Goal: Task Accomplishment & Management: Manage account settings

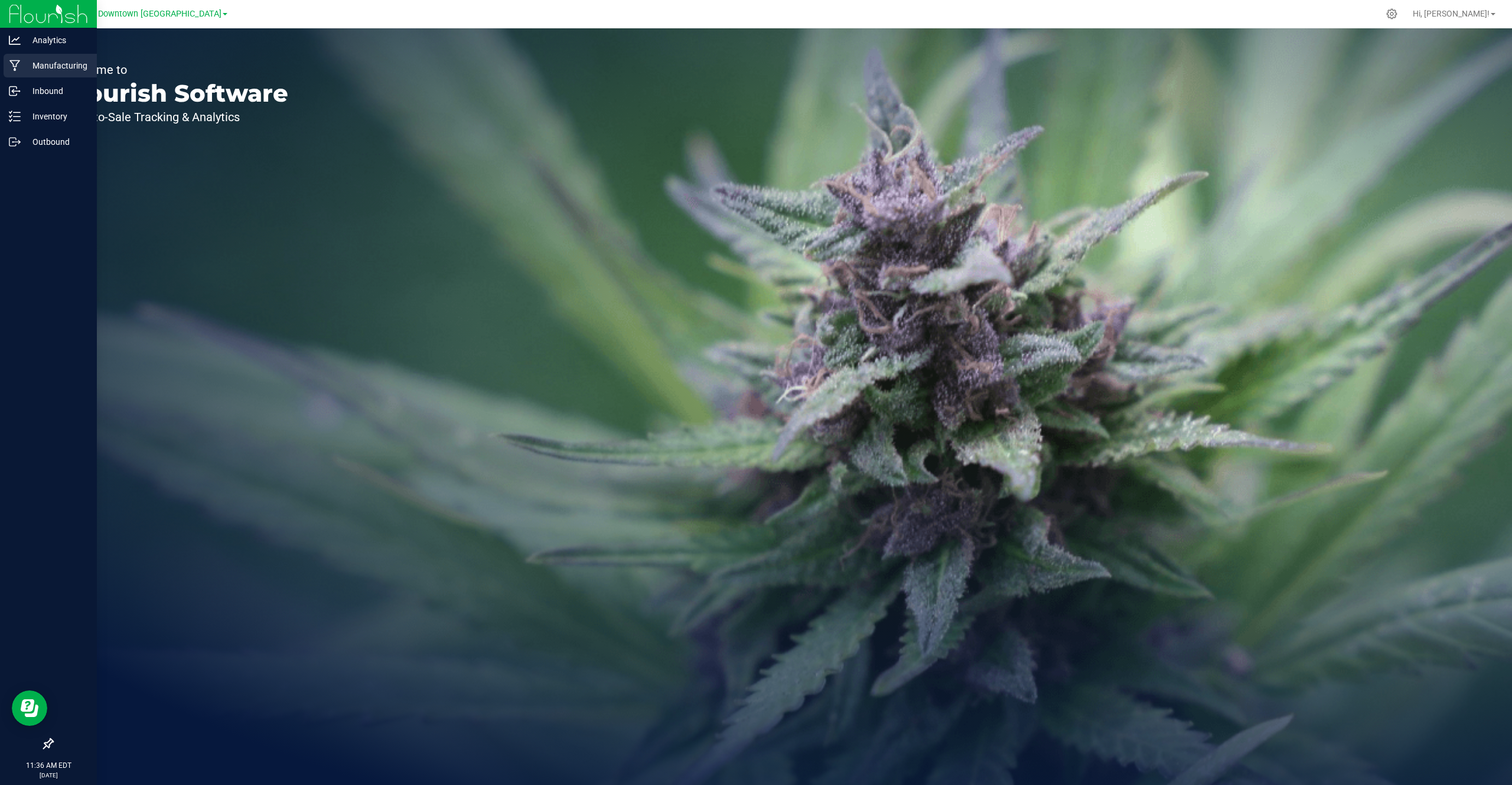
click at [61, 71] on p "Manufacturing" at bounding box center [56, 65] width 71 height 14
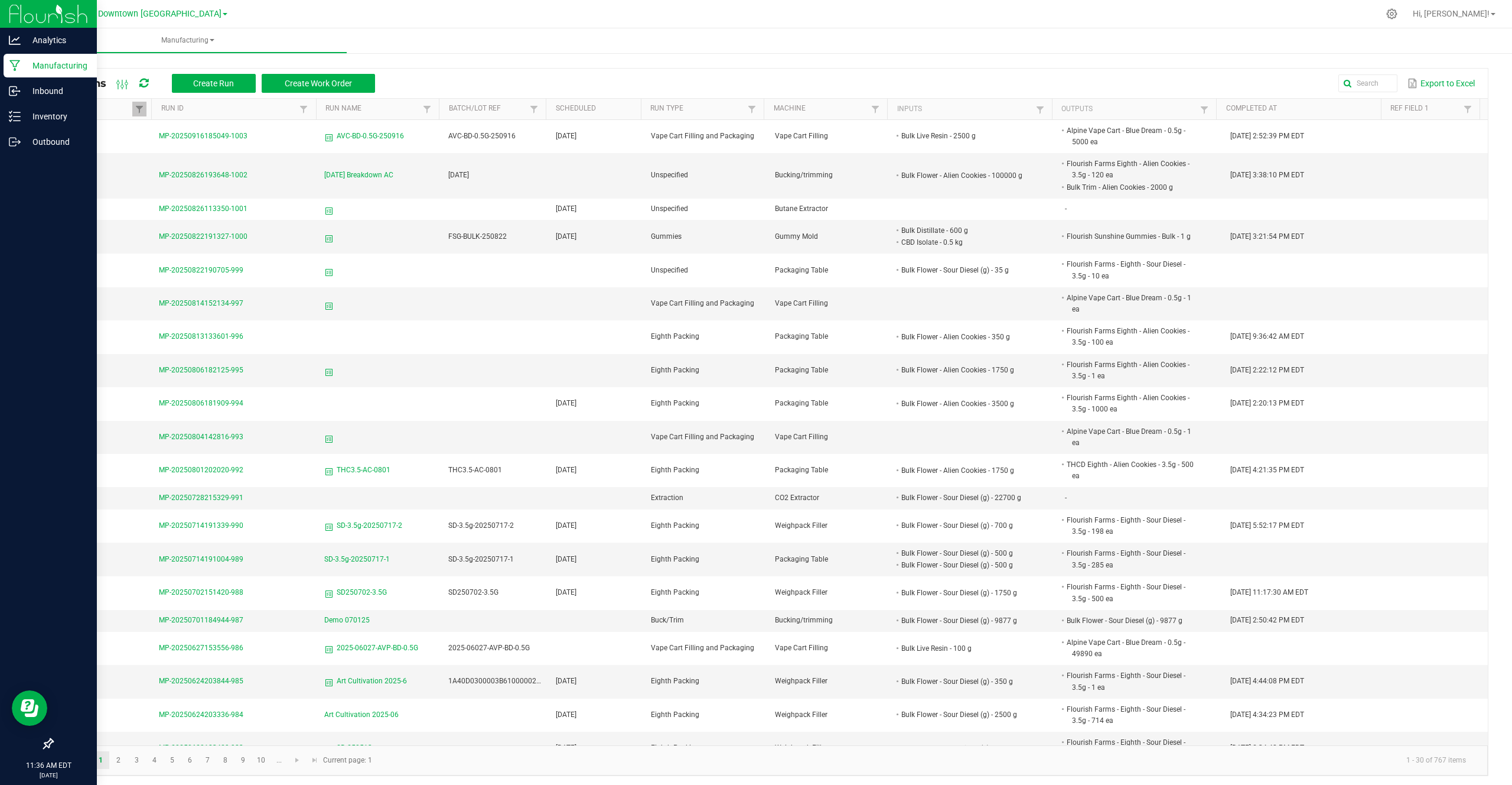
click at [50, 743] on icon at bounding box center [48, 743] width 10 height 10
click at [42, 744] on input "checkbox" at bounding box center [42, 744] width 0 height 0
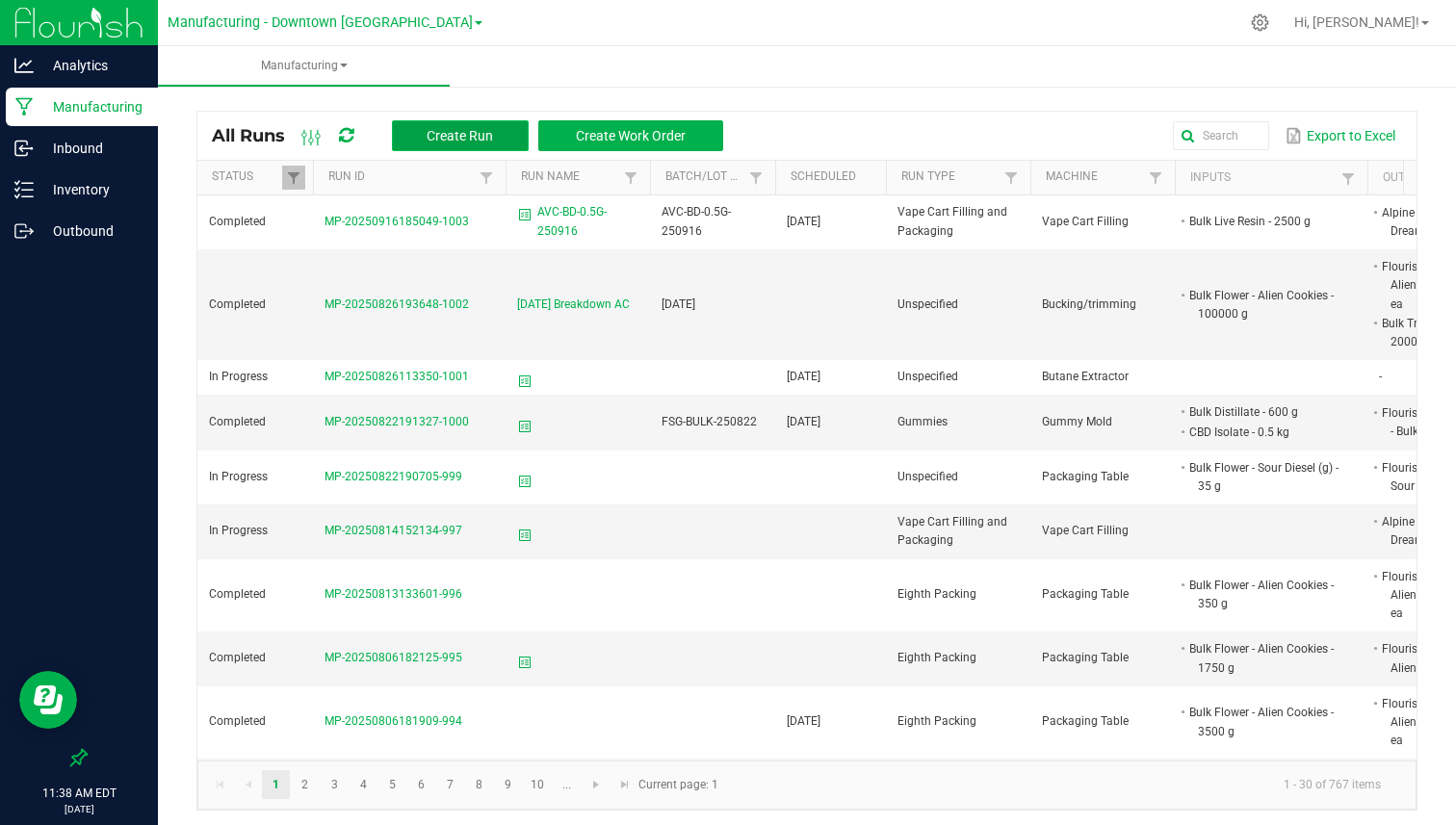
click at [467, 135] on span "Create Run" at bounding box center [460, 135] width 66 height 15
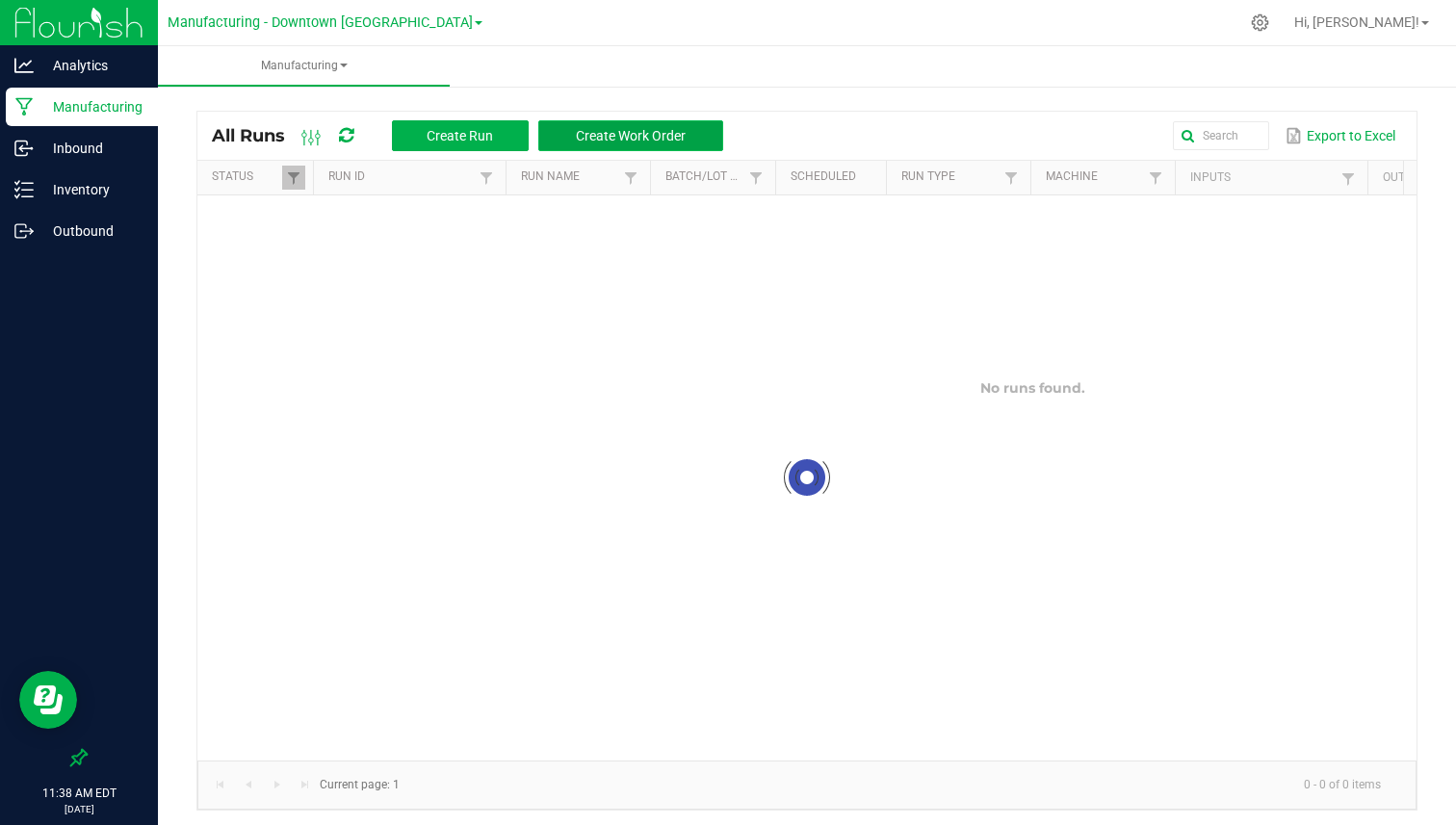
click at [619, 141] on span "Create Work Order" at bounding box center [631, 135] width 110 height 15
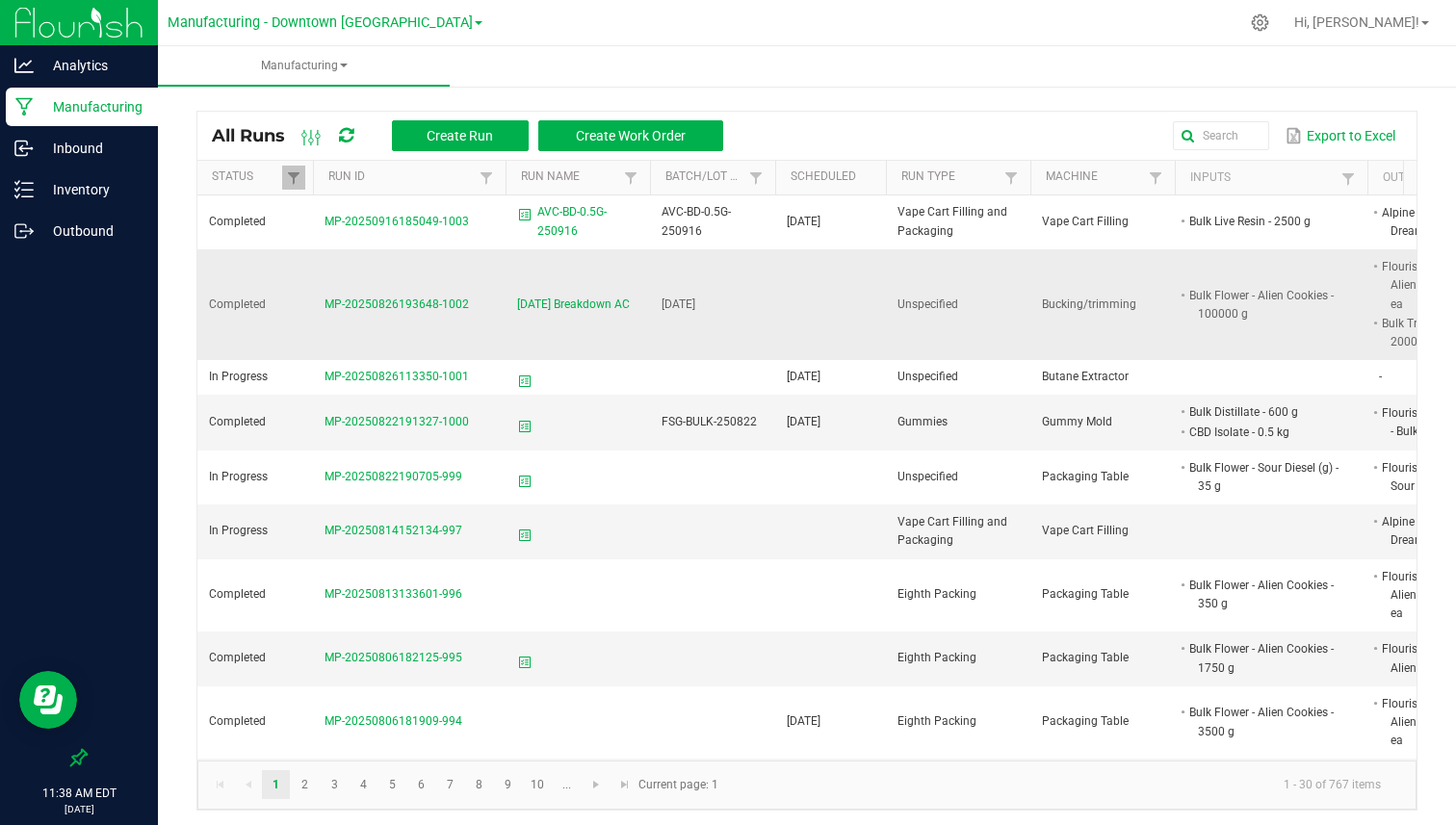
click at [373, 298] on span "MP-20250826193648-1002" at bounding box center [396, 304] width 144 height 13
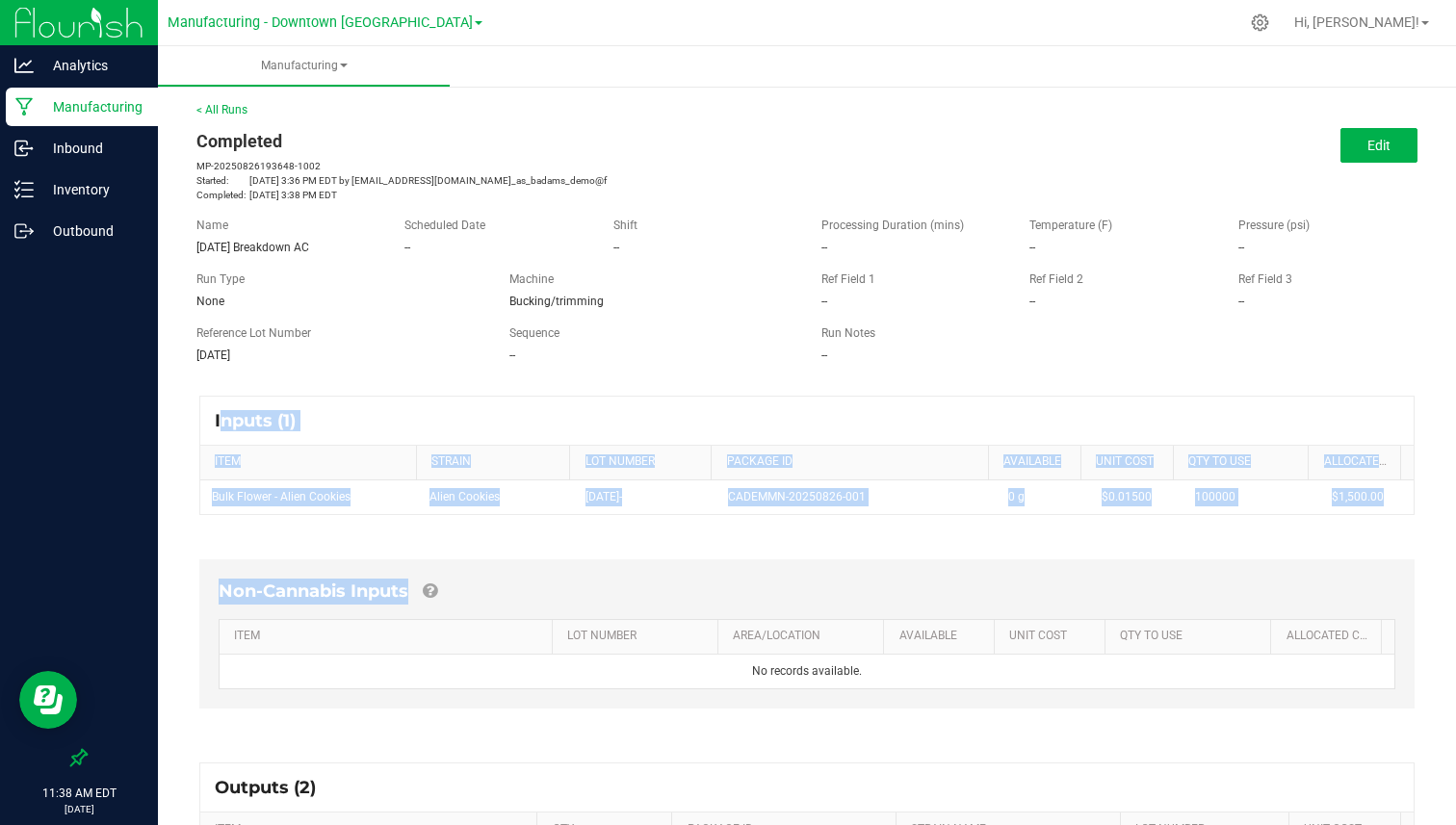
drag, startPoint x: 200, startPoint y: 394, endPoint x: 338, endPoint y: 622, distance: 266.5
click at [338, 623] on div "Inputs (1) ITEM STRAIN LOT NUMBER PACKAGE ID AVAILABLE Unit Cost QTY TO USE All…" at bounding box center [807, 727] width 1250 height 699
click at [338, 622] on th "ITEM" at bounding box center [386, 637] width 332 height 35
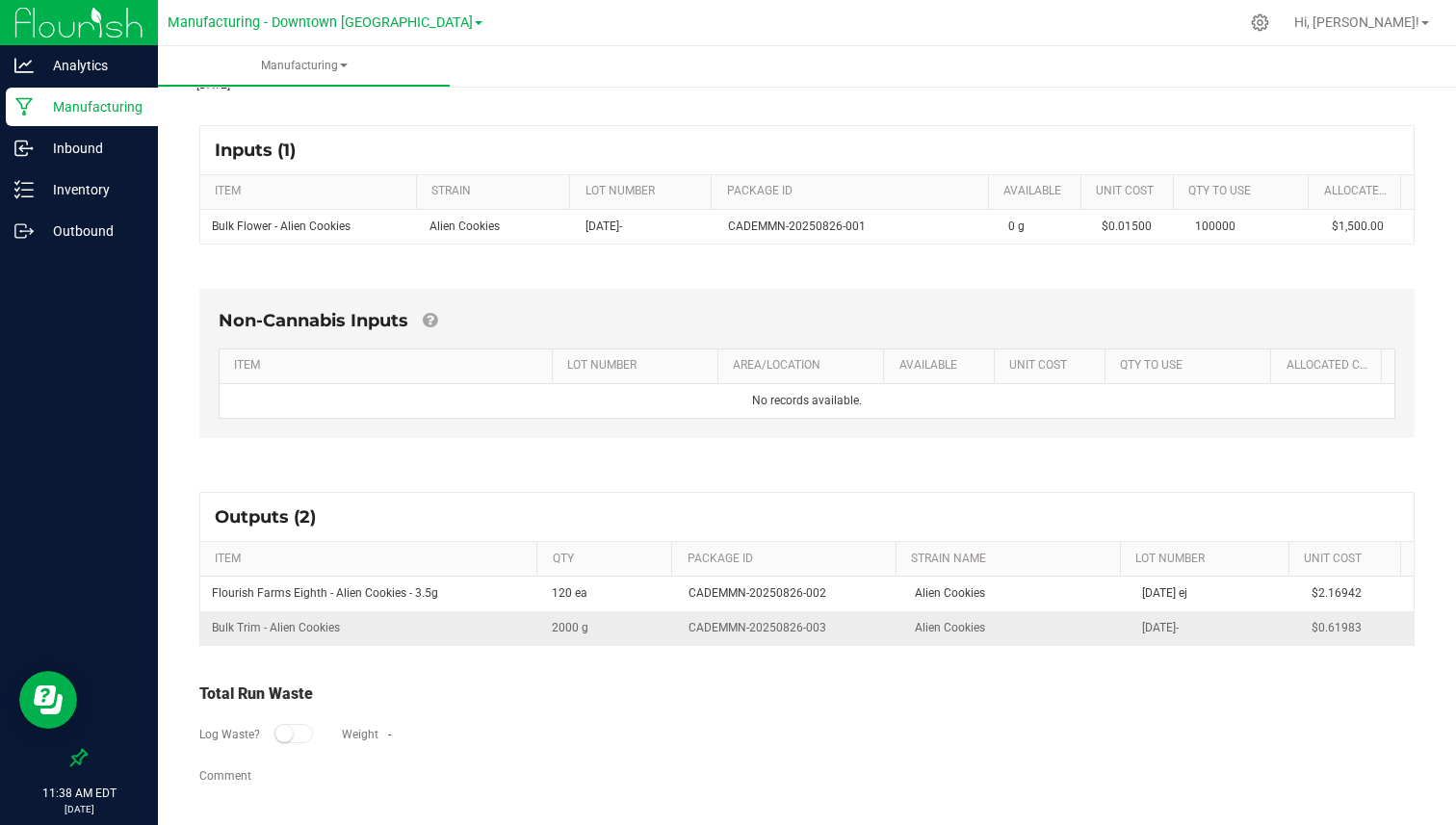
scroll to position [271, 0]
drag, startPoint x: 214, startPoint y: 688, endPoint x: 335, endPoint y: 792, distance: 159.8
click at [335, 792] on div "Total Run Waste Log Waste? Weight - Comment" at bounding box center [807, 734] width 1250 height 143
click at [385, 755] on div "Log Waste? Weight -" at bounding box center [806, 736] width 1215 height 61
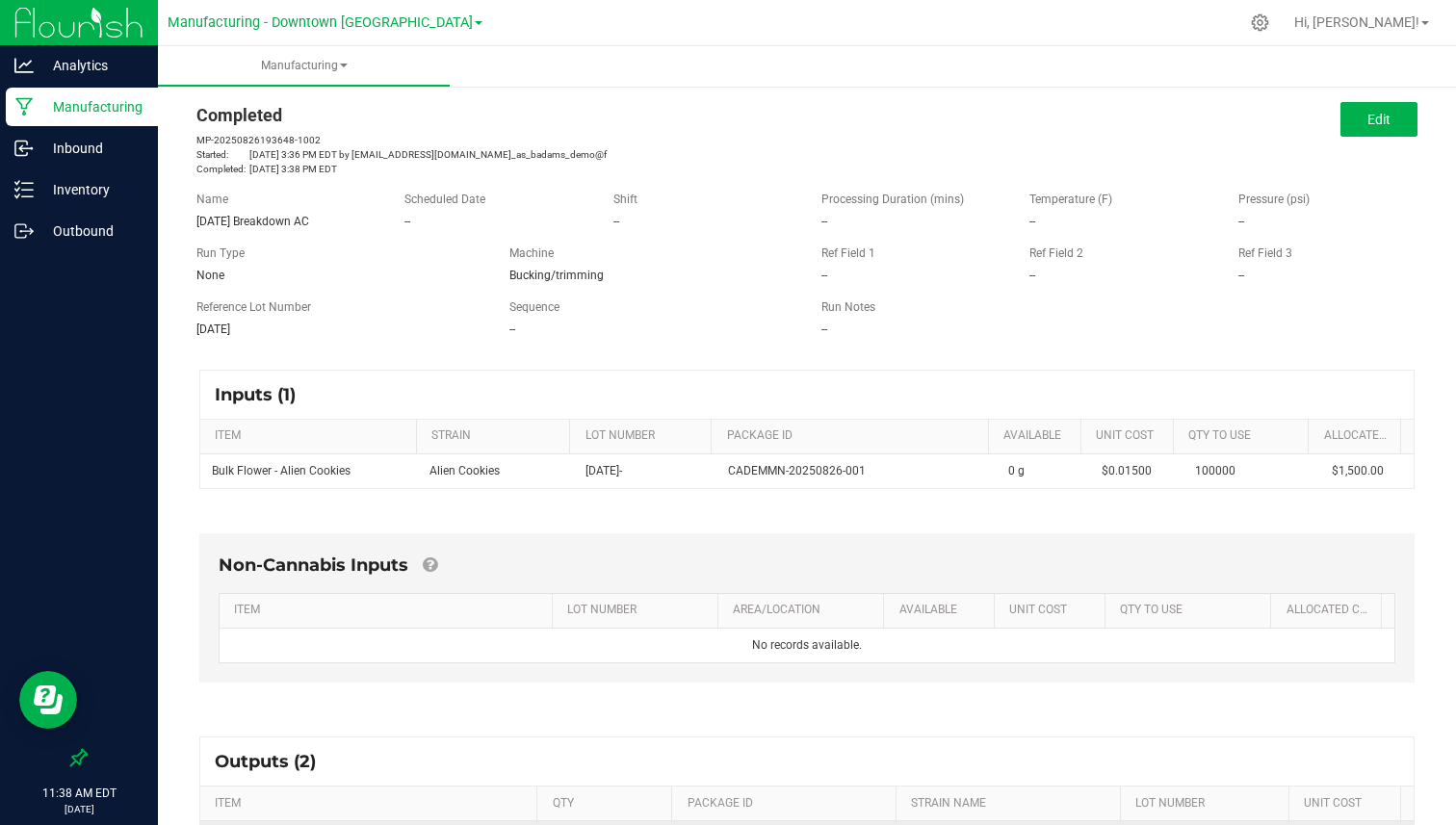
scroll to position [5, 0]
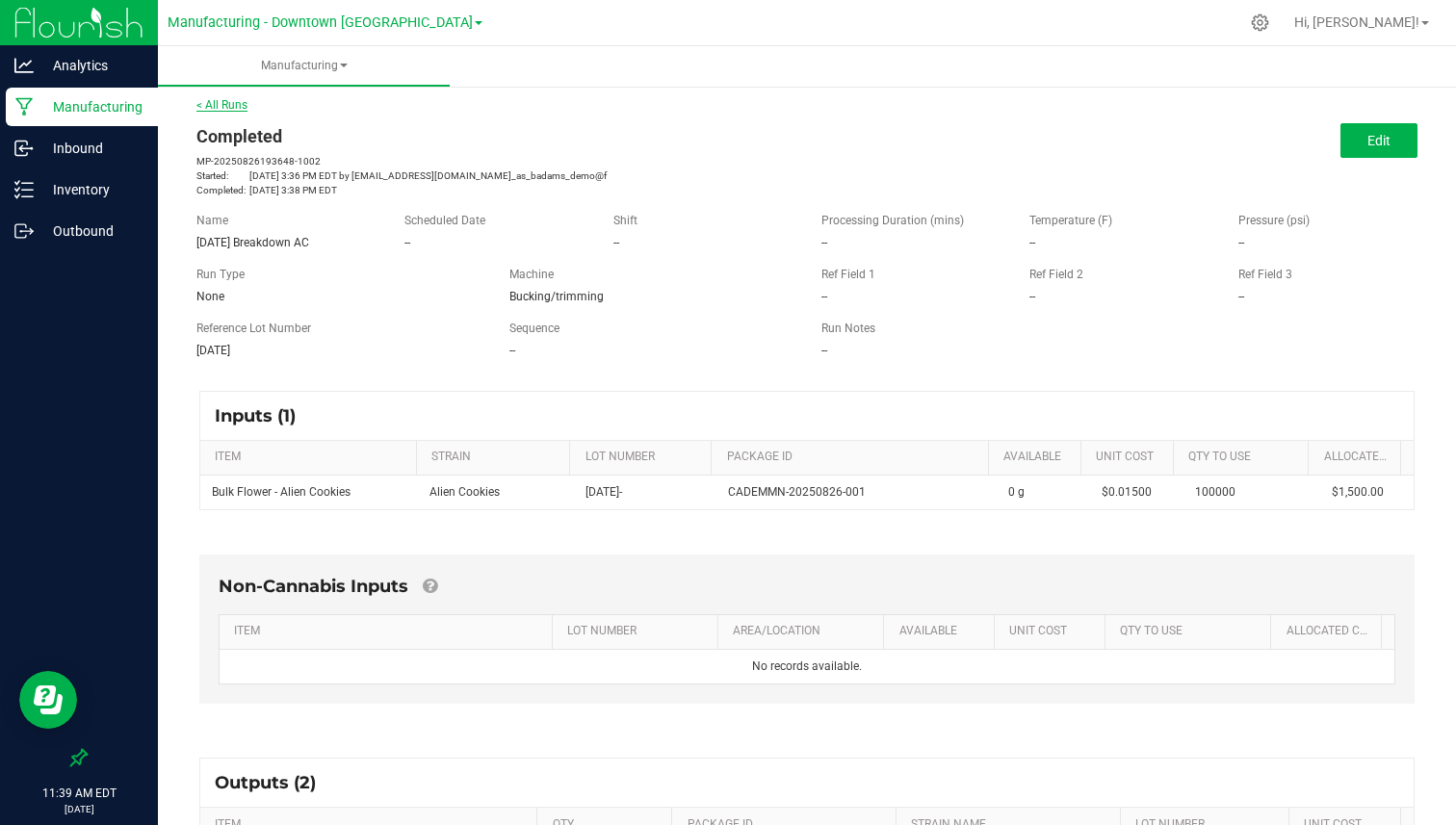
click at [231, 108] on link "< All Runs" at bounding box center [221, 104] width 51 height 13
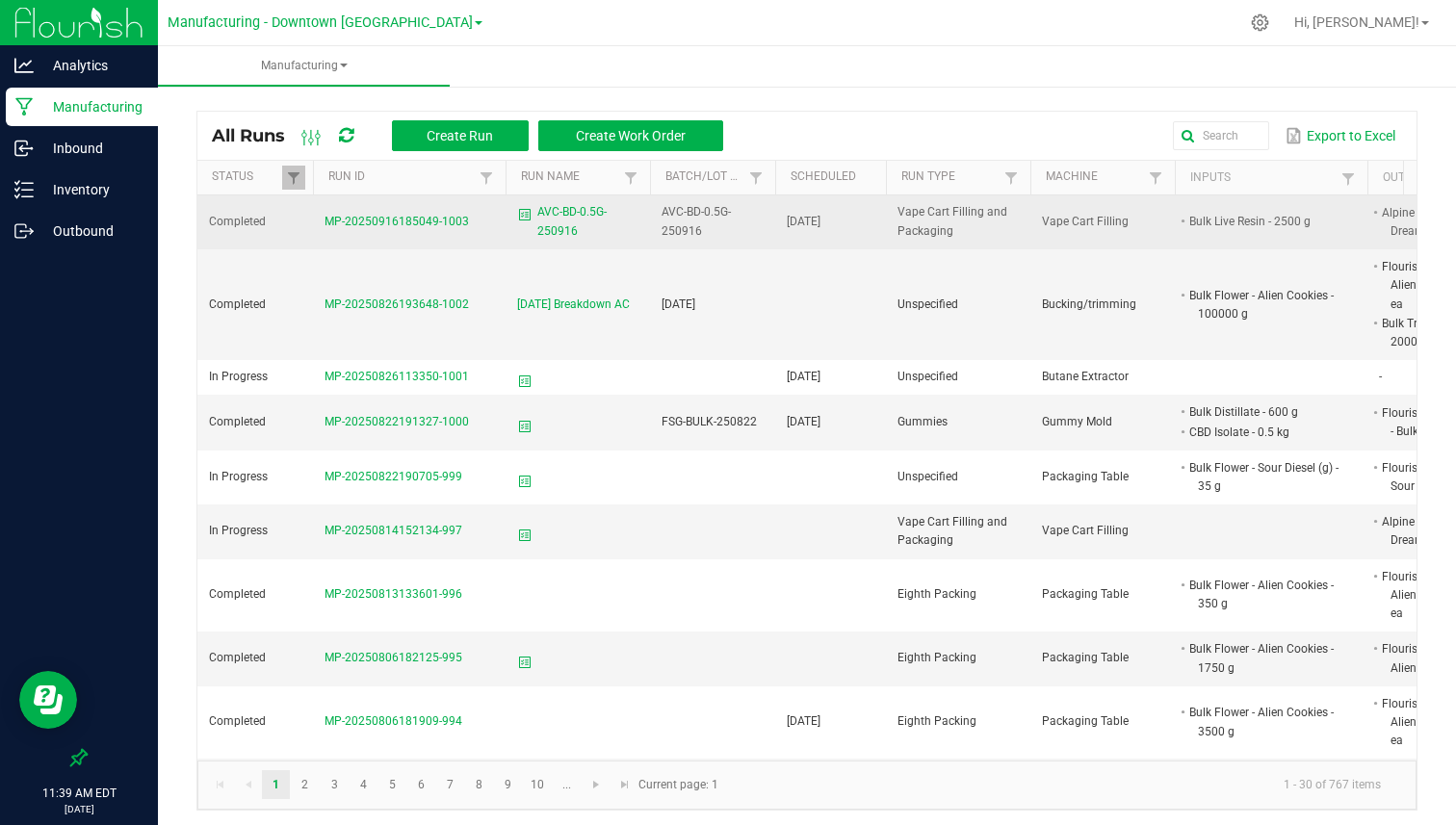
click at [352, 220] on span "MP-20250916185049-1003" at bounding box center [396, 221] width 144 height 13
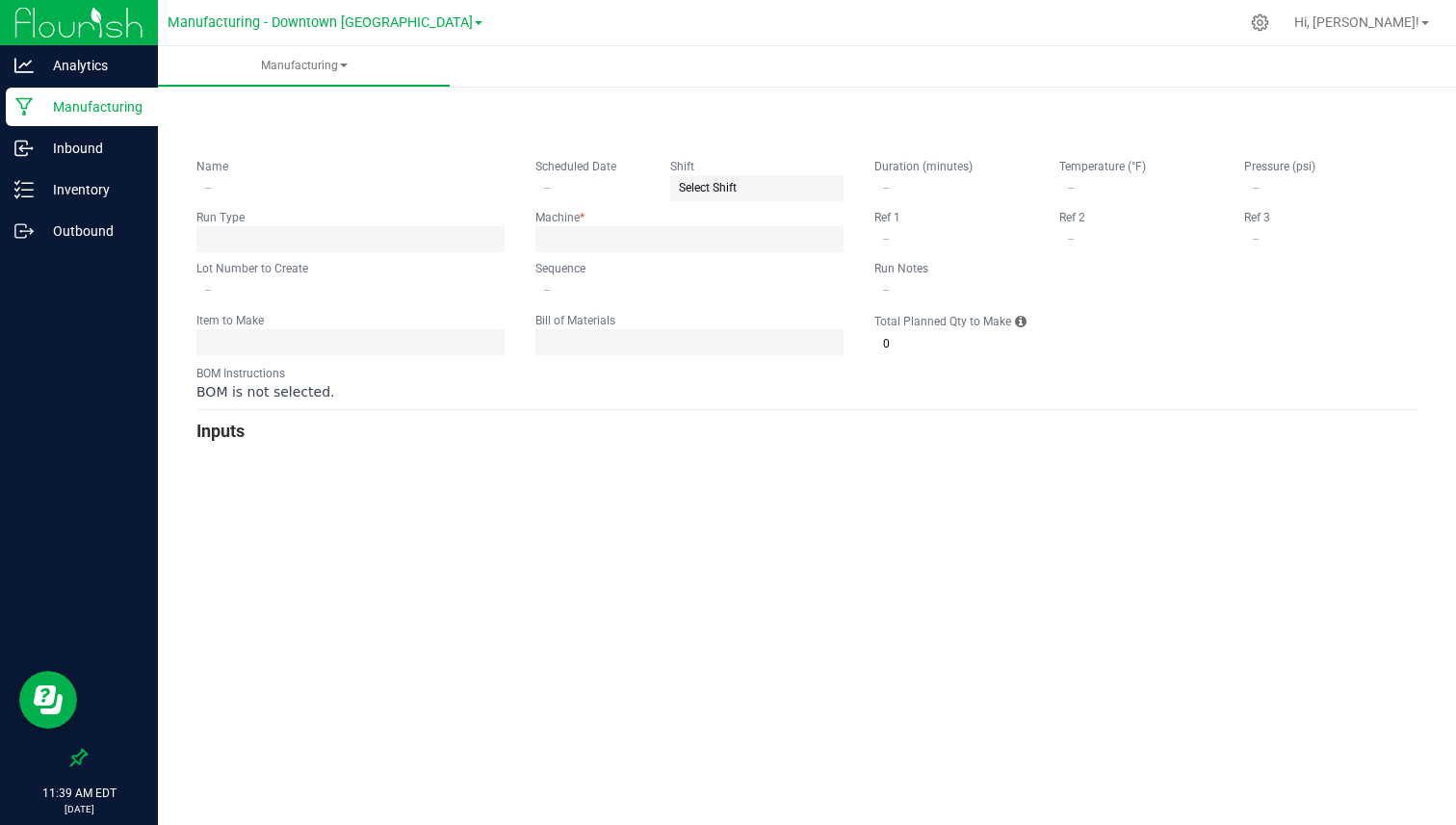
type input "AVC-BD-0.5G-250916"
type input "[DATE]"
type input "AVC-BD-0.5G-250916"
type input "0"
type input "5,000"
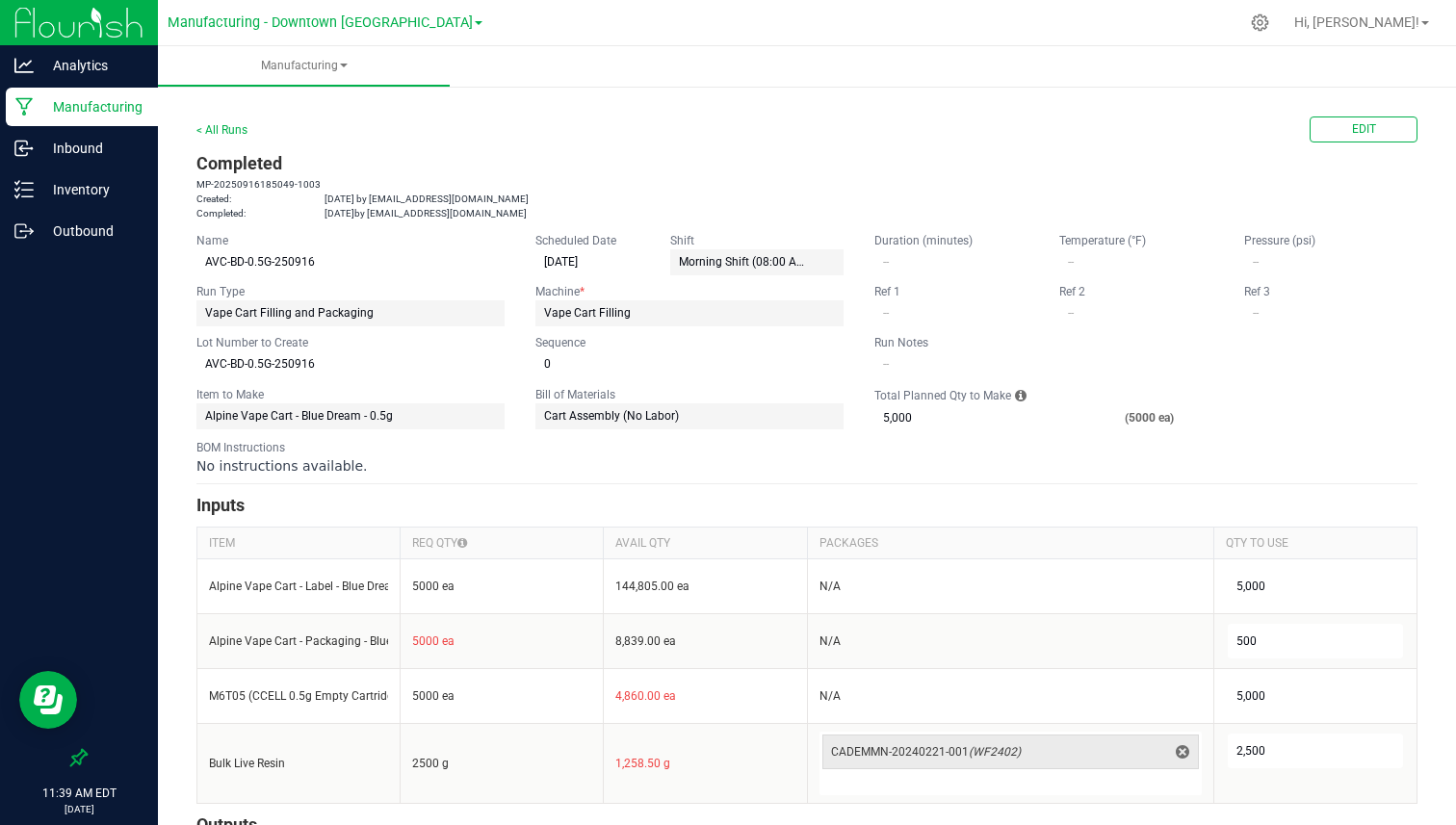
click at [202, 416] on app-dropdownlist-async "Alpine Vape Cart - Blue Dream - 0.5g" at bounding box center [350, 416] width 308 height 26
drag, startPoint x: 540, startPoint y: 393, endPoint x: 620, endPoint y: 392, distance: 79.9
click at [621, 393] on kendo-formfield "Bill of Materials Cart Assembly (No Labor)" at bounding box center [689, 408] width 308 height 45
click at [588, 433] on form "< All Runs Edit Completed MP-20250916185049-1003 Created: [DATE] by [EMAIL_ADDR…" at bounding box center [806, 526] width 1221 height 819
click at [248, 173] on h3 "Completed" at bounding box center [806, 163] width 1221 height 27
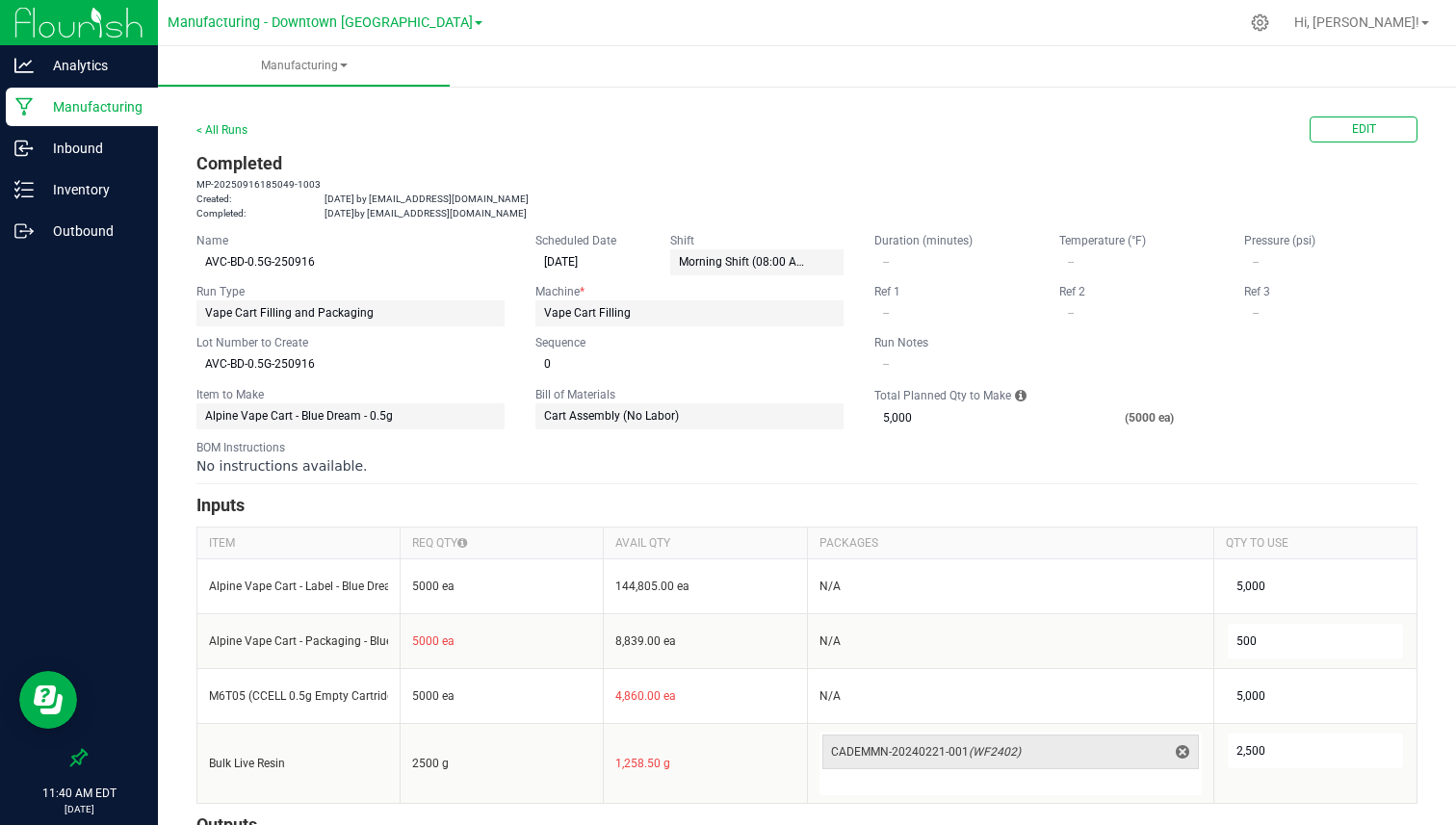
click at [265, 134] on div "< All Runs Edit" at bounding box center [806, 130] width 1221 height 26
click at [229, 119] on div "< All Runs Edit" at bounding box center [806, 130] width 1221 height 26
click at [220, 121] on div "< All Runs" at bounding box center [221, 129] width 51 height 17
click at [218, 121] on div "< All Runs" at bounding box center [221, 129] width 51 height 17
click at [210, 134] on link "< All Runs" at bounding box center [221, 129] width 51 height 13
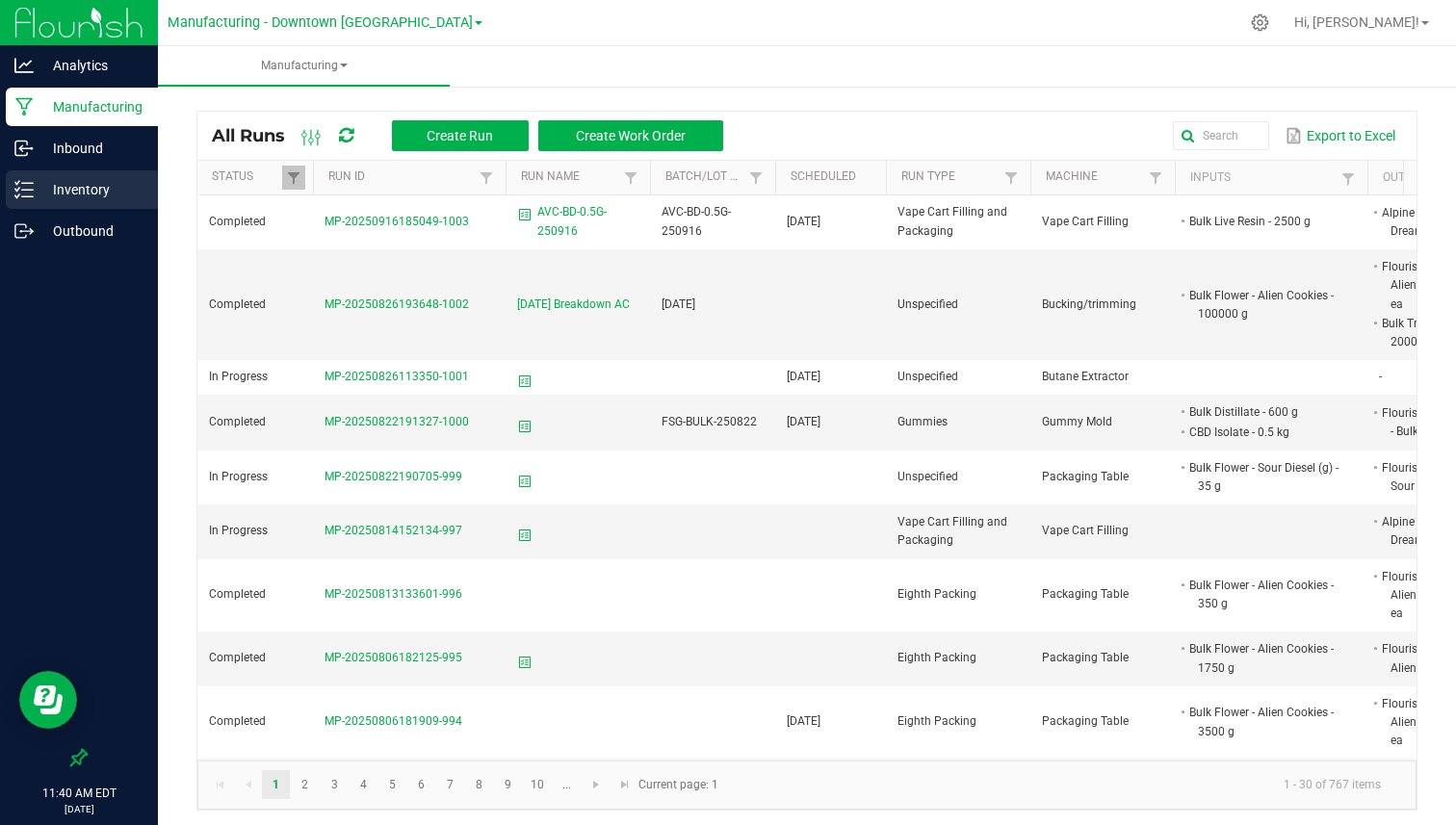
click at [135, 194] on p "Inventory" at bounding box center [92, 189] width 116 height 23
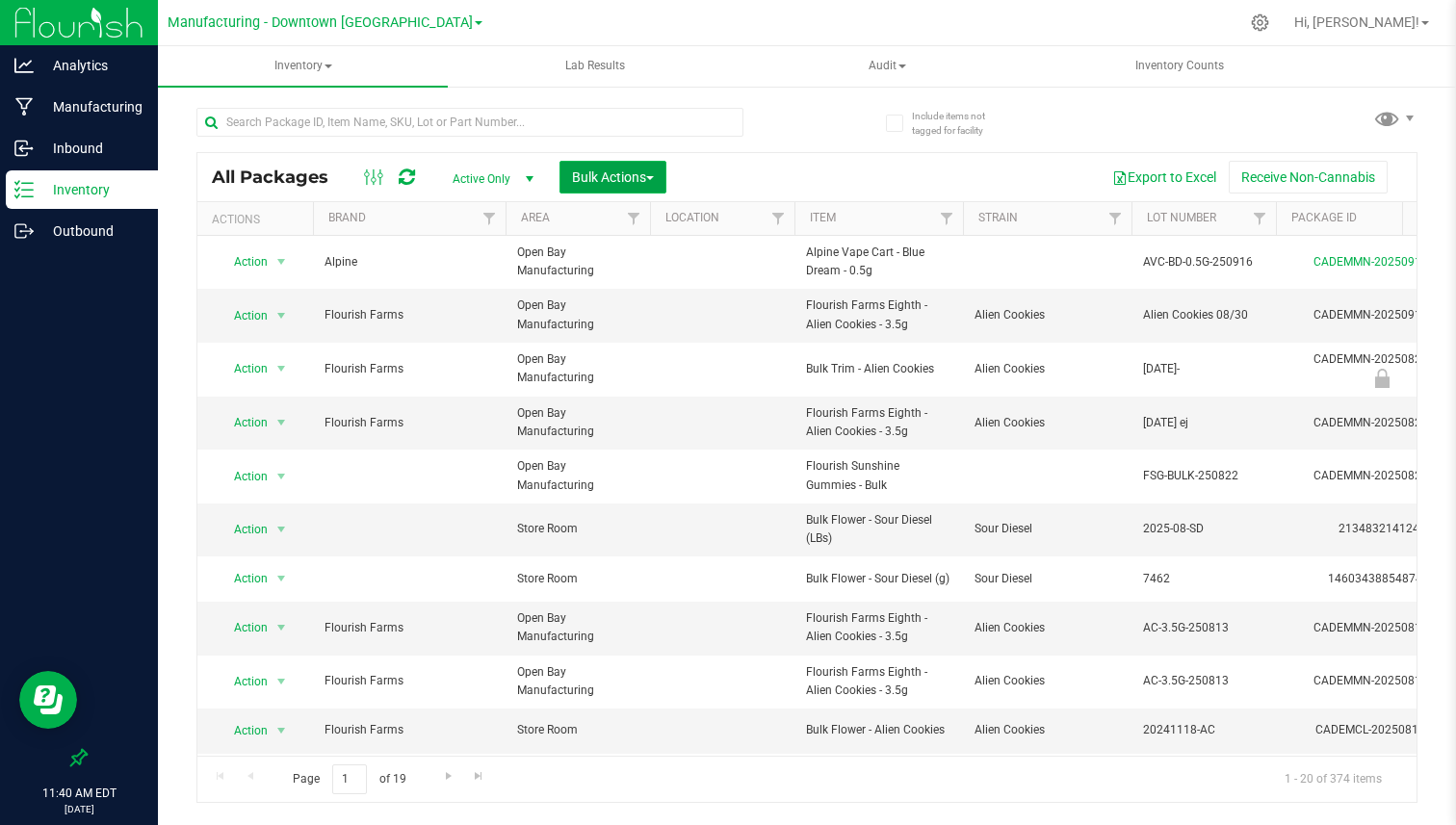
click at [632, 172] on span "Bulk Actions" at bounding box center [613, 176] width 82 height 15
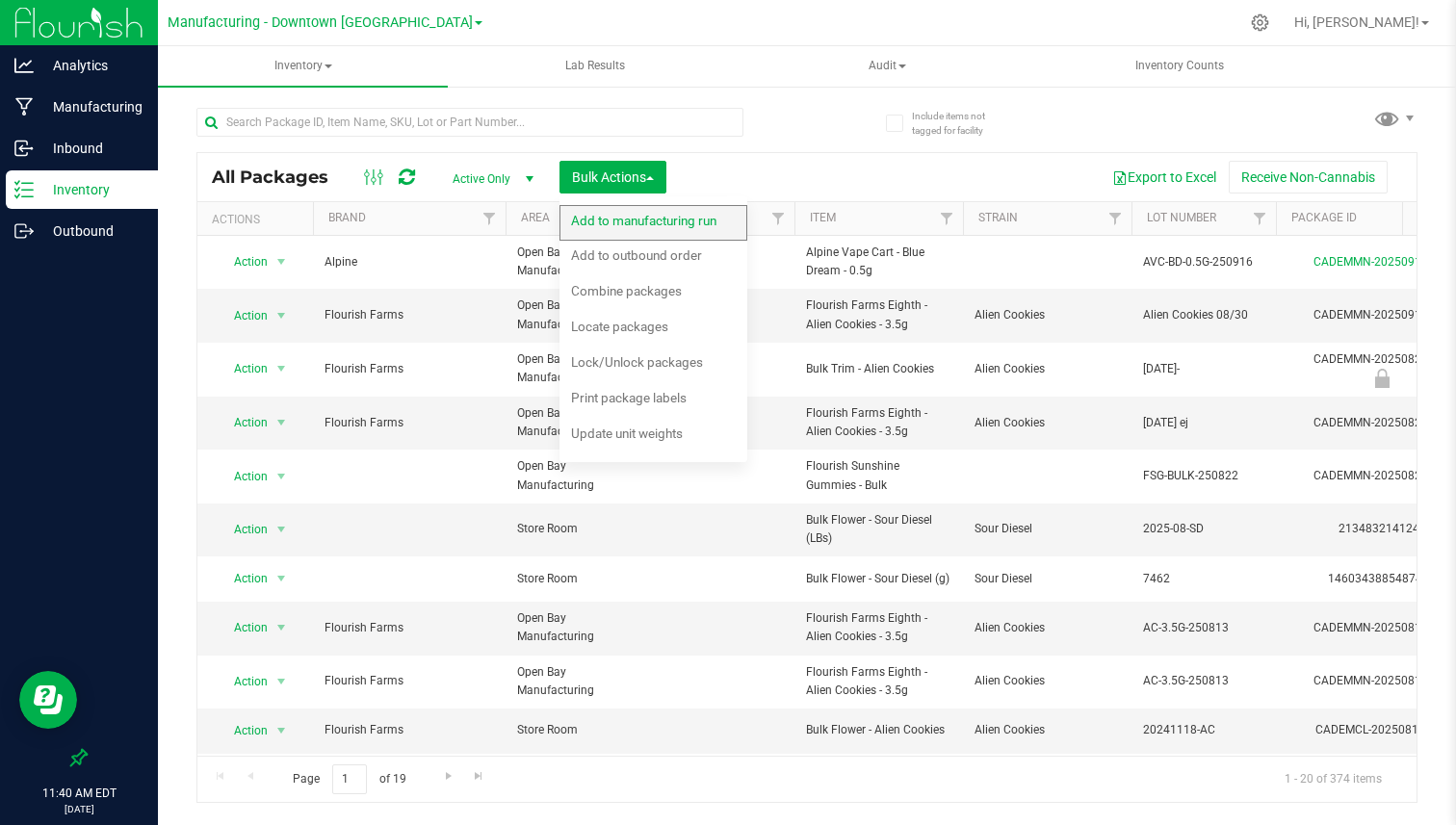
click at [637, 225] on span "Add to manufacturing run" at bounding box center [643, 220] width 145 height 15
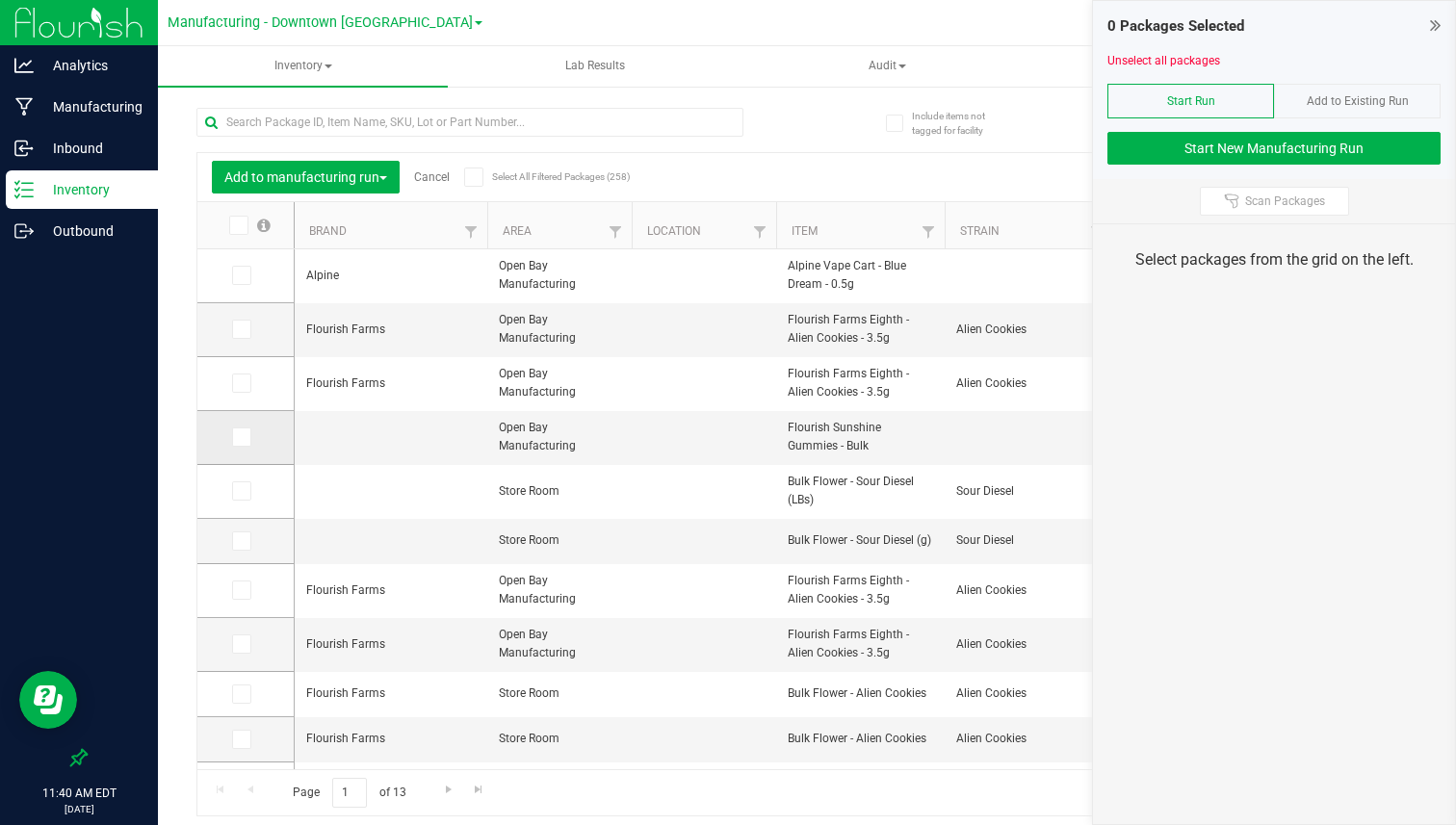
click at [234, 437] on icon at bounding box center [240, 437] width 13 height 0
click at [0, 0] on input "checkbox" at bounding box center [0, 0] width 0 height 0
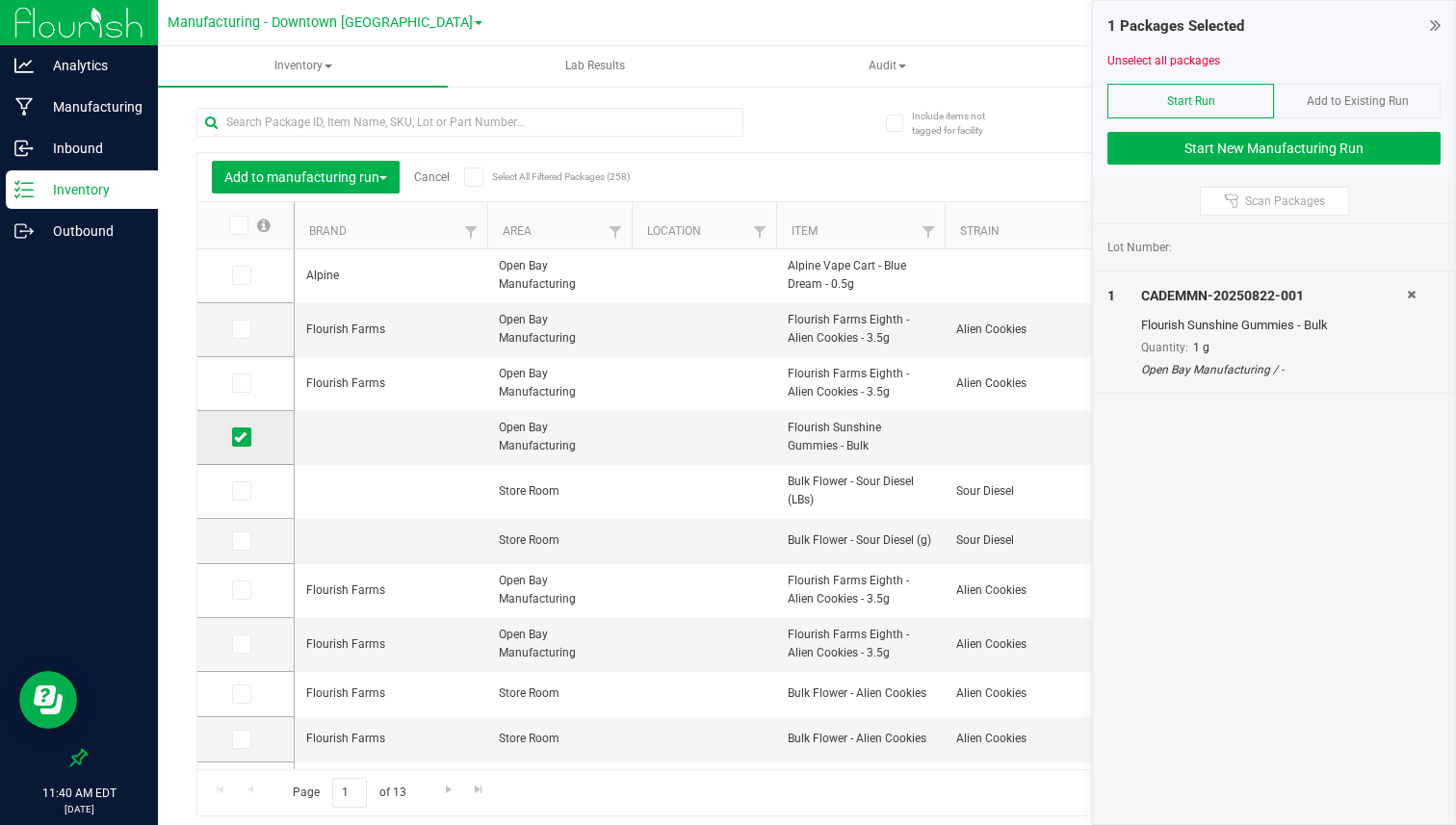
click at [234, 437] on icon at bounding box center [240, 437] width 13 height 0
click at [0, 0] on input "checkbox" at bounding box center [0, 0] width 0 height 0
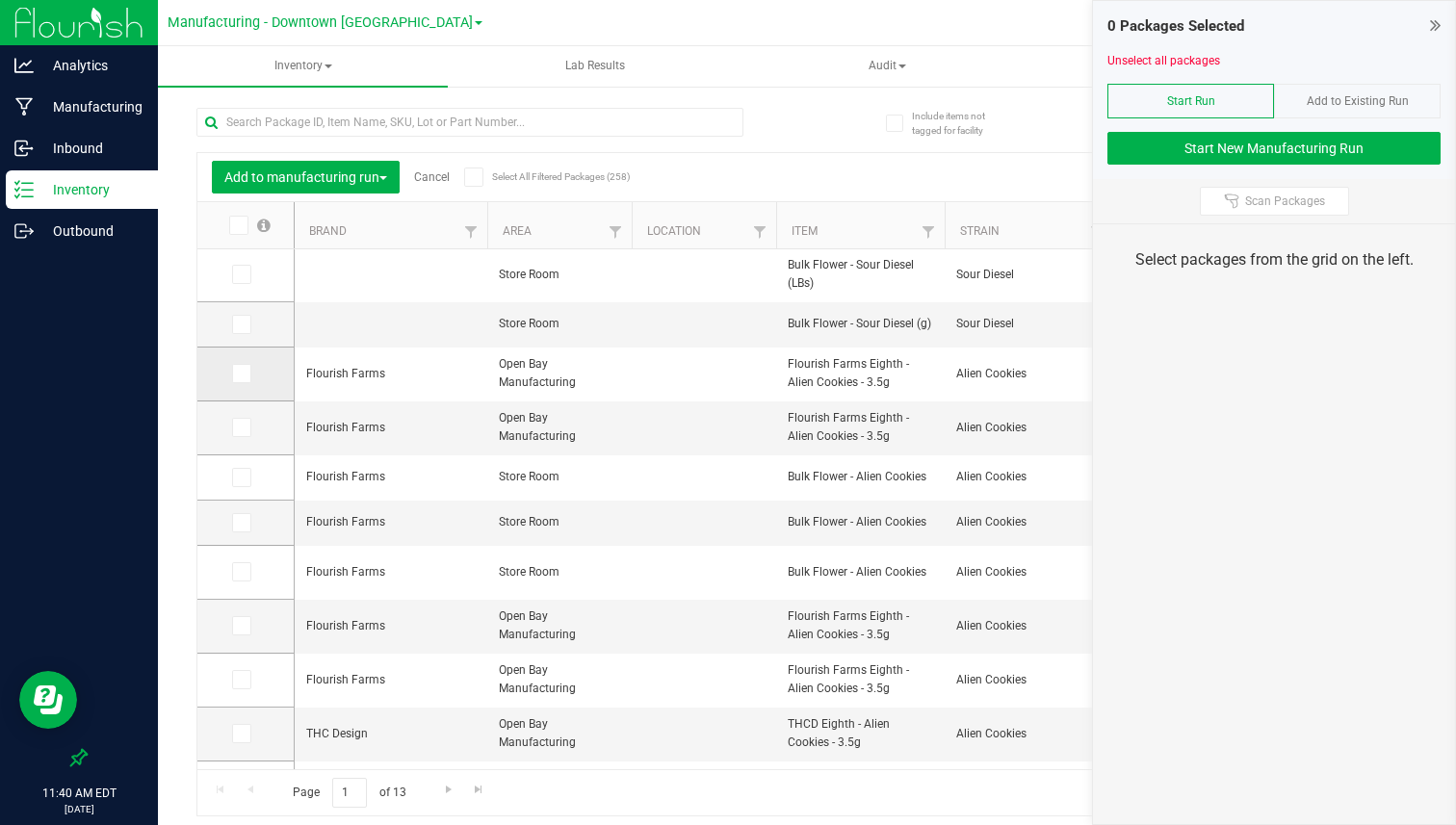
scroll to position [321, 0]
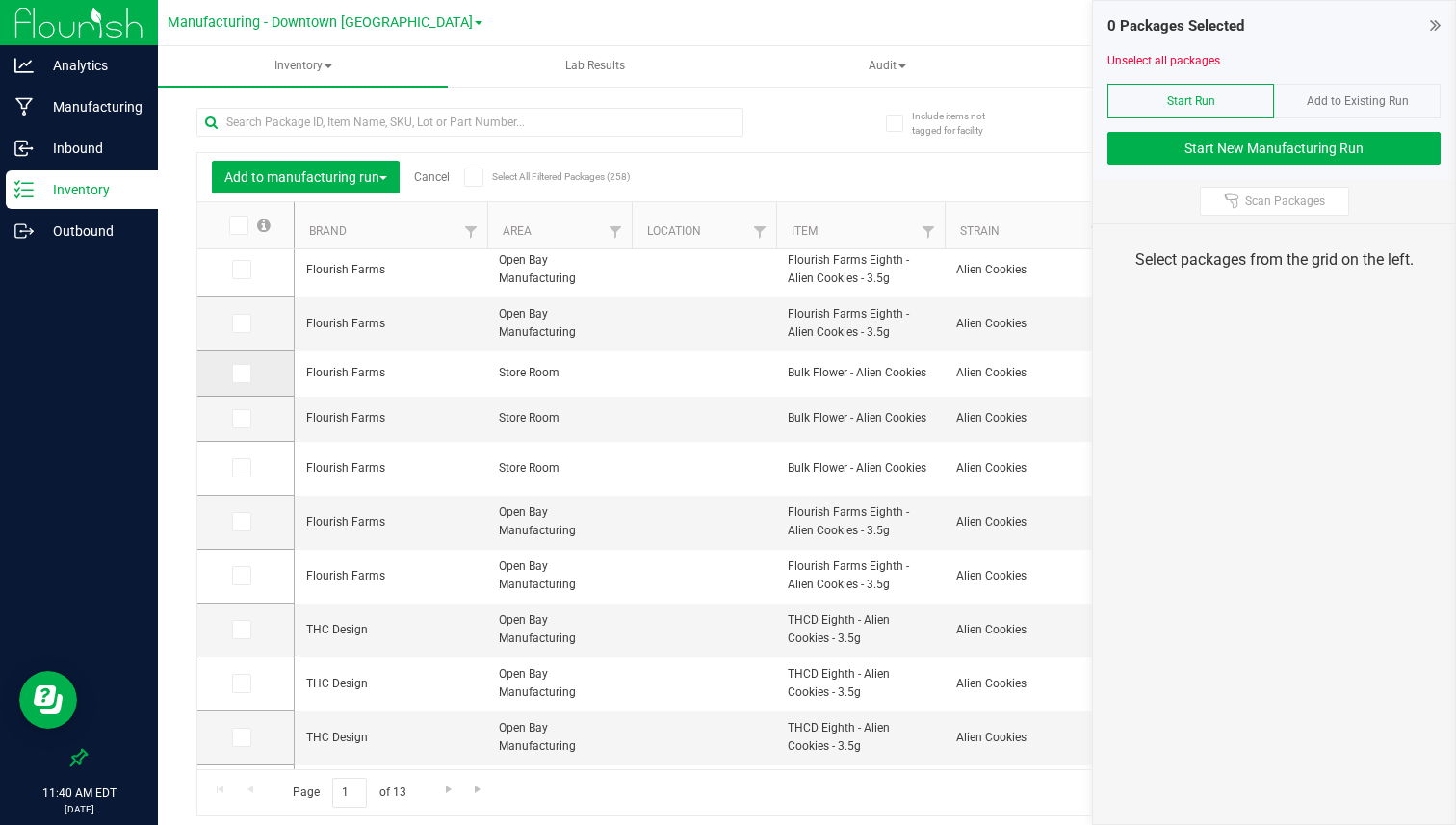
click at [255, 376] on label at bounding box center [246, 373] width 28 height 19
click at [0, 0] on input "checkbox" at bounding box center [0, 0] width 0 height 0
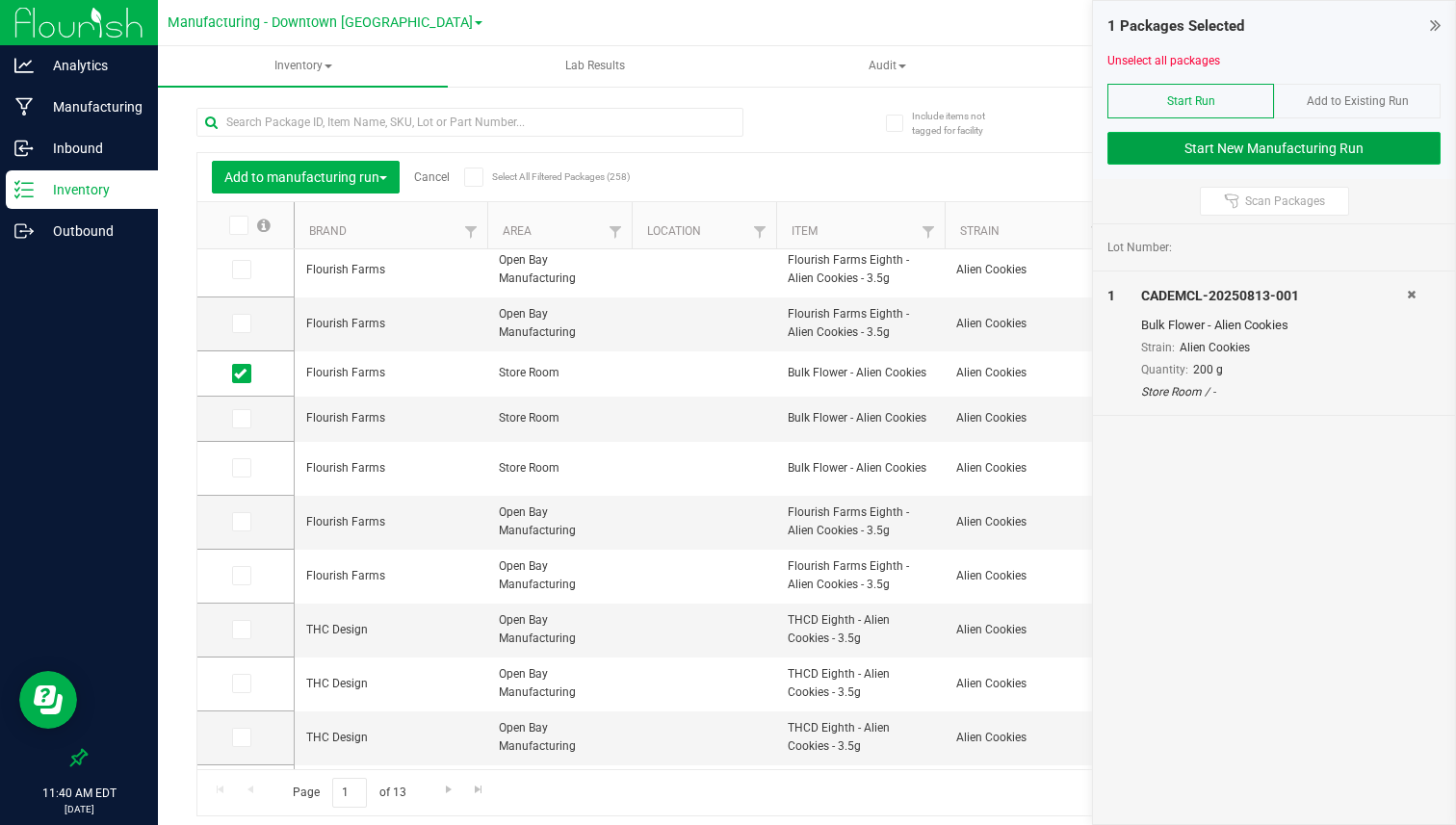
click at [1260, 159] on button "Start New Manufacturing Run" at bounding box center [1273, 148] width 333 height 33
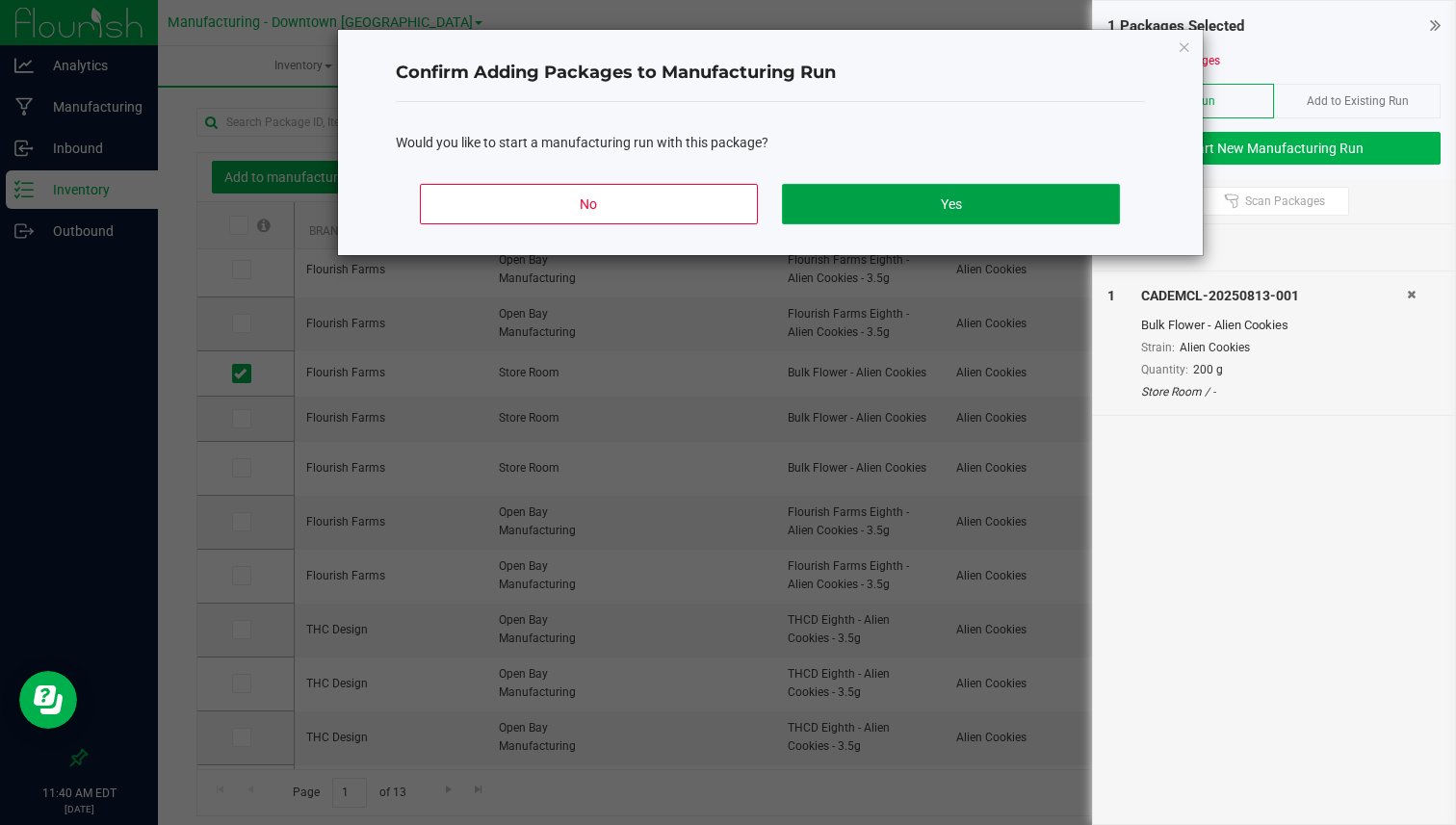
click at [1025, 215] on button "Yes" at bounding box center [950, 204] width 337 height 40
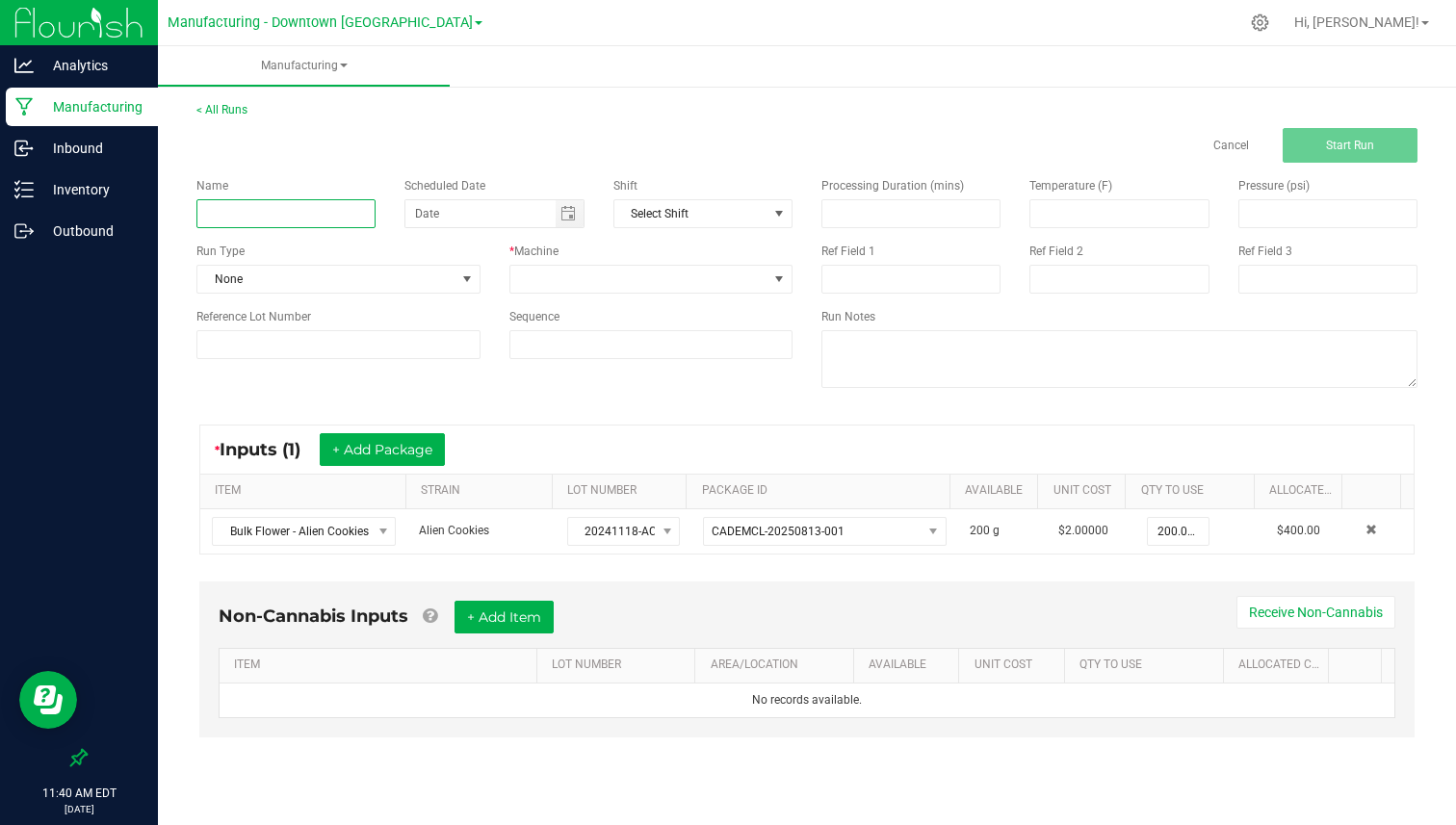
click at [273, 215] on input at bounding box center [285, 213] width 179 height 29
type input "Flower Extraction"
click at [278, 276] on span "None" at bounding box center [326, 279] width 258 height 27
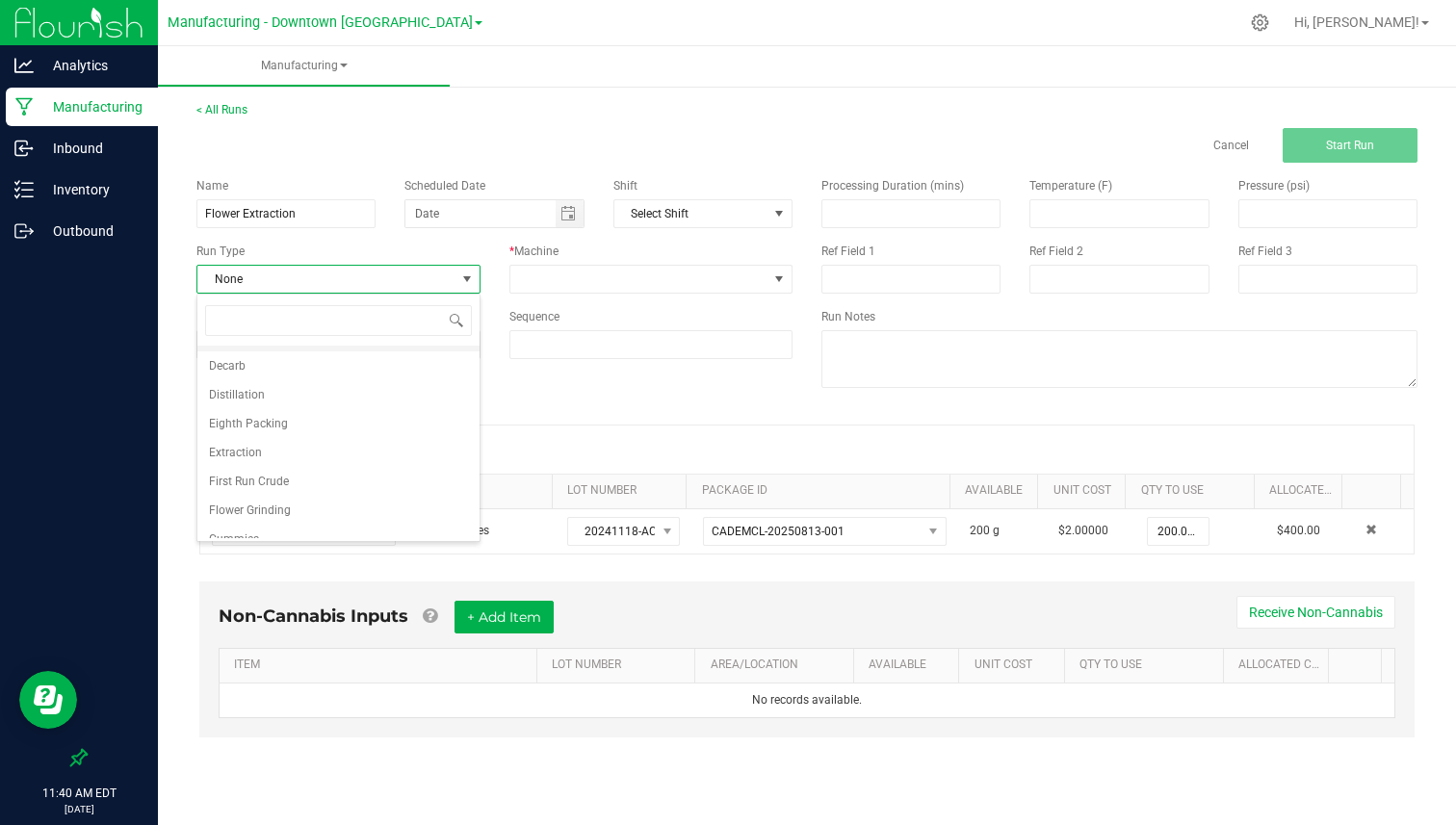
scroll to position [91, 0]
click at [252, 445] on span "Extraction" at bounding box center [235, 442] width 53 height 19
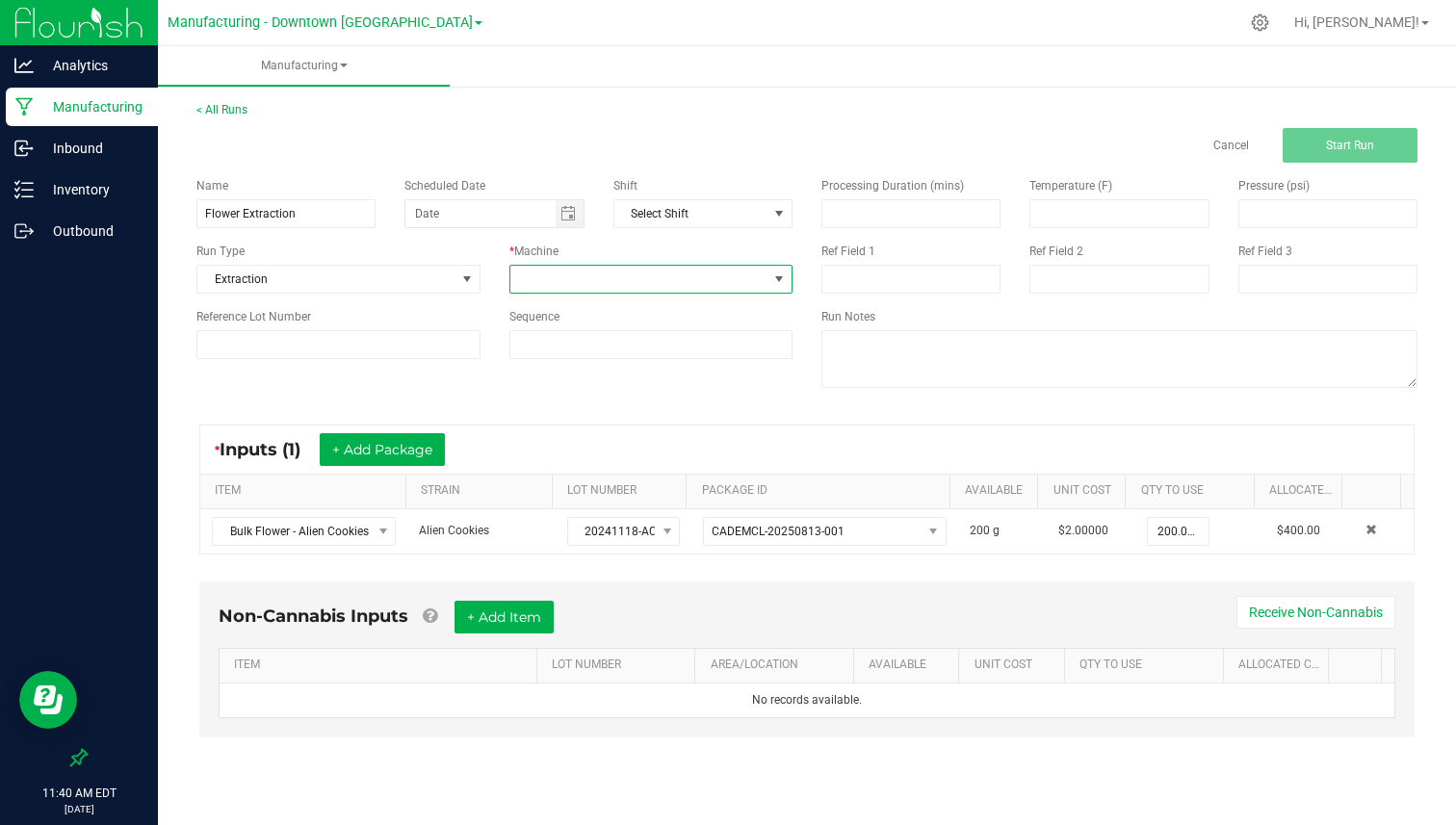
click at [555, 282] on span at bounding box center [639, 279] width 258 height 27
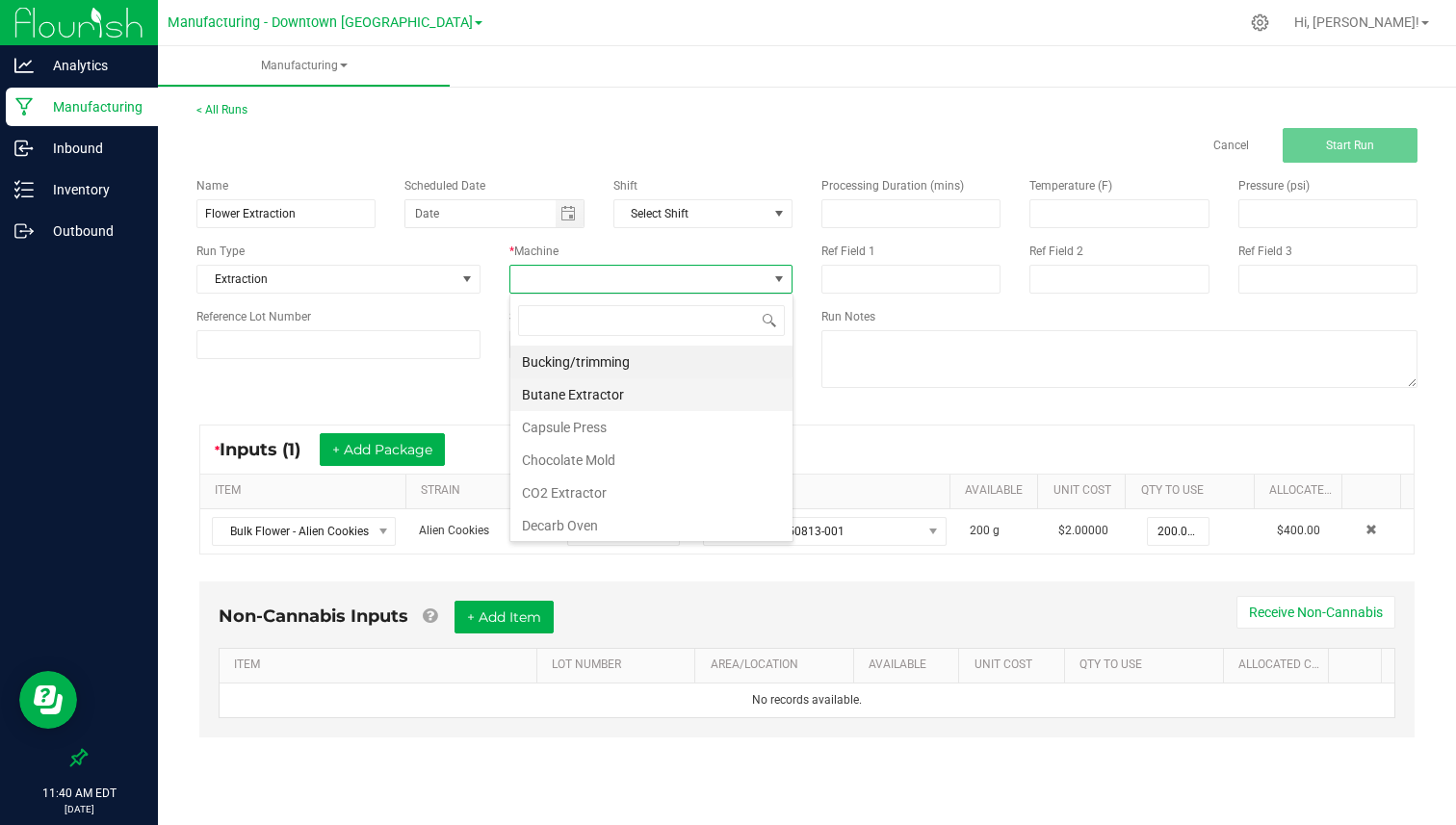
scroll to position [36, 0]
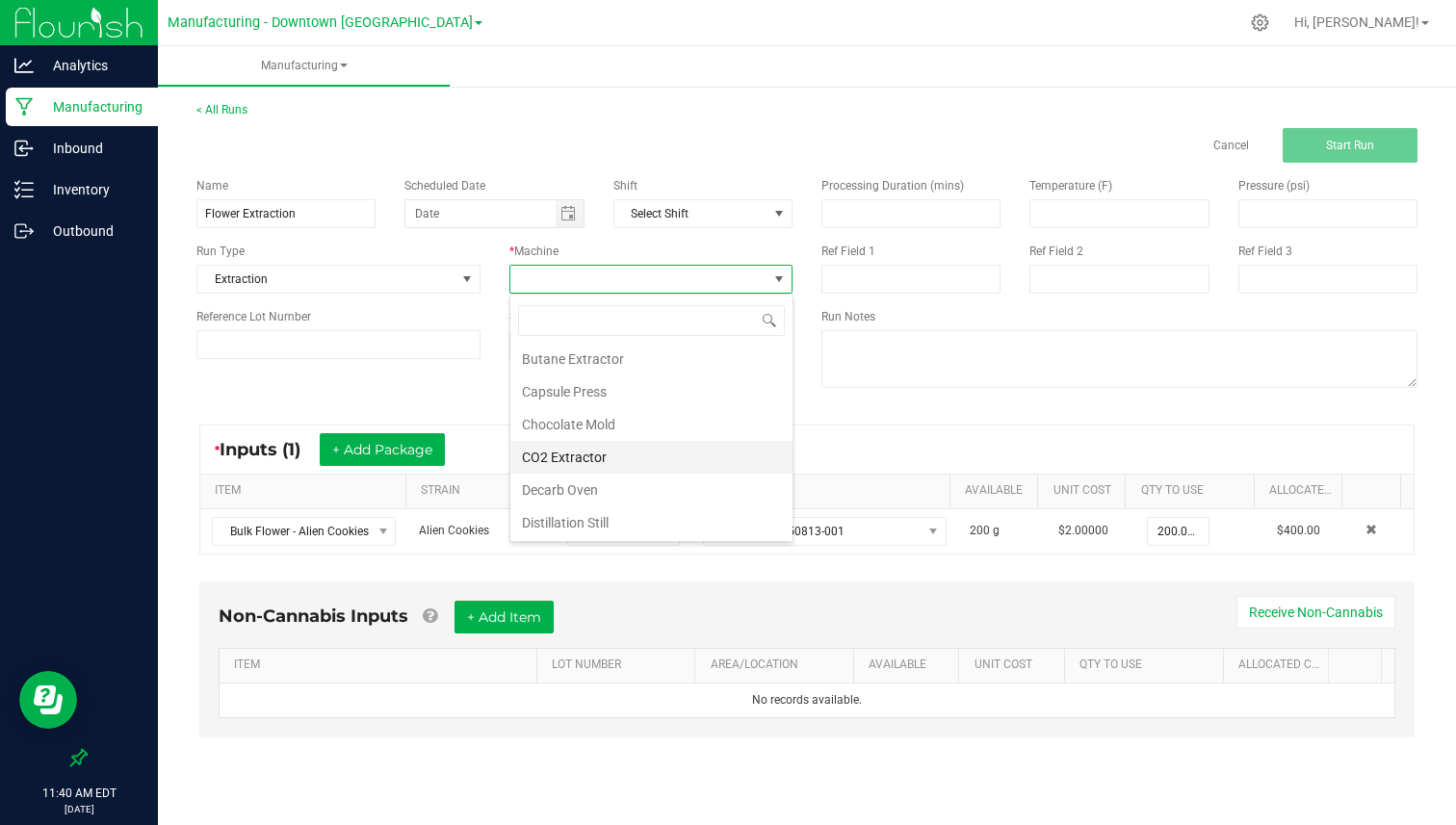
click at [582, 454] on li "CO2 Extractor" at bounding box center [651, 457] width 282 height 33
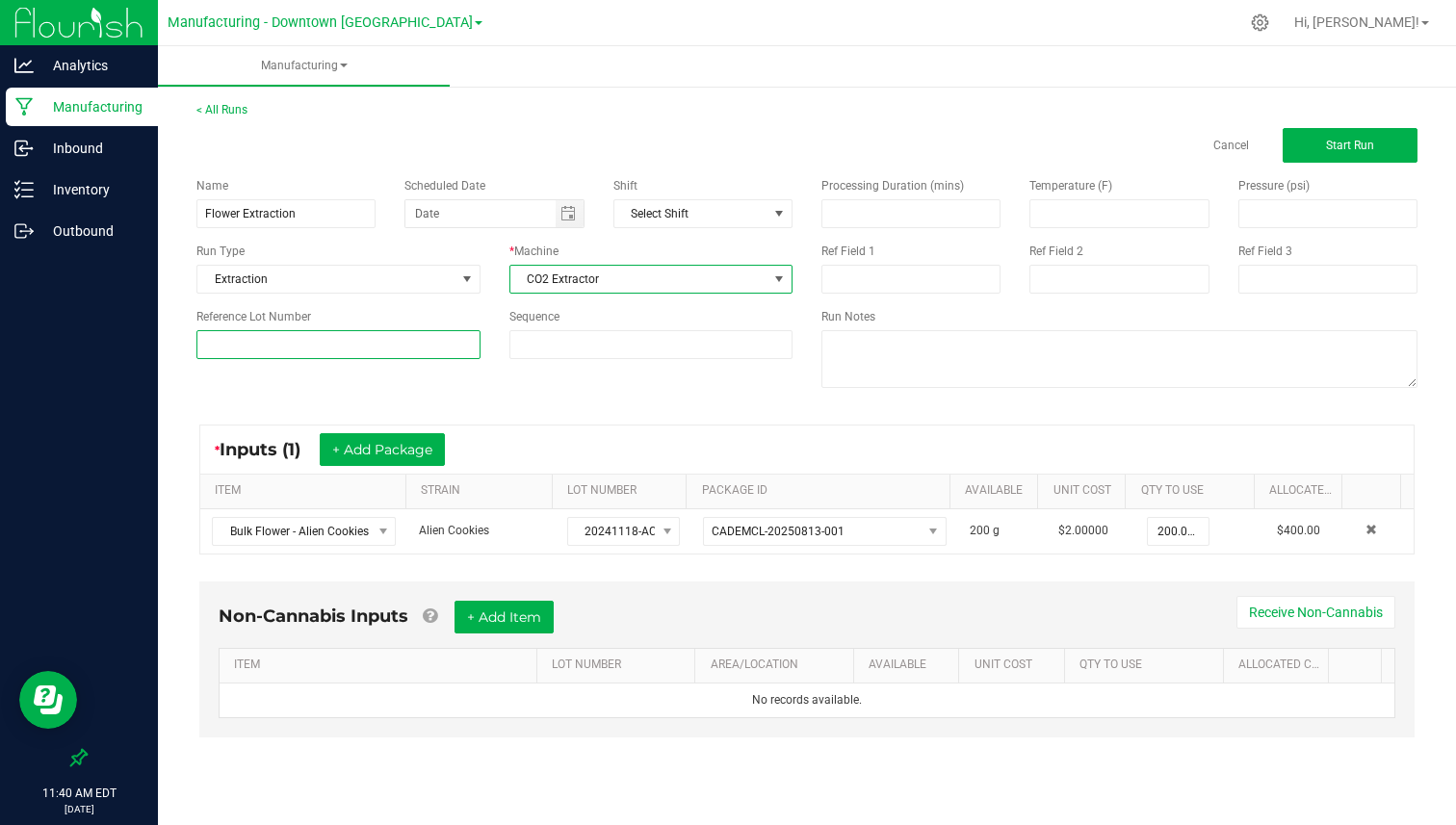
click at [352, 337] on input at bounding box center [338, 344] width 284 height 29
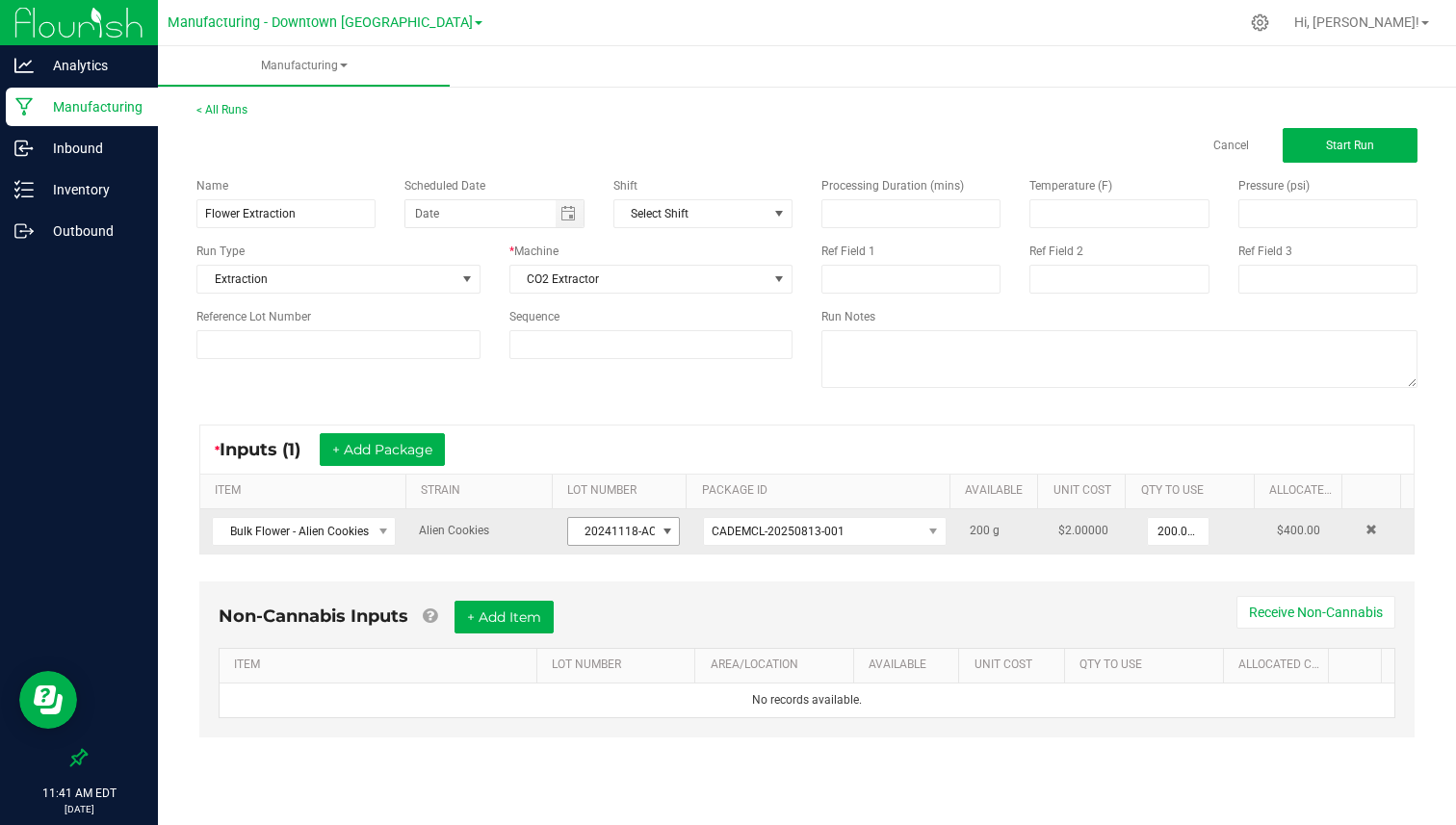
drag, startPoint x: 549, startPoint y: 533, endPoint x: 655, endPoint y: 534, distance: 105.9
click at [656, 534] on tr "Bulk Flower - Alien Cookies Alien Cookies 20241118-AC CADEMCL-20250813-001 200 …" at bounding box center [806, 531] width 1213 height 44
copy tr "20241118-AC"
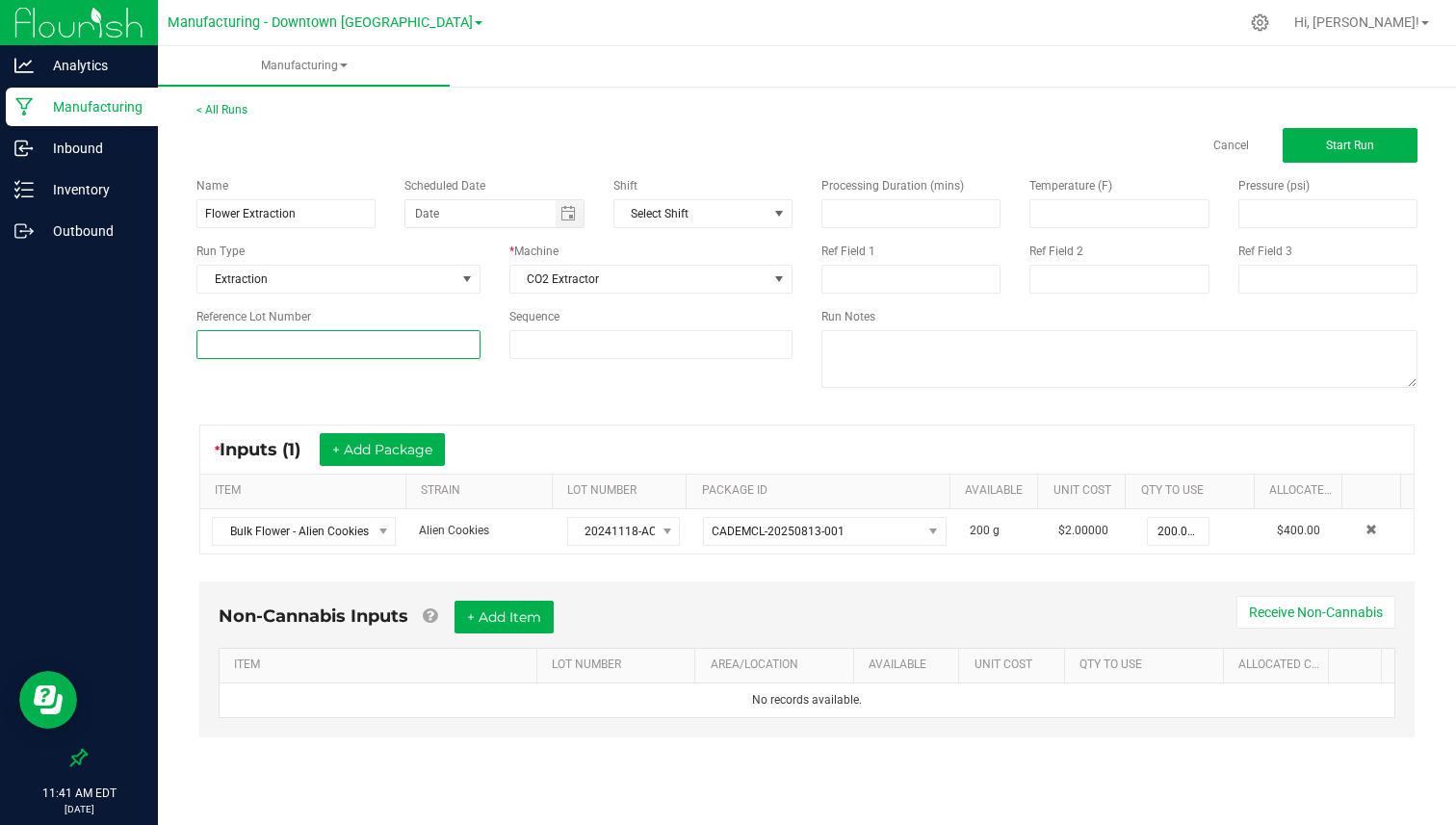
click at [400, 330] on input at bounding box center [338, 344] width 284 height 29
paste input "20241118-AC"
type input "20250922-CRUDE-AC-1"
click at [325, 212] on input "Flower Extraction" at bounding box center [285, 213] width 179 height 29
paste input "20250922-CRUDE-AC-1"
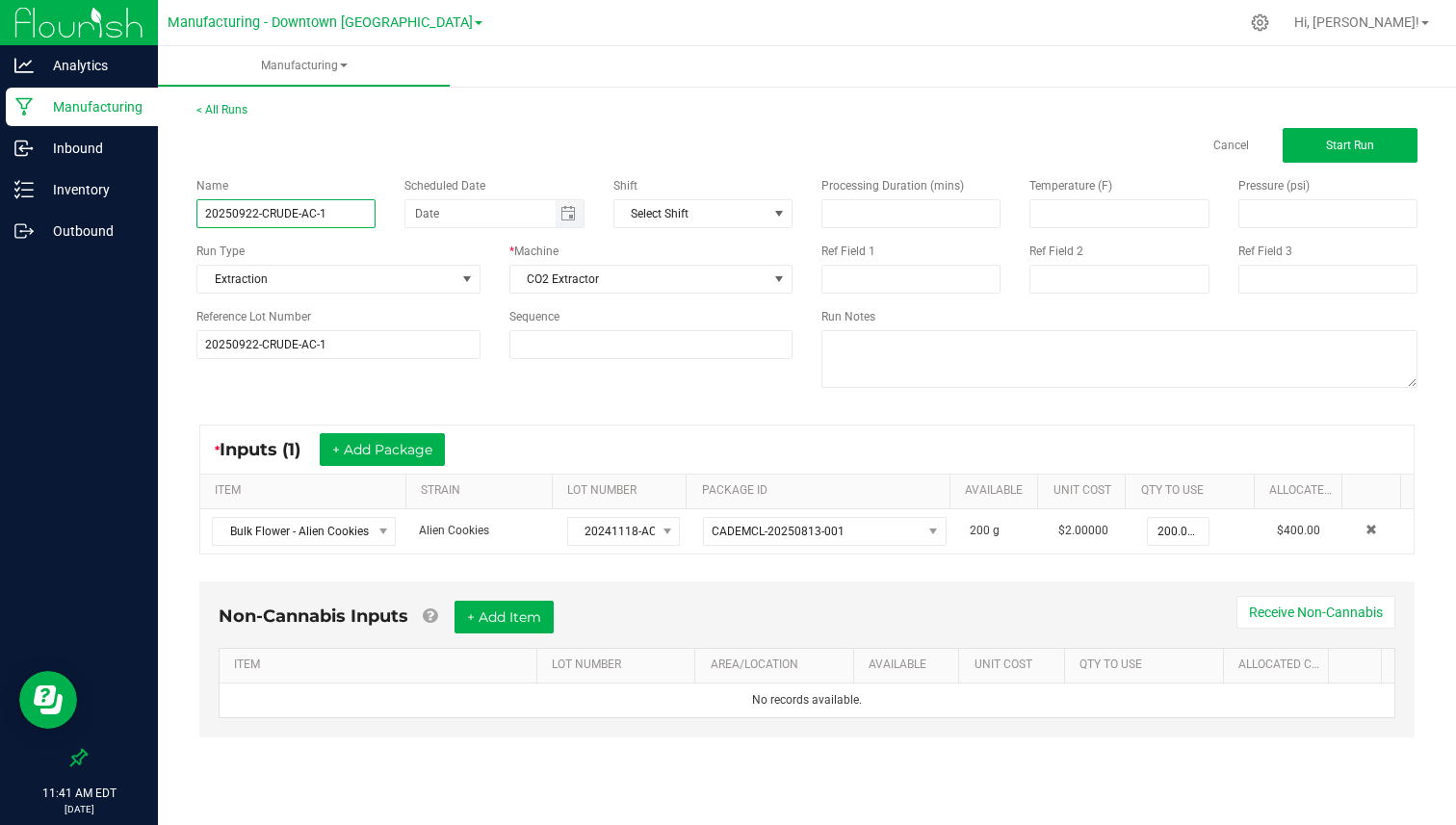
click at [575, 222] on span "Toggle calendar" at bounding box center [570, 213] width 28 height 27
type input "20250922-CRUDE-AC-1"
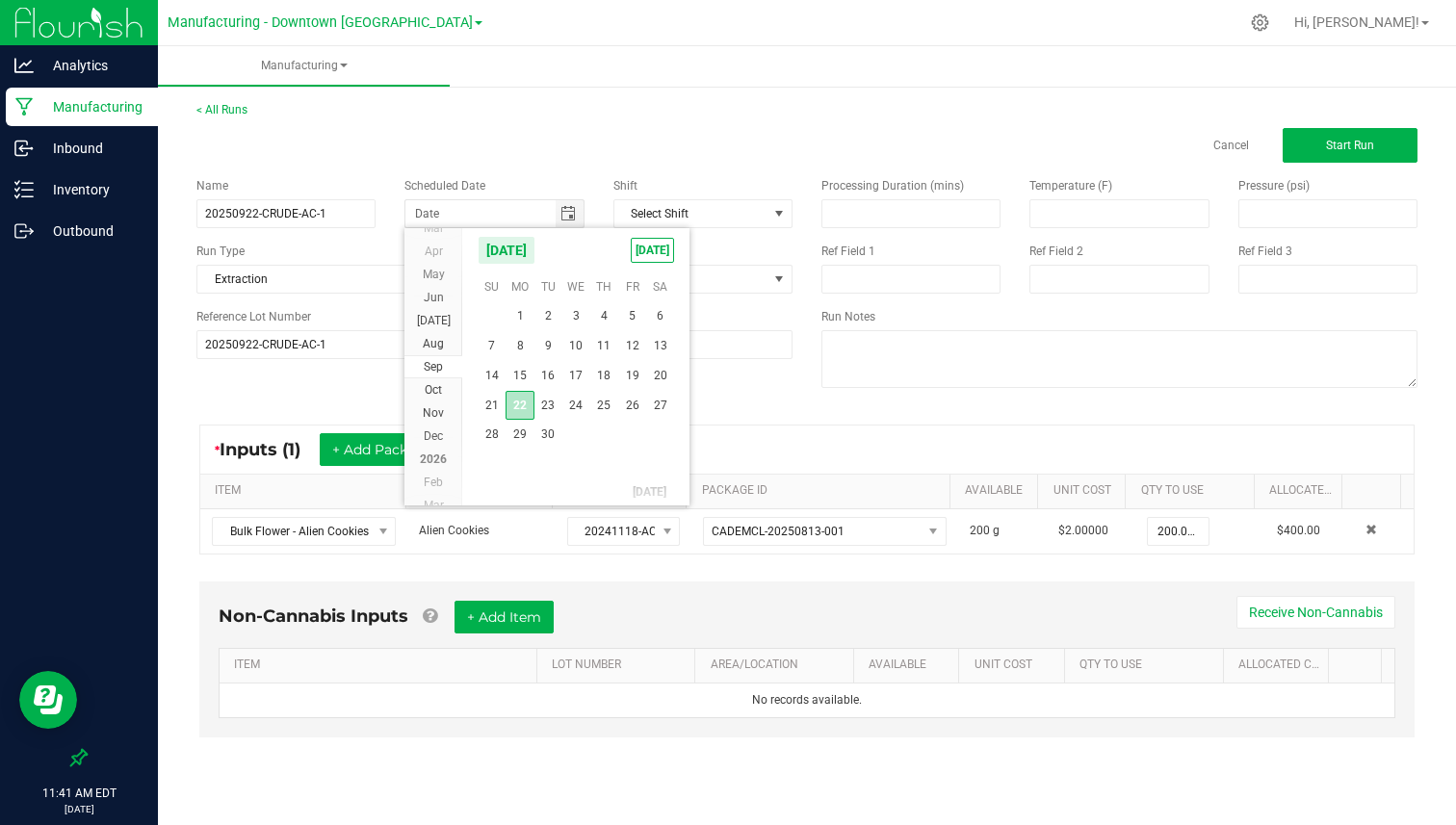
click at [525, 402] on span "22" at bounding box center [519, 406] width 28 height 30
type input "[DATE]"
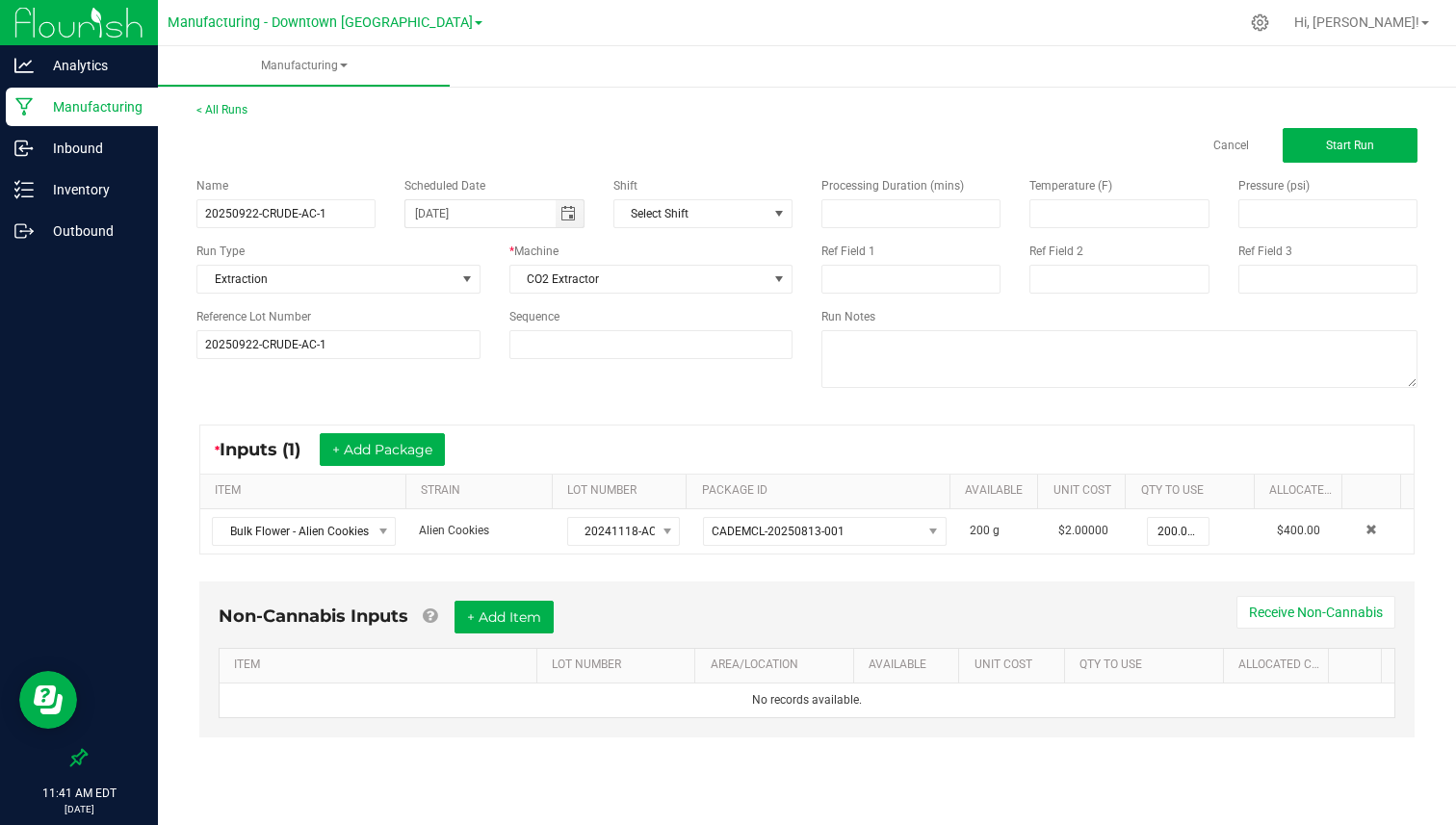
click at [472, 175] on div "Name 20250922-CRUDE-AC-1 Scheduled Date [DATE] Shift Select Shift Run Type Extr…" at bounding box center [494, 268] width 625 height 211
click at [746, 219] on span "Select Shift" at bounding box center [690, 213] width 153 height 27
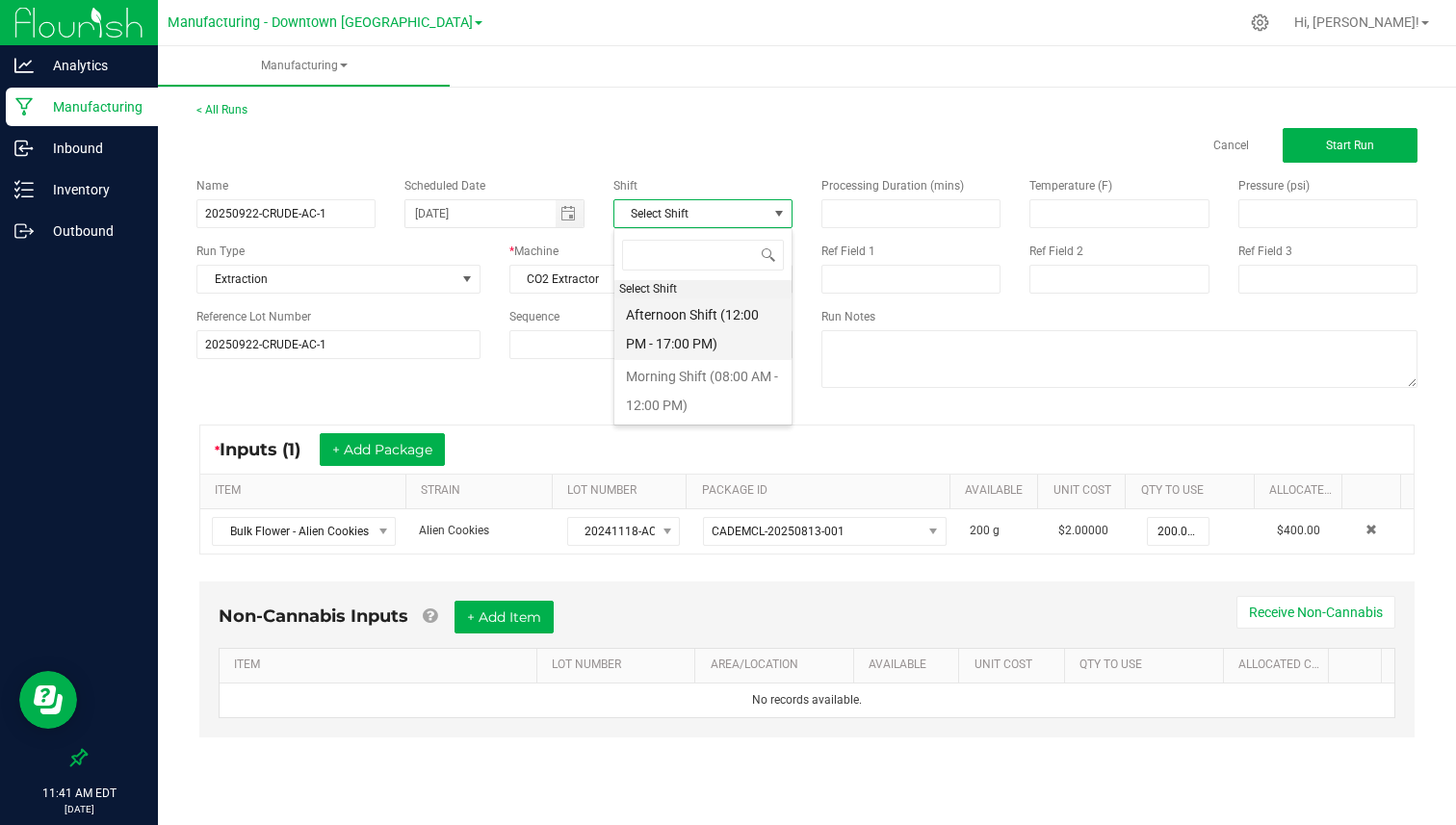
click at [703, 332] on li "Afternoon Shift (12:00 PM - 17:00 PM)" at bounding box center [702, 329] width 177 height 62
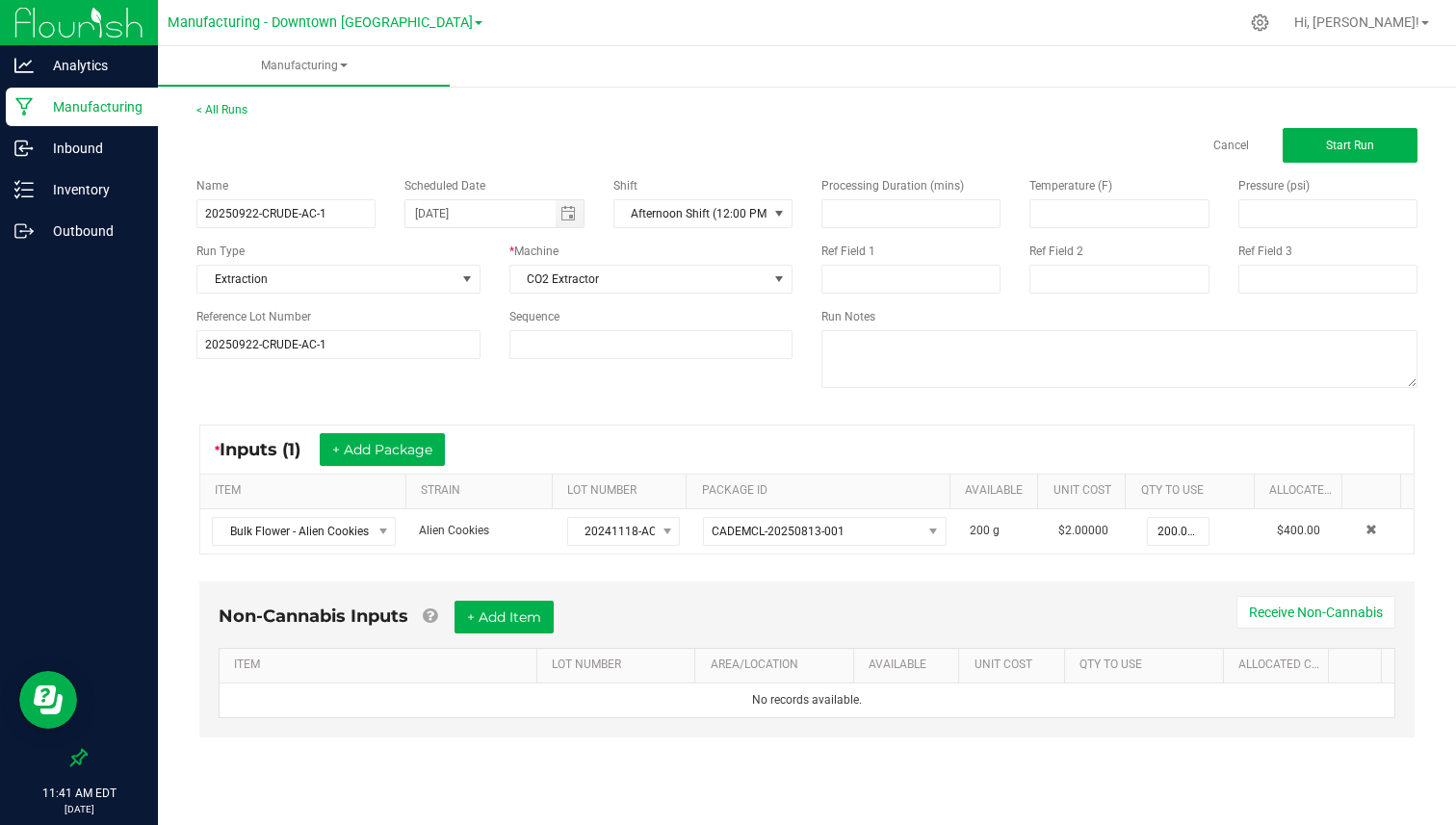
drag, startPoint x: 723, startPoint y: 237, endPoint x: 579, endPoint y: 237, distance: 144.4
click at [579, 237] on div "Name 20250922-CRUDE-AC-1 Scheduled Date [DATE] Shift Afternoon Shift (12:00 PM …" at bounding box center [494, 268] width 625 height 211
click at [529, 381] on div "Name 20250922-CRUDE-AC-1 Scheduled Date [DATE] Shift Afternoon Shift (12:00 PM …" at bounding box center [807, 285] width 1250 height 245
click at [390, 446] on button "+ Add Package" at bounding box center [382, 449] width 125 height 33
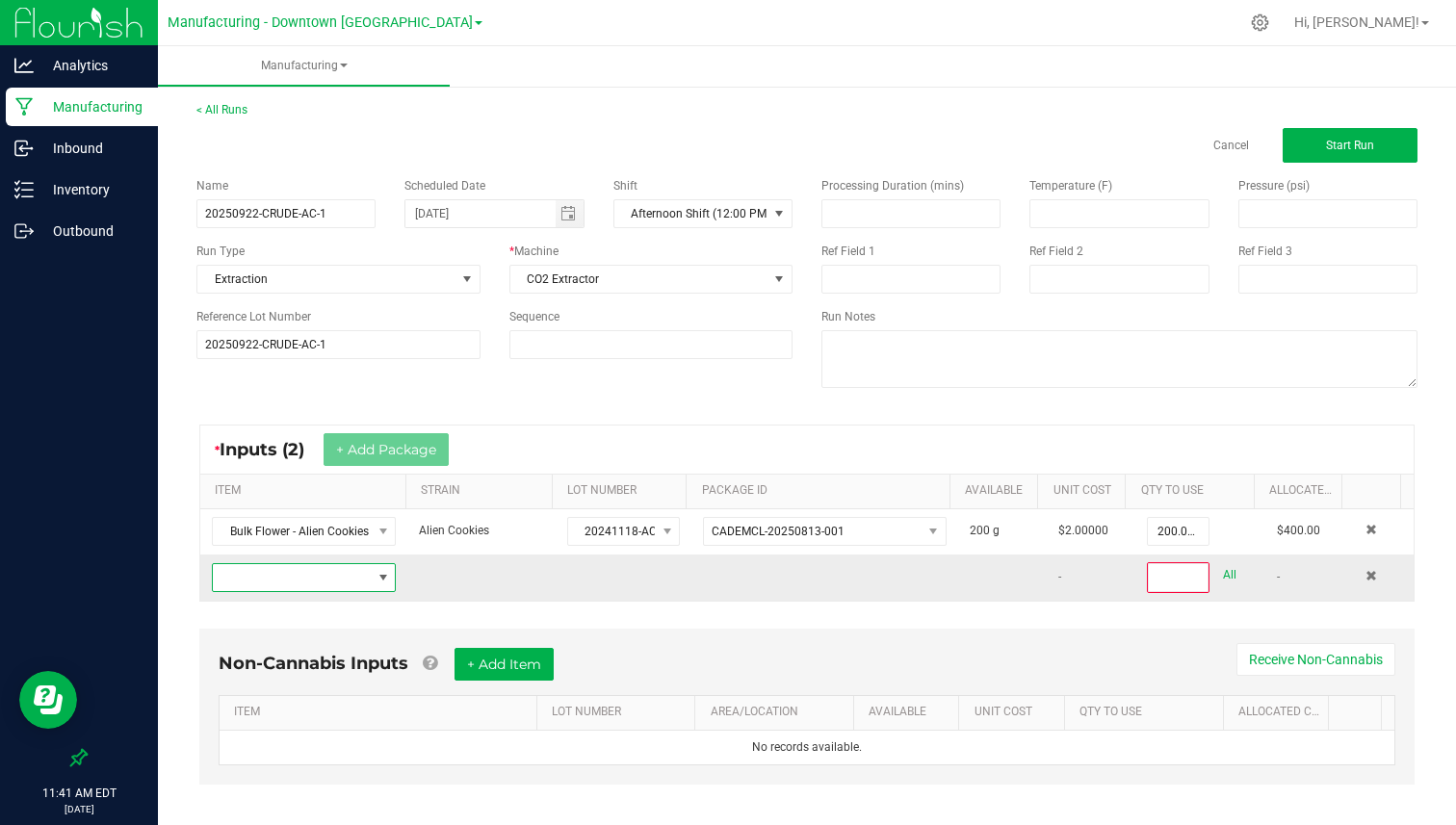
click at [290, 572] on span "NO DATA FOUND" at bounding box center [292, 577] width 158 height 27
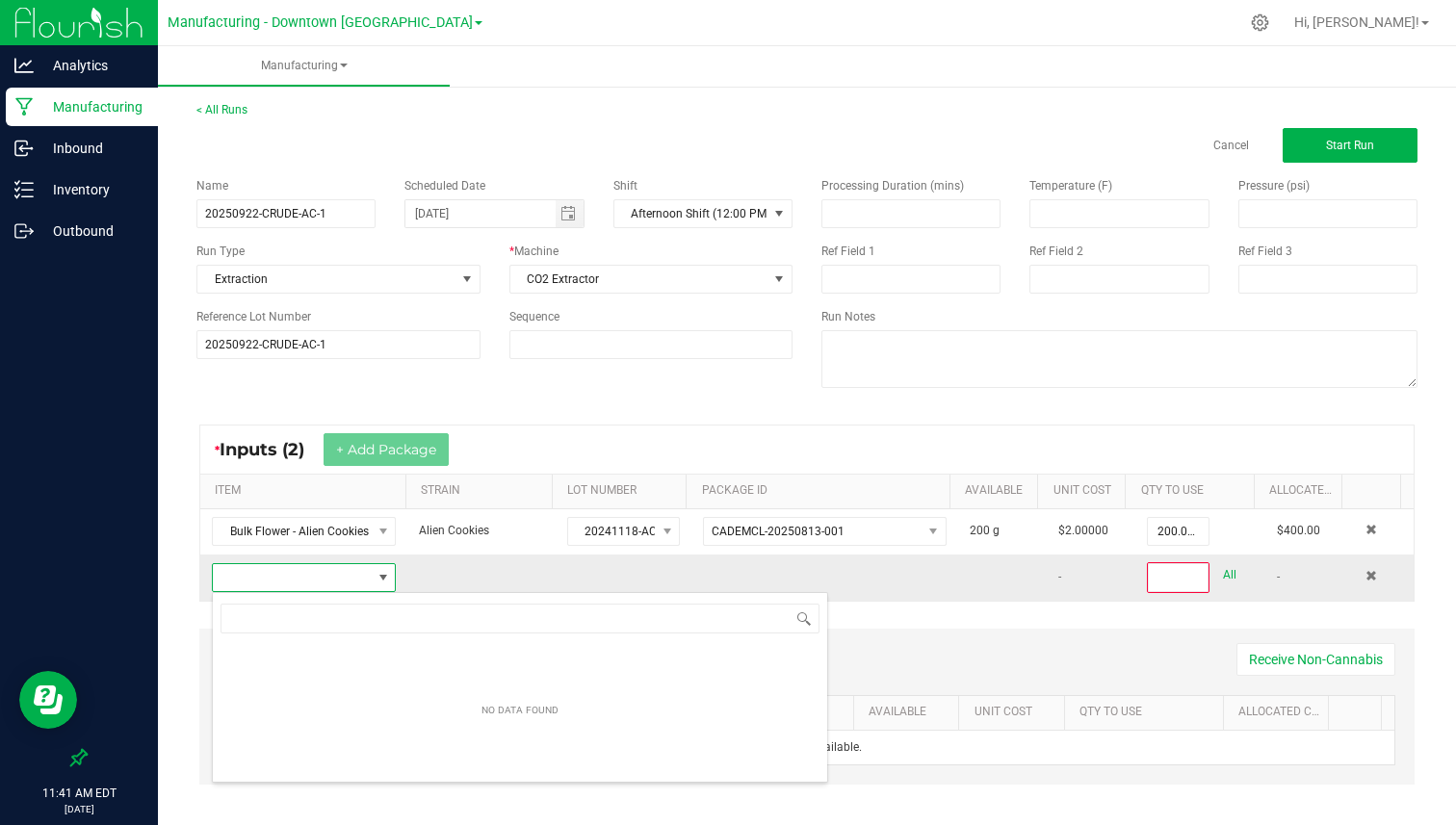
scroll to position [29, 176]
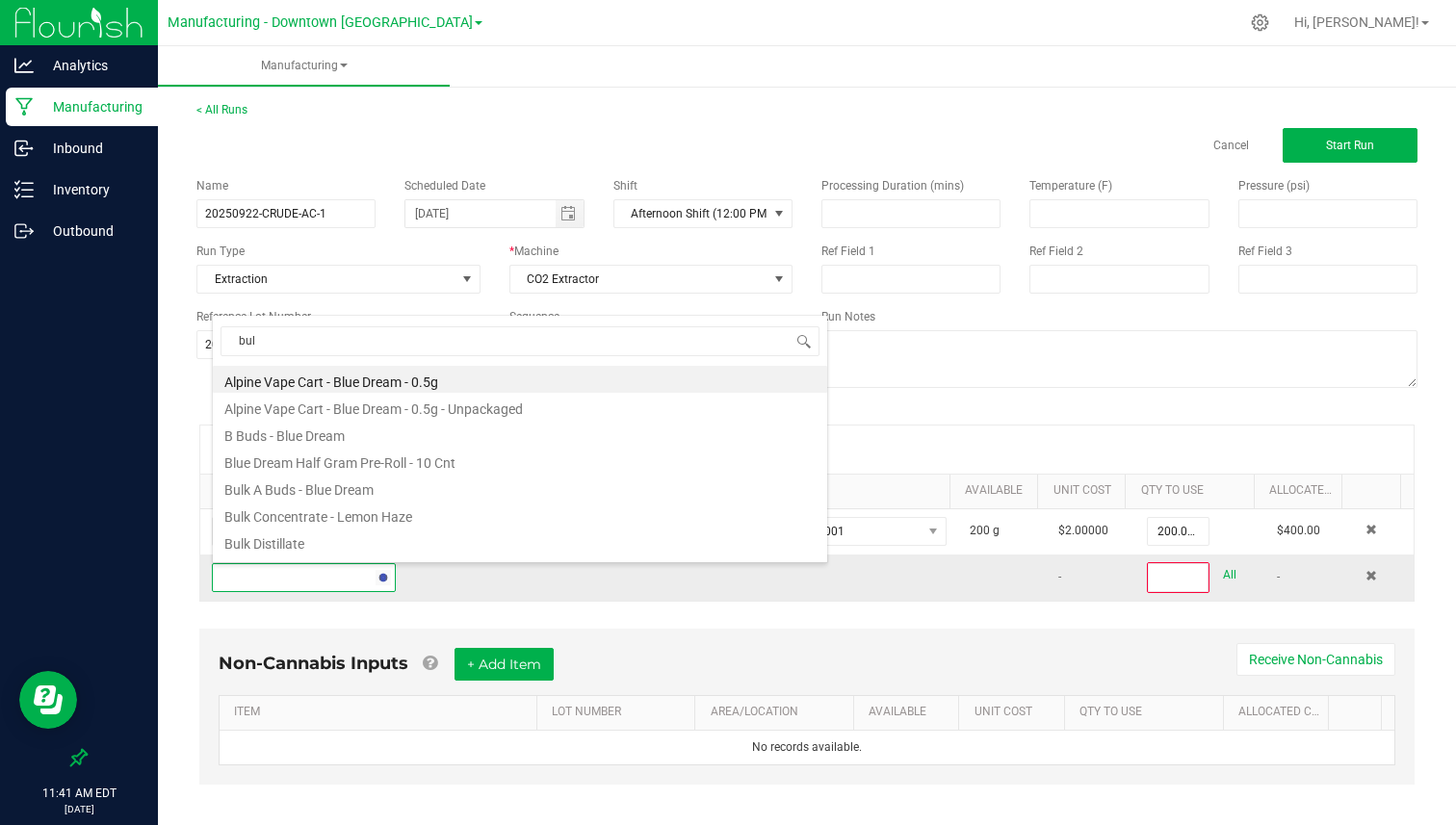
type input "bulk"
click at [303, 521] on li "Bulk Flower" at bounding box center [520, 514] width 614 height 27
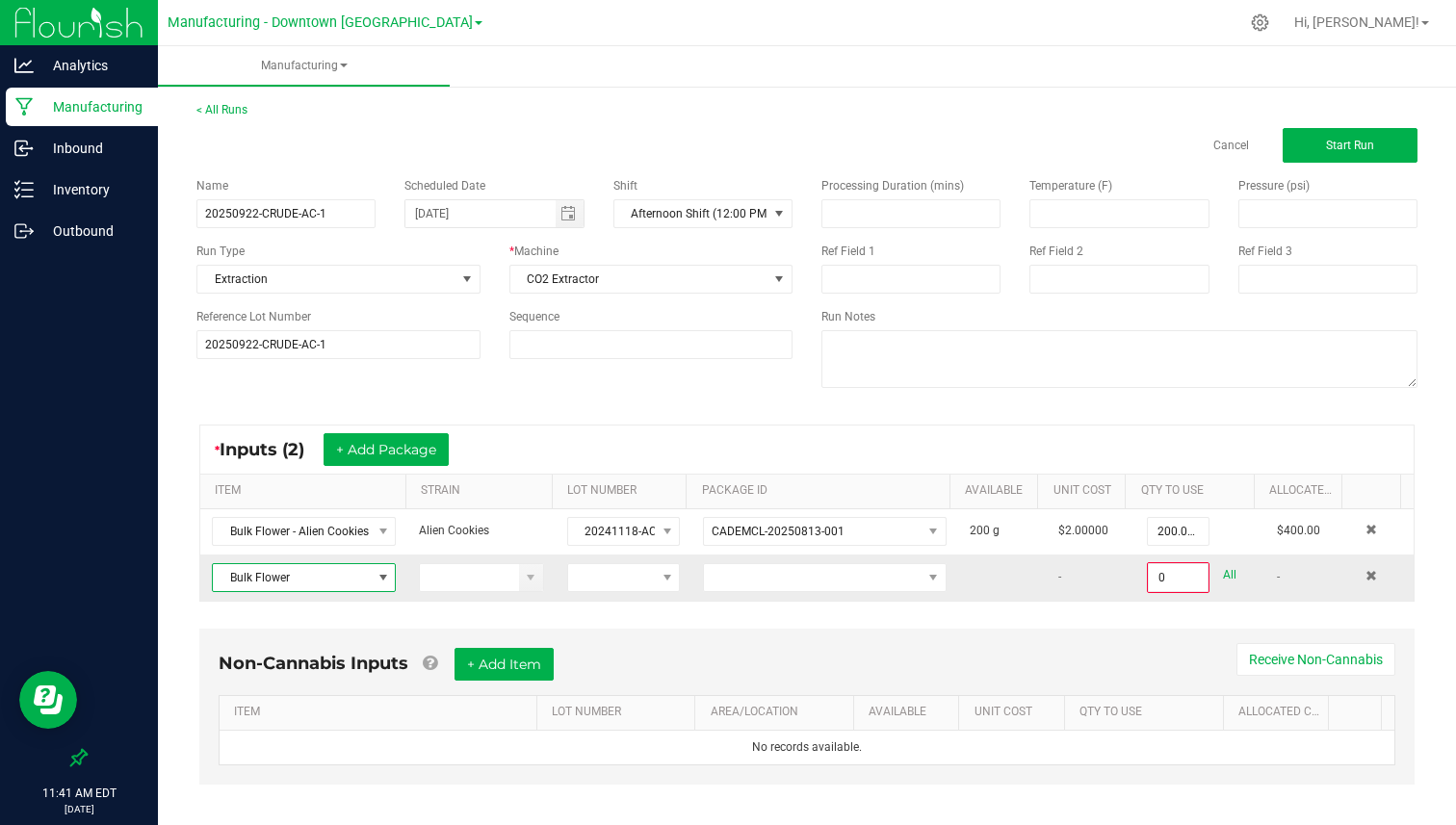
click at [294, 582] on span "Bulk Flower" at bounding box center [292, 577] width 158 height 27
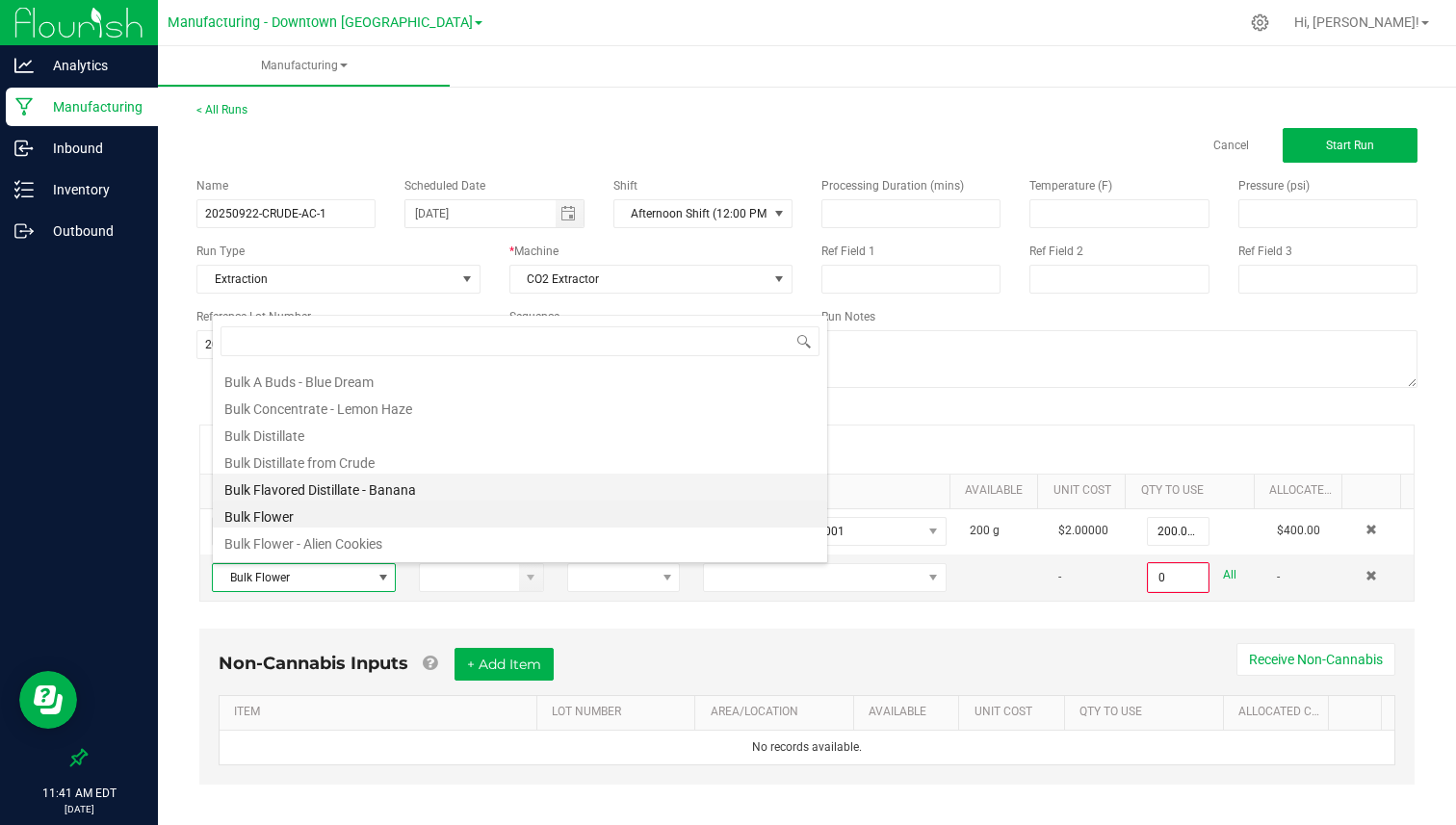
scroll to position [117, 0]
click at [332, 525] on li "Bulk Flower - Alien Cookies" at bounding box center [520, 531] width 614 height 27
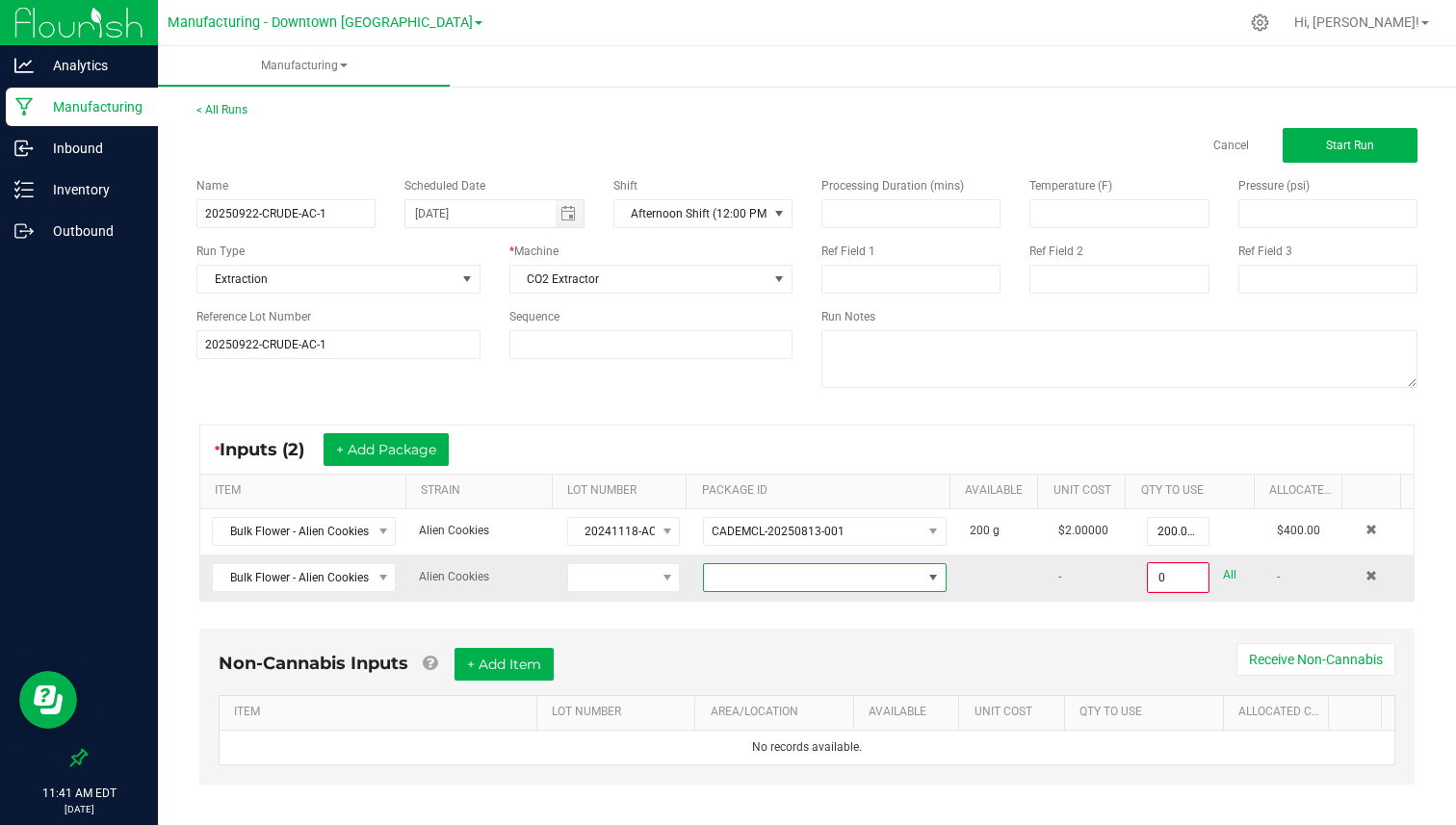
click at [711, 577] on span at bounding box center [813, 577] width 218 height 27
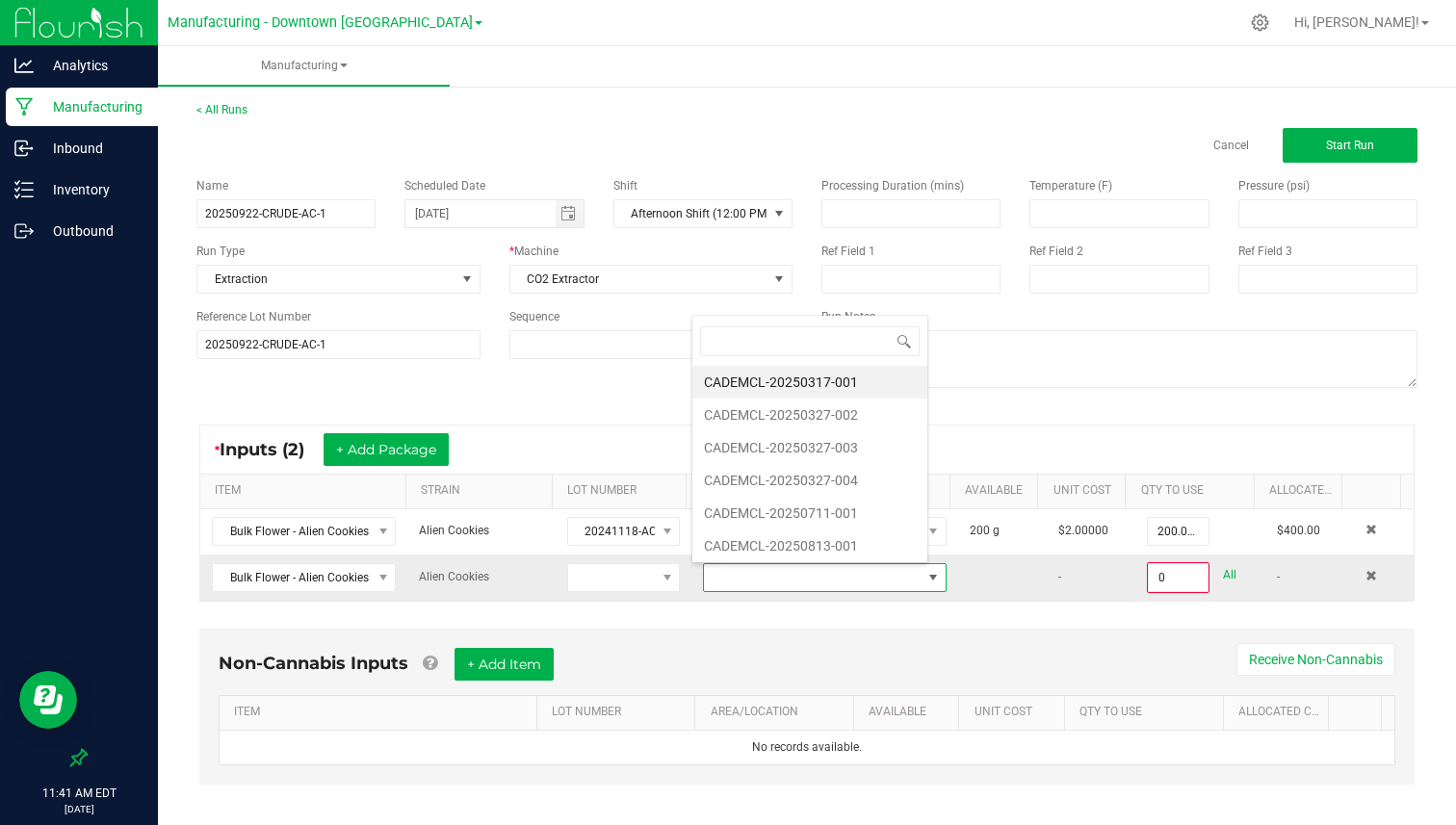
scroll to position [29, 234]
click at [754, 512] on li "CADEMCL-20250711-001" at bounding box center [809, 513] width 235 height 33
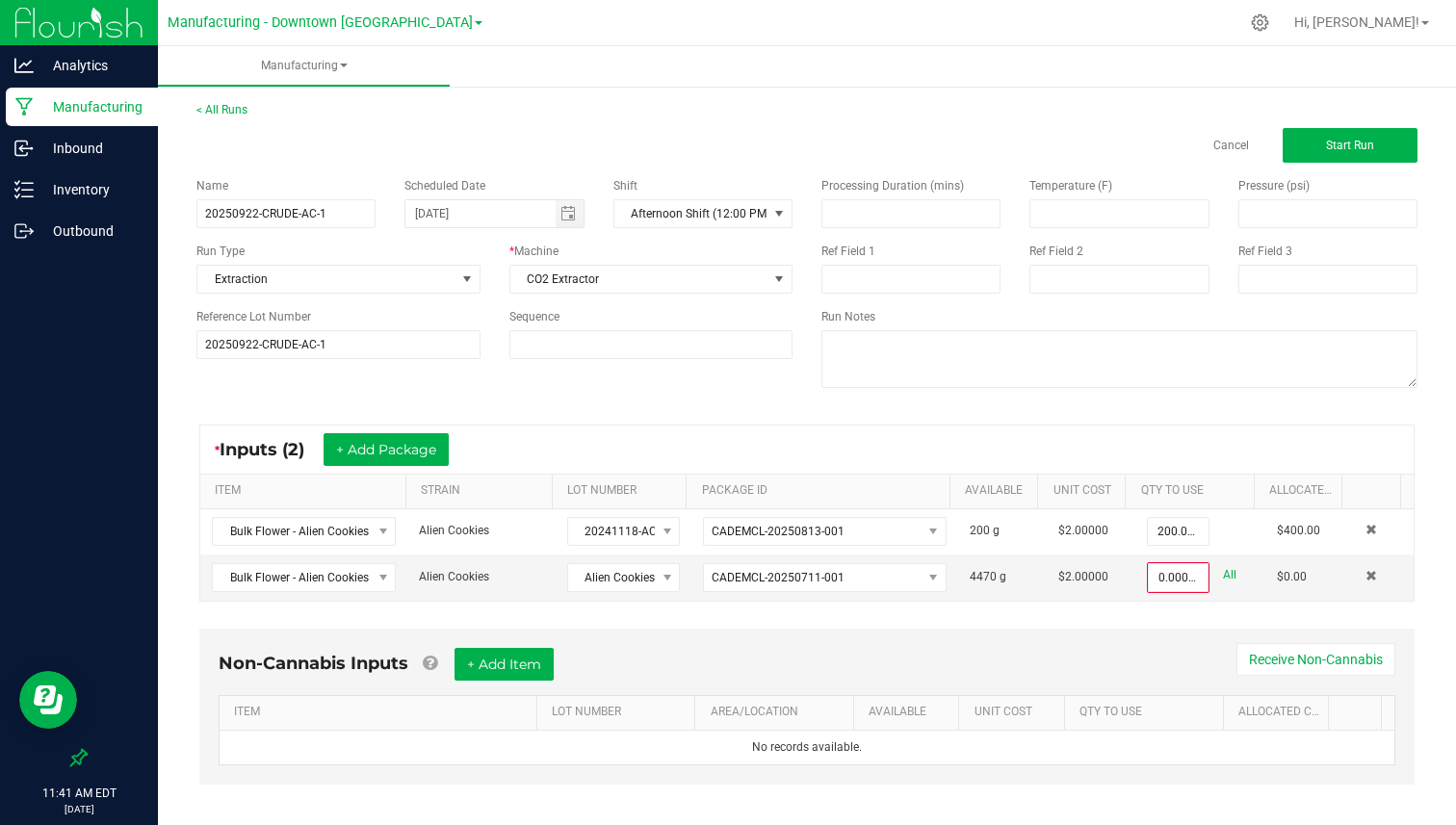
click at [1254, 482] on th "Allocated Cost" at bounding box center [1298, 492] width 88 height 35
click at [1299, 484] on span at bounding box center [1301, 642] width 6 height 335
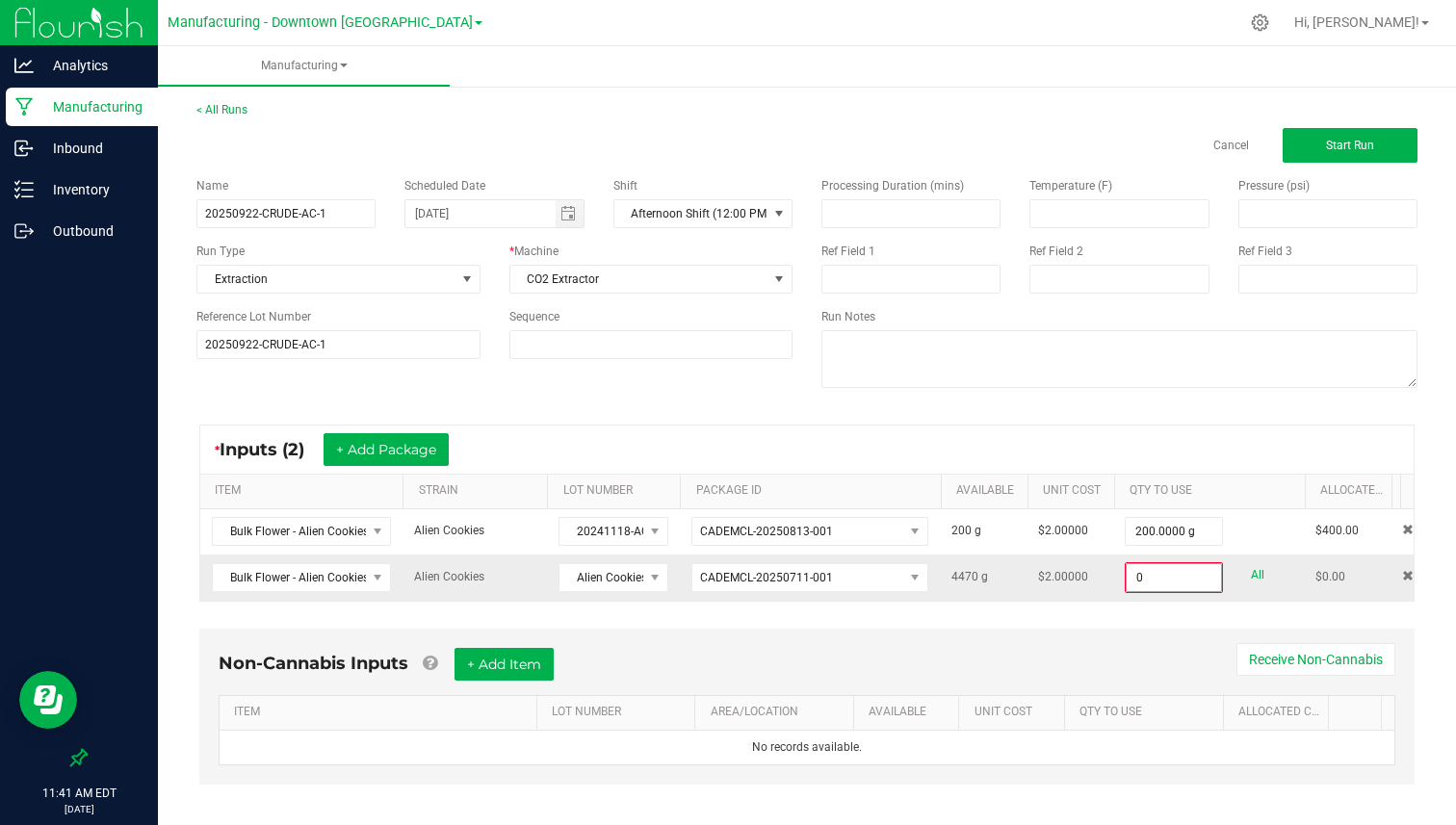
click at [1145, 578] on input "0" at bounding box center [1174, 577] width 94 height 27
click at [1145, 588] on input "1000" at bounding box center [1174, 576] width 96 height 27
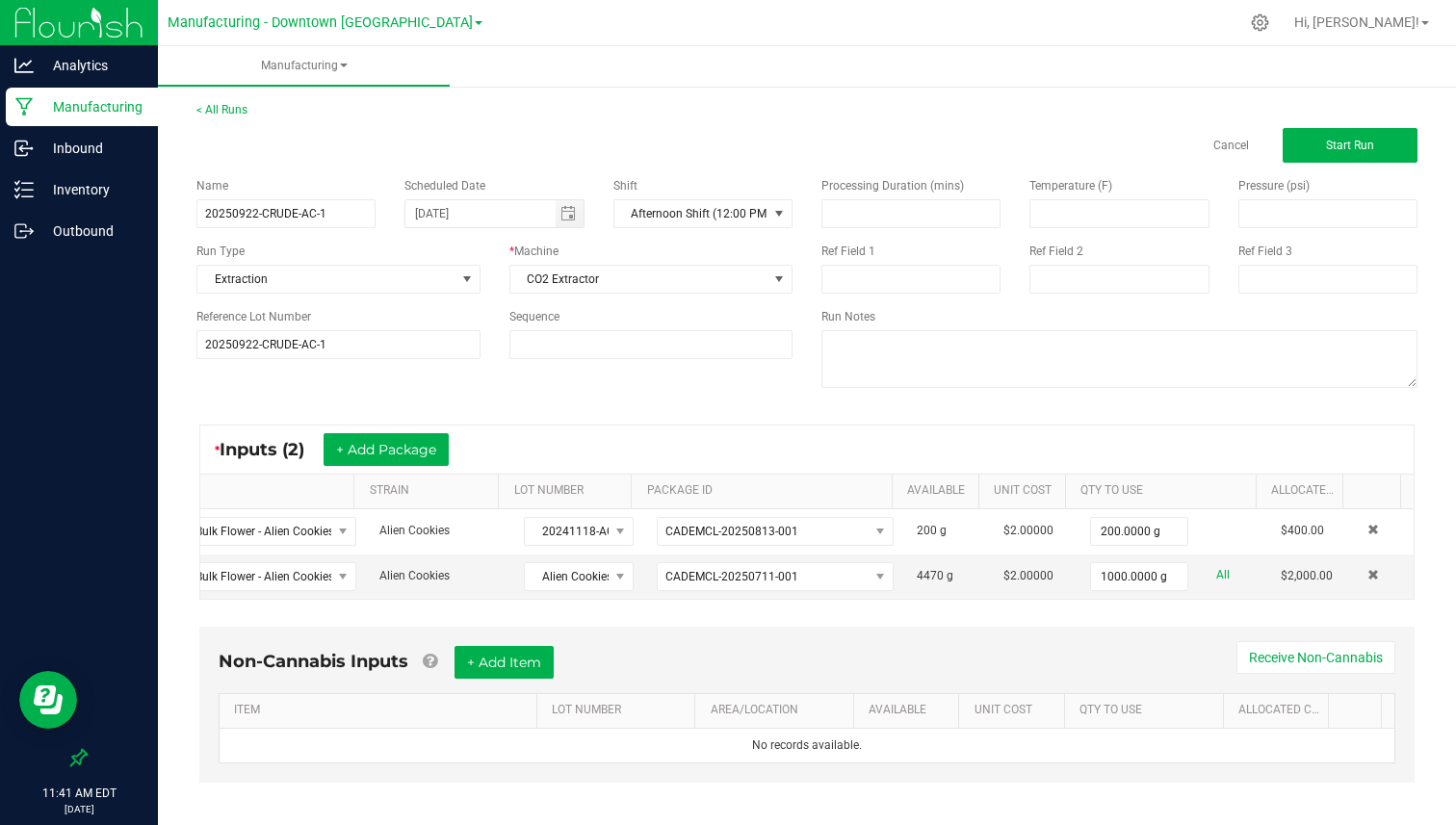
scroll to position [0, 64]
click at [1216, 572] on link "All" at bounding box center [1222, 575] width 13 height 26
drag, startPoint x: 1086, startPoint y: 575, endPoint x: 1069, endPoint y: 575, distance: 17.3
click at [1091, 575] on input "4470" at bounding box center [1139, 576] width 96 height 27
click at [1091, 575] on input "1000" at bounding box center [1139, 576] width 96 height 27
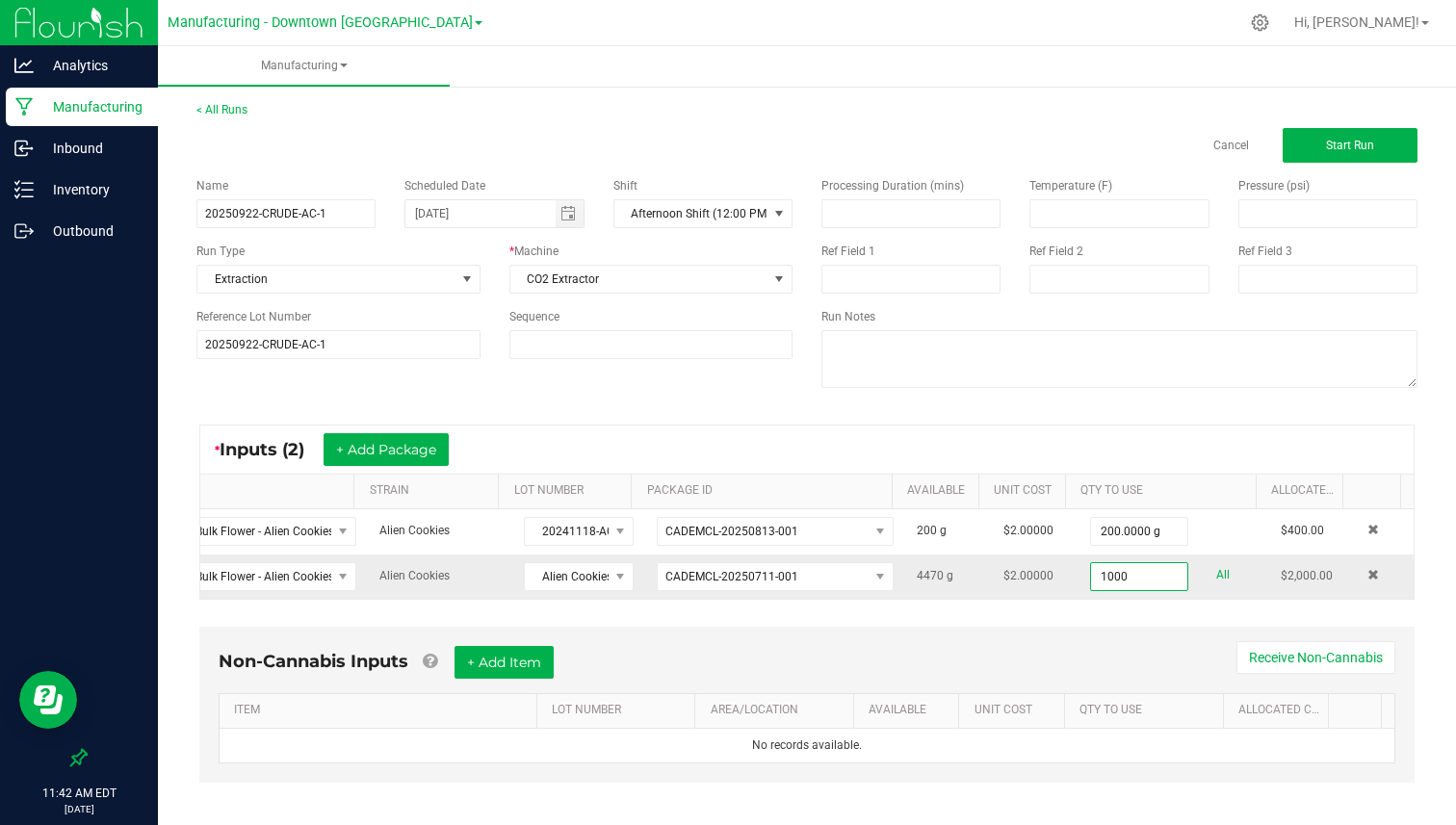
click at [1091, 582] on input "1000" at bounding box center [1139, 576] width 96 height 27
type input "1000.0000 g"
click at [1030, 593] on td "$2.00000" at bounding box center [1035, 577] width 87 height 44
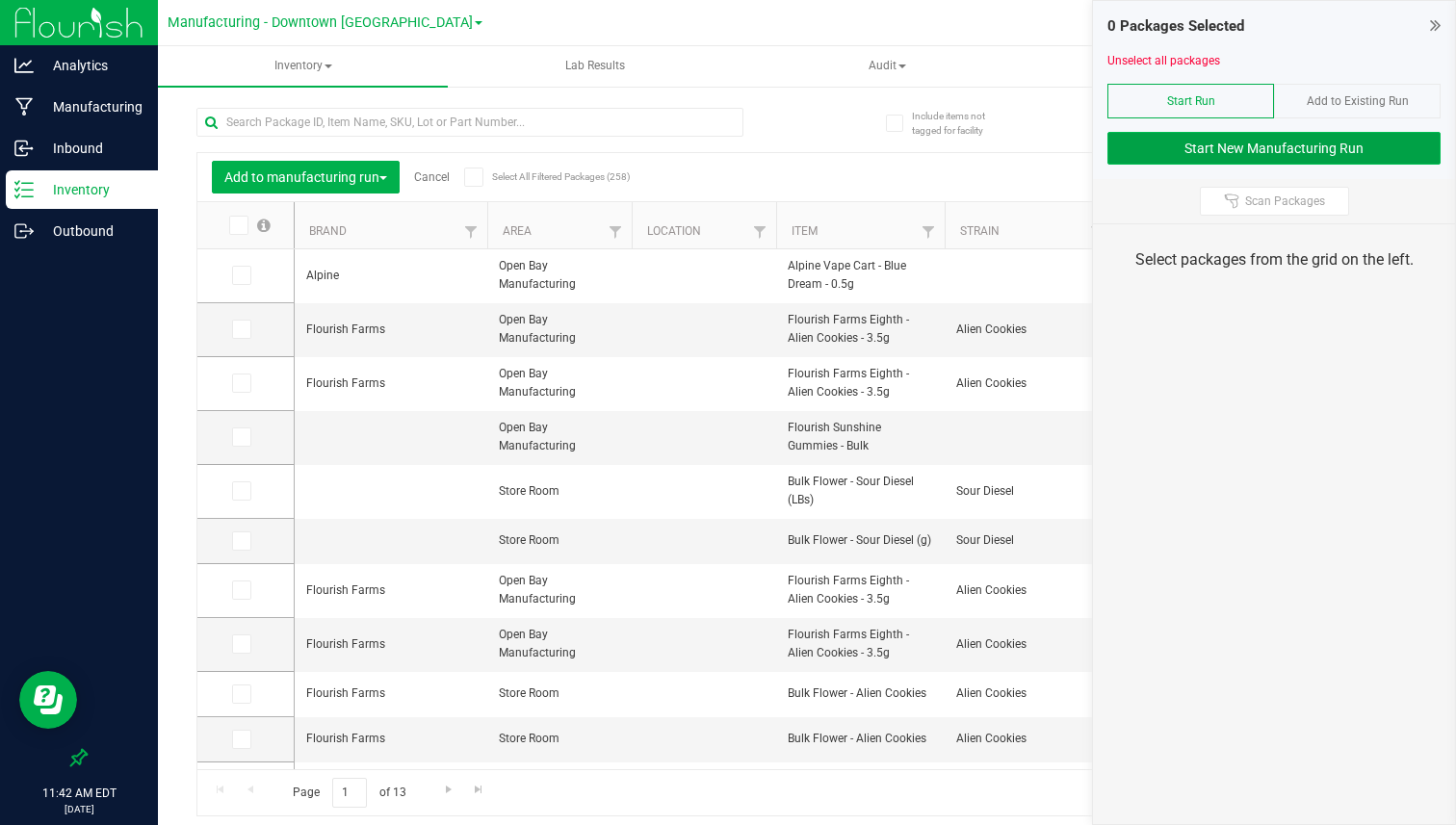
click at [1185, 158] on button "Start New Manufacturing Run" at bounding box center [1273, 148] width 333 height 33
click at [236, 694] on icon at bounding box center [240, 694] width 13 height 0
click at [0, 0] on input "checkbox" at bounding box center [0, 0] width 0 height 0
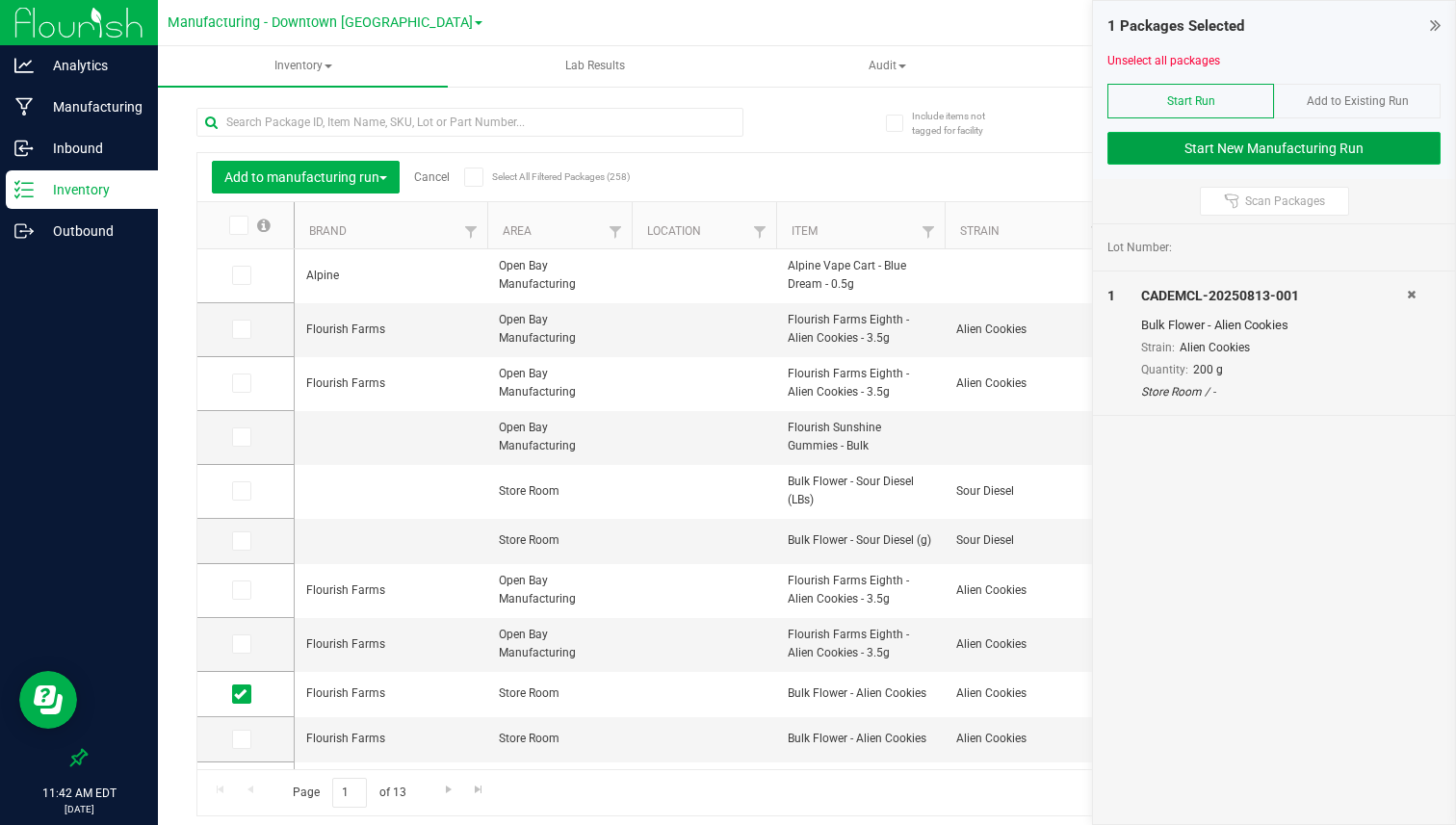
click at [1330, 144] on button "Start New Manufacturing Run" at bounding box center [1273, 148] width 333 height 33
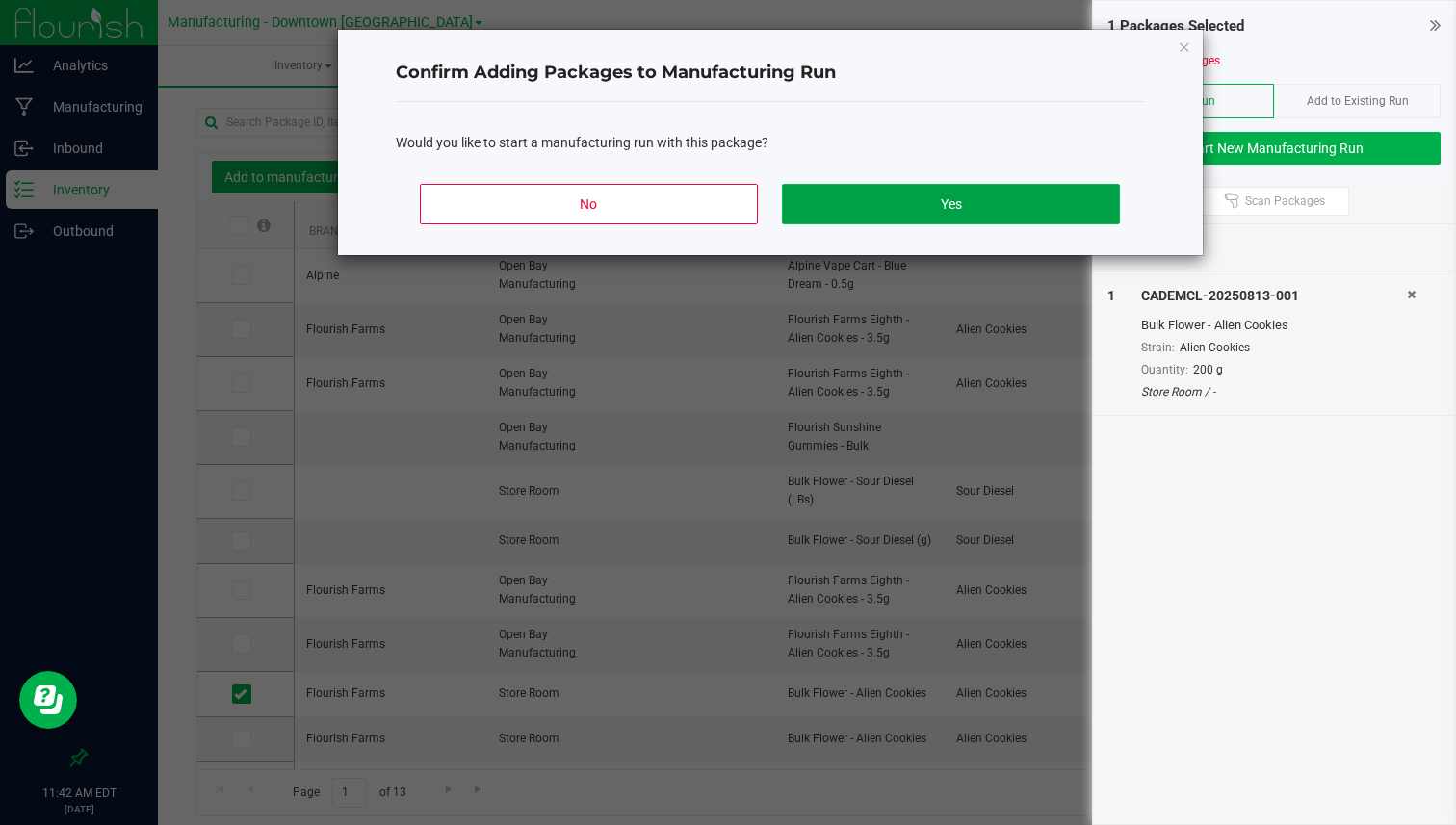
click at [1043, 201] on button "Yes" at bounding box center [950, 204] width 337 height 40
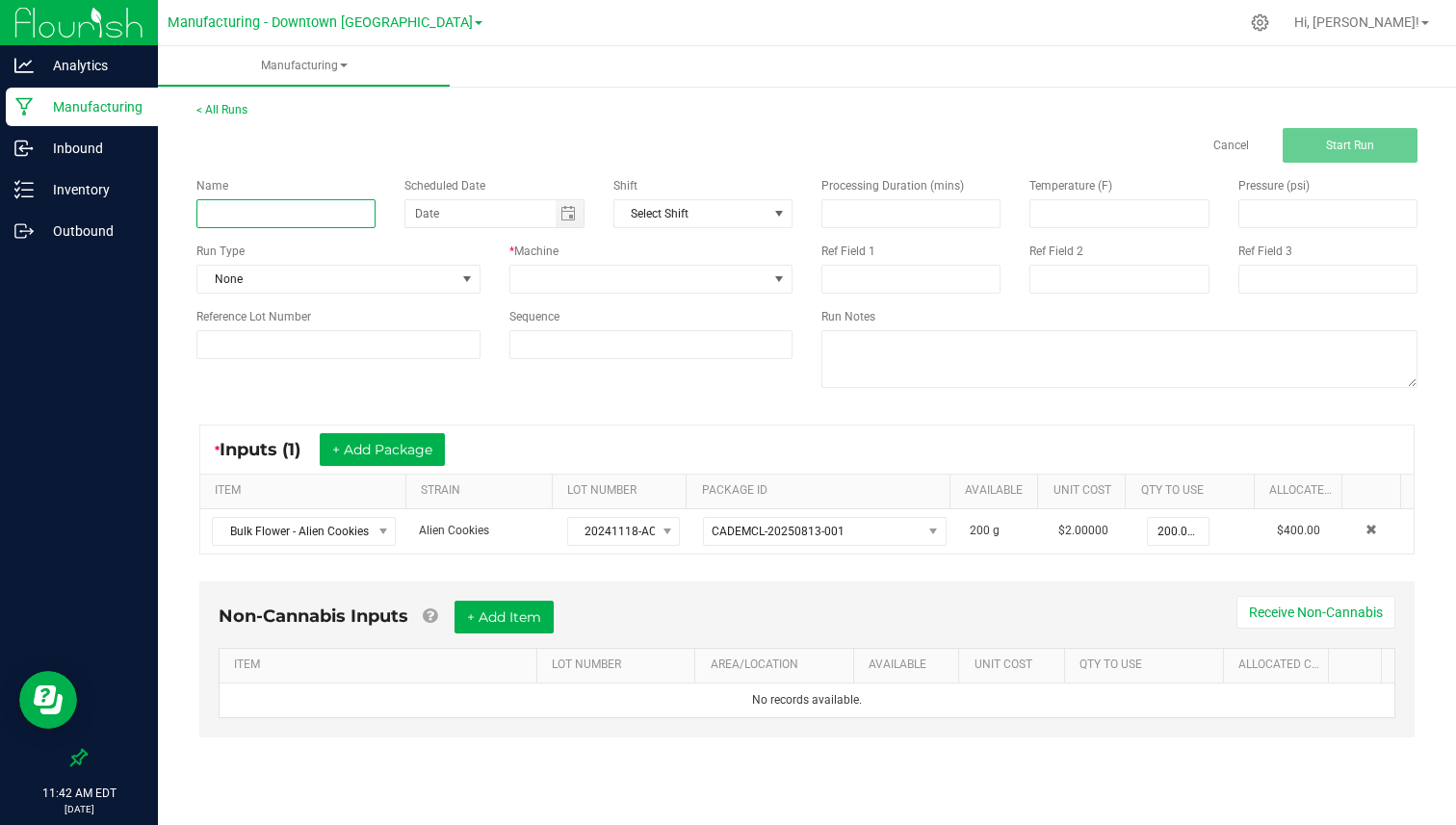
click at [295, 205] on input at bounding box center [285, 213] width 179 height 29
paste input "20250922-CRUDE-AC-1"
type input "20250922-CRUDE-AC-1"
click at [279, 348] on input at bounding box center [338, 344] width 284 height 29
paste input "20250922-CRUDE-AC-1"
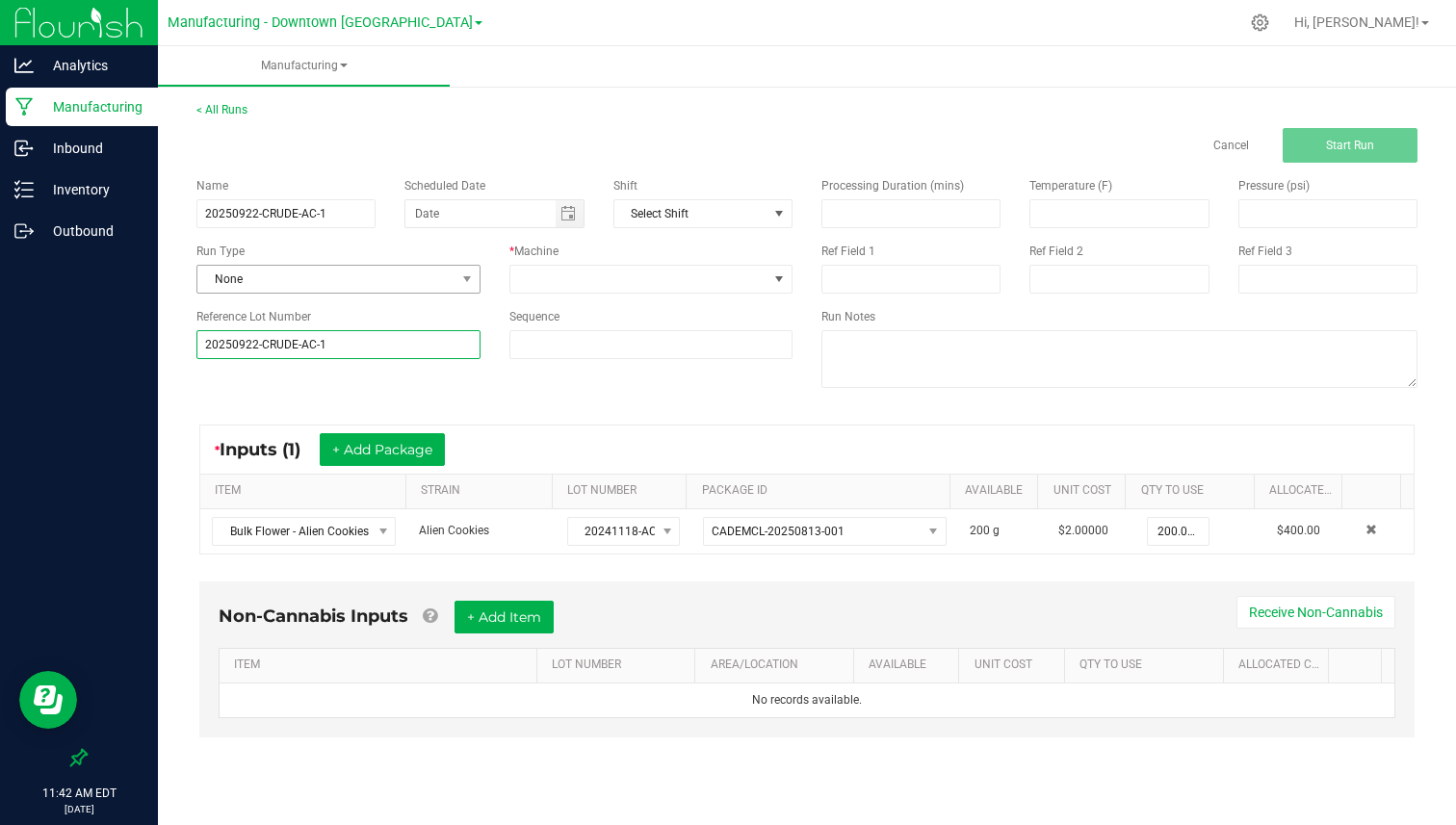
type input "20250922-CRUDE-AC-1"
click at [315, 287] on span "None" at bounding box center [326, 279] width 258 height 27
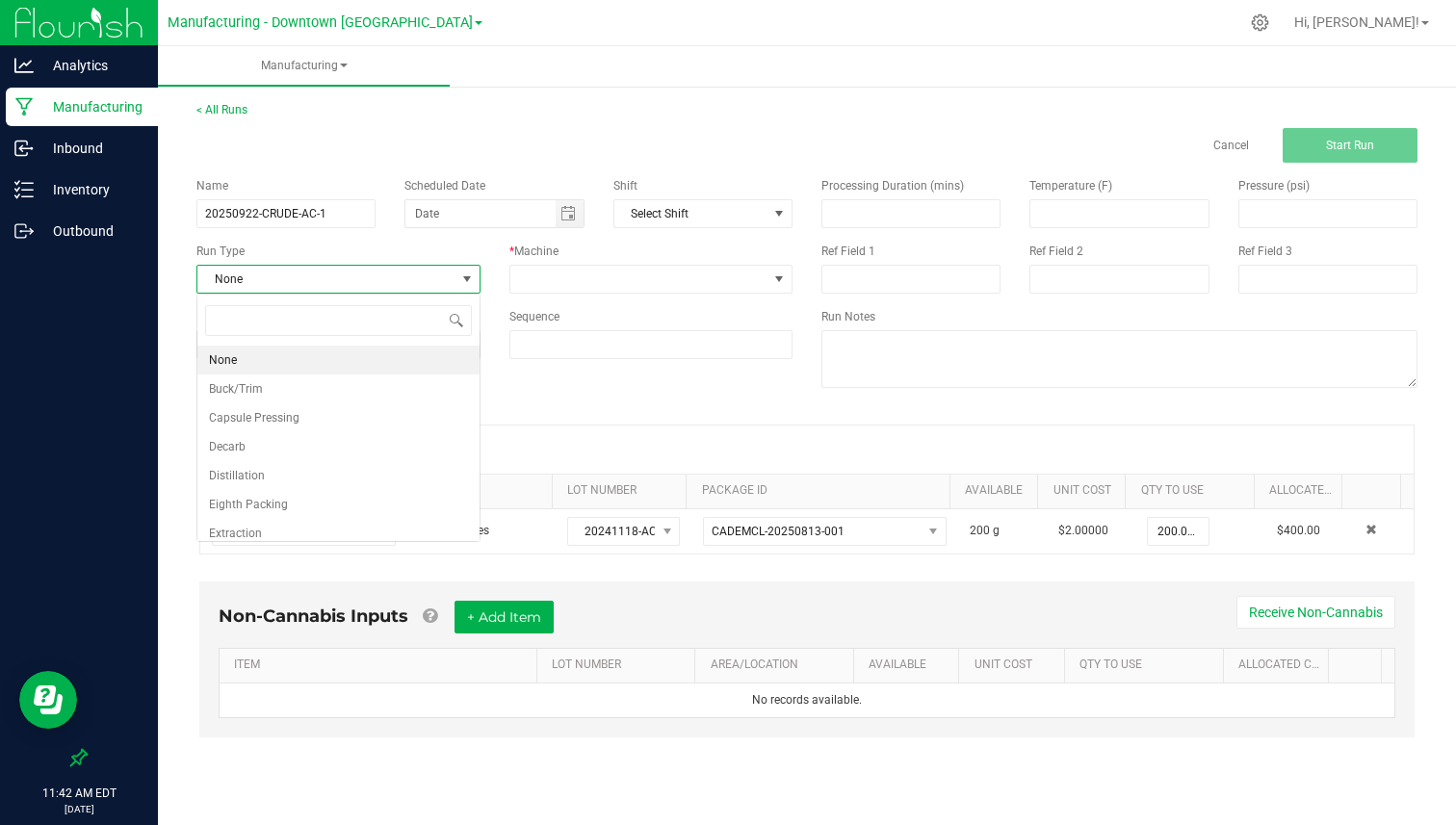
scroll to position [29, 283]
click at [265, 524] on li "Extraction" at bounding box center [338, 533] width 282 height 29
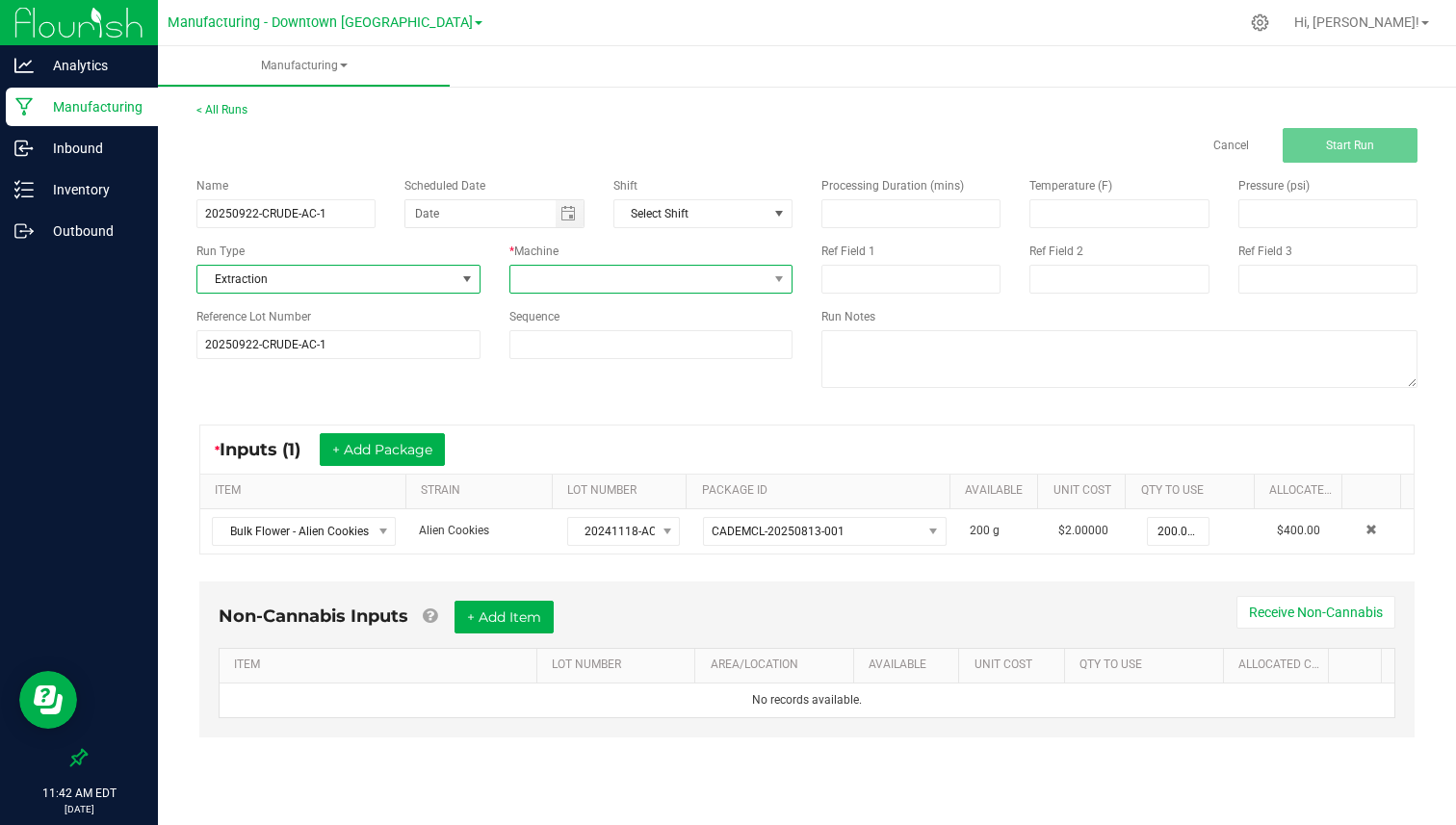
click at [560, 292] on span at bounding box center [639, 279] width 258 height 27
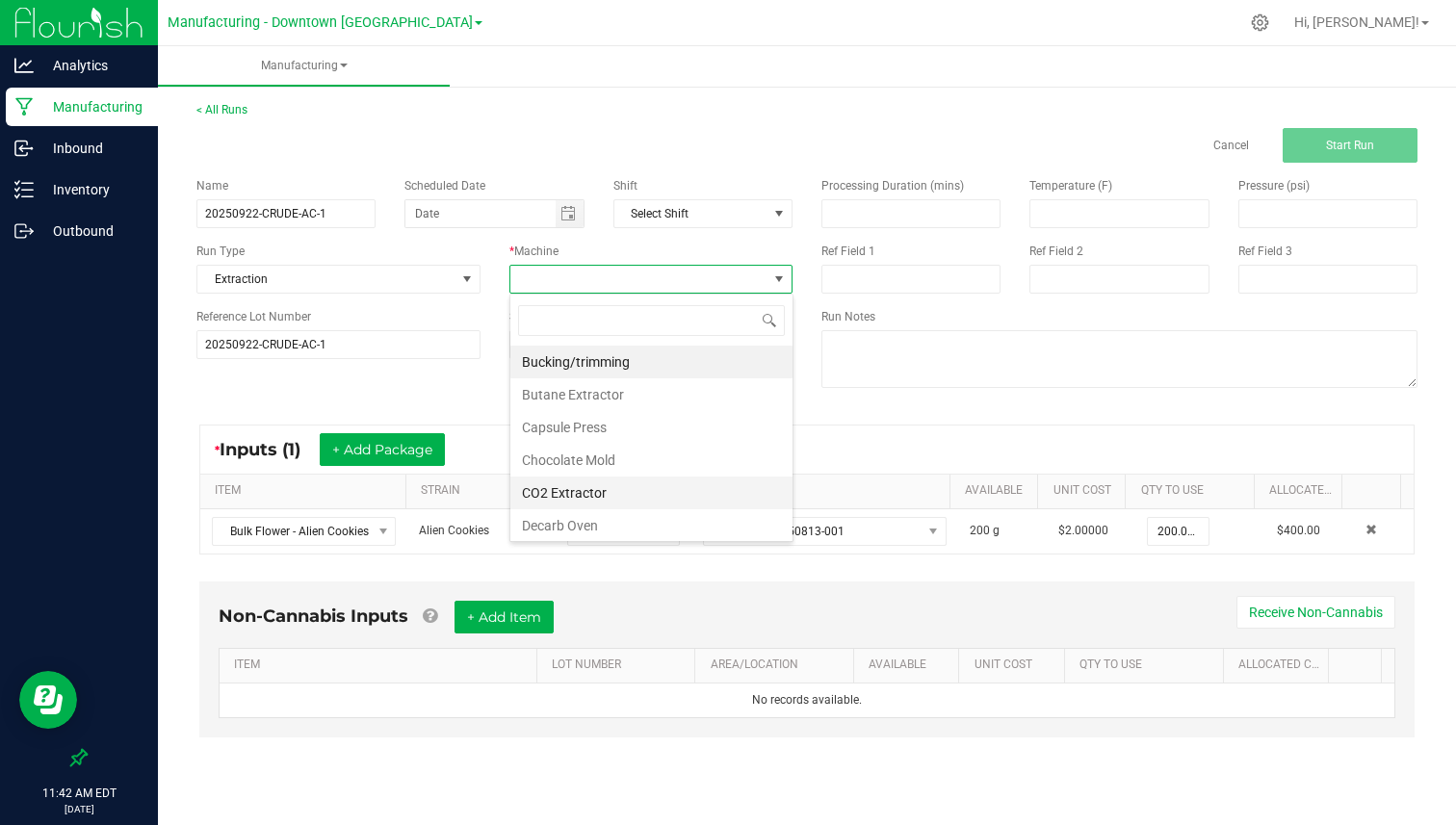
click at [558, 495] on li "CO2 Extractor" at bounding box center [651, 493] width 282 height 33
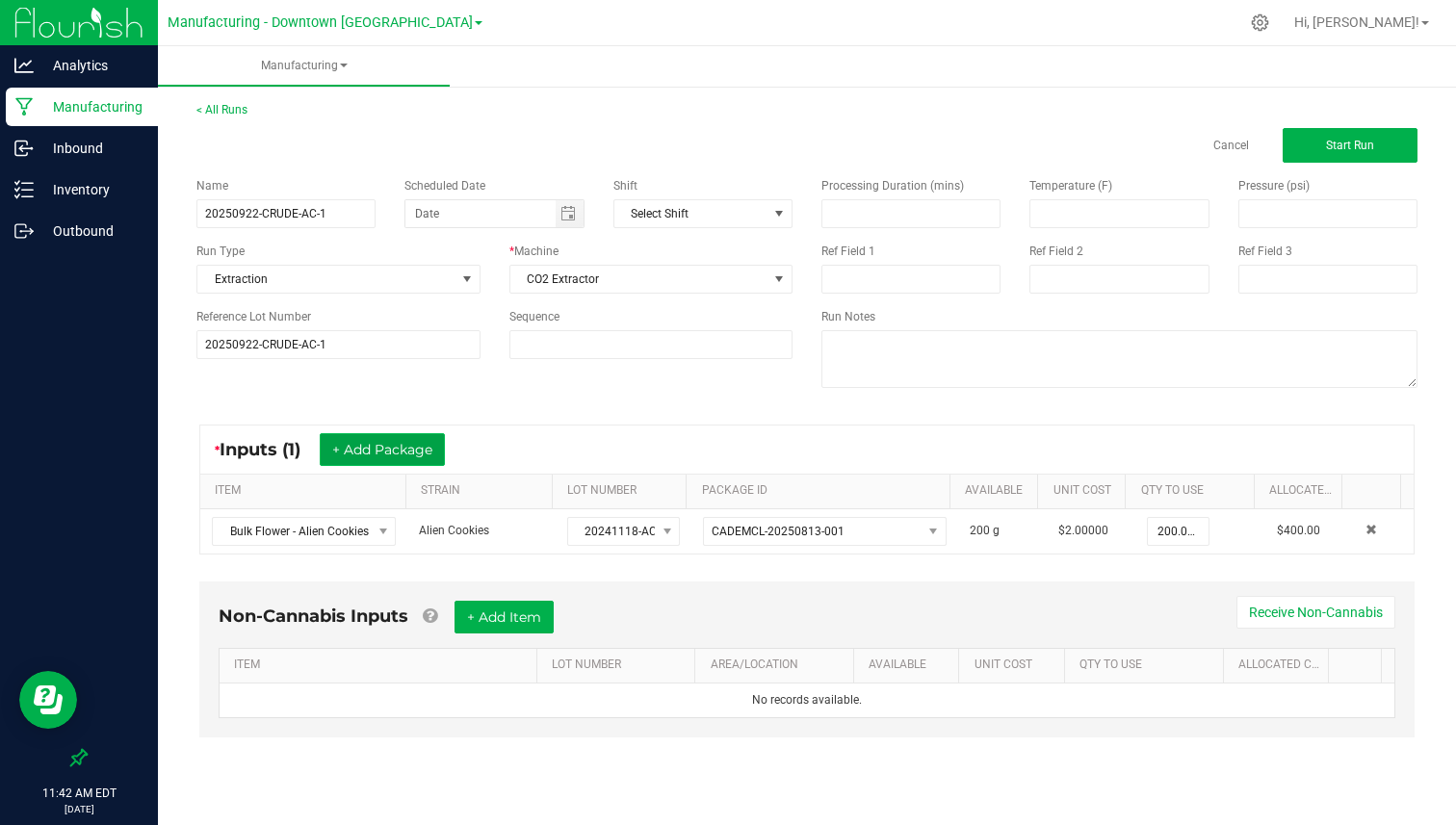
click at [394, 454] on button "+ Add Package" at bounding box center [382, 449] width 125 height 33
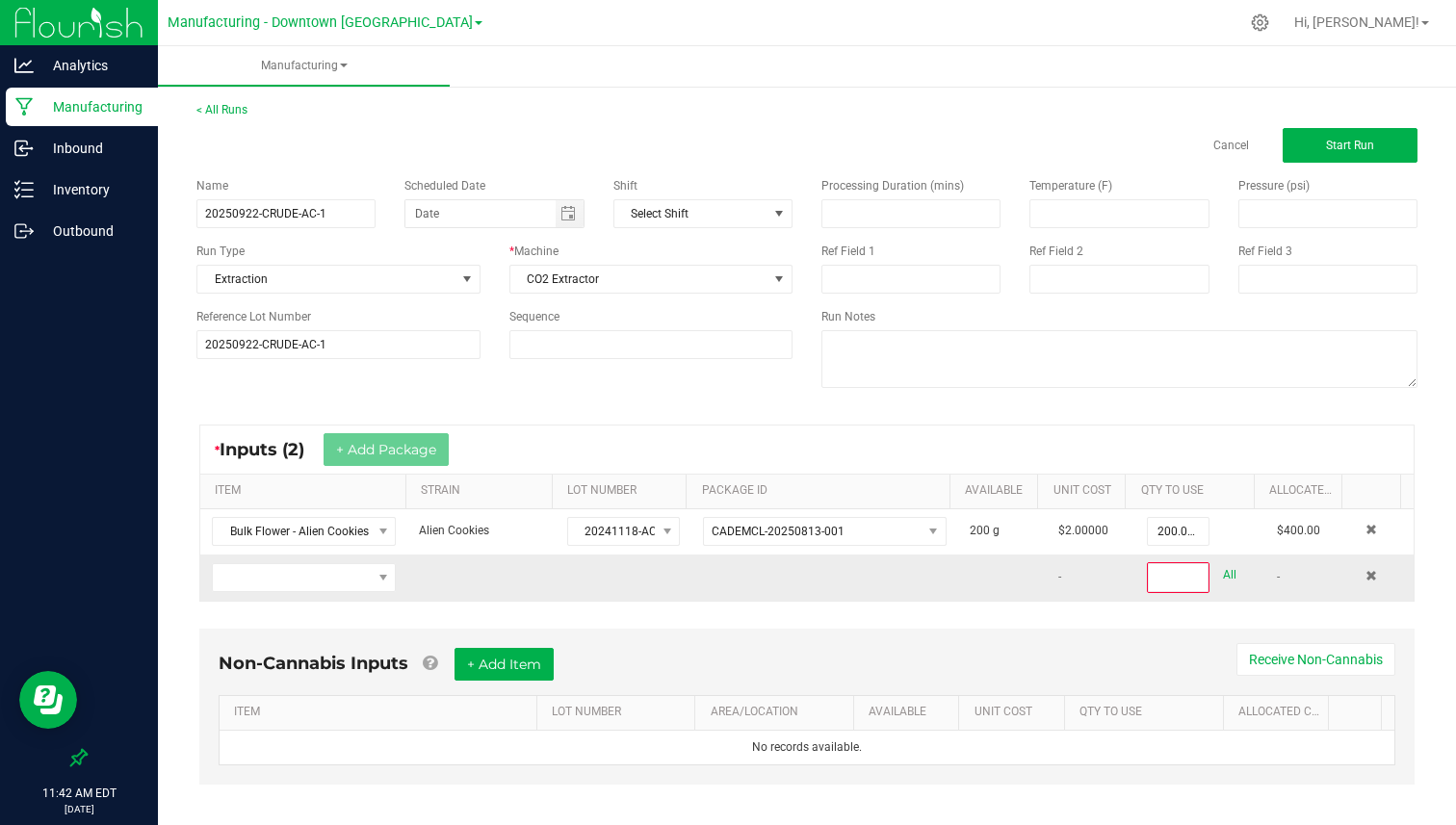
click at [333, 596] on td at bounding box center [303, 578] width 207 height 46
click at [343, 585] on span "NO DATA FOUND" at bounding box center [292, 577] width 158 height 27
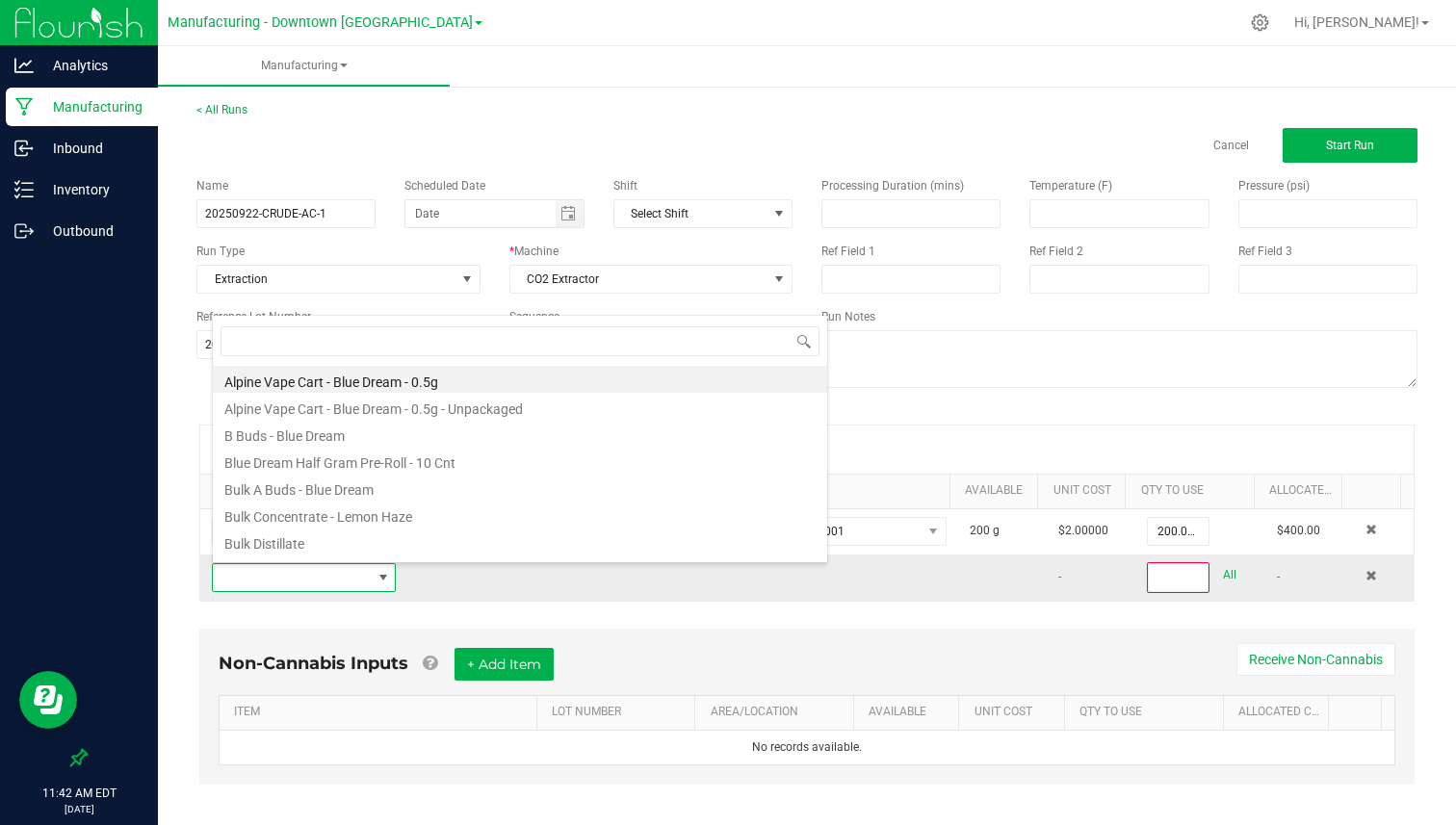
scroll to position [29, 176]
type input "bulk"
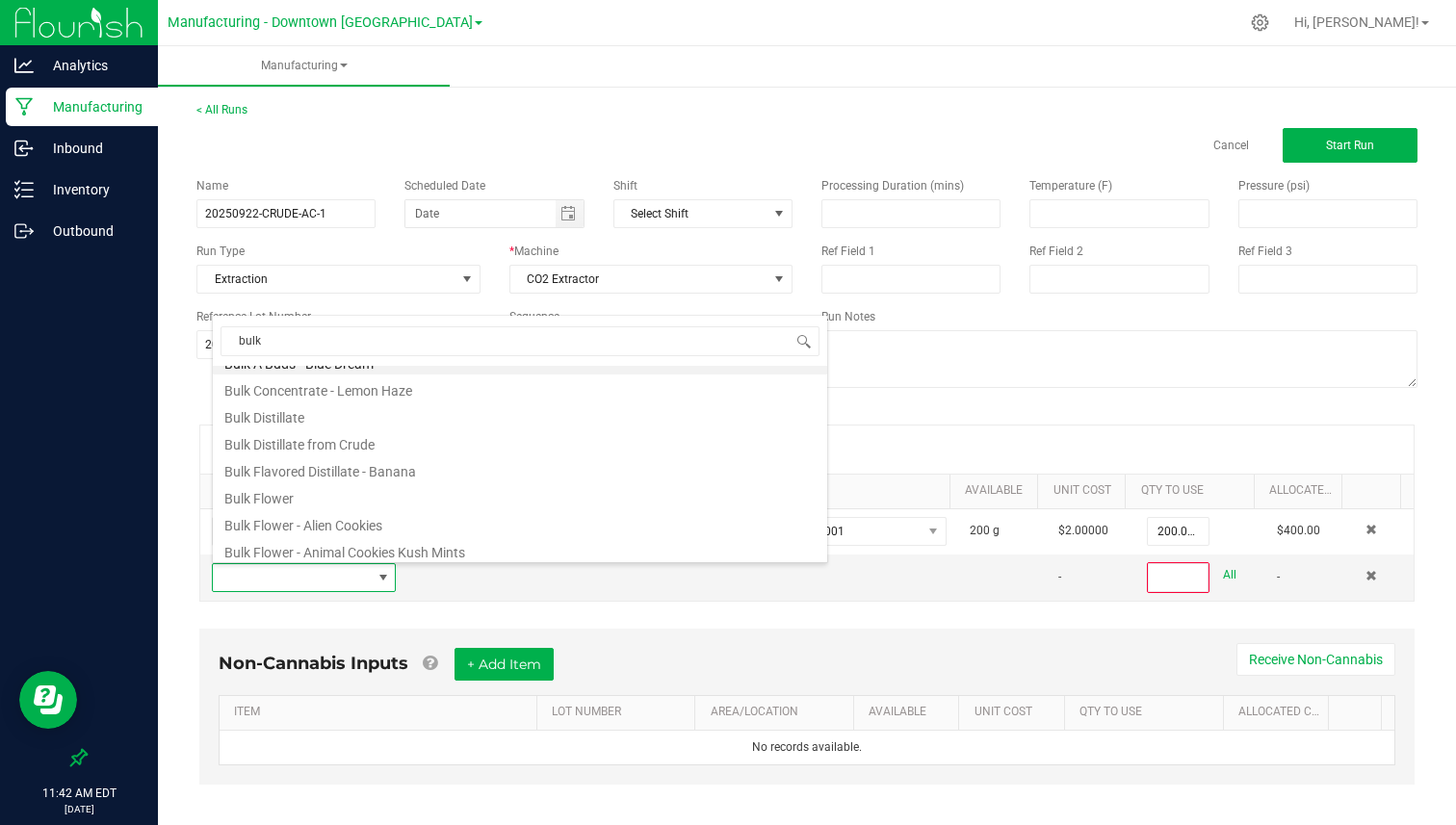
scroll to position [31, 0]
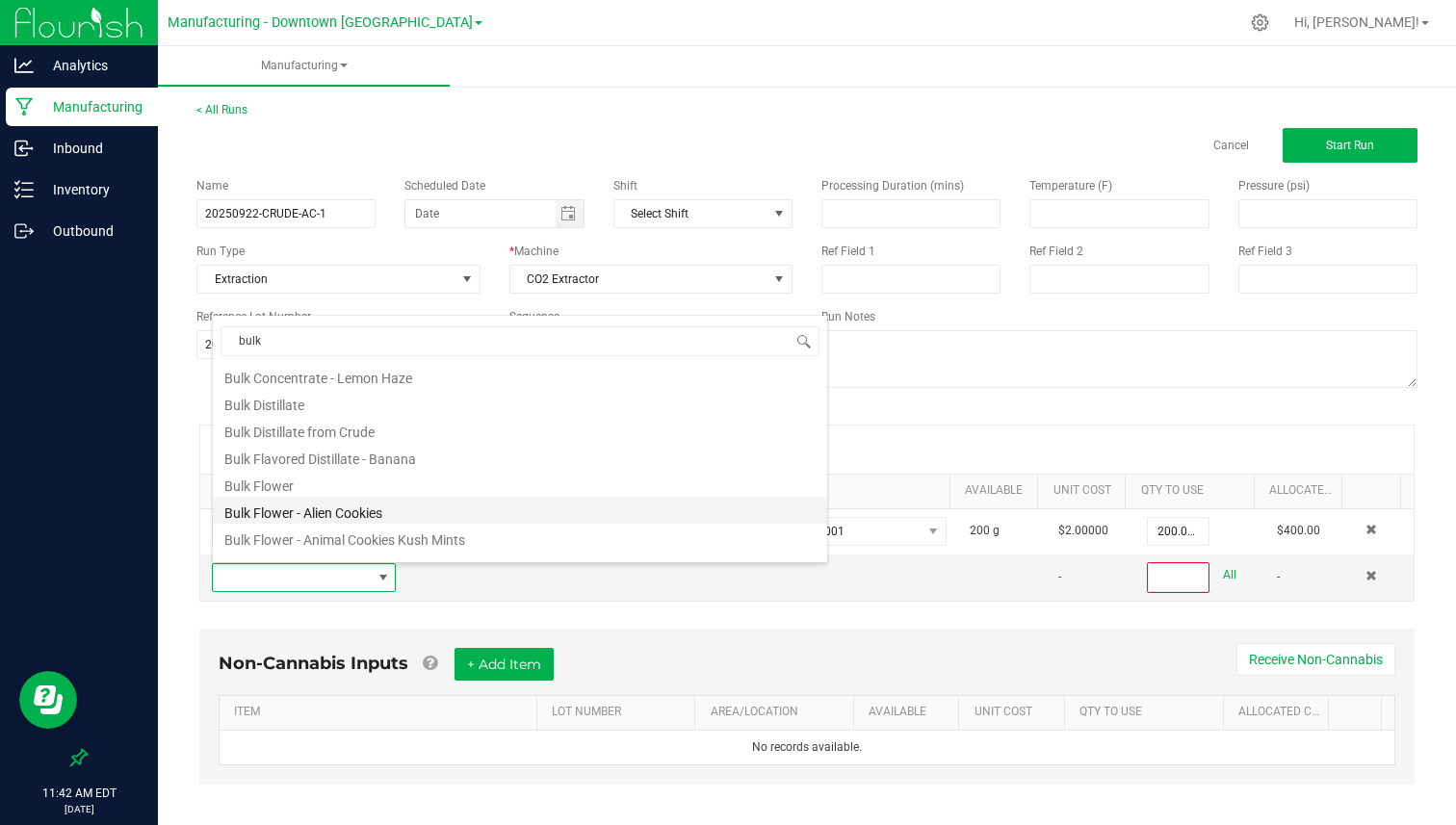
click at [364, 522] on li "Bulk Flower - Alien Cookies" at bounding box center [520, 510] width 614 height 27
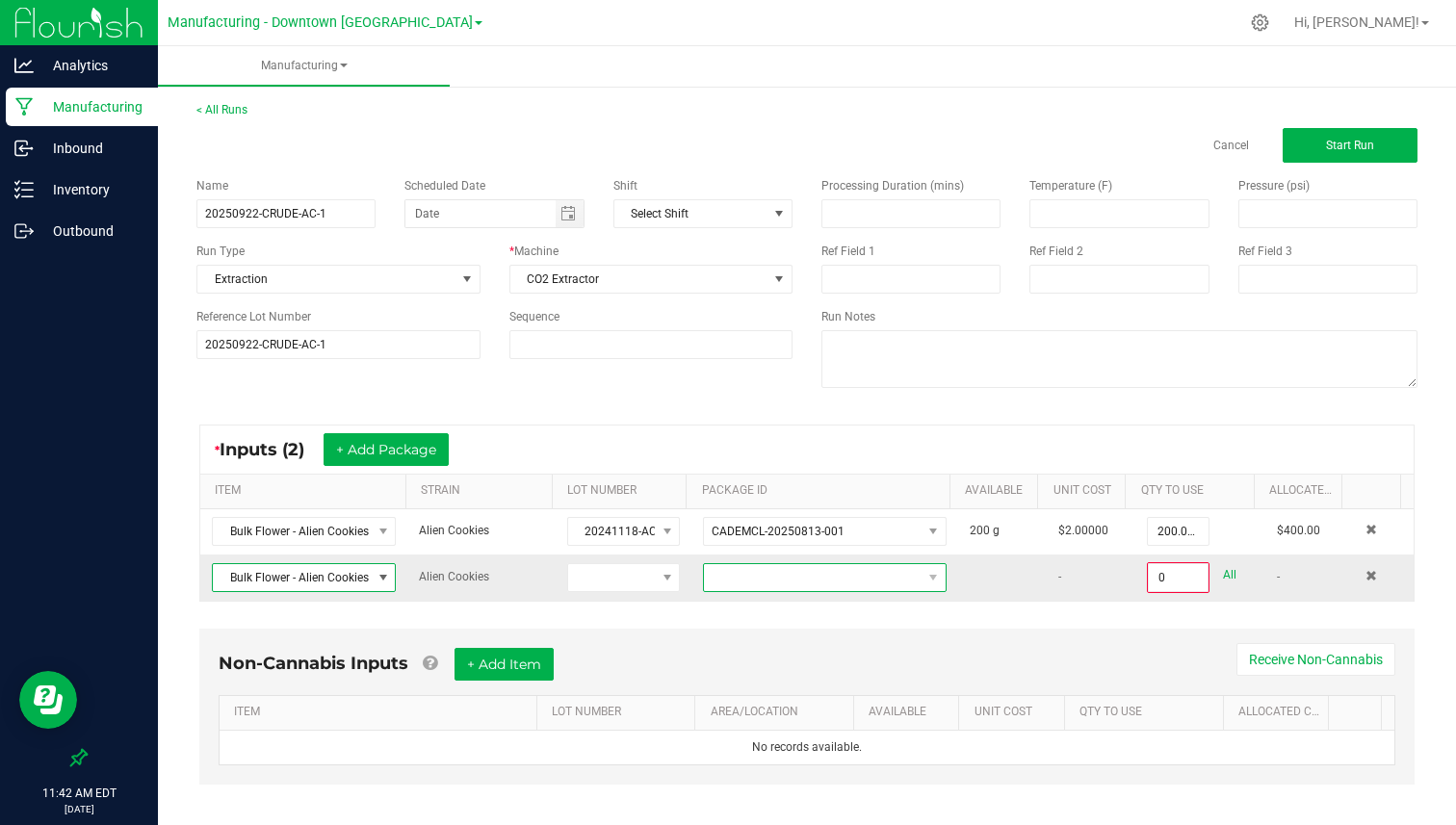
click at [715, 573] on span at bounding box center [813, 577] width 218 height 27
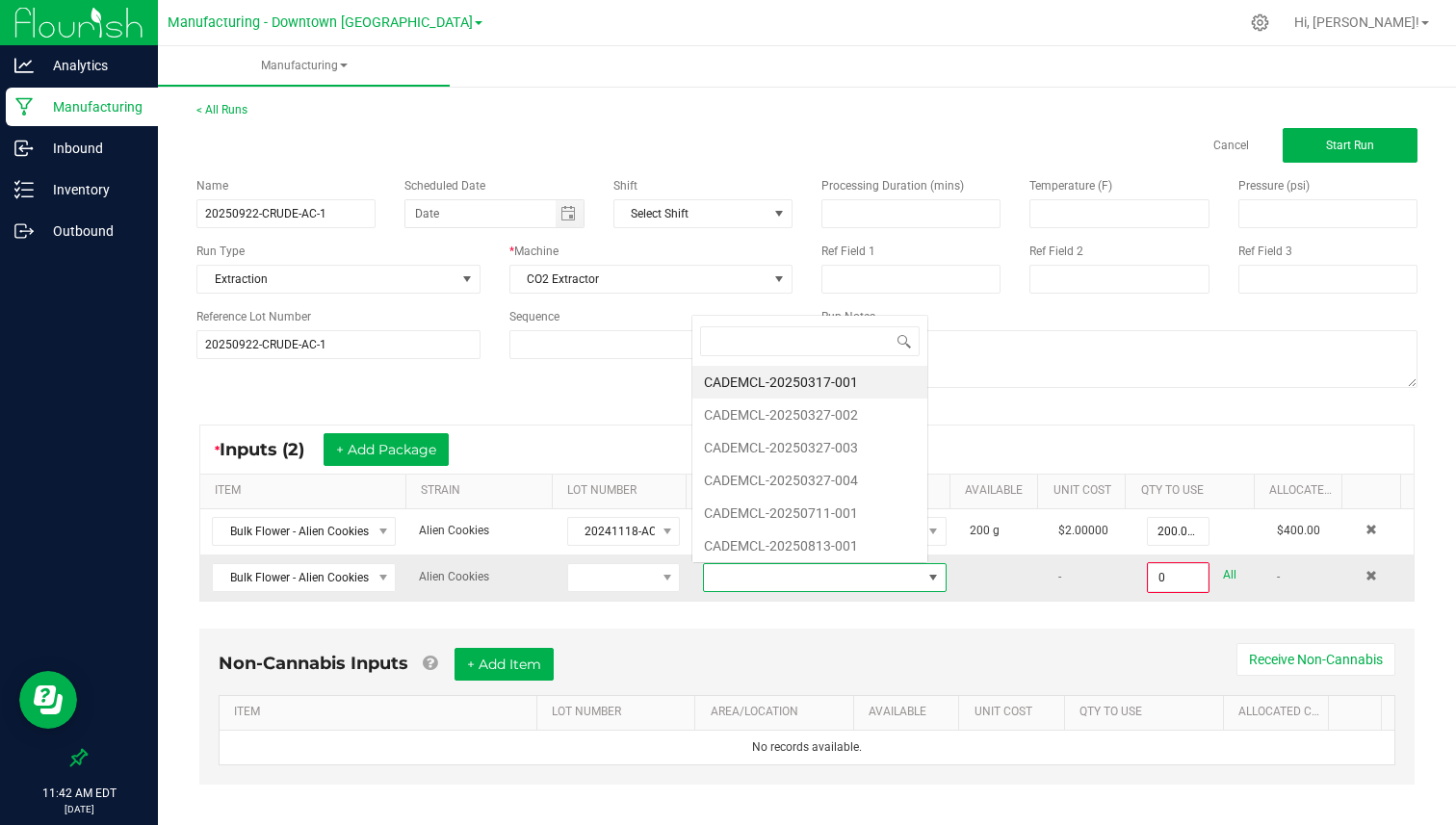
scroll to position [29, 234]
click at [790, 487] on li "CADEMCL-20250327-004" at bounding box center [809, 480] width 235 height 33
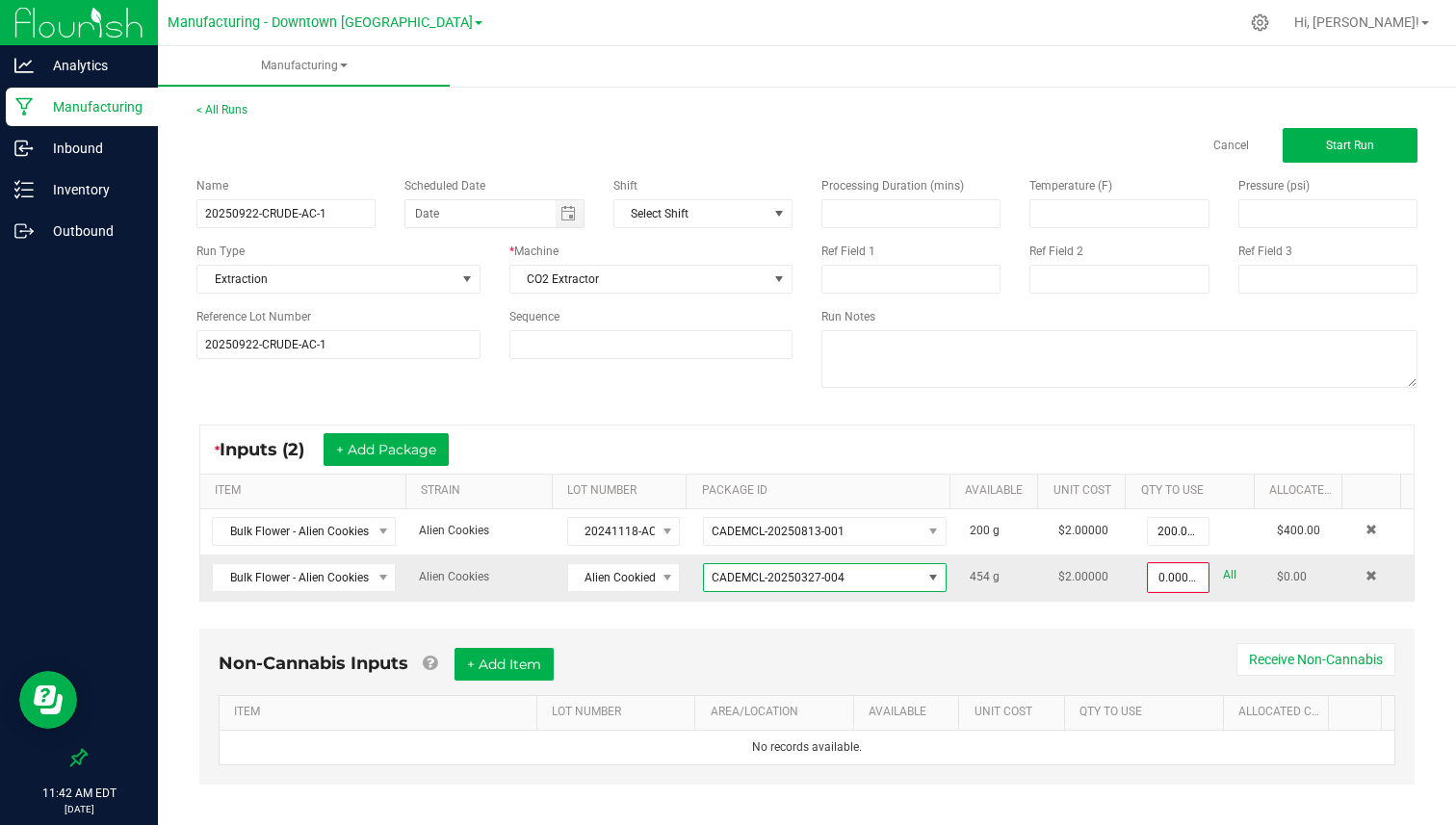
click at [858, 574] on span "CADEMCL-20250327-004" at bounding box center [813, 577] width 218 height 27
click at [1027, 614] on div "* Inputs (2) + Add Package ITEM STRAIN LOT NUMBER PACKAGE ID AVAILABLE Unit Cos…" at bounding box center [807, 513] width 1250 height 212
click at [1223, 572] on link "All" at bounding box center [1229, 575] width 13 height 26
type input "454.0000 g"
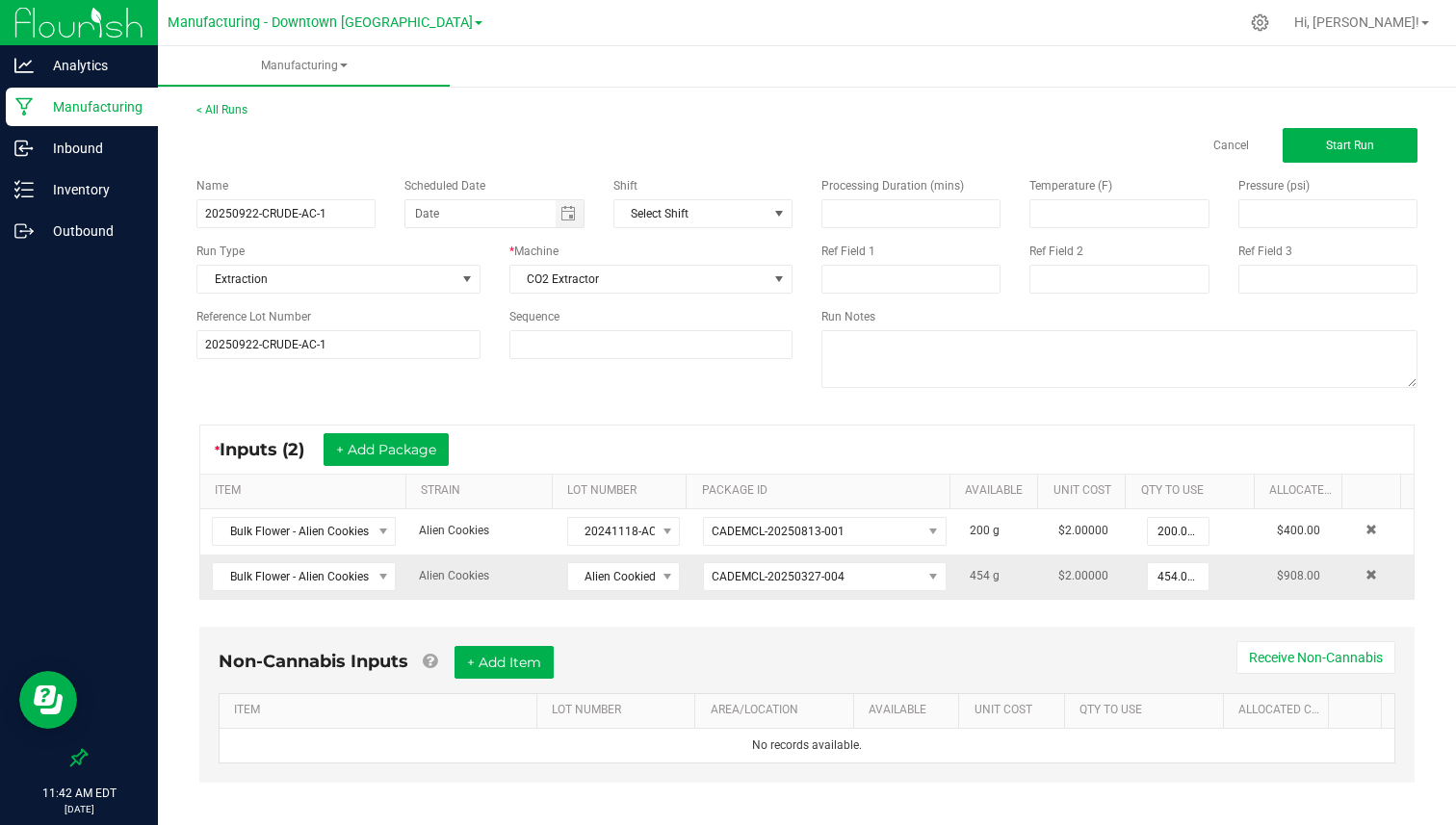
scroll to position [13, 0]
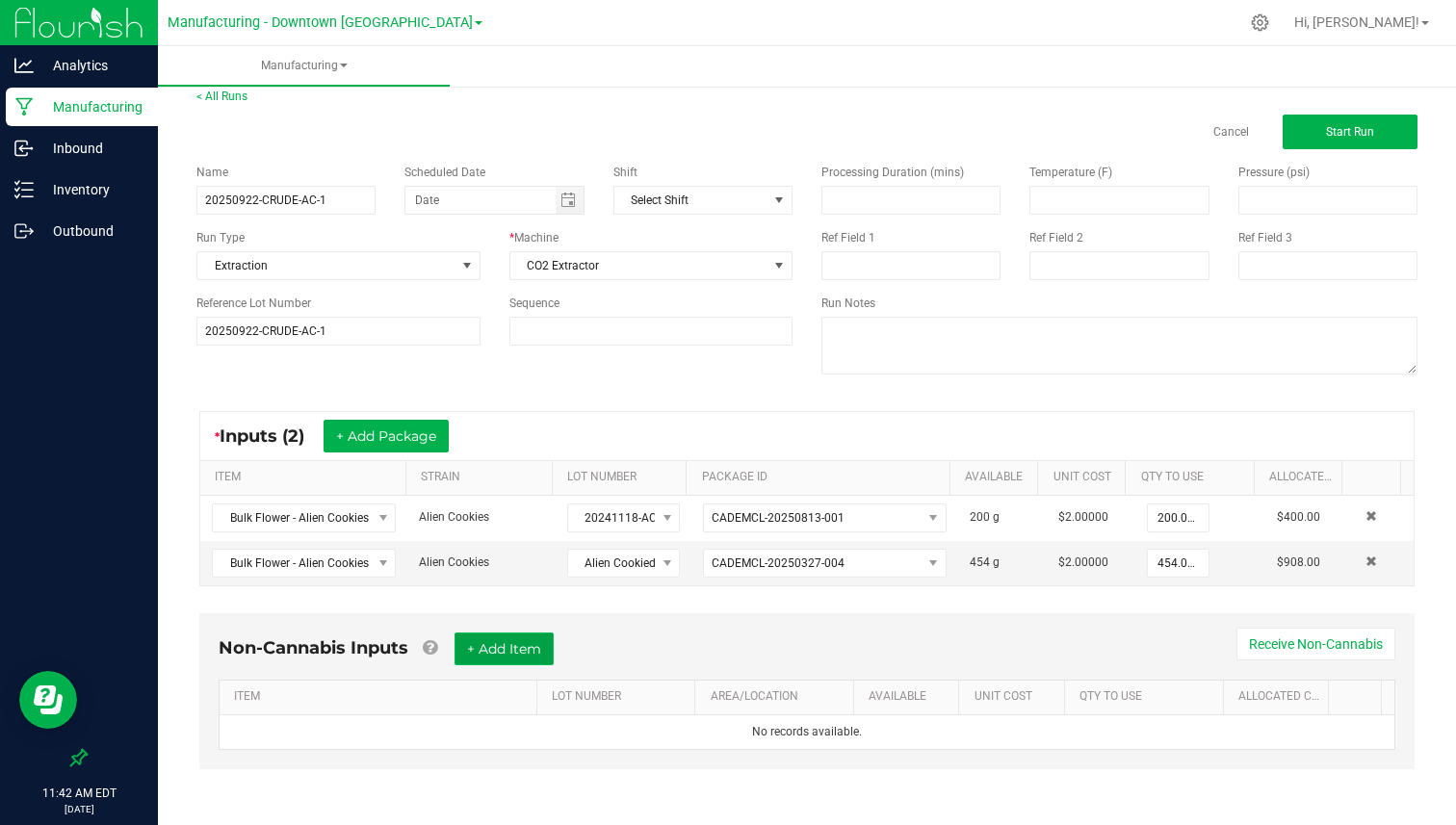
click at [500, 654] on button "+ Add Item" at bounding box center [503, 649] width 99 height 33
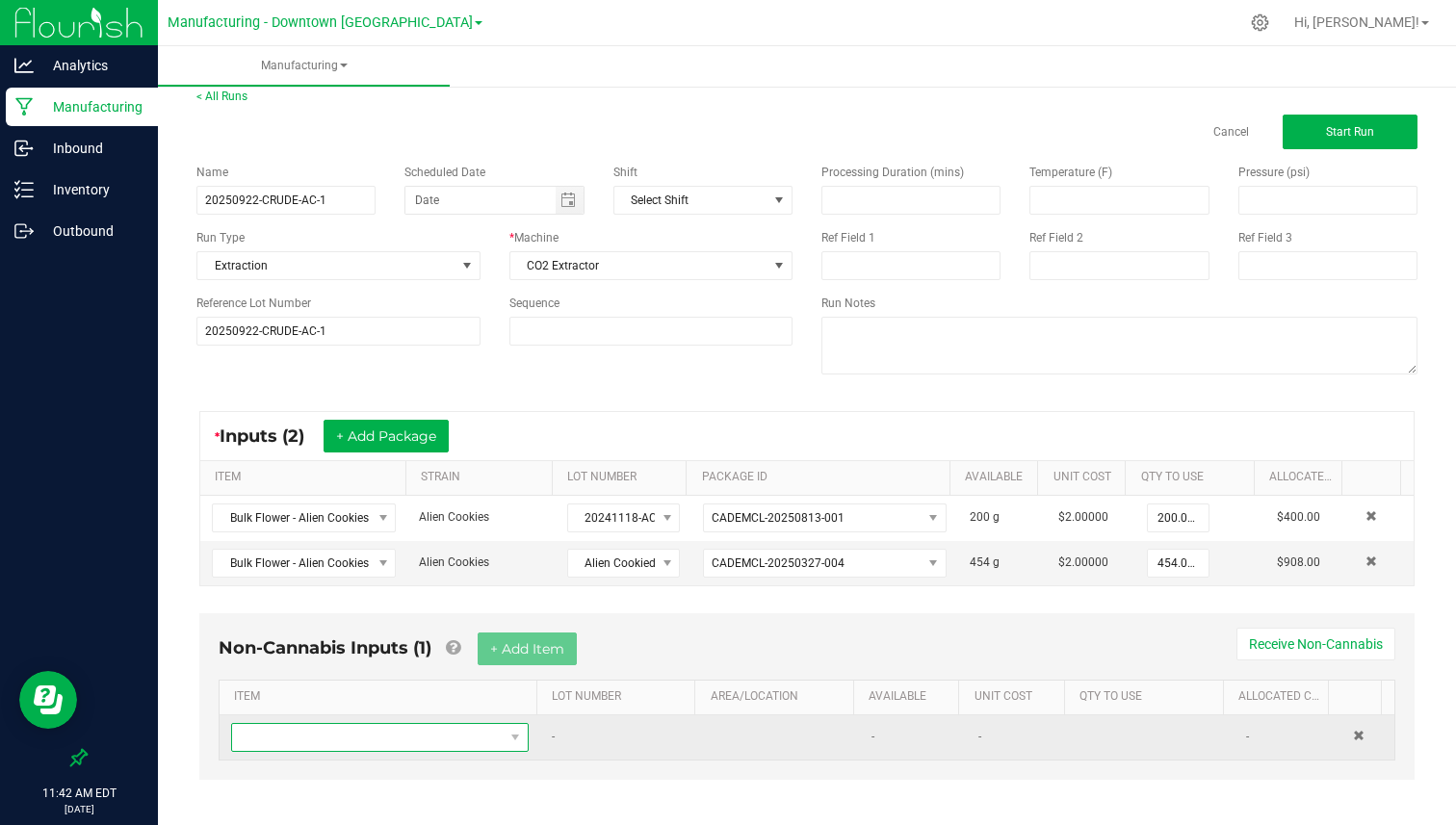
click at [443, 726] on span "NO DATA FOUND" at bounding box center [368, 737] width 272 height 27
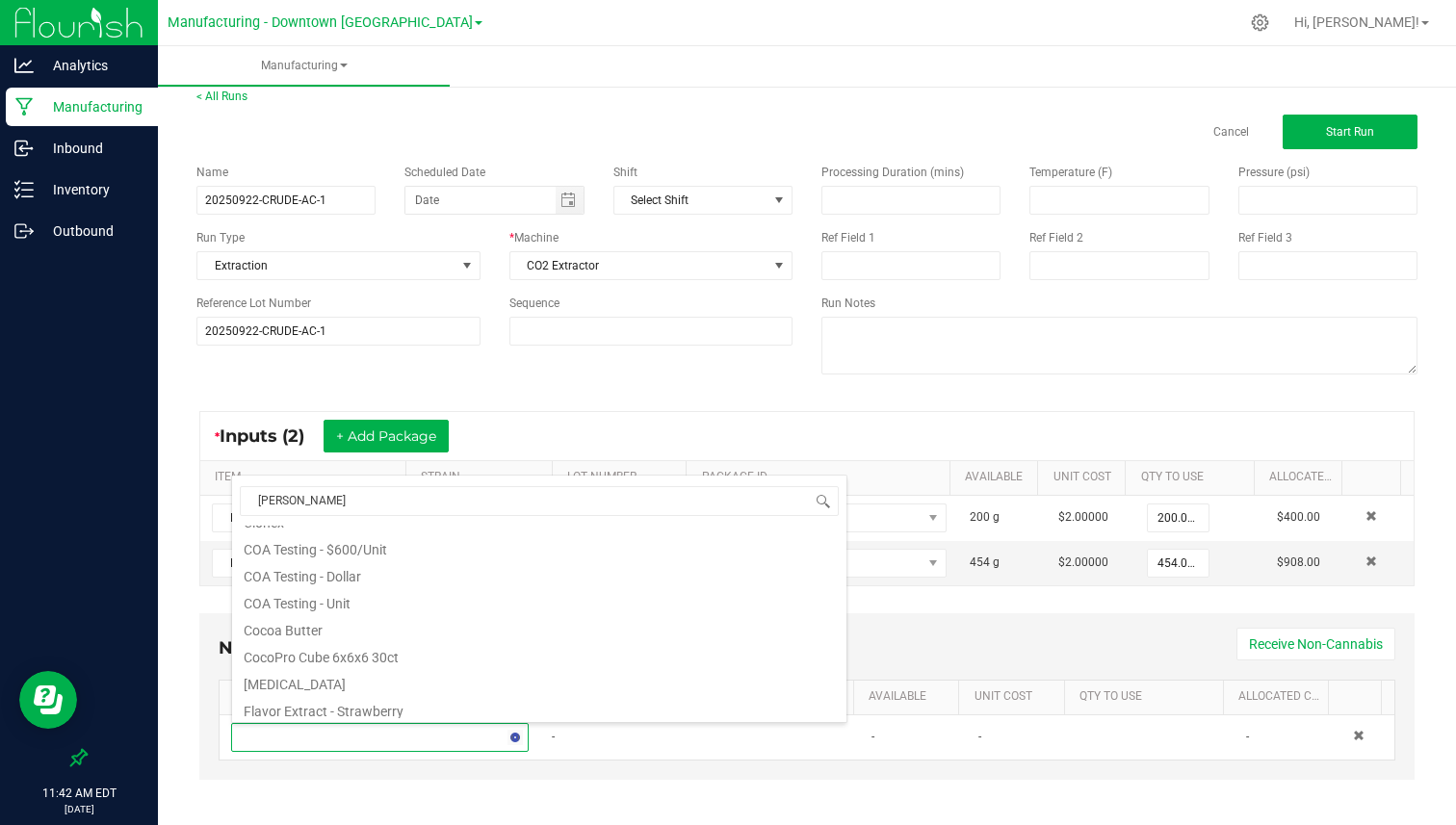
scroll to position [0, 0]
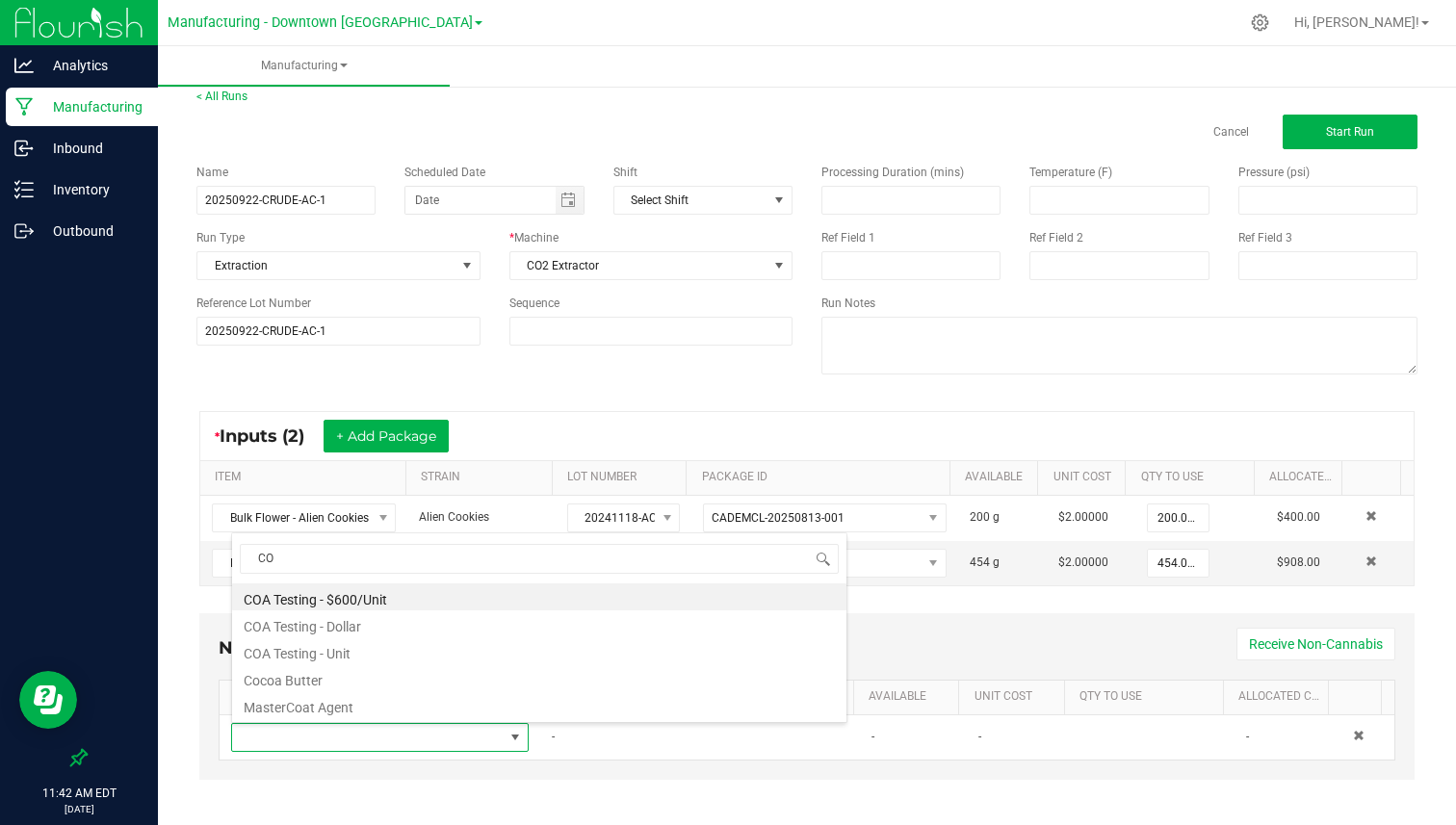
type input "CO2"
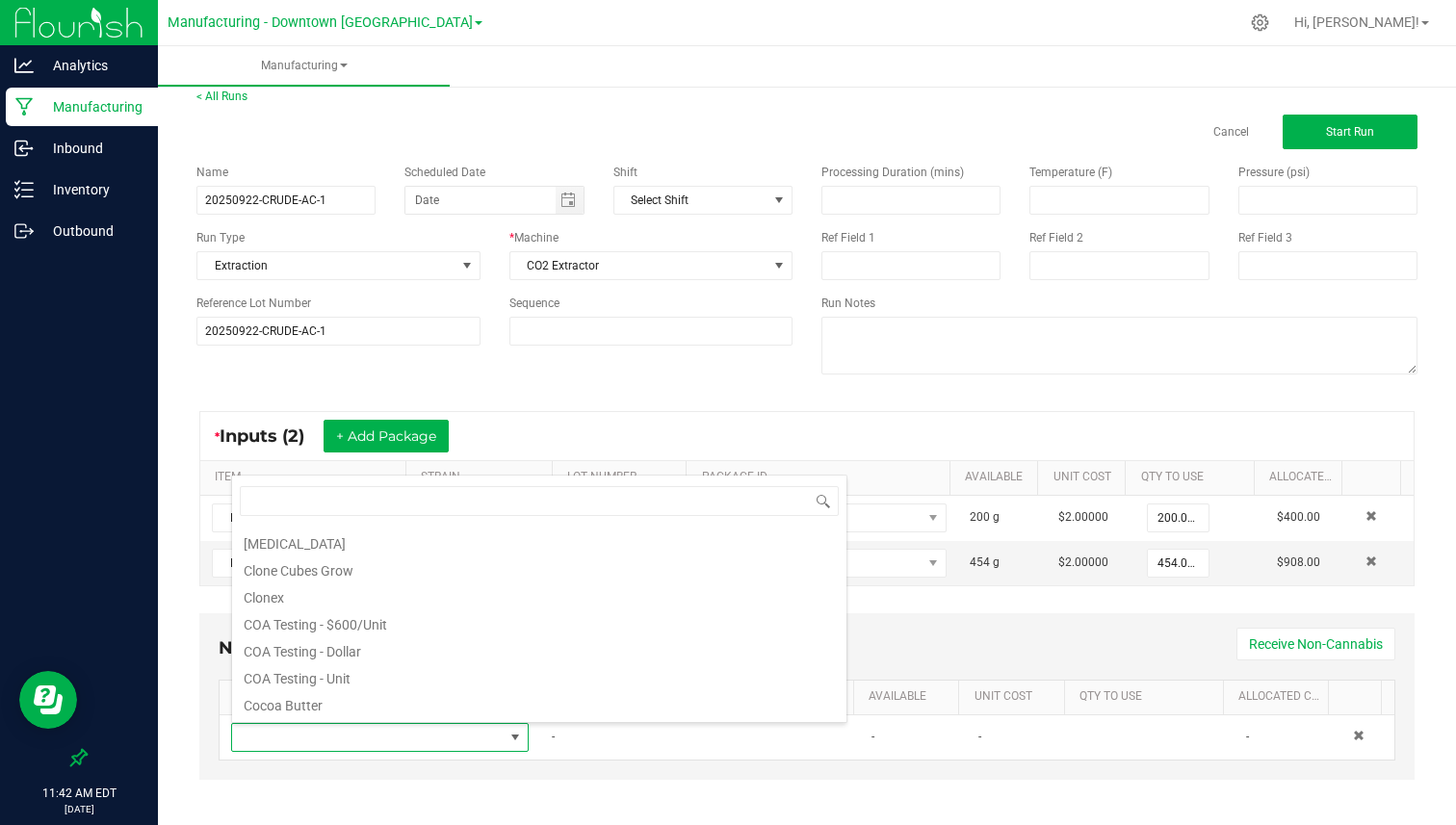
scroll to position [619, 0]
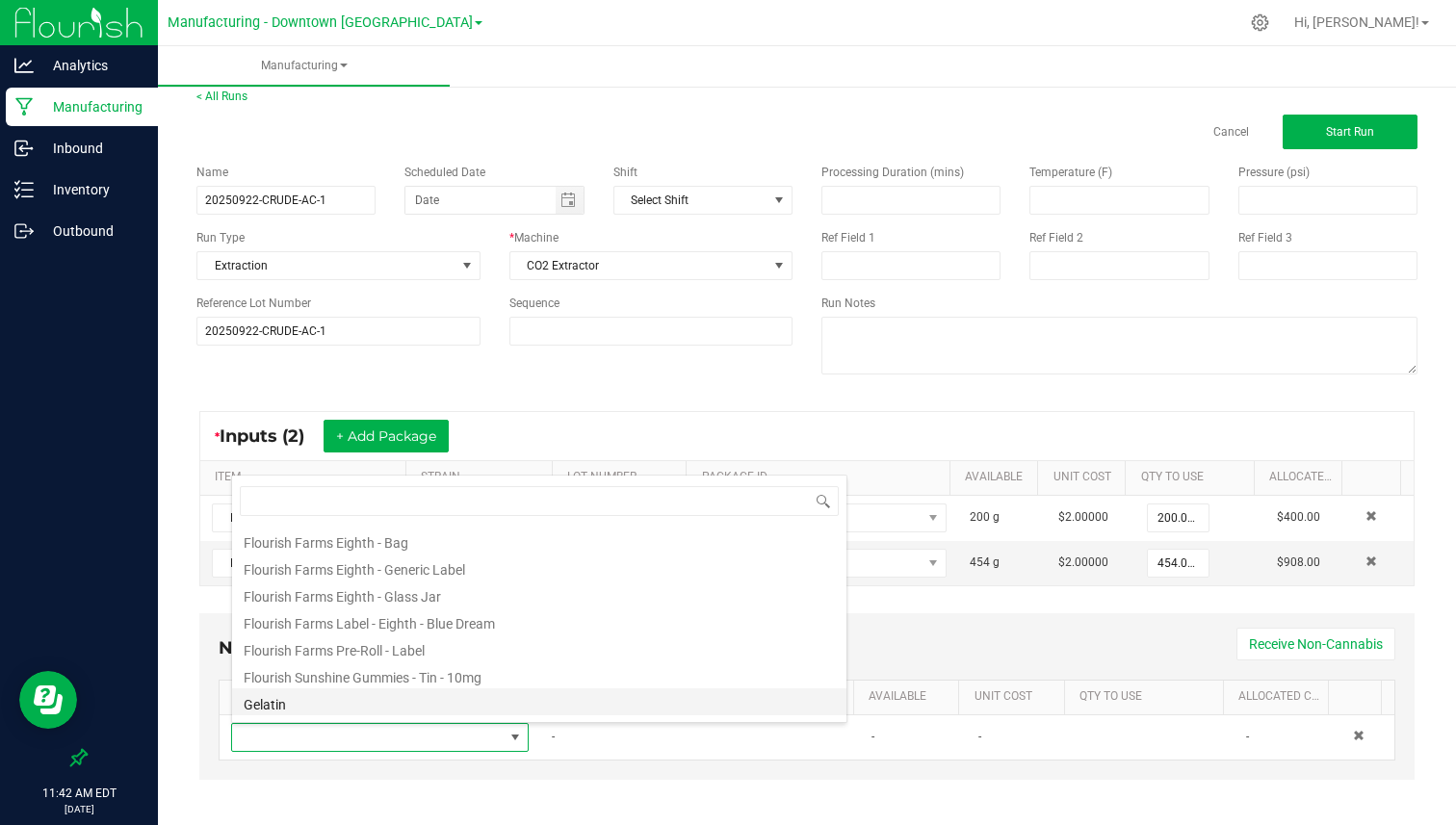
click at [359, 702] on li "Gelatin" at bounding box center [539, 701] width 614 height 27
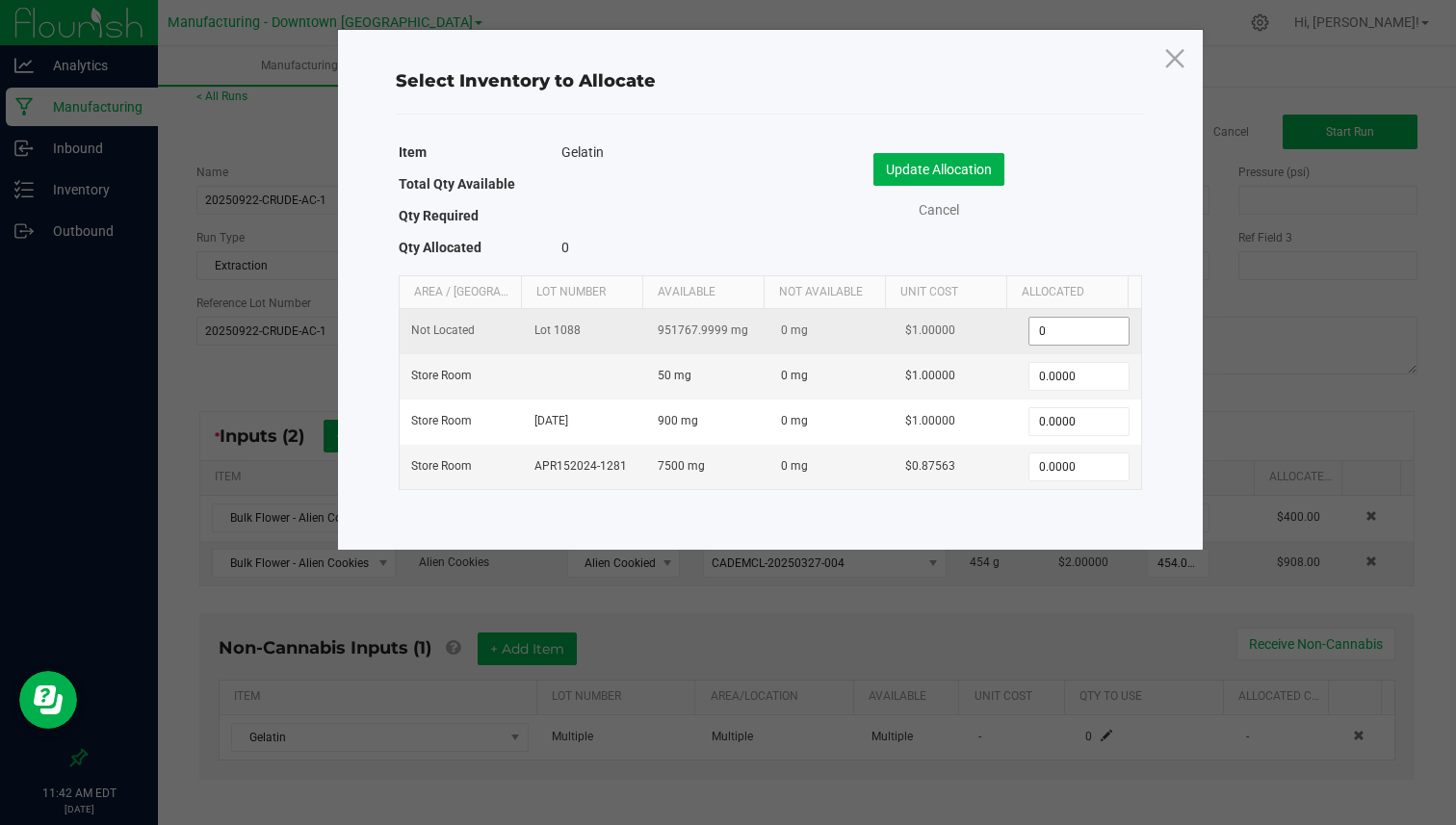
click at [1058, 331] on input "0" at bounding box center [1078, 331] width 98 height 27
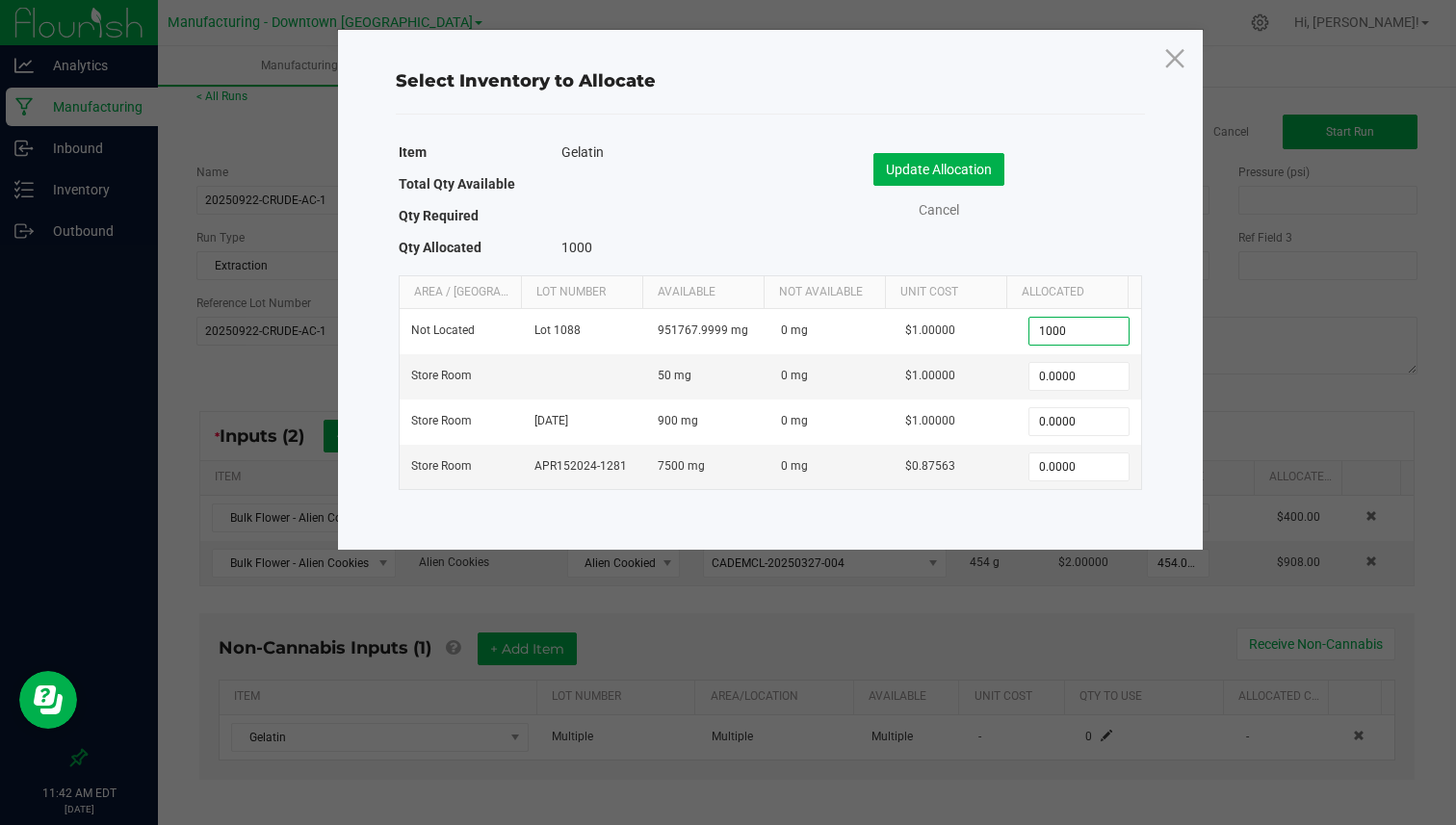
type input "1,000.0000"
click at [1055, 286] on th "Allocated" at bounding box center [1066, 292] width 121 height 33
click at [956, 166] on button "Update Allocation" at bounding box center [938, 169] width 131 height 33
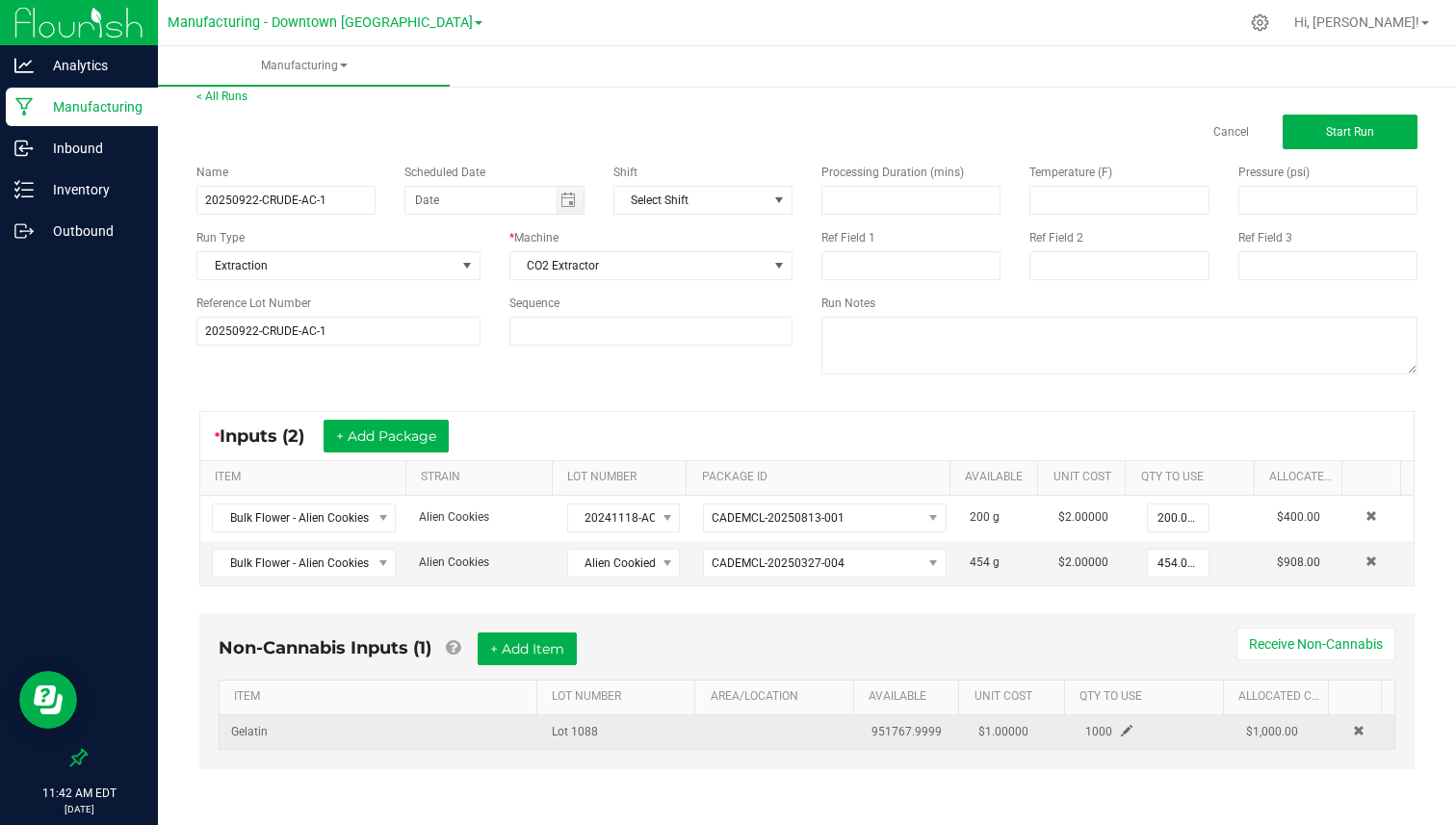
click at [1341, 731] on td at bounding box center [1367, 732] width 53 height 34
click at [1353, 733] on span at bounding box center [1359, 731] width 12 height 12
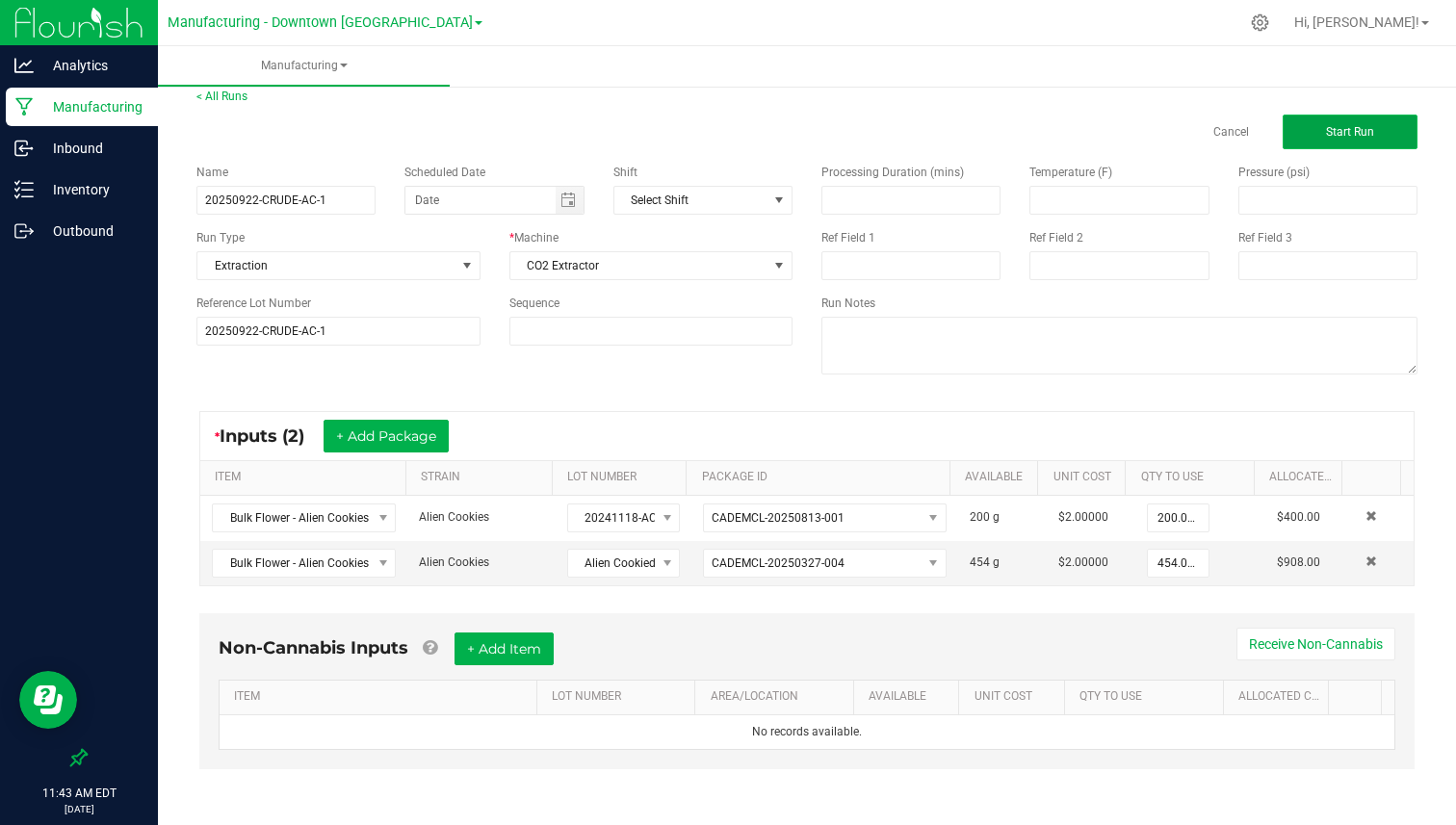
click at [1375, 138] on button "Start Run" at bounding box center [1350, 132] width 135 height 35
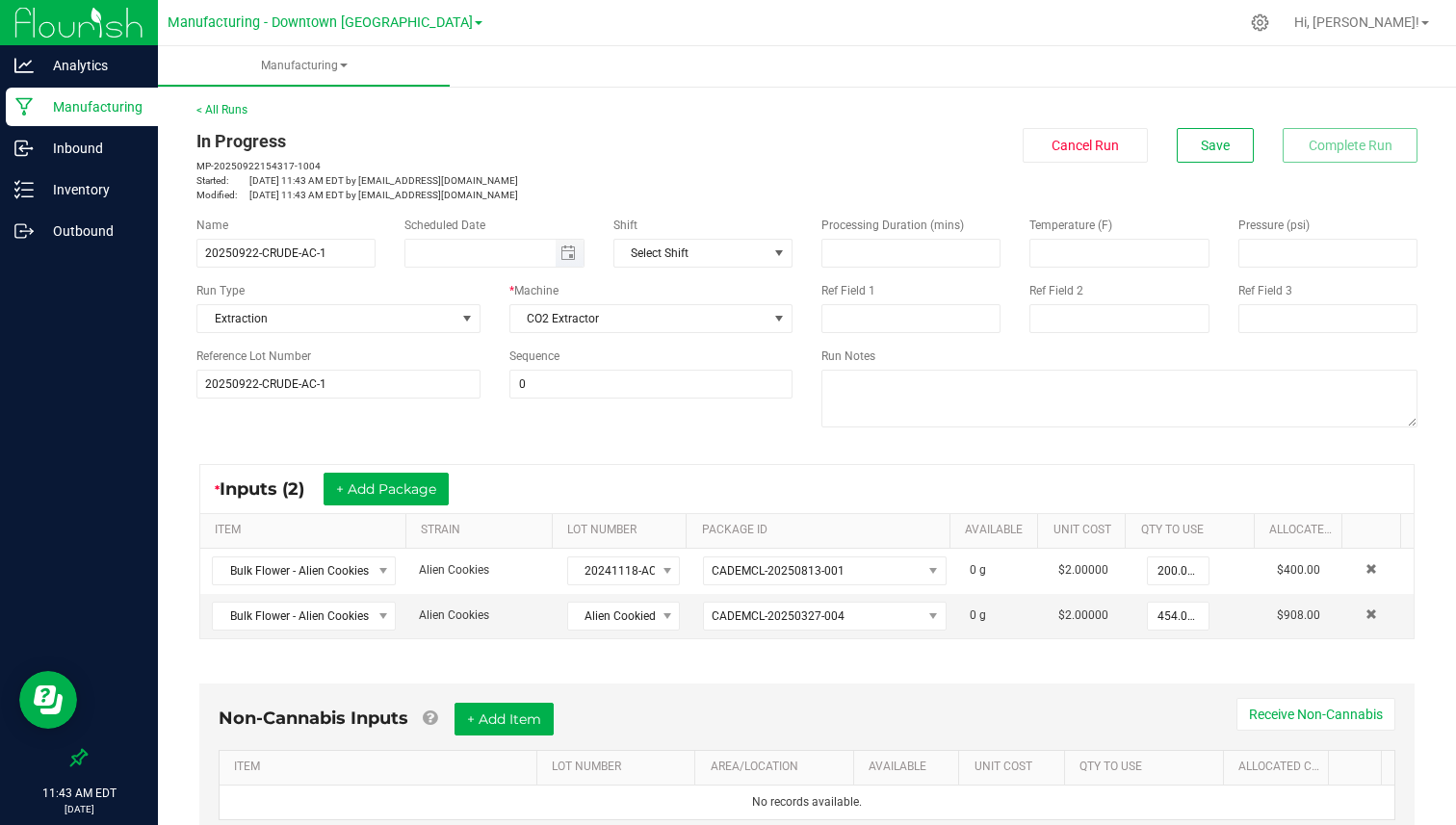
type input "month/day/year"
click at [543, 250] on input "month/day/year" at bounding box center [480, 253] width 150 height 27
click at [563, 250] on span "Toggle calendar" at bounding box center [567, 253] width 15 height 15
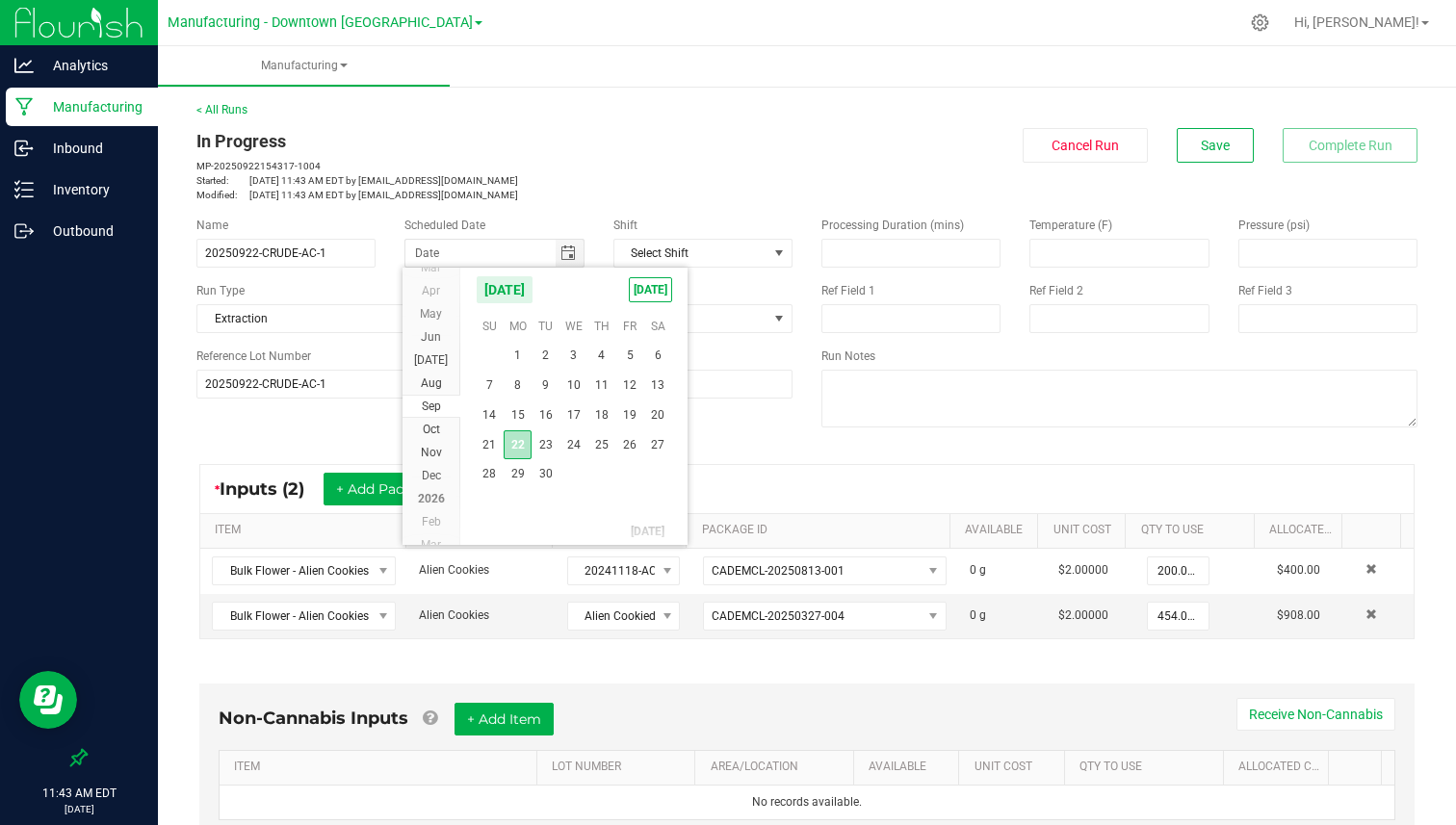
click at [518, 436] on span "22" at bounding box center [518, 445] width 28 height 30
type input "[DATE]"
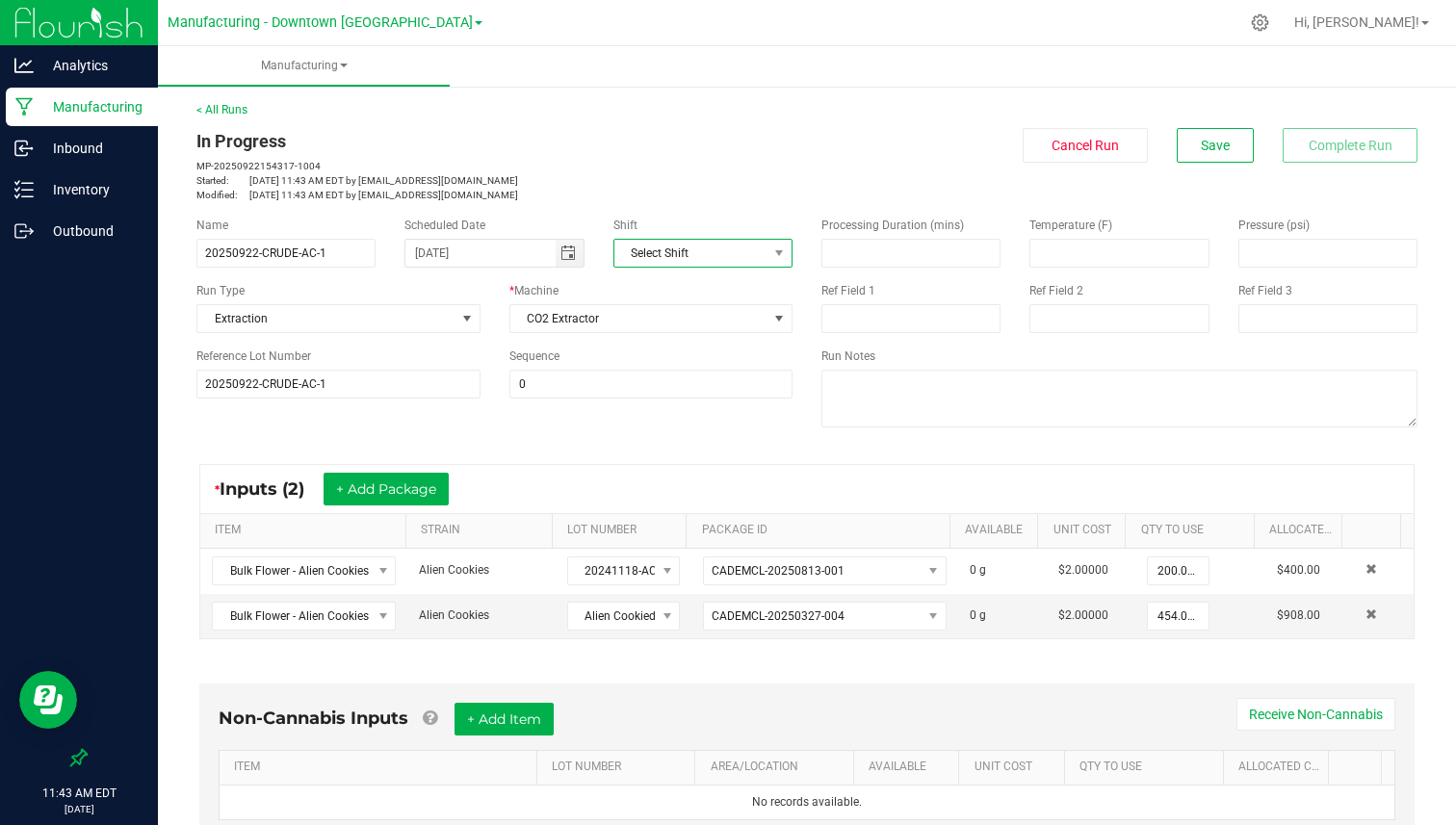
click at [691, 241] on span "Select Shift" at bounding box center [690, 253] width 153 height 27
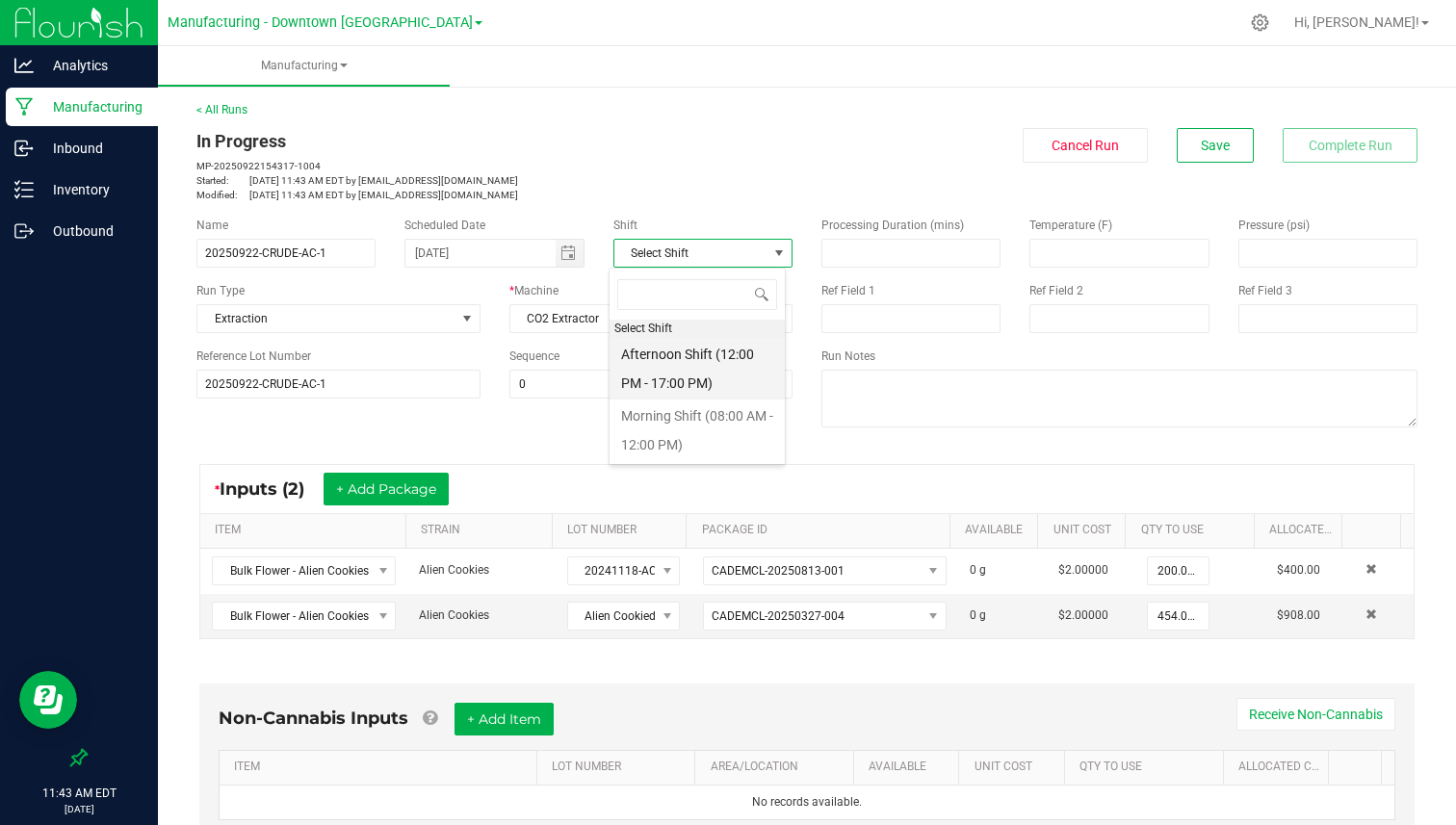
click at [672, 366] on li "Afternoon Shift (12:00 PM - 17:00 PM)" at bounding box center [696, 369] width 175 height 62
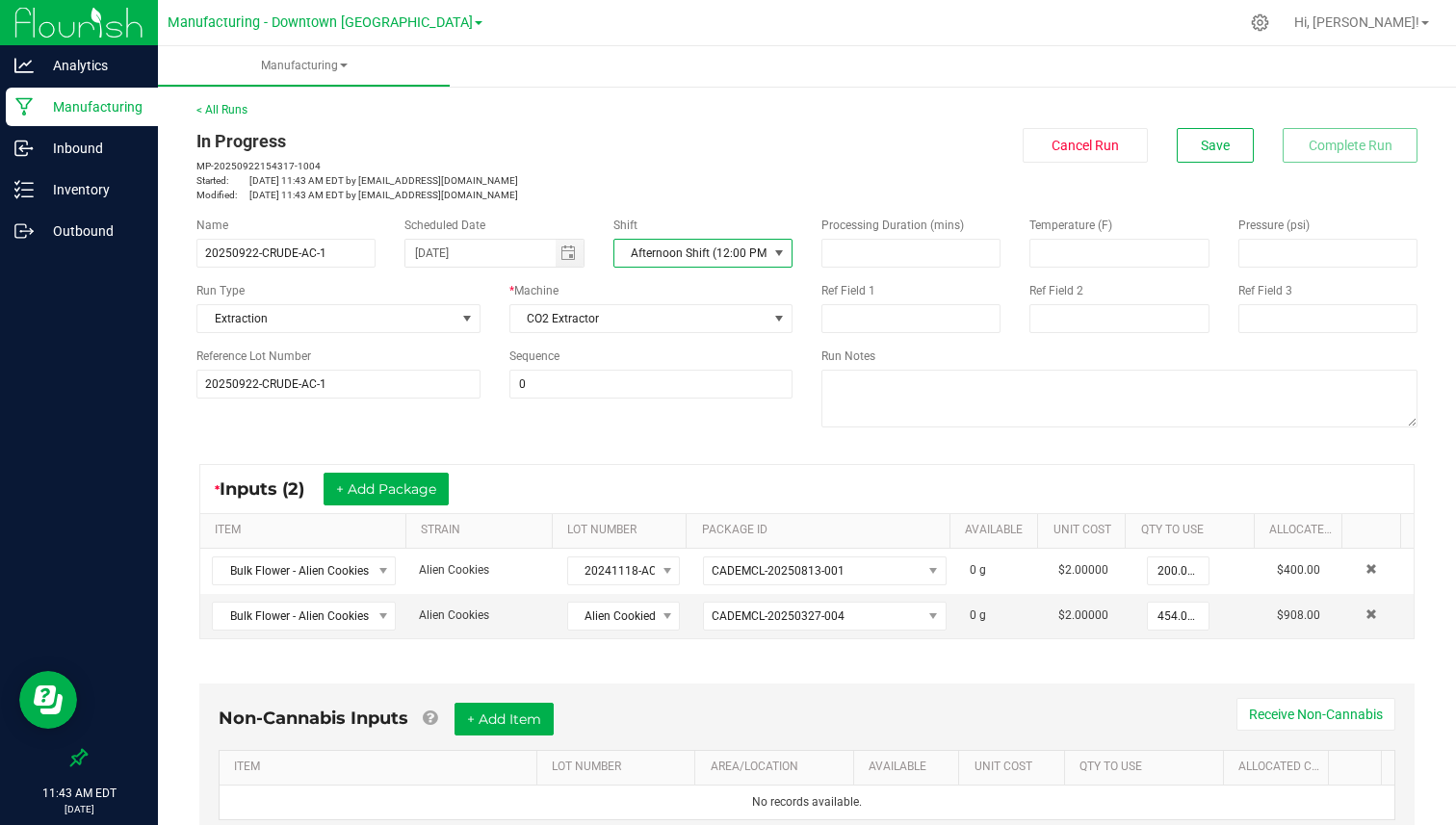
click at [694, 256] on span "Afternoon Shift (12:00 PM - 17:00 PM)" at bounding box center [690, 253] width 153 height 27
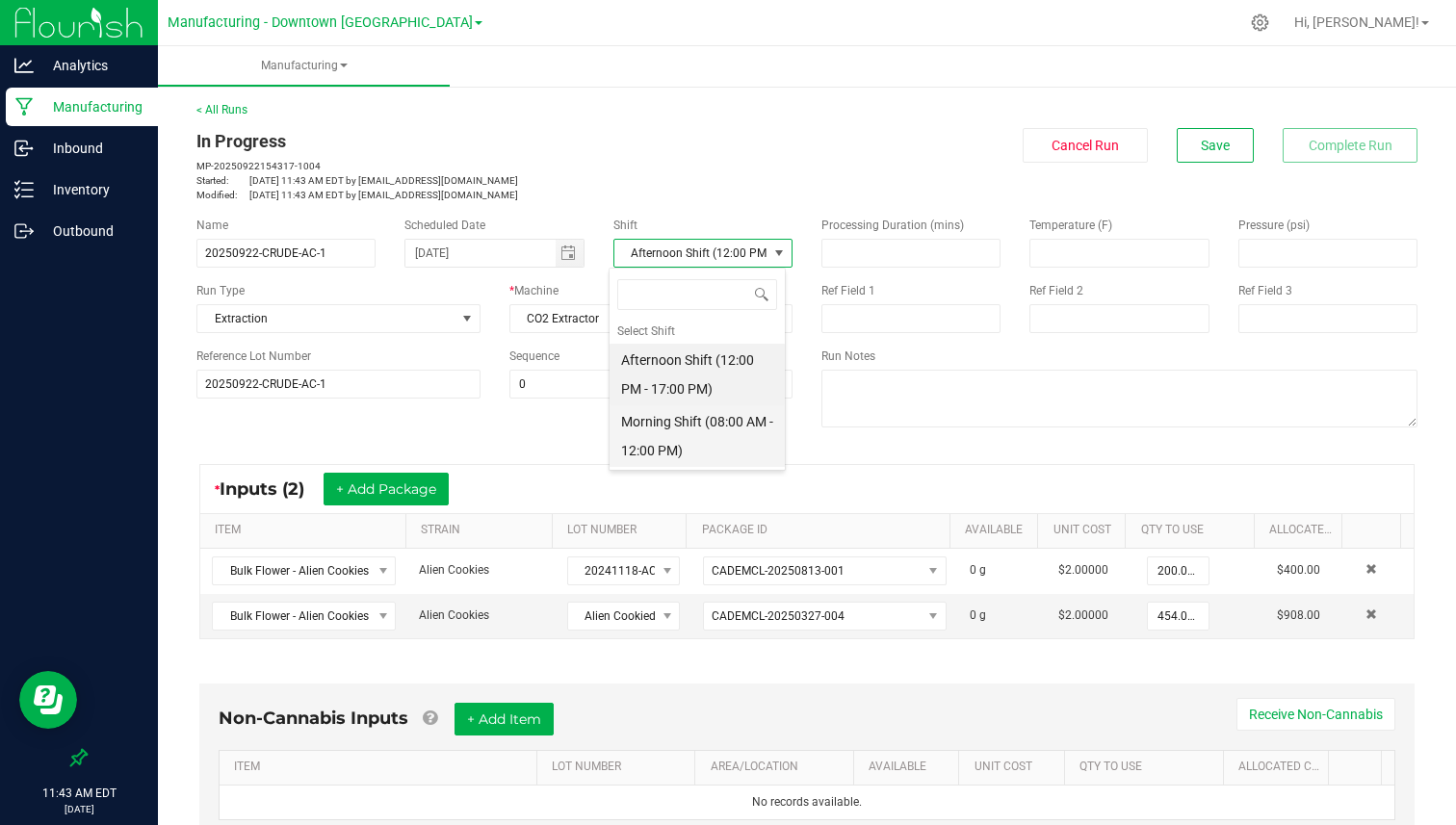
click at [684, 427] on li "Morning Shift (08:00 AM - 12:00 PM)" at bounding box center [696, 436] width 175 height 62
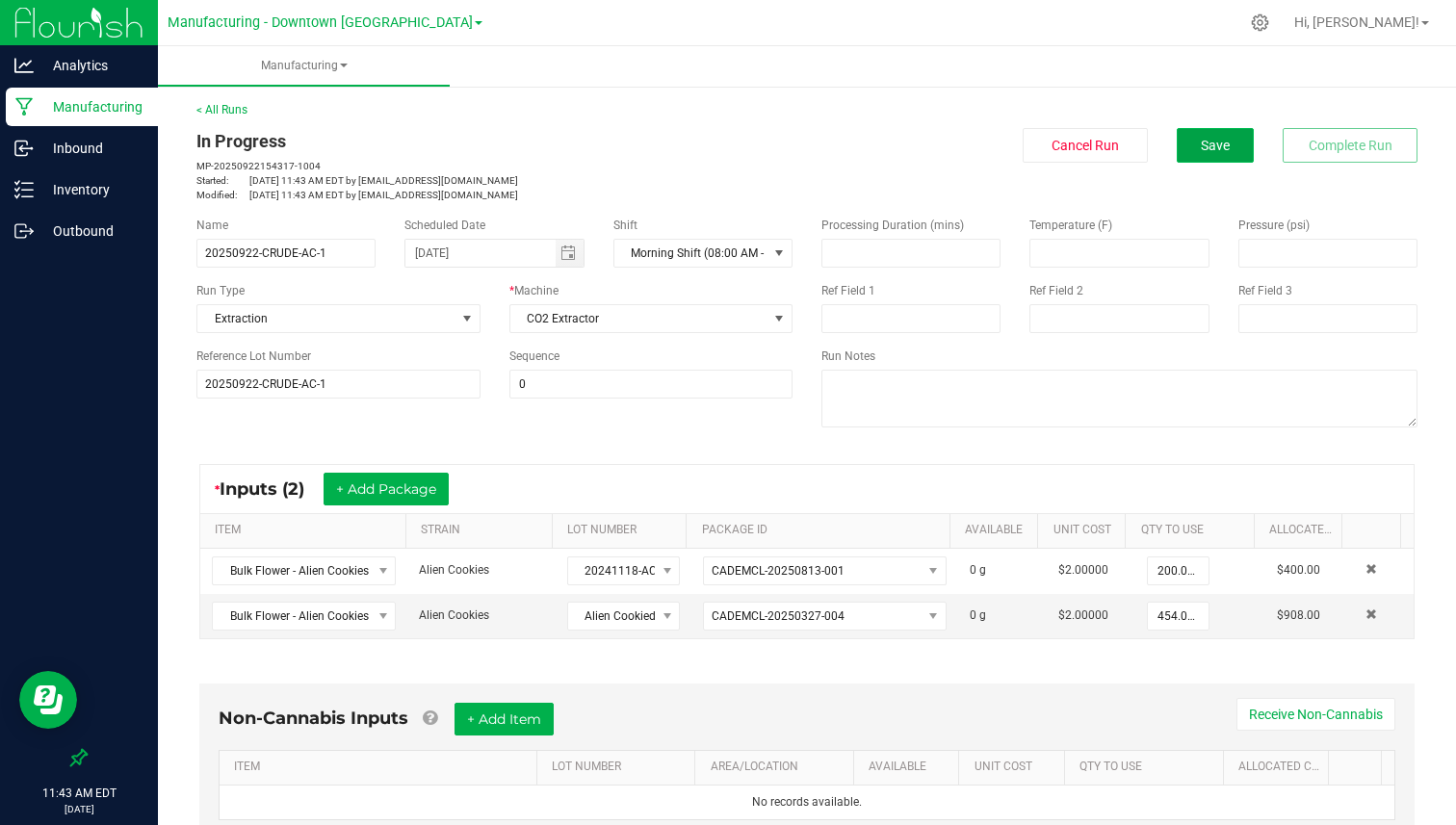
click at [1215, 145] on button "Save" at bounding box center [1215, 145] width 77 height 35
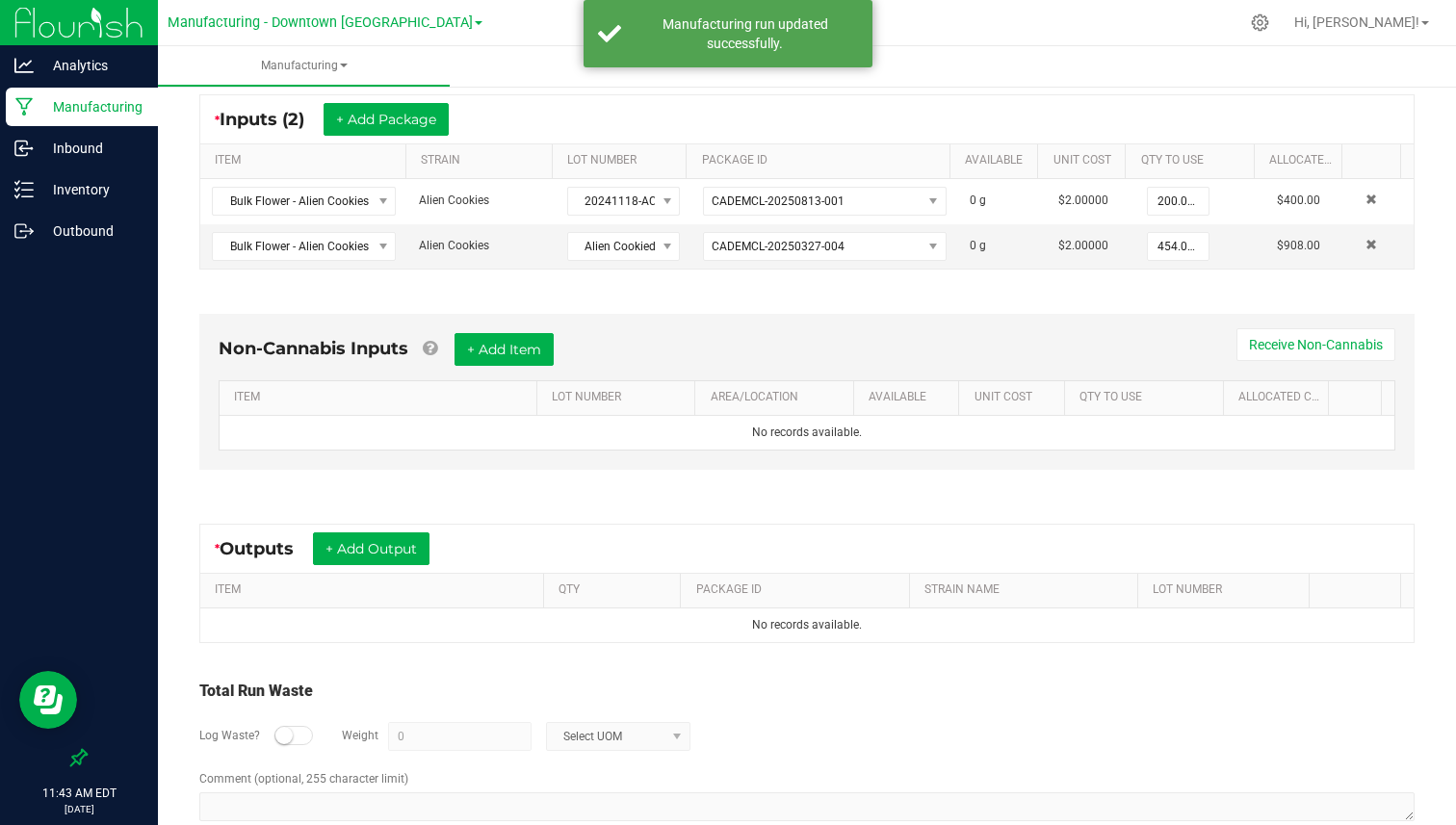
scroll to position [407, 0]
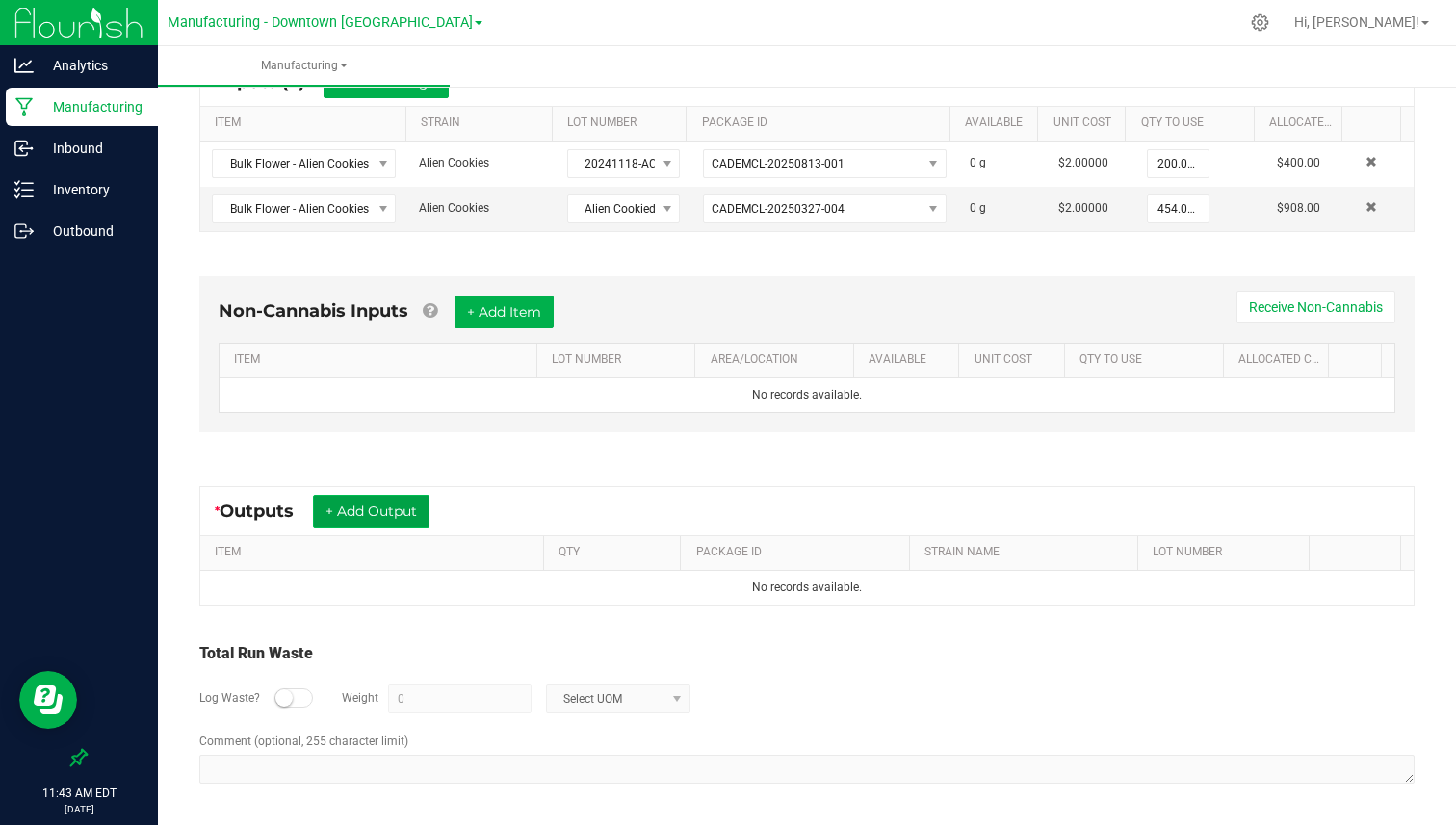
click at [369, 513] on button "+ Add Output" at bounding box center [371, 511] width 117 height 33
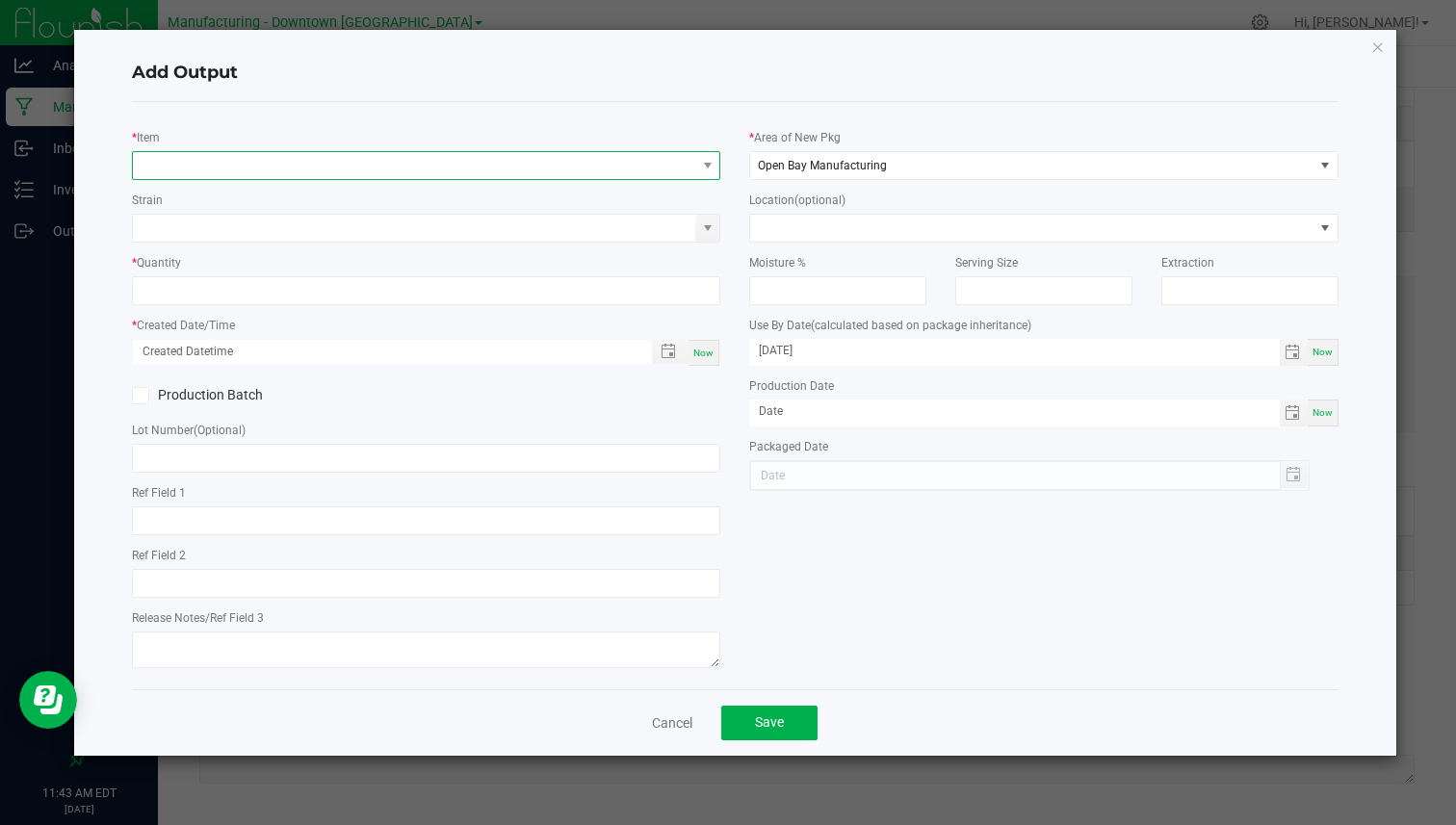
click at [417, 170] on span "NO DATA FOUND" at bounding box center [414, 165] width 562 height 27
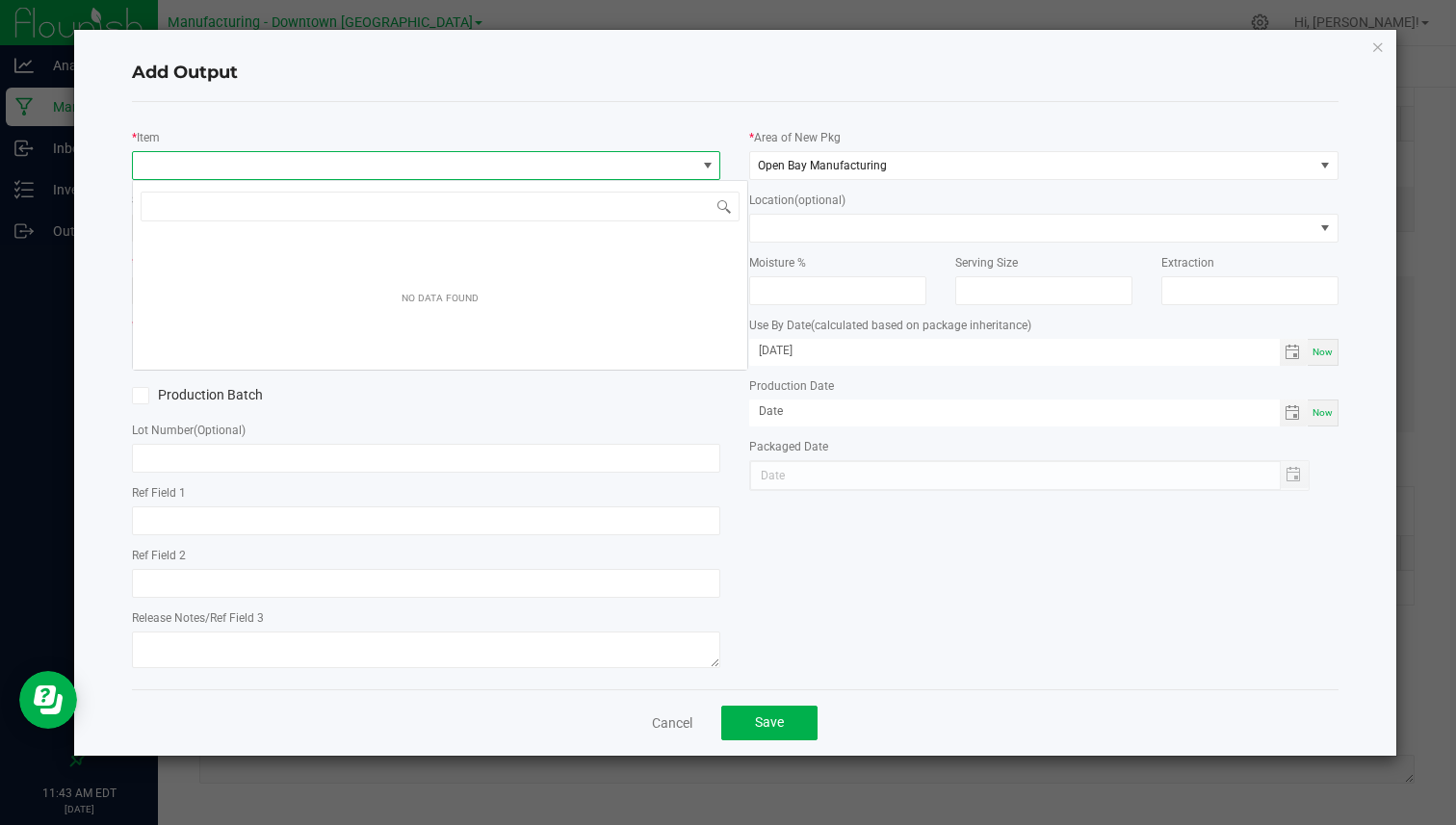
scroll to position [29, 588]
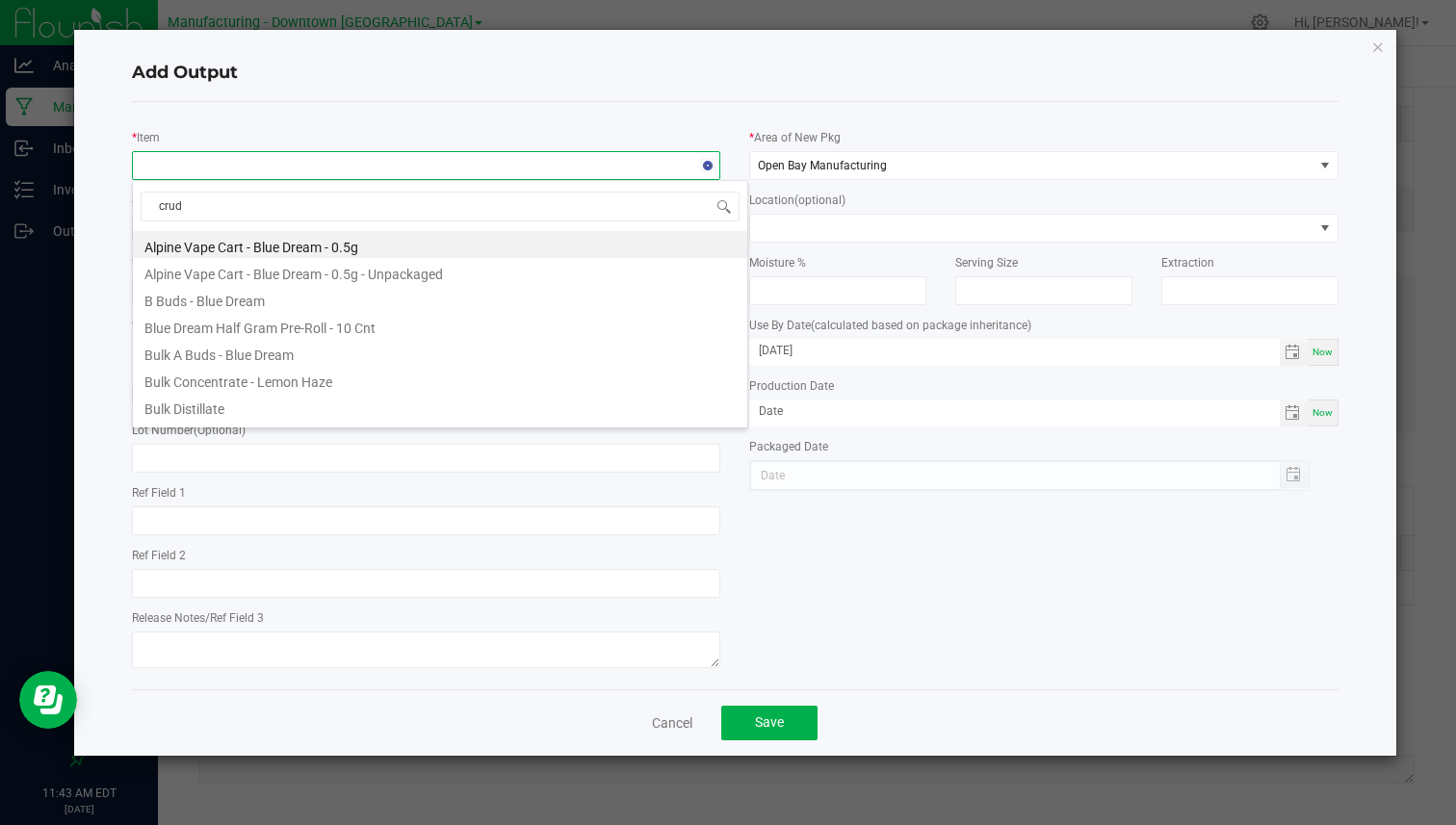
type input "crude"
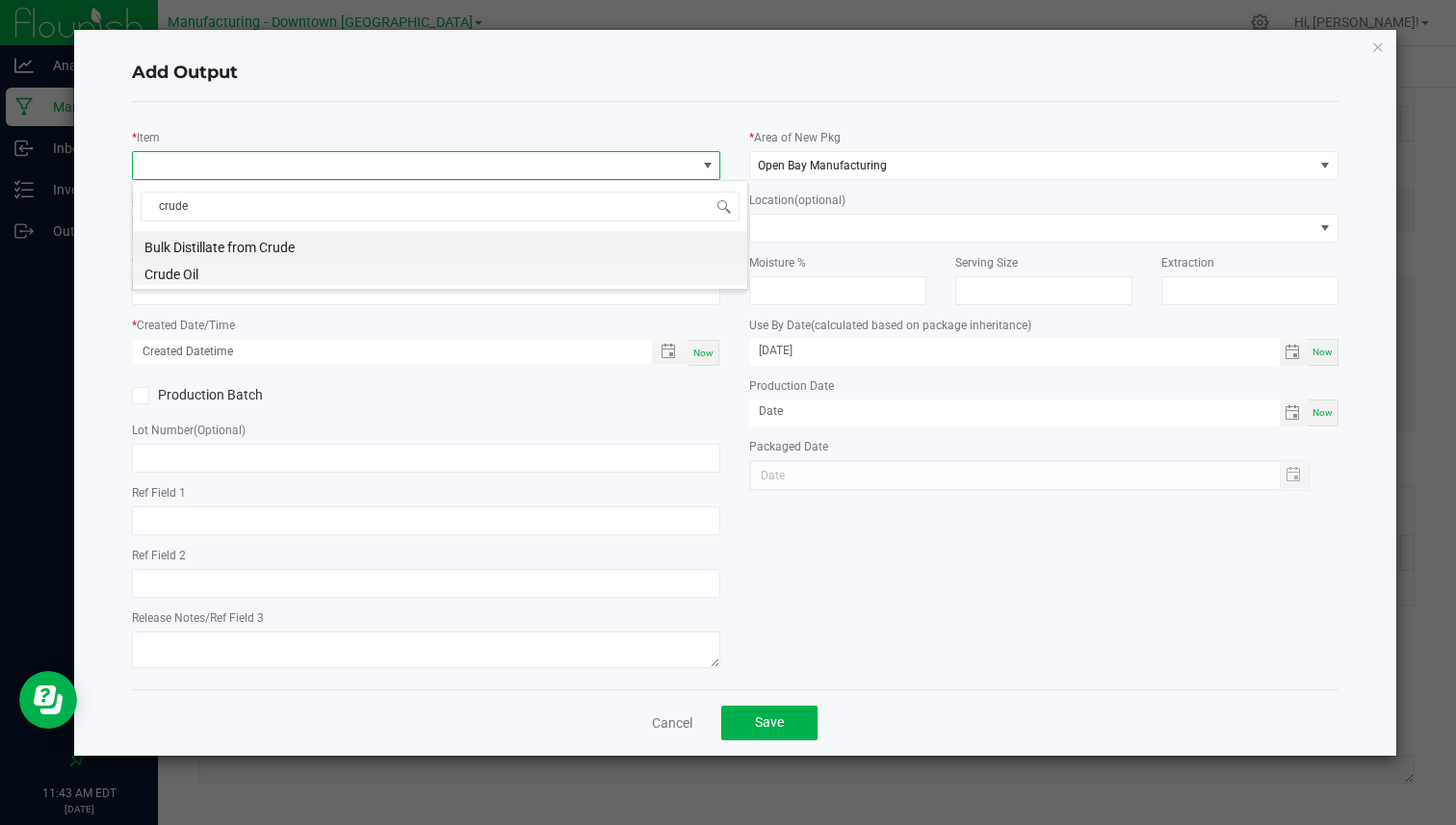
click at [275, 267] on li "Crude Oil" at bounding box center [440, 271] width 614 height 27
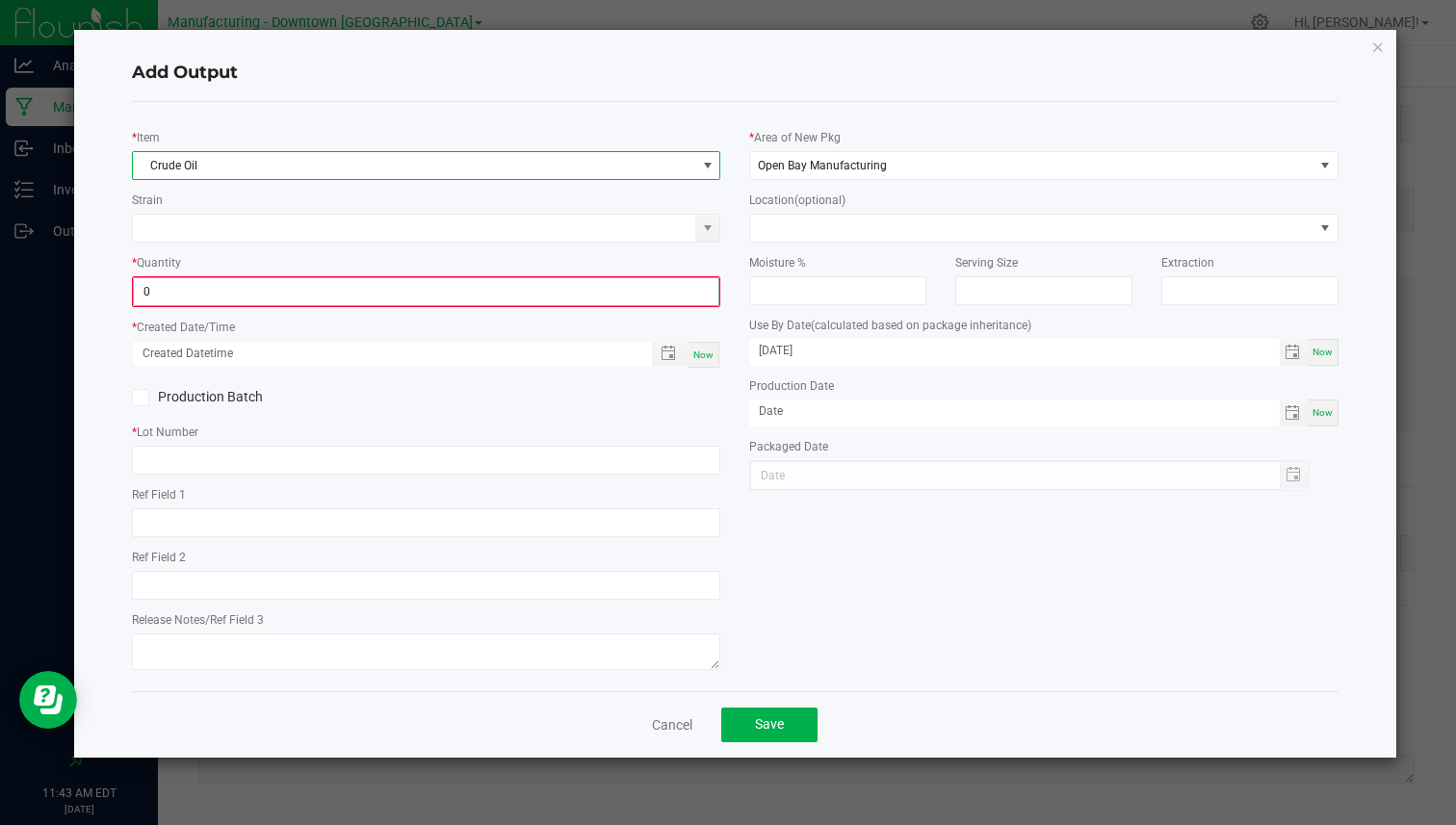
click at [277, 284] on input "0" at bounding box center [426, 291] width 584 height 27
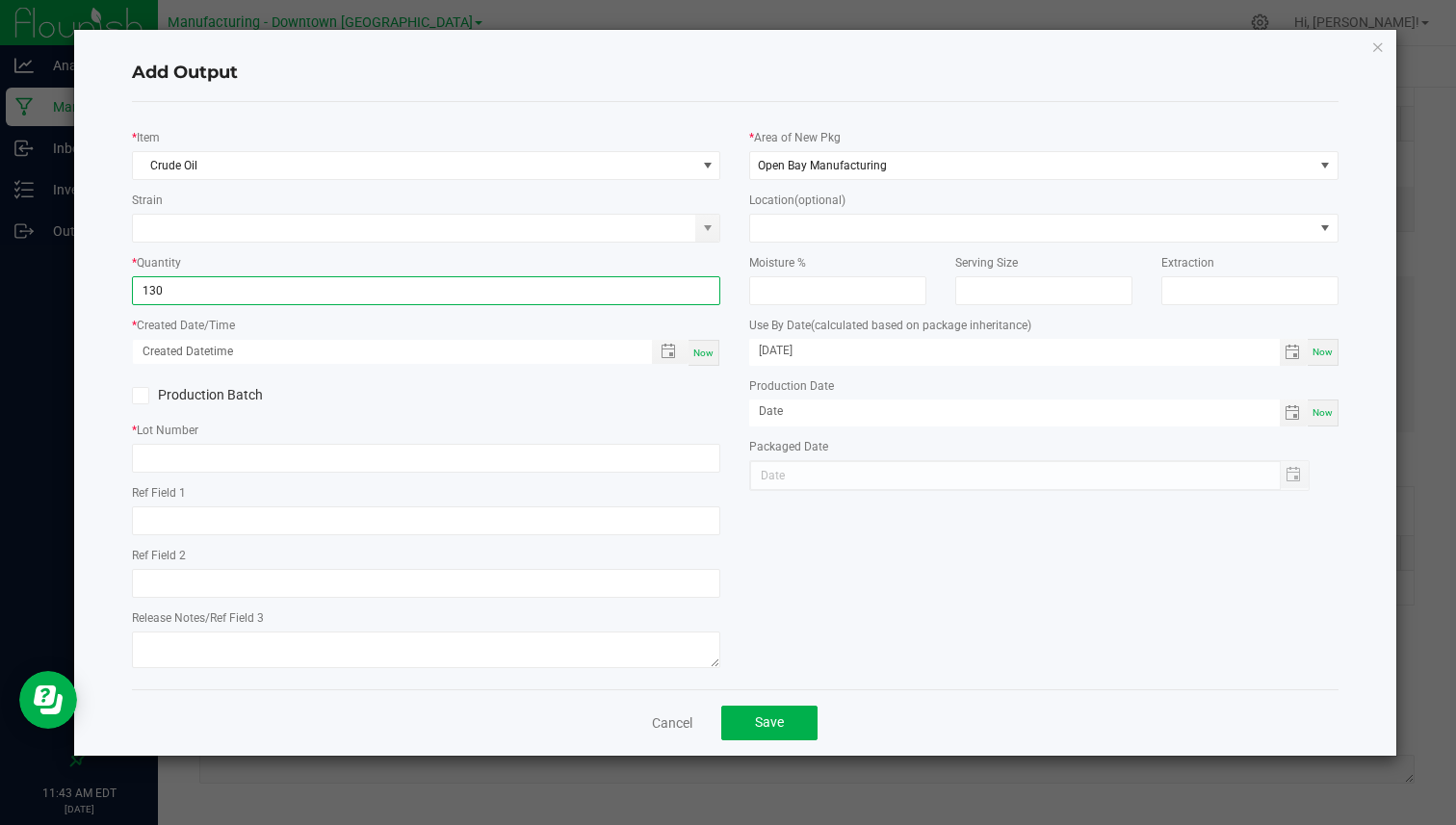
type input "130.0000 g"
click at [282, 336] on div "* Created Date/Time Now" at bounding box center [426, 341] width 588 height 52
click at [709, 350] on span "Now" at bounding box center [703, 353] width 20 height 11
type input "[DATE] 11:43 AM"
type input "[DATE]"
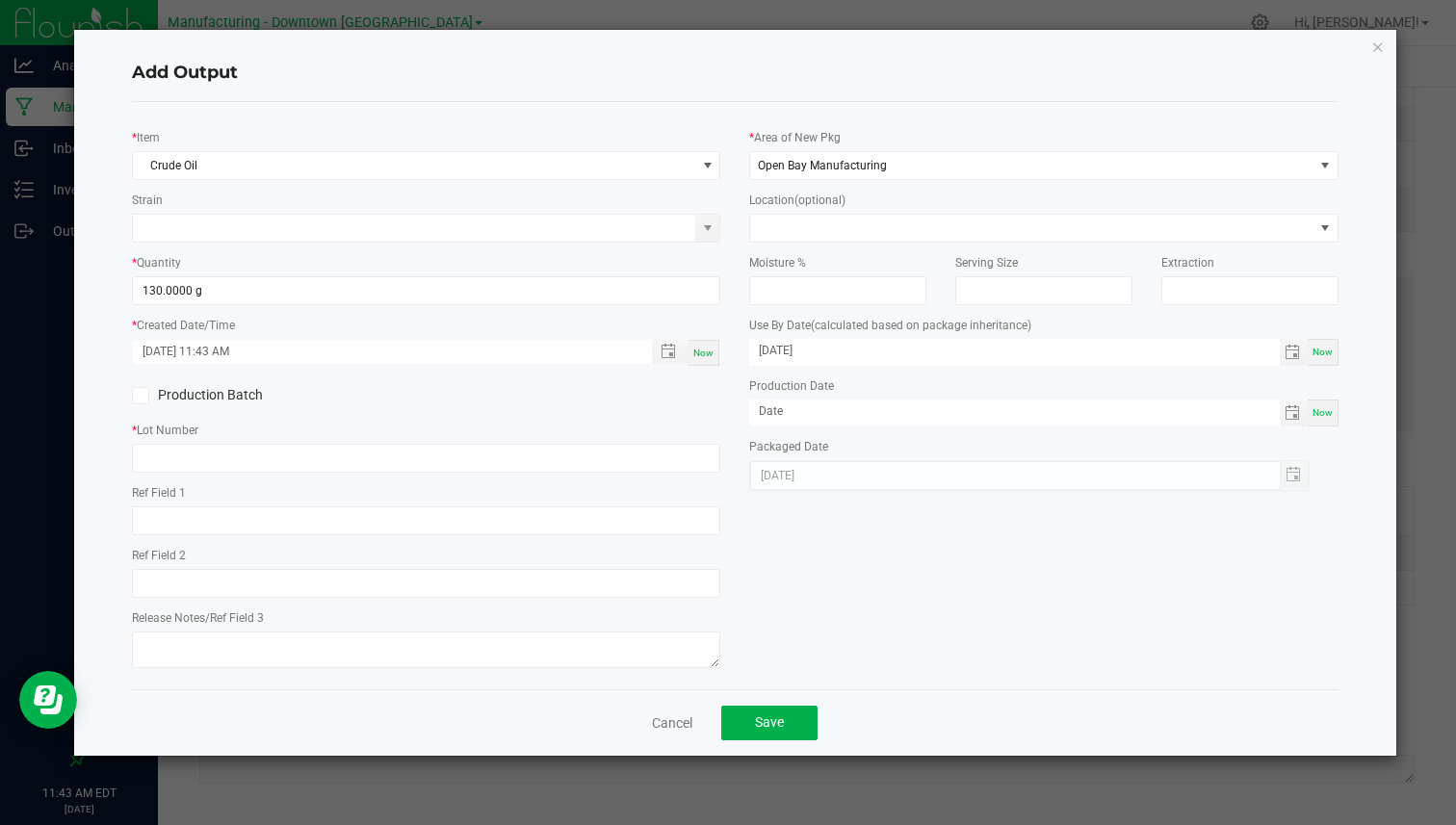
click at [246, 390] on label "Production Batch" at bounding box center [272, 395] width 280 height 20
click at [0, 0] on input "Production Batch" at bounding box center [0, 0] width 0 height 0
click at [228, 463] on input "text" at bounding box center [426, 458] width 588 height 29
paste input "20250922-CRUDE-AC-1"
type input "20250922-CRUDE-AC-1"
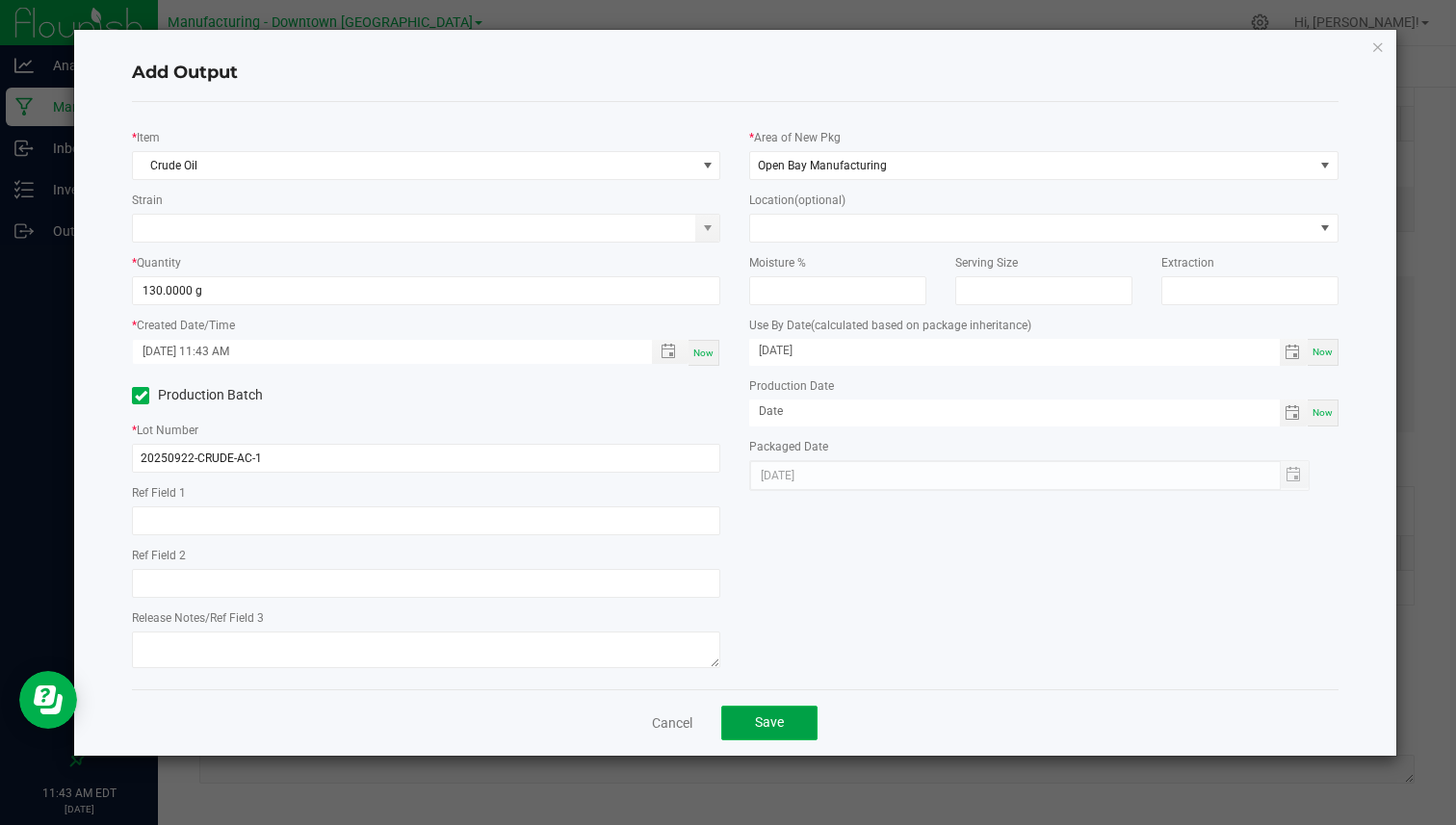
click at [780, 732] on button "Save" at bounding box center [769, 723] width 96 height 35
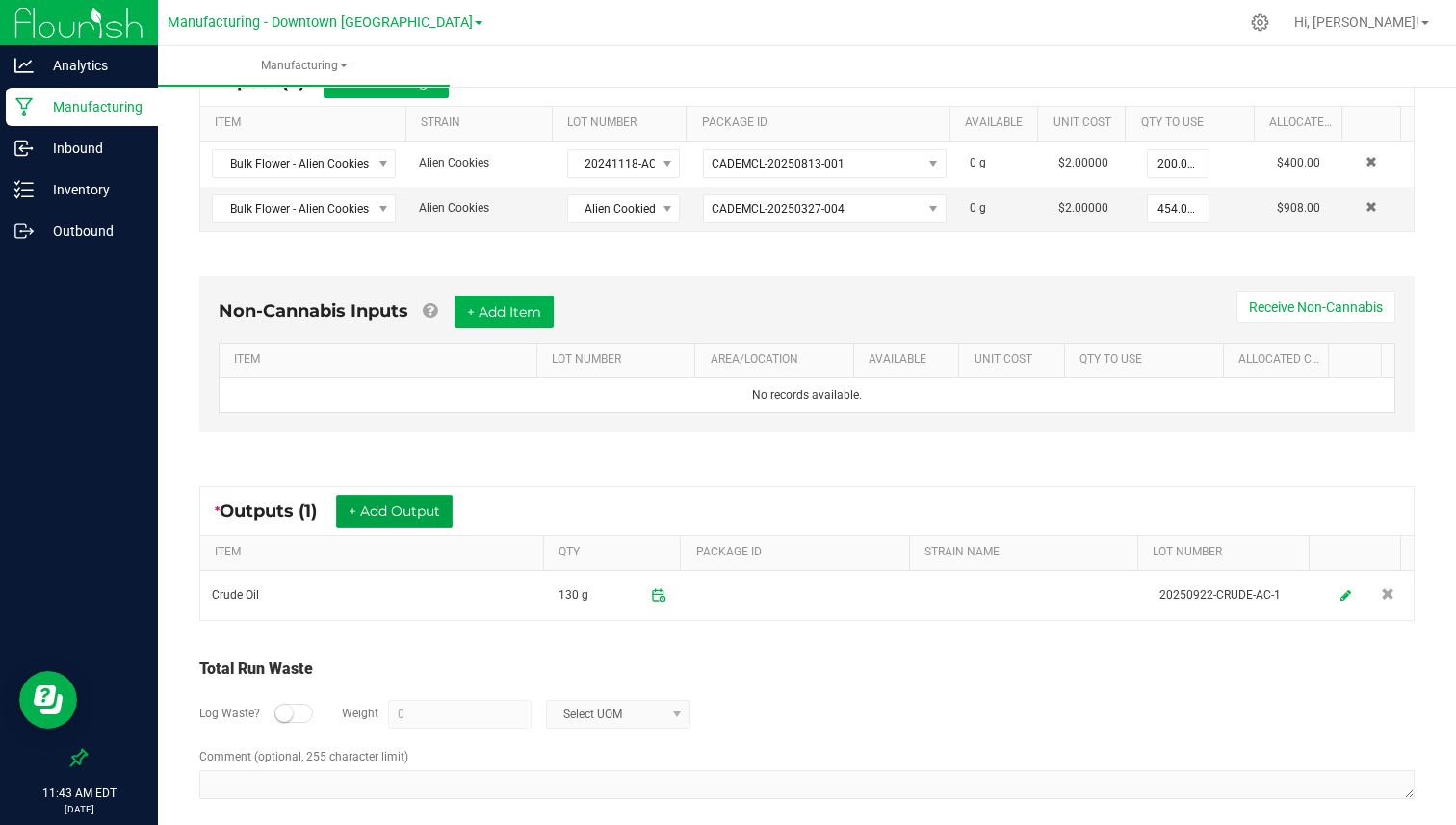
click at [426, 516] on button "+ Add Output" at bounding box center [394, 511] width 117 height 33
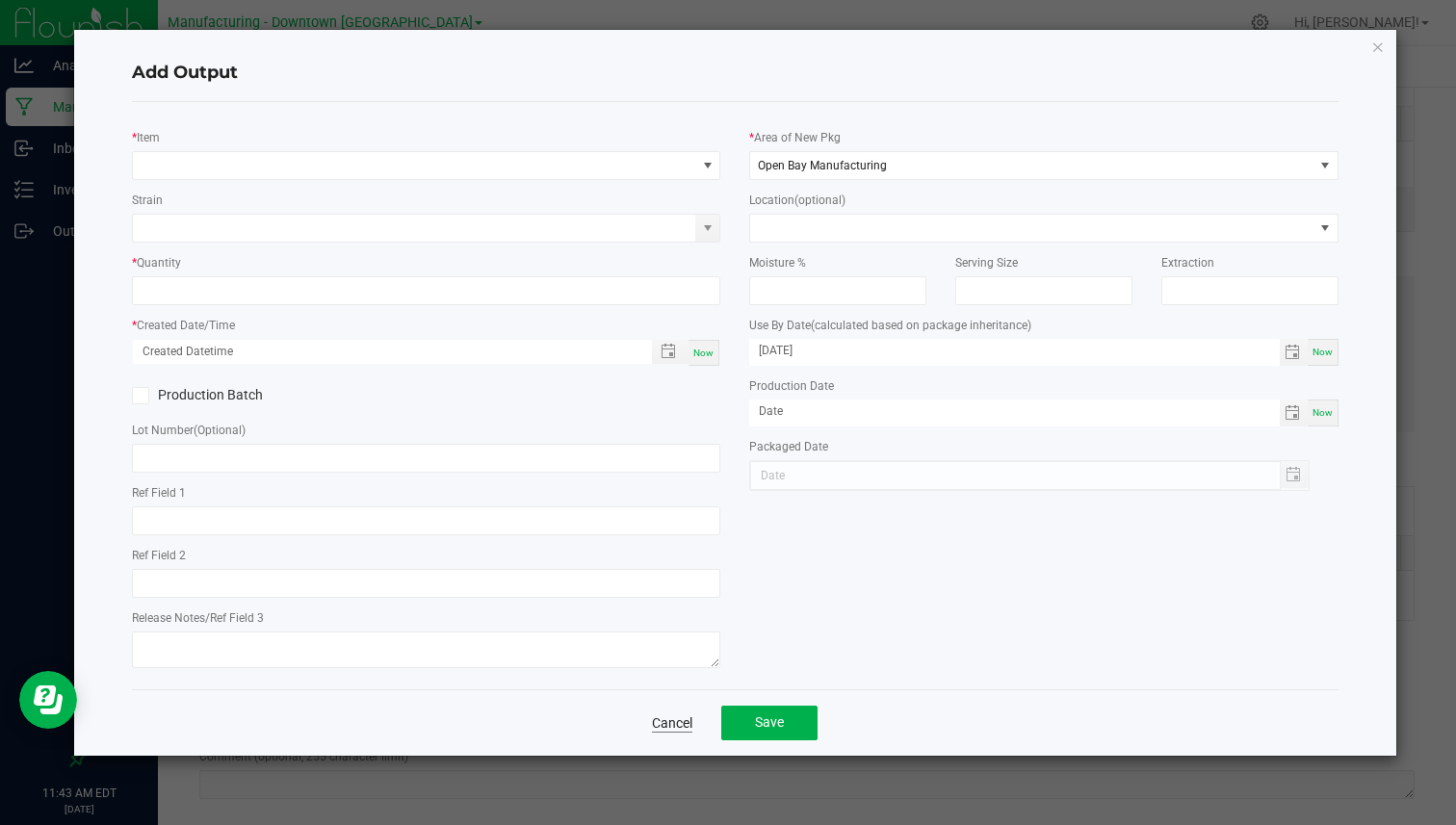
click at [671, 714] on link "Cancel" at bounding box center [672, 722] width 40 height 19
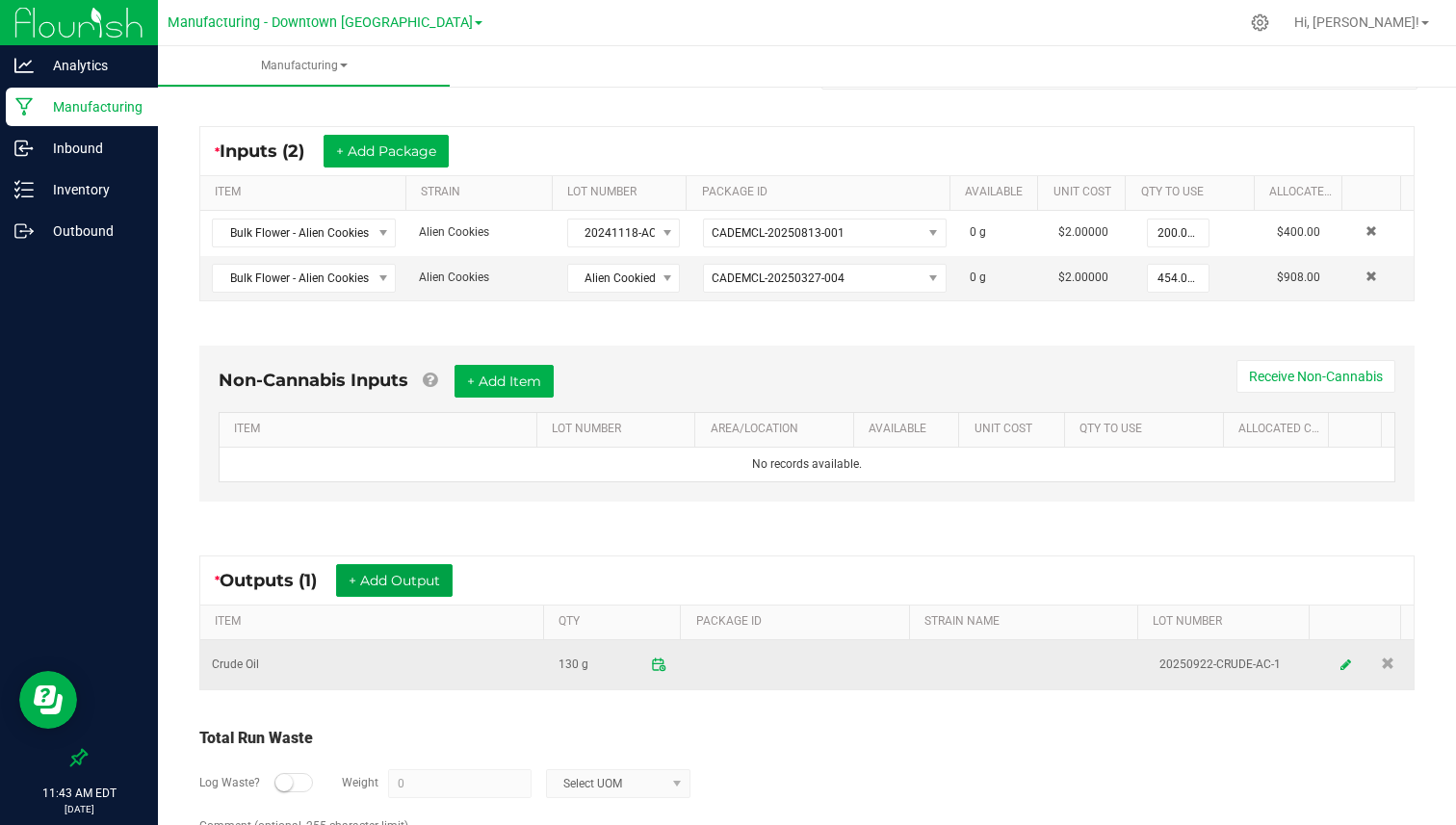
scroll to position [390, 0]
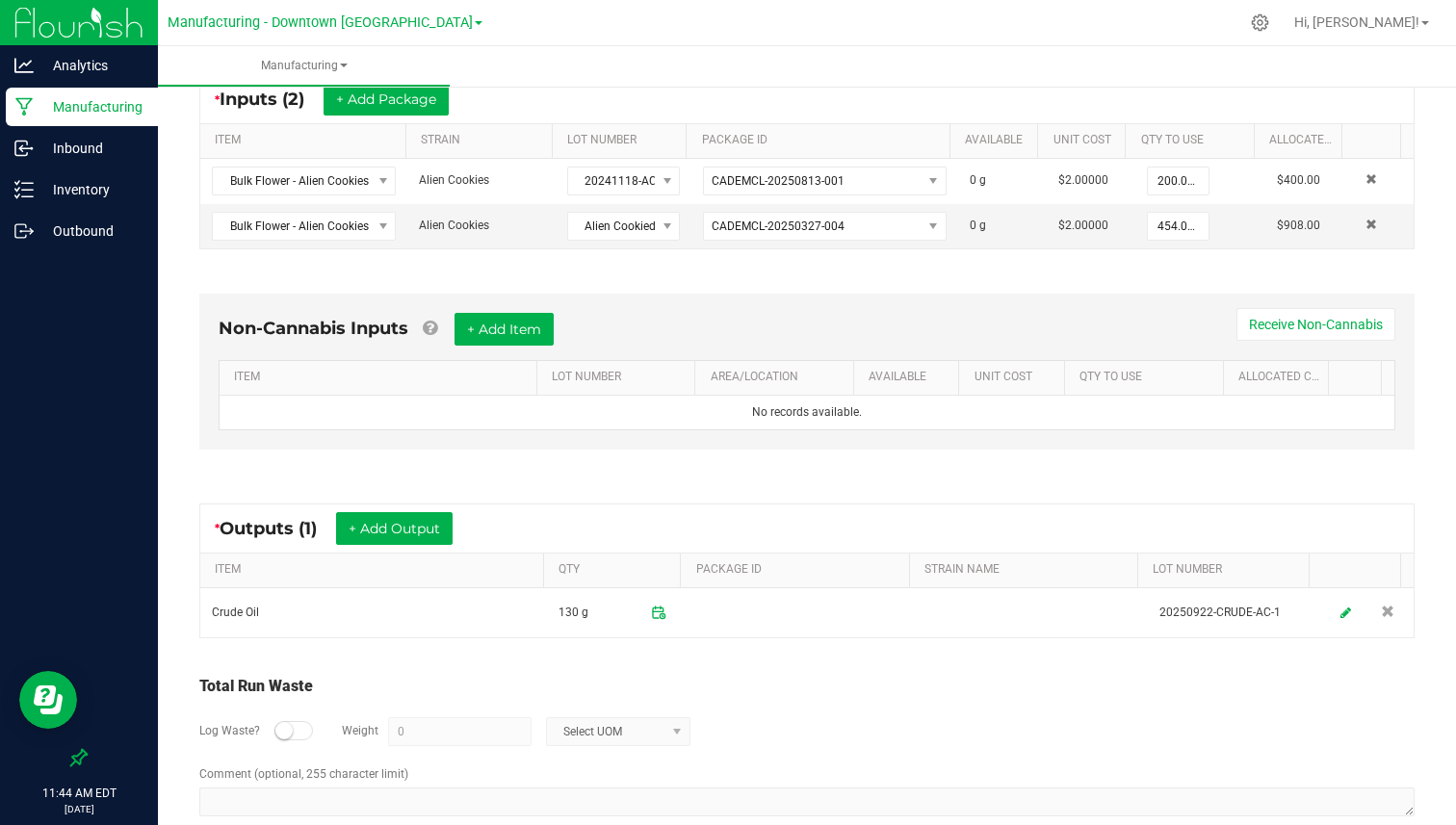
click at [283, 730] on small at bounding box center [283, 730] width 17 height 17
click at [433, 733] on input "0" at bounding box center [460, 731] width 142 height 27
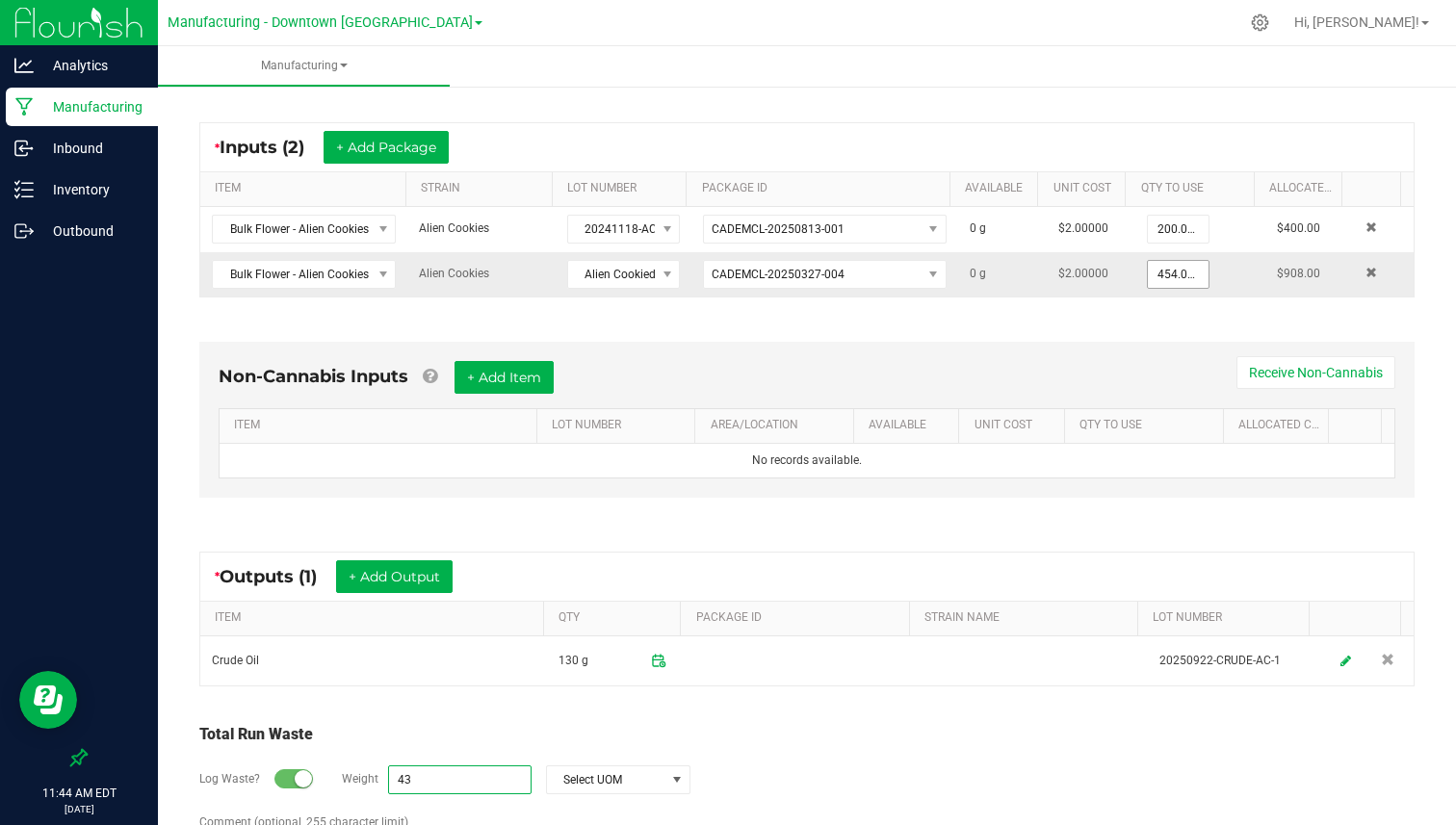
scroll to position [360, 0]
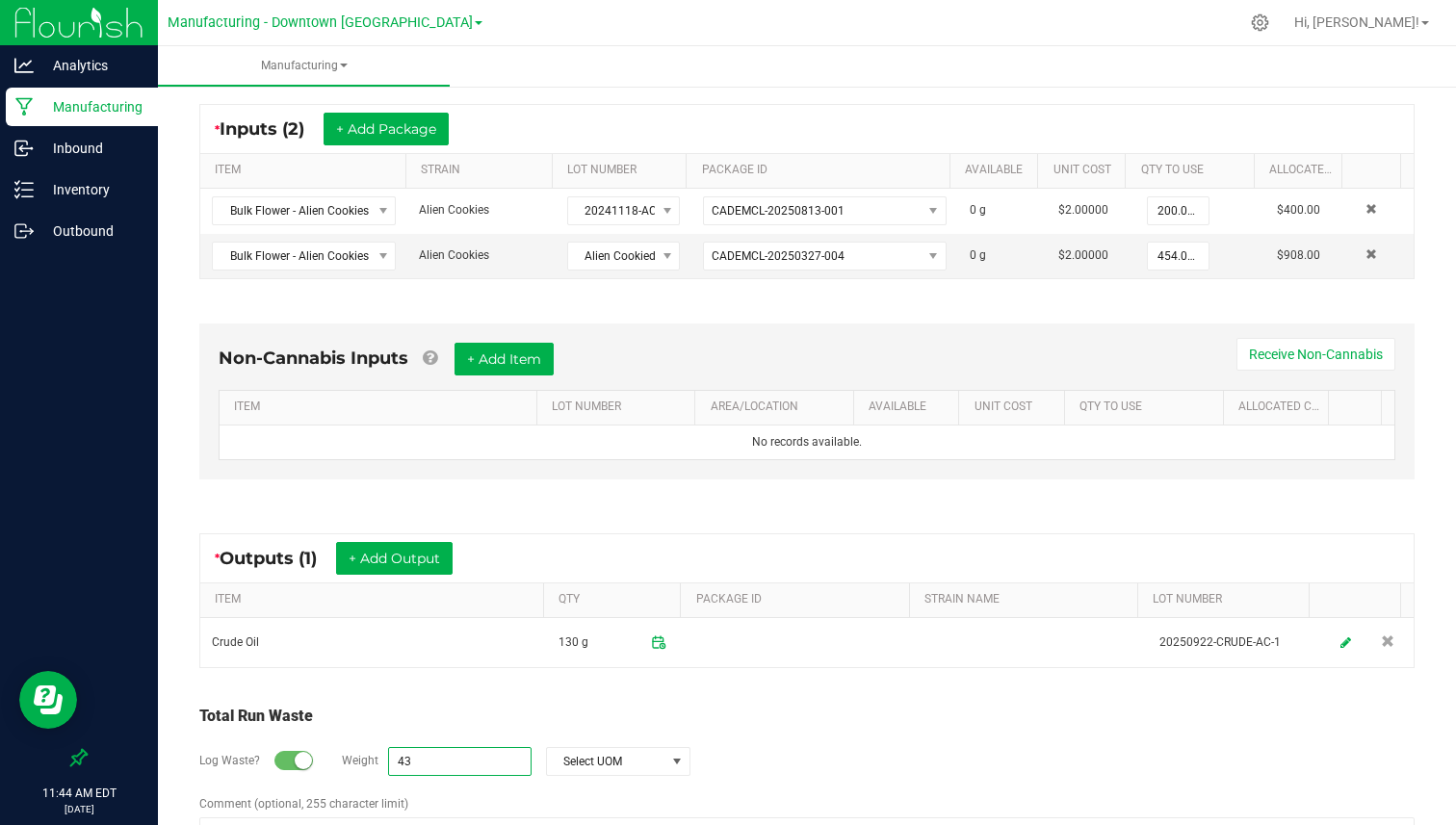
click at [460, 768] on input "43" at bounding box center [460, 761] width 142 height 27
paste input "524"
click at [579, 761] on span "Select UOM" at bounding box center [606, 761] width 118 height 27
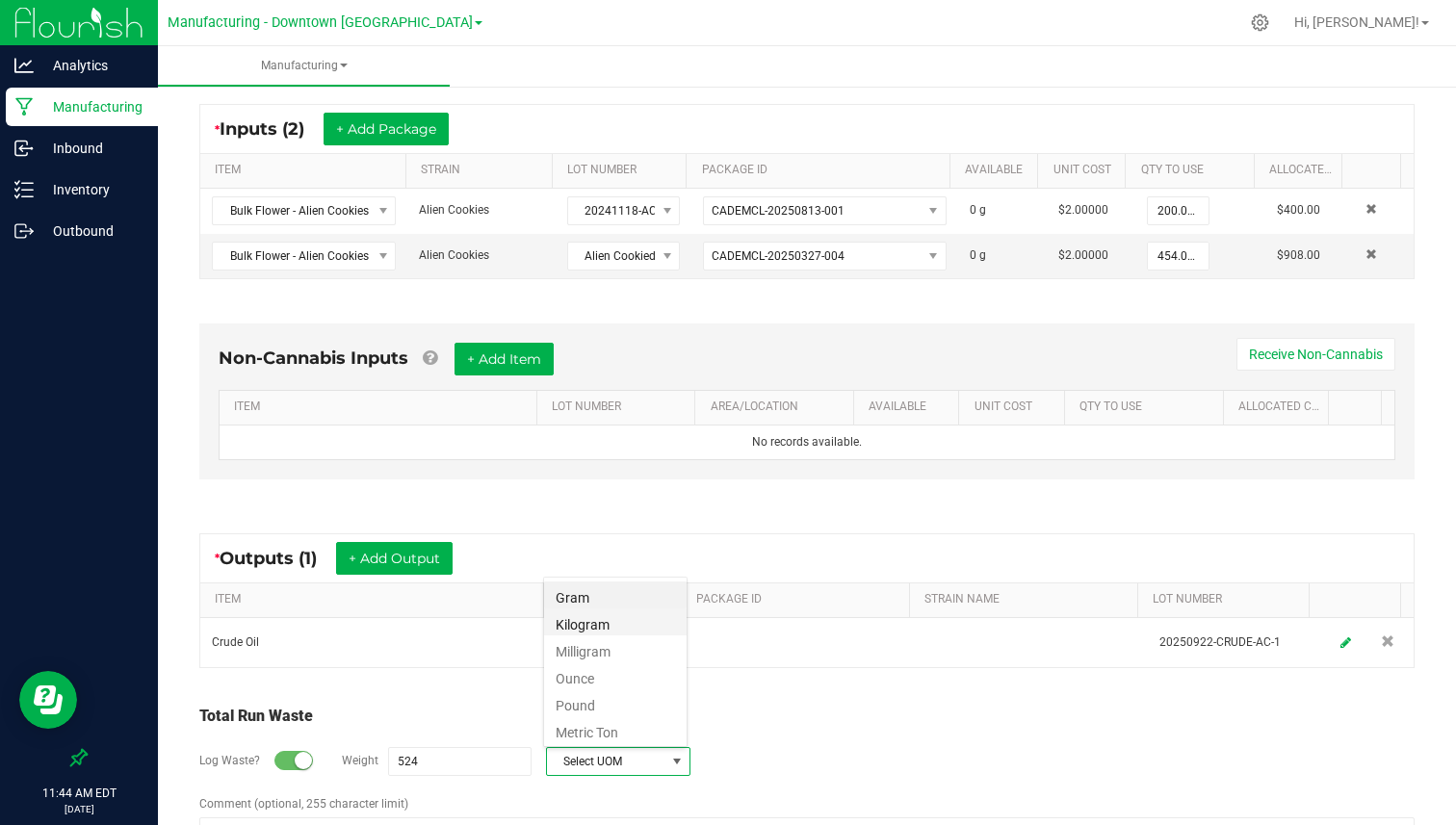
click at [624, 609] on li "Kilogram" at bounding box center [615, 622] width 143 height 27
click at [636, 754] on span "Kilogram" at bounding box center [606, 761] width 118 height 27
click at [630, 602] on li "Gram" at bounding box center [615, 595] width 143 height 27
type input "524 g"
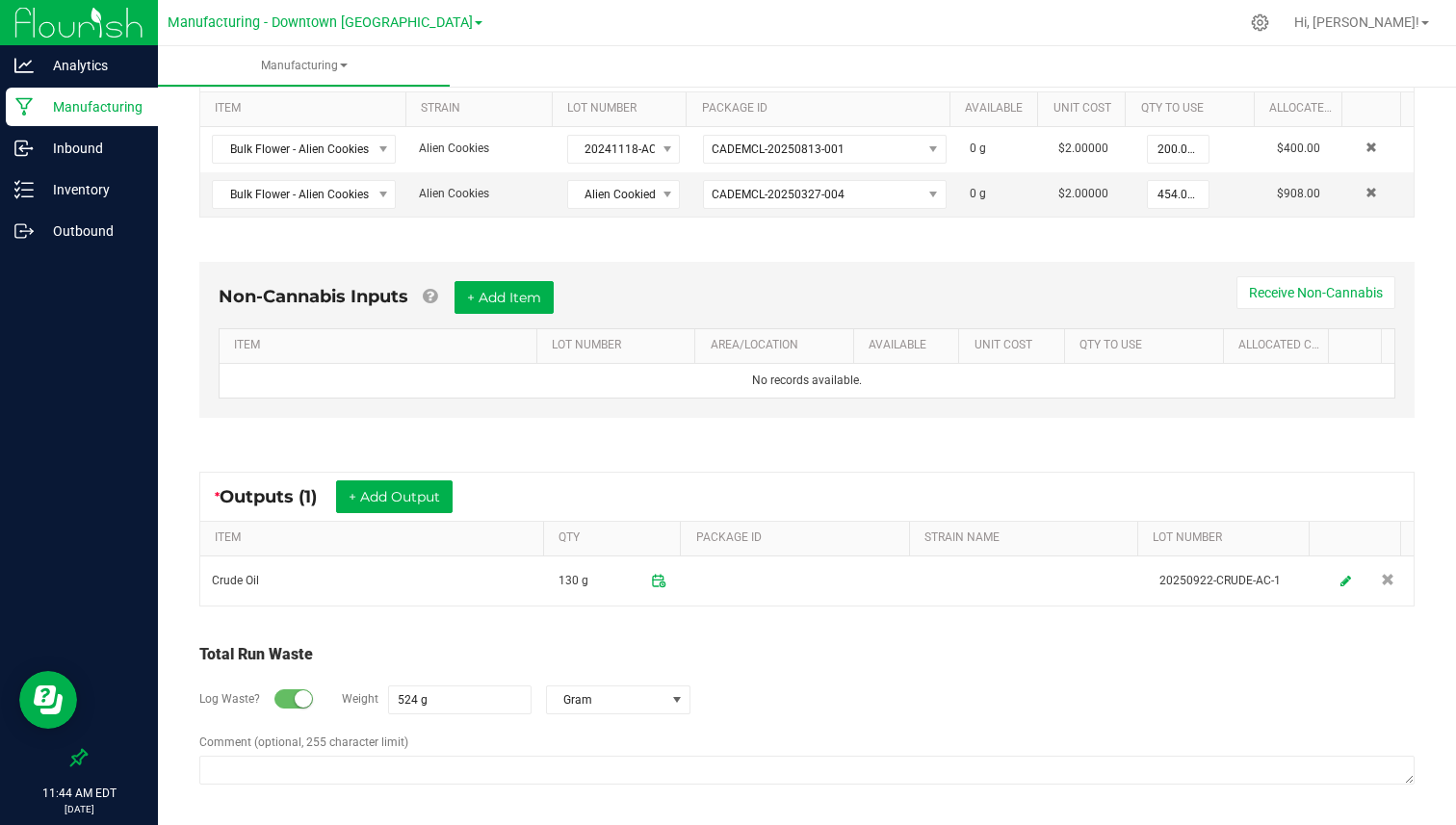
drag, startPoint x: 500, startPoint y: 744, endPoint x: 467, endPoint y: 744, distance: 32.7
click at [488, 744] on div "Comment (optional, 255 character limit)" at bounding box center [806, 762] width 1215 height 56
drag, startPoint x: 206, startPoint y: 647, endPoint x: 354, endPoint y: 766, distance: 190.4
click at [355, 767] on div "Total Run Waste Log Waste? Weight 524 g Gram Comment (optional, 255 character l…" at bounding box center [806, 715] width 1215 height 146
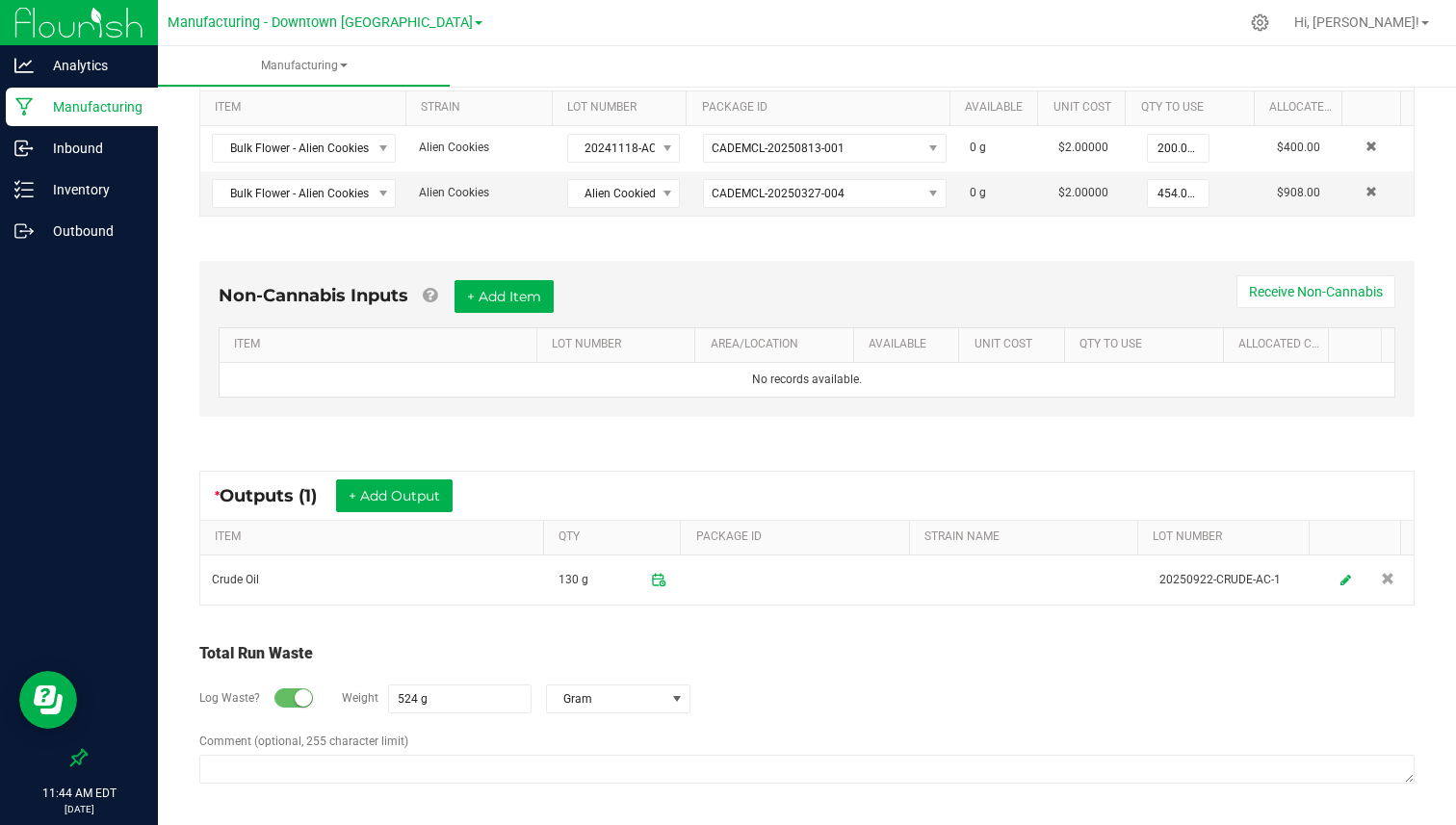
click at [386, 741] on label "Comment (optional, 255 character limit)" at bounding box center [303, 741] width 209 height 17
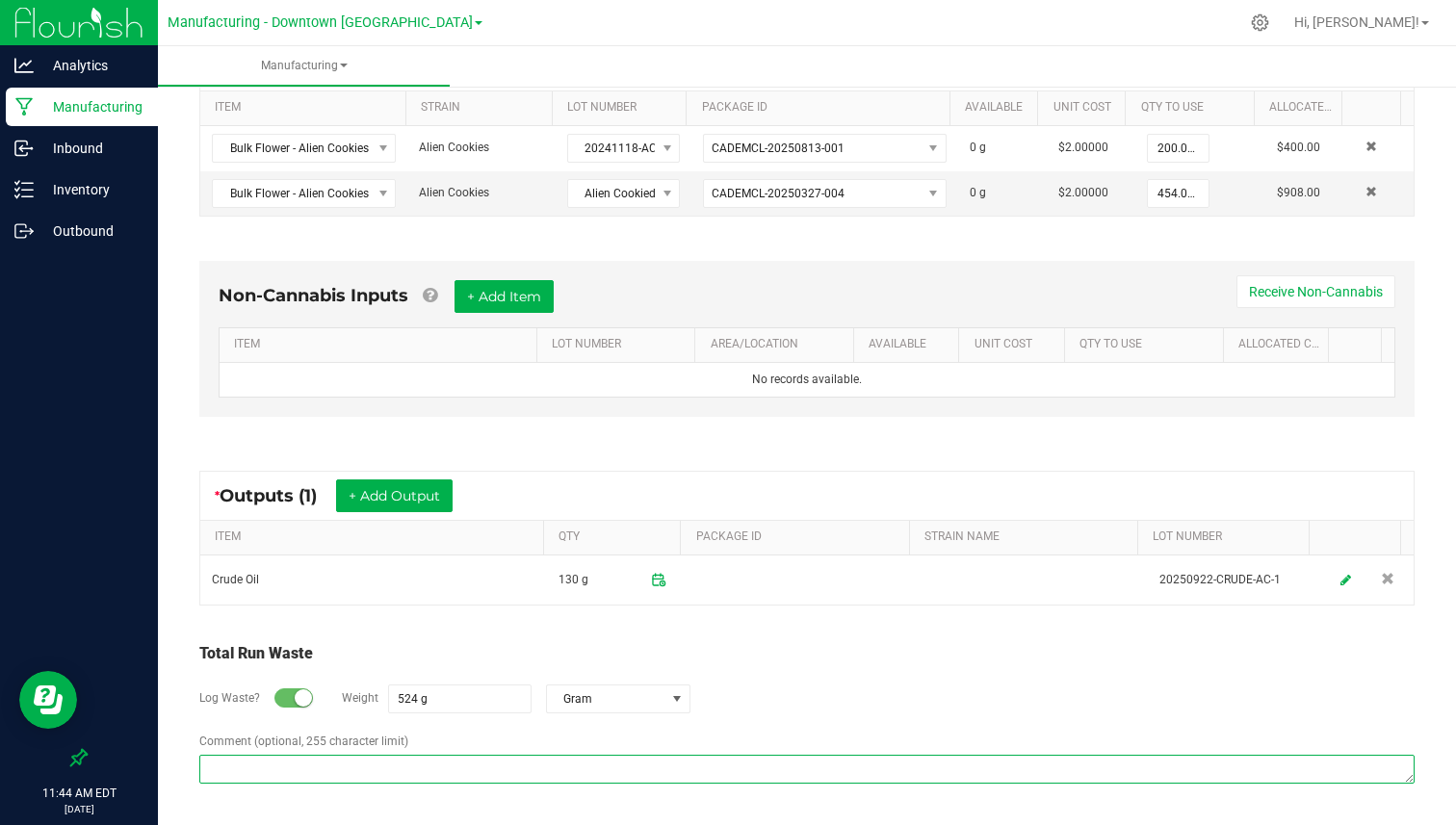
click at [386, 755] on textarea "Comment (optional, 255 character limit)" at bounding box center [806, 769] width 1215 height 29
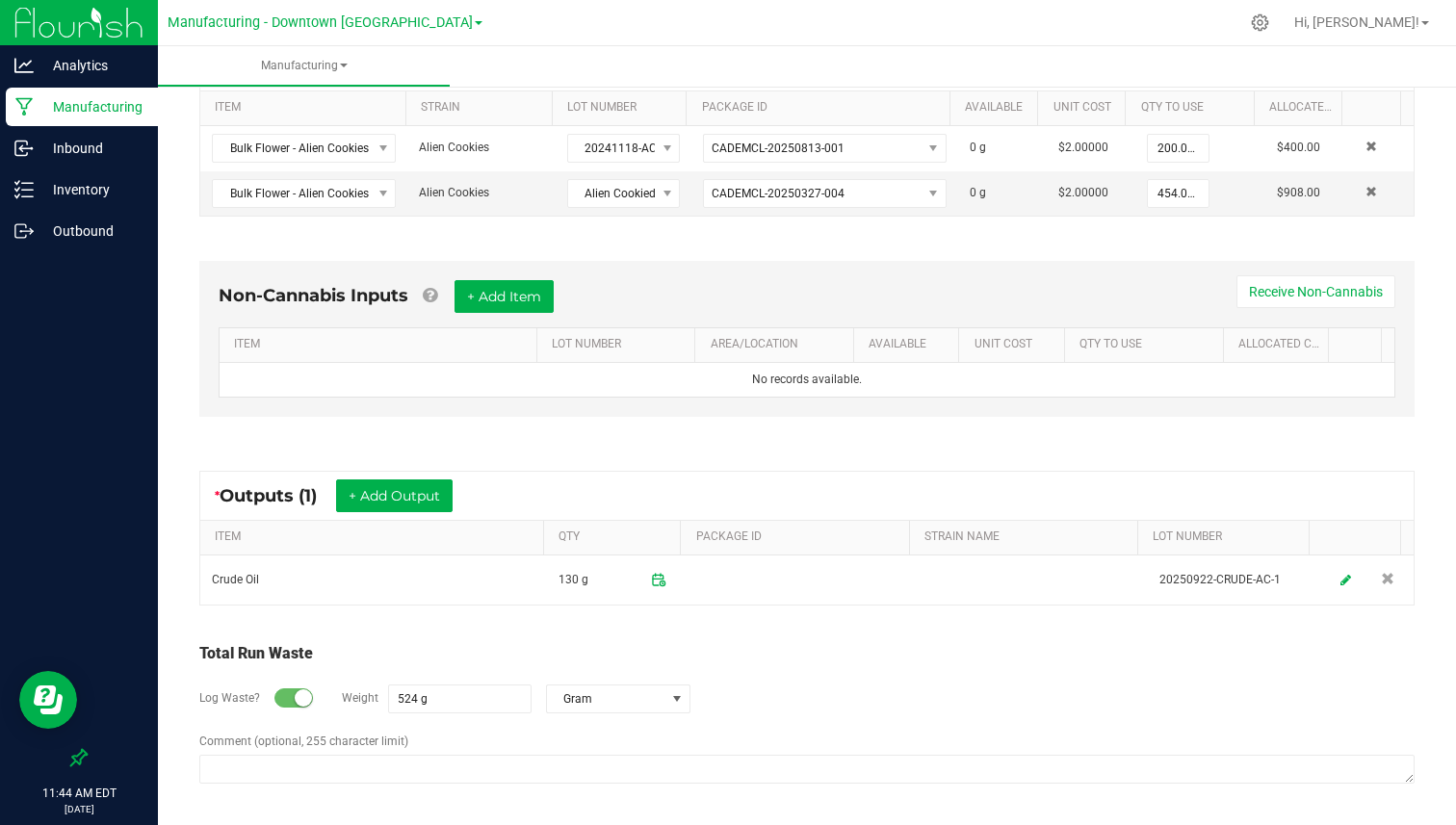
click at [535, 734] on div "Comment (optional, 255 character limit)" at bounding box center [806, 761] width 1215 height 56
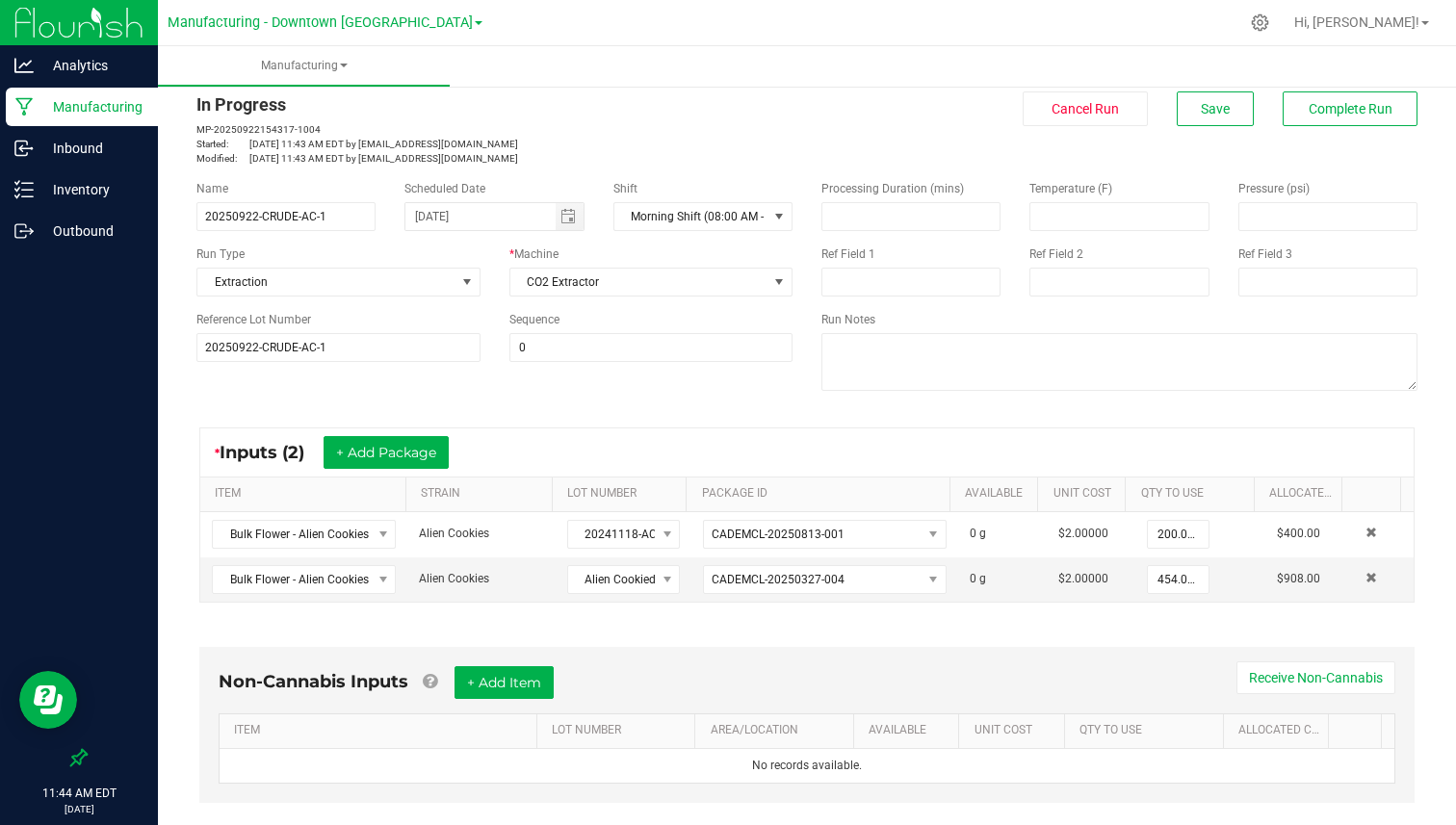
scroll to position [24, 0]
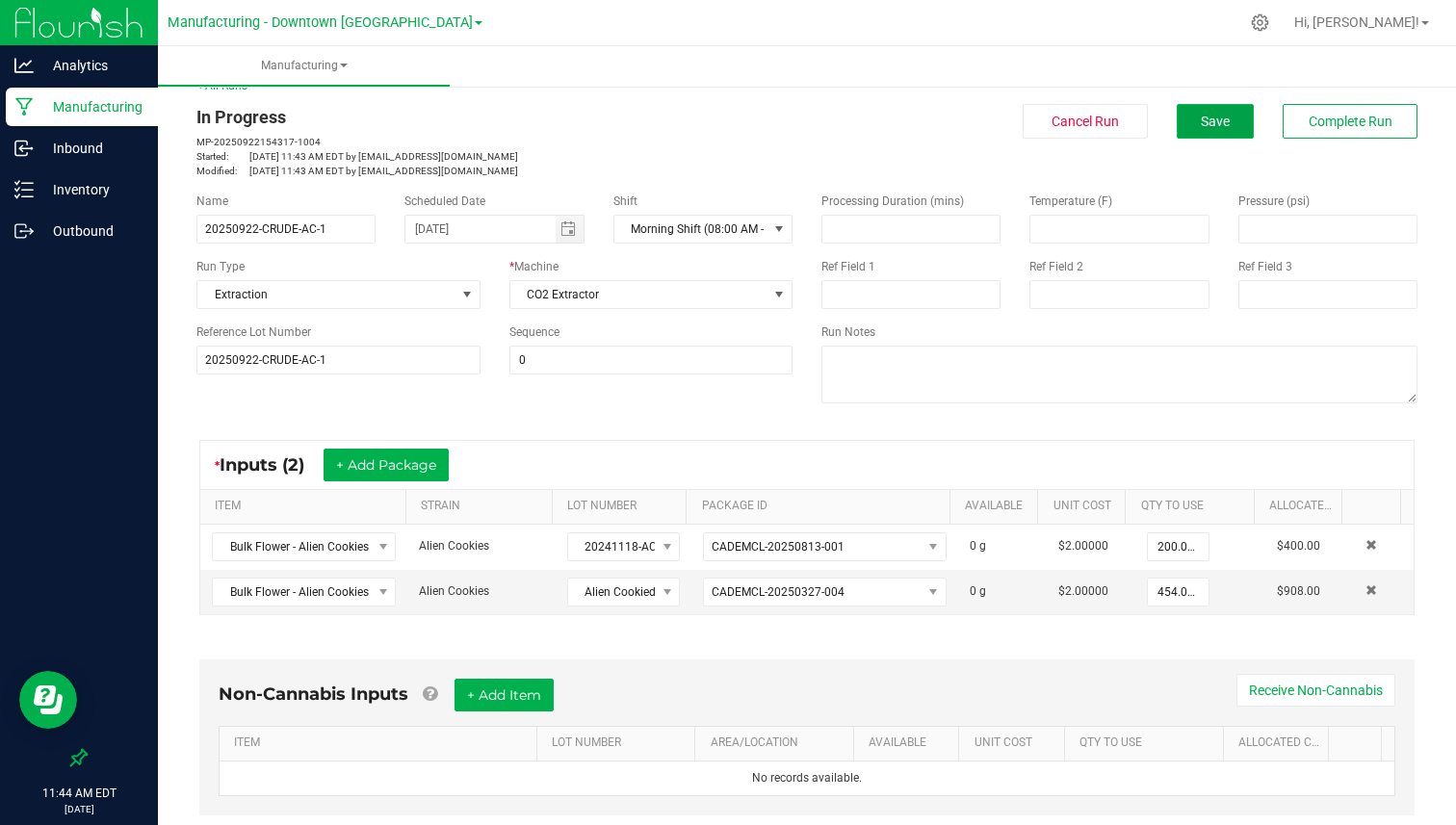
click at [1219, 122] on button "Save" at bounding box center [1215, 121] width 77 height 35
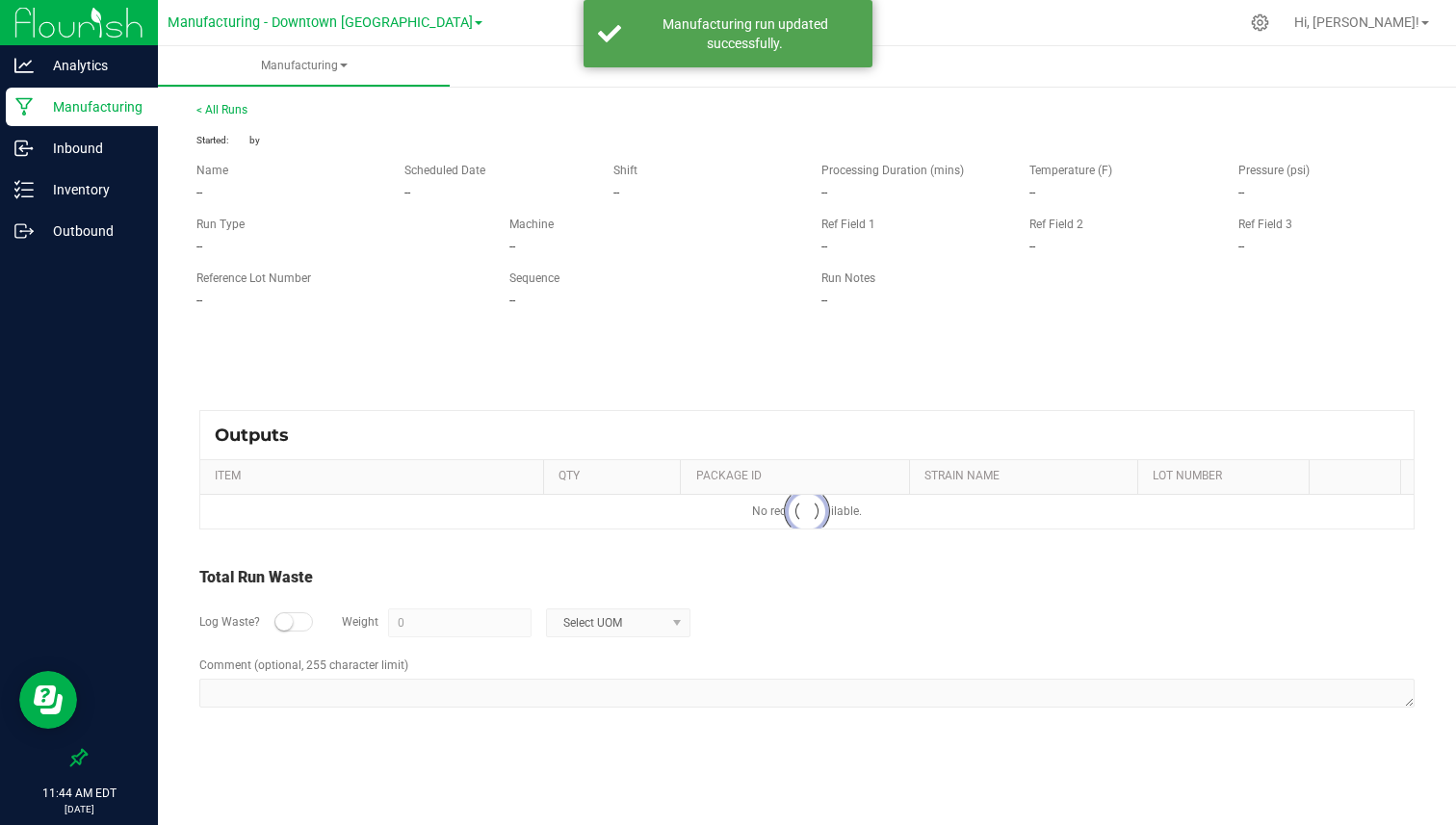
scroll to position [0, 0]
type input "524 g"
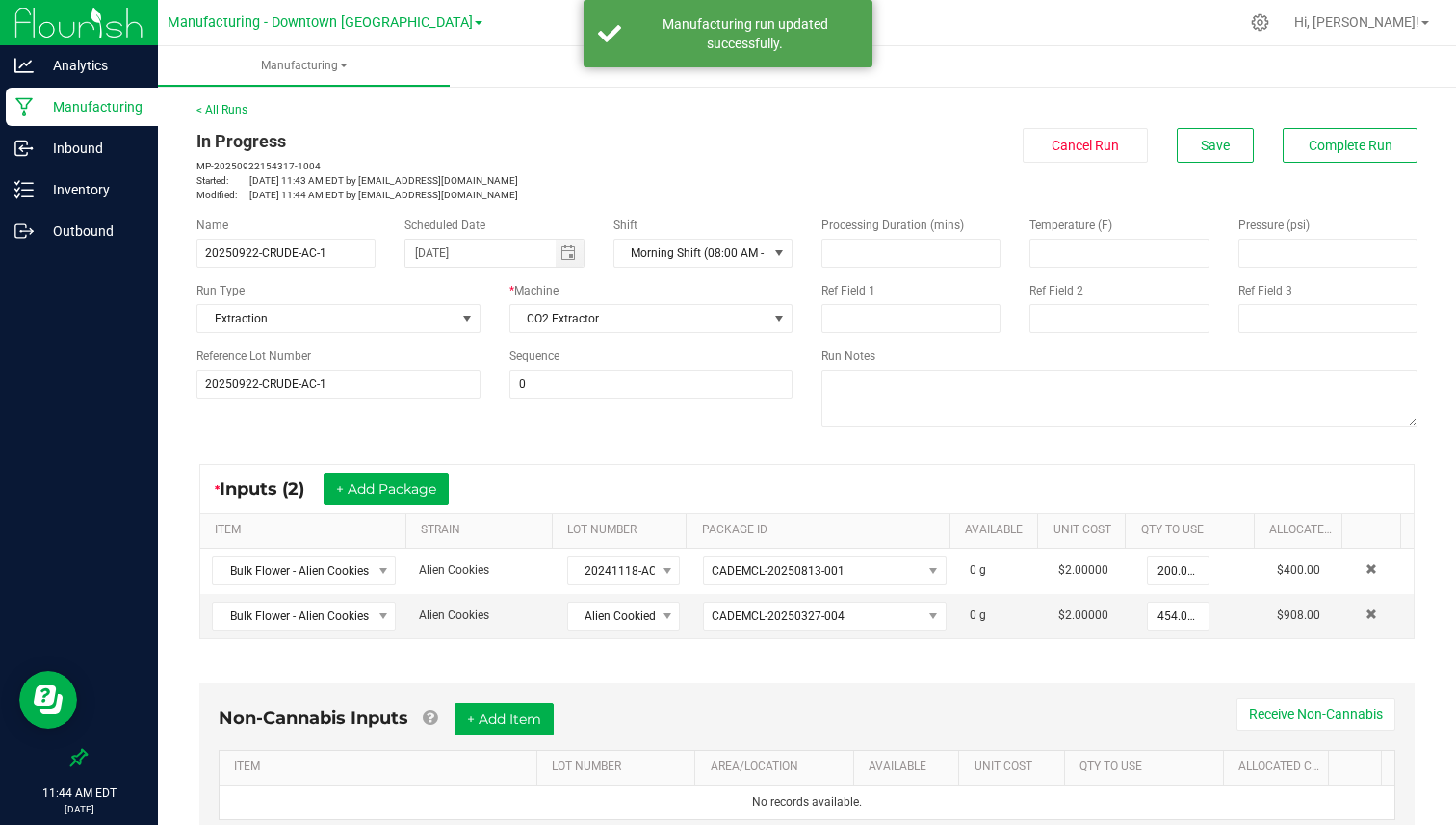
click at [239, 106] on link "< All Runs" at bounding box center [221, 109] width 51 height 13
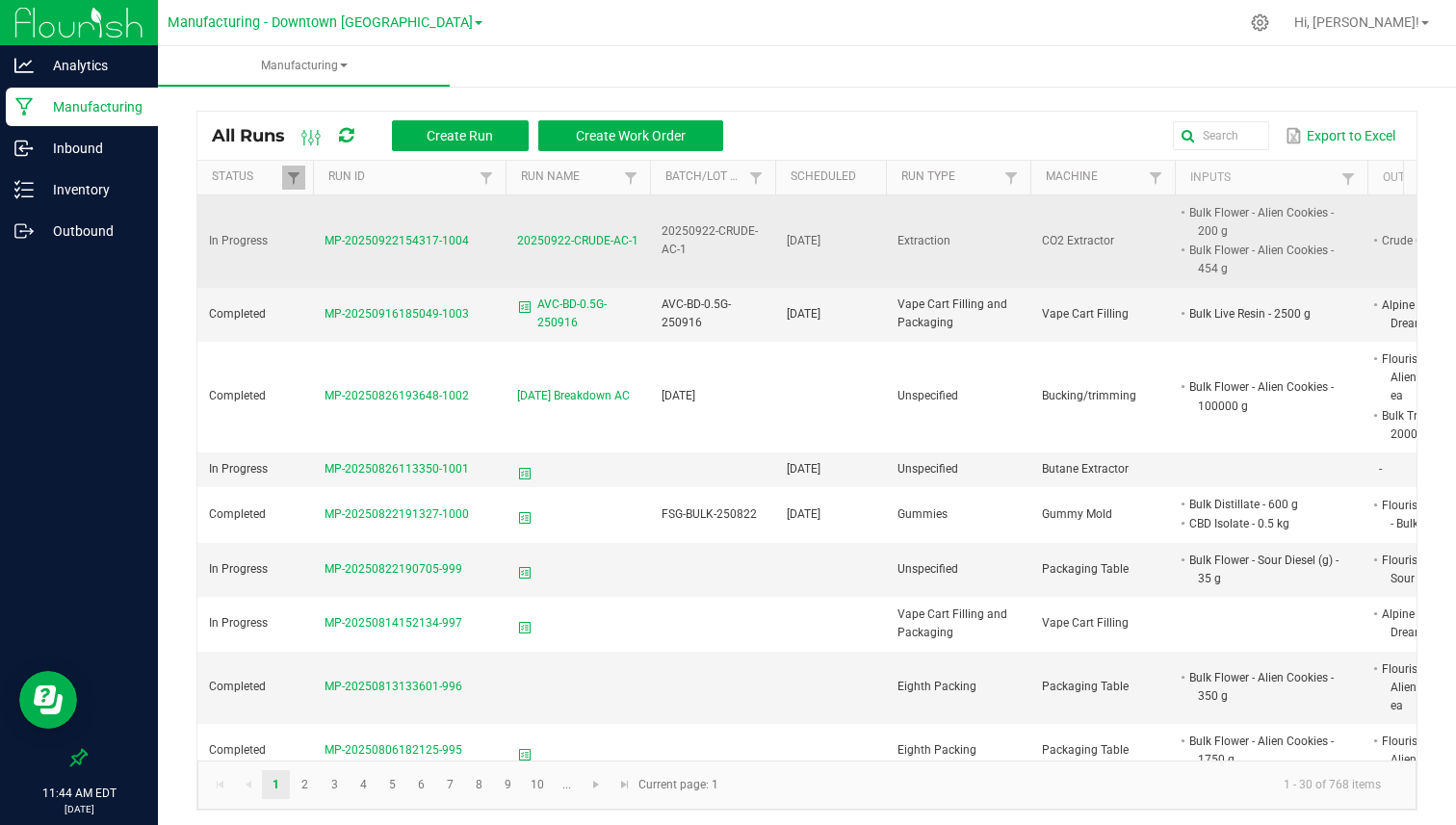
click at [228, 238] on span "In Progress" at bounding box center [238, 240] width 59 height 13
click at [356, 239] on span "MP-20250922154317-1004" at bounding box center [396, 240] width 144 height 13
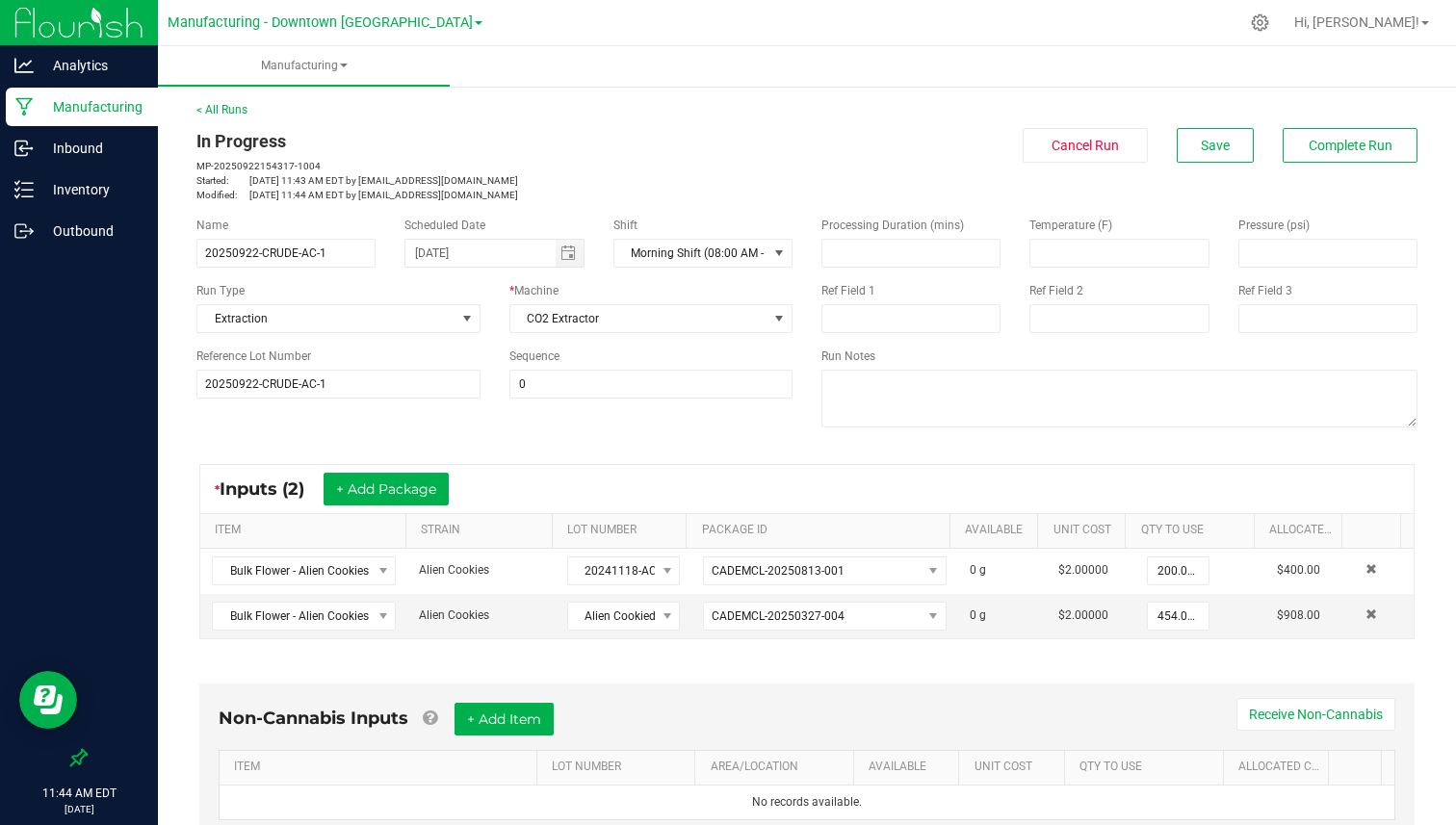
click at [1108, 194] on div "In Progress MP-20250922154317-1004 Started: [DATE] 11:43 AM EDT by [EMAIL_ADDRE…" at bounding box center [807, 165] width 1250 height 74
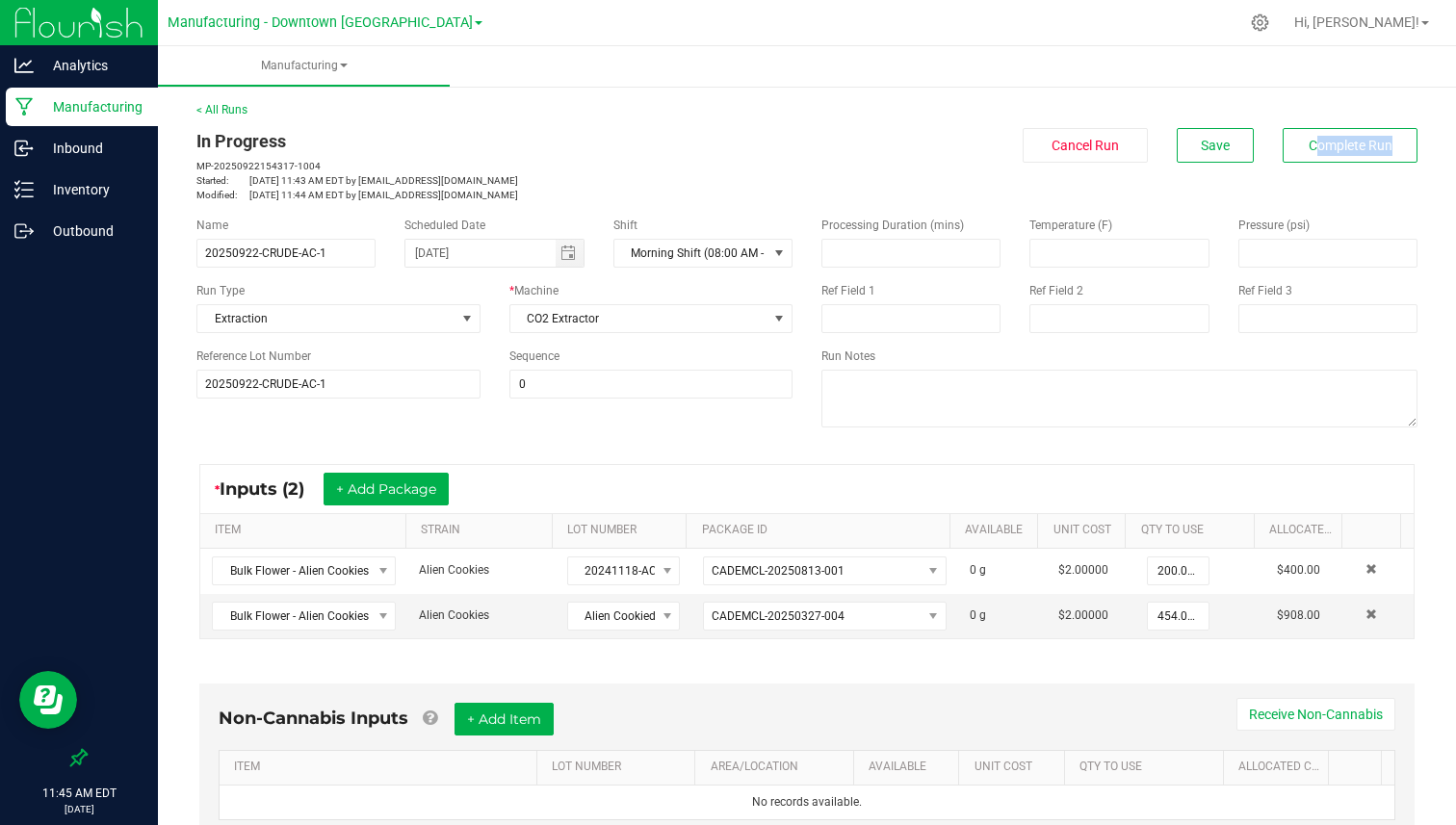
click at [1108, 194] on div "In Progress MP-20250922154317-1004 Started: [DATE] 11:43 AM EDT by [EMAIL_ADDRE…" at bounding box center [807, 165] width 1250 height 74
click at [210, 138] on div "In Progress" at bounding box center [494, 141] width 596 height 26
click at [283, 141] on div "In Progress" at bounding box center [494, 141] width 596 height 26
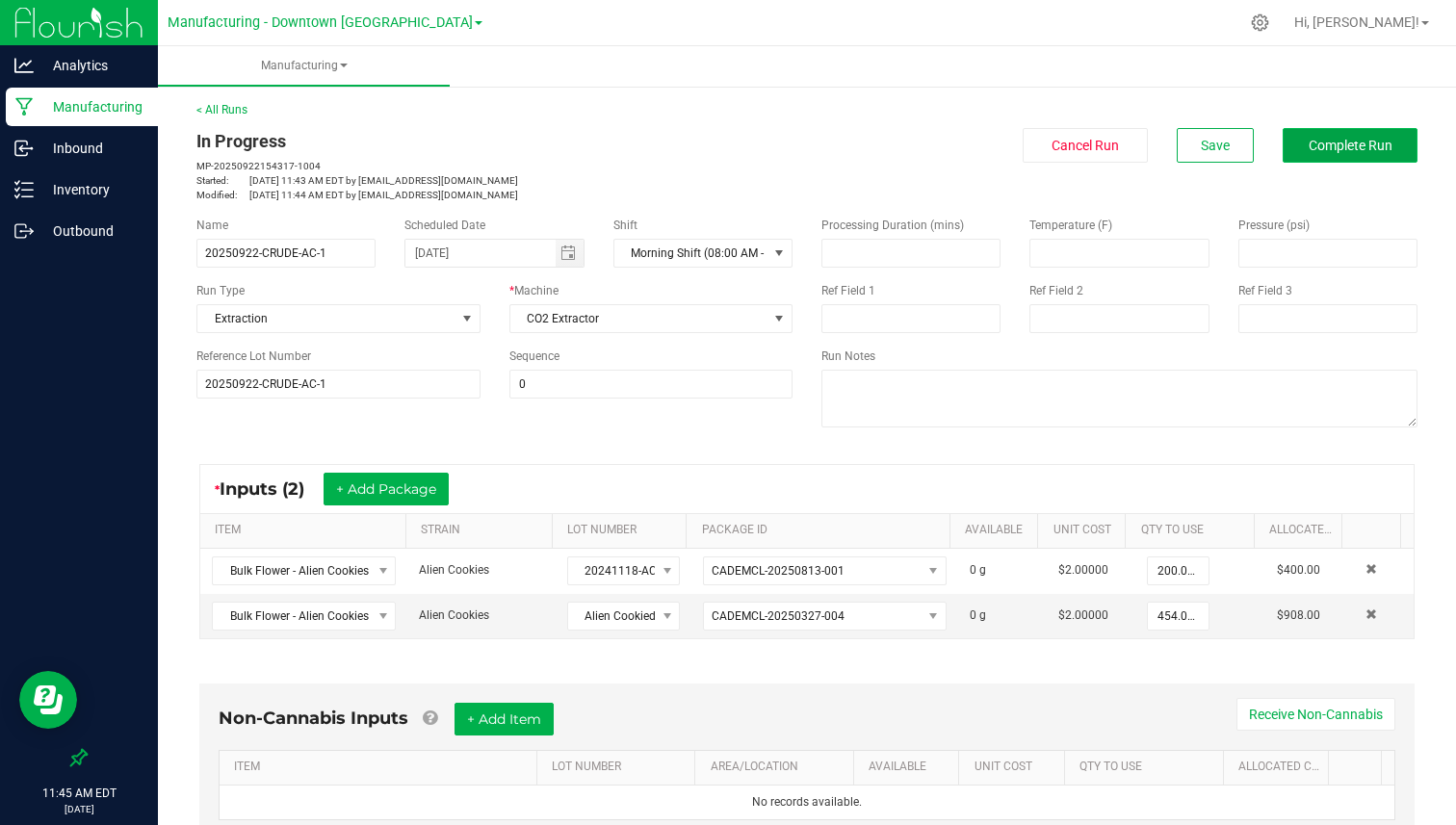
click at [1311, 141] on span "Complete Run" at bounding box center [1351, 145] width 84 height 15
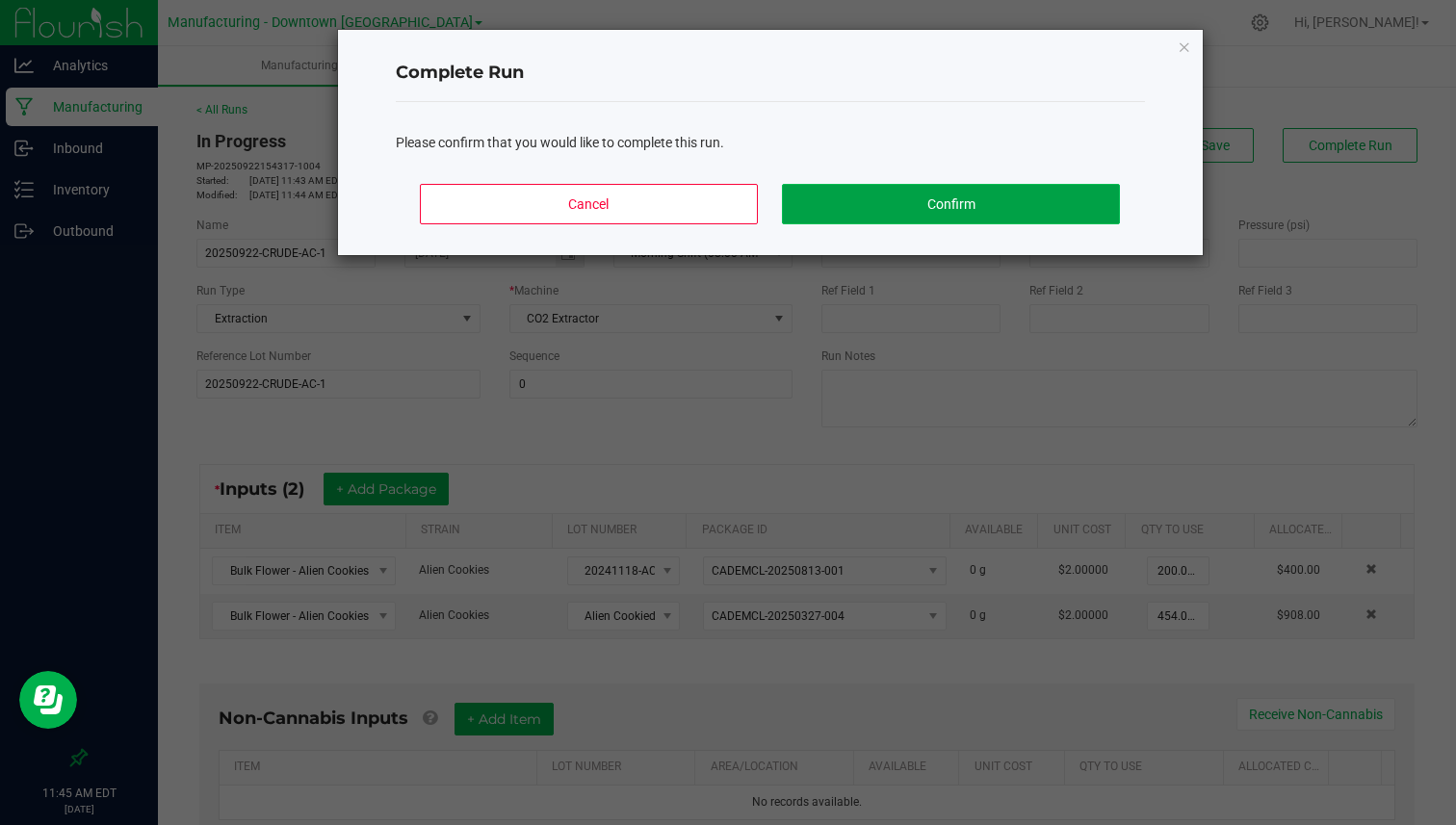
click at [947, 205] on button "Confirm" at bounding box center [950, 204] width 337 height 40
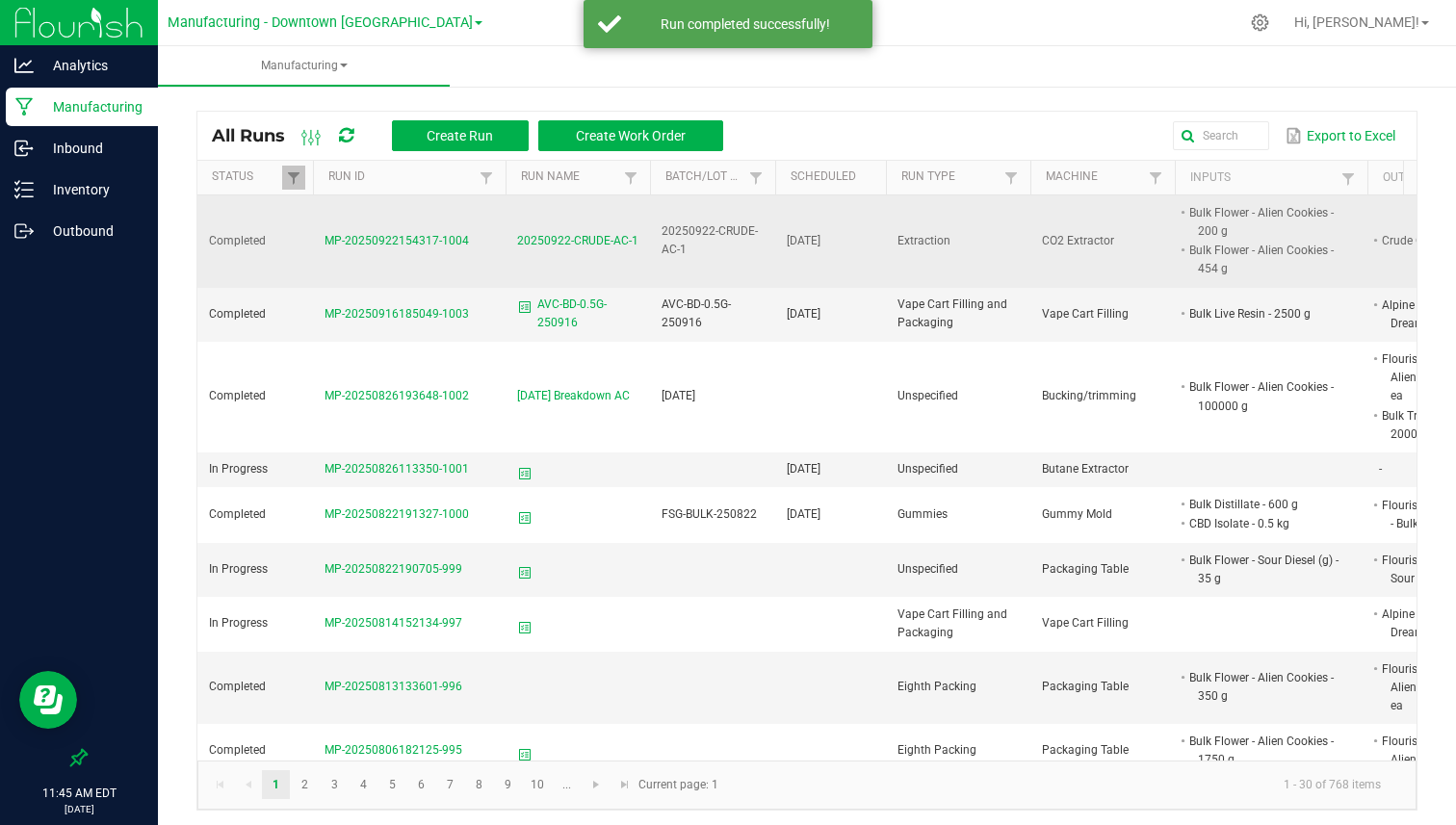
click at [418, 235] on span "MP-20250922154317-1004" at bounding box center [396, 240] width 144 height 13
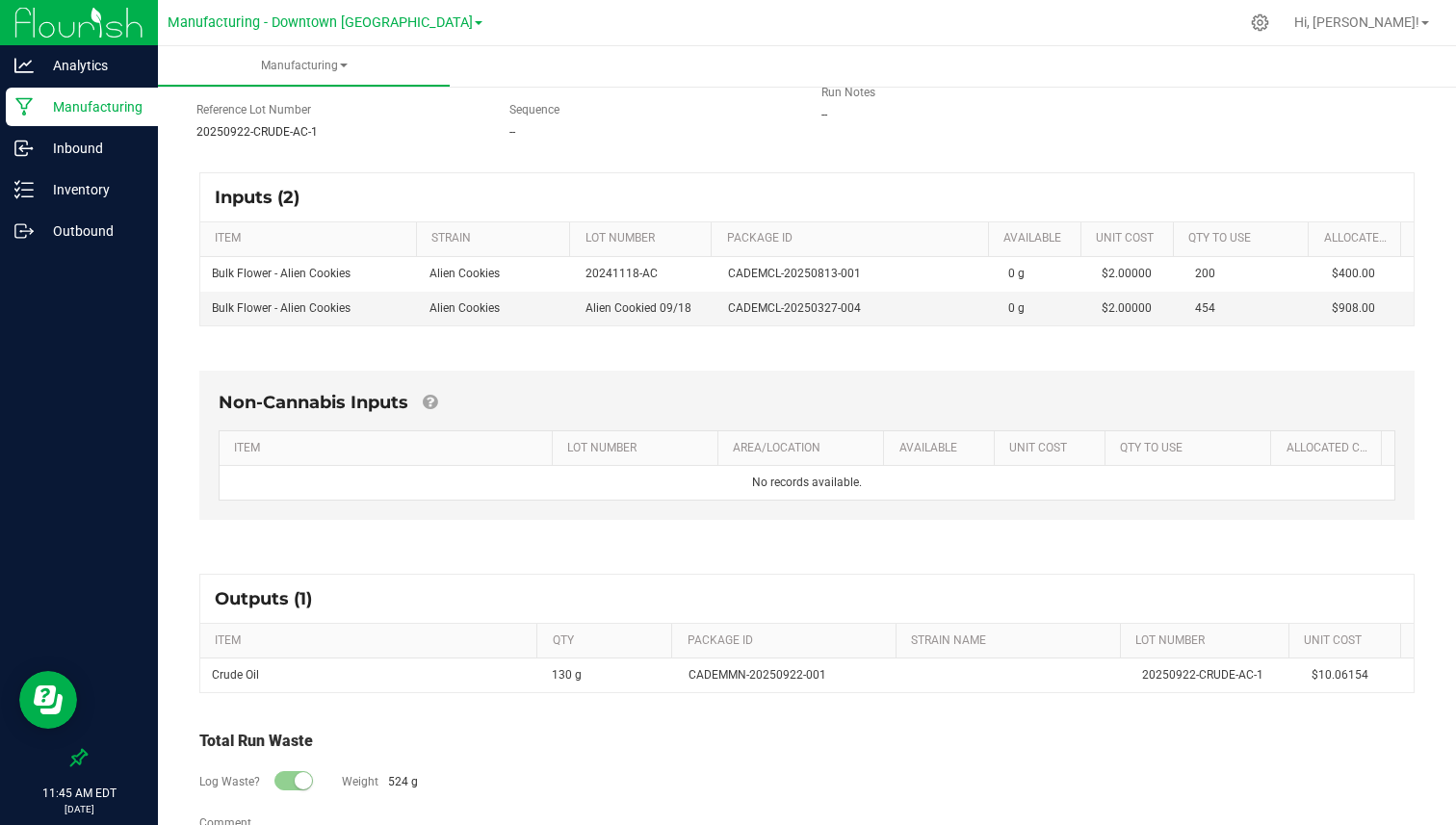
scroll to position [238, 0]
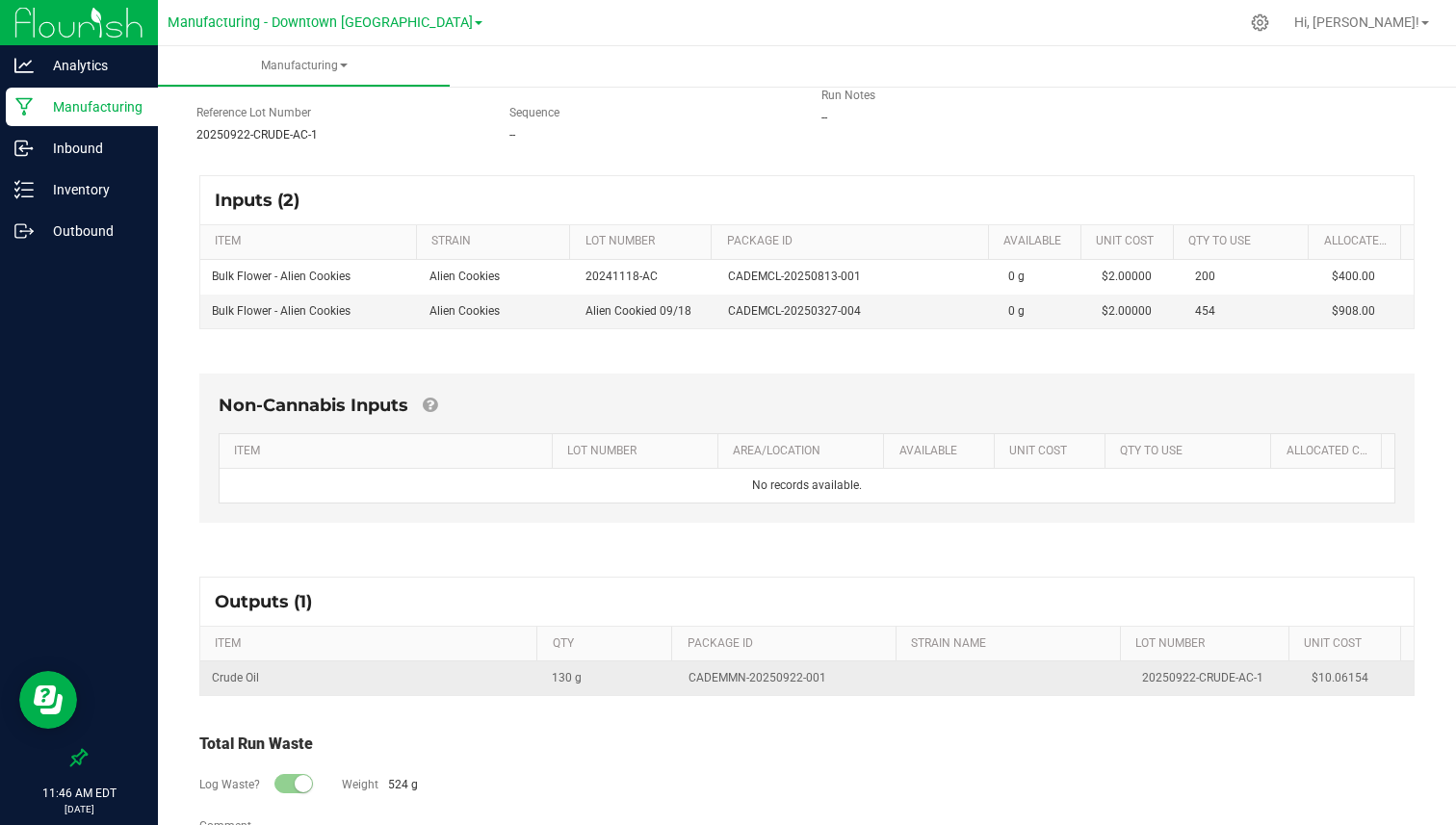
click at [225, 675] on td "Crude Oil" at bounding box center [370, 678] width 340 height 34
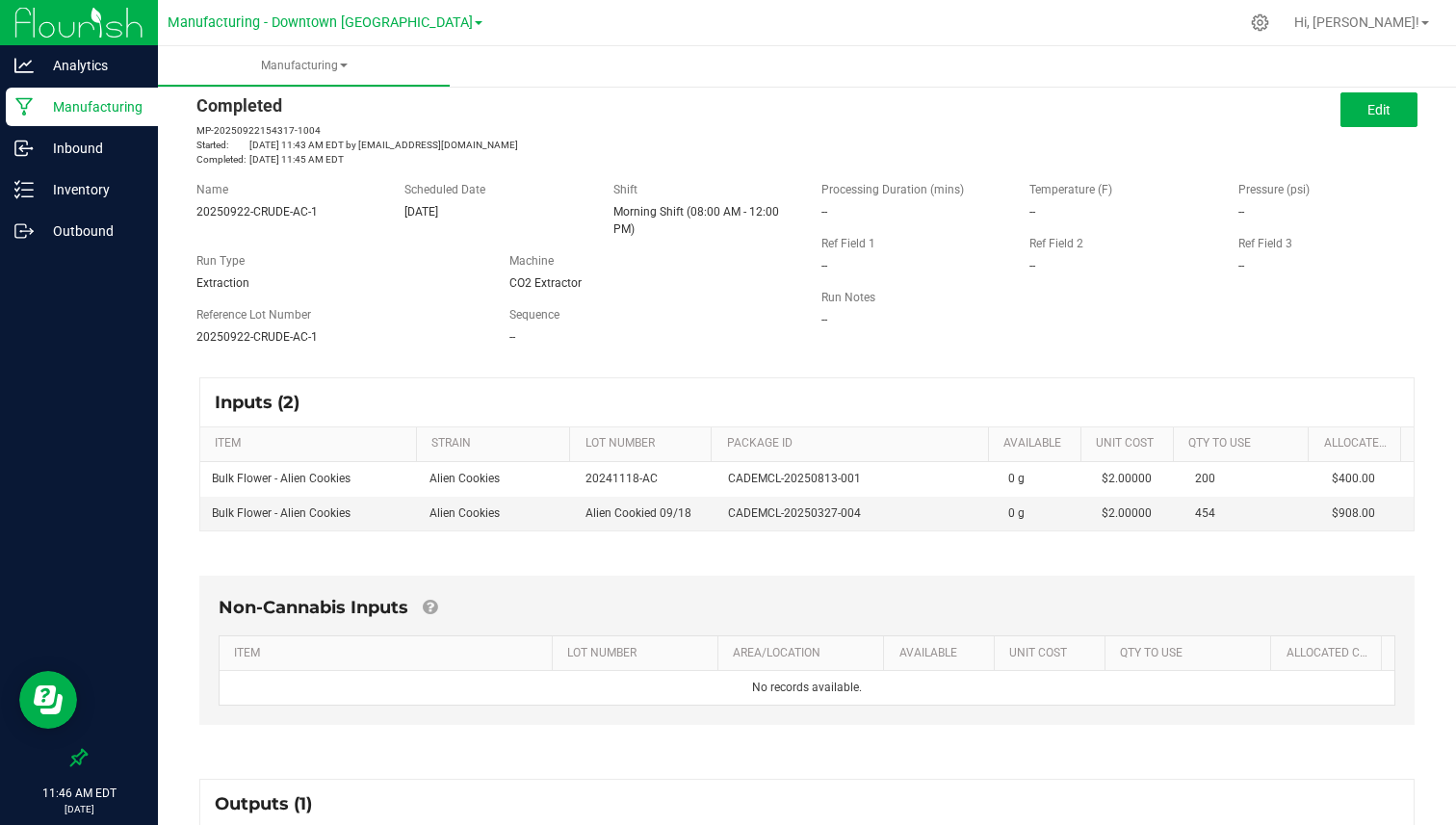
scroll to position [0, 0]
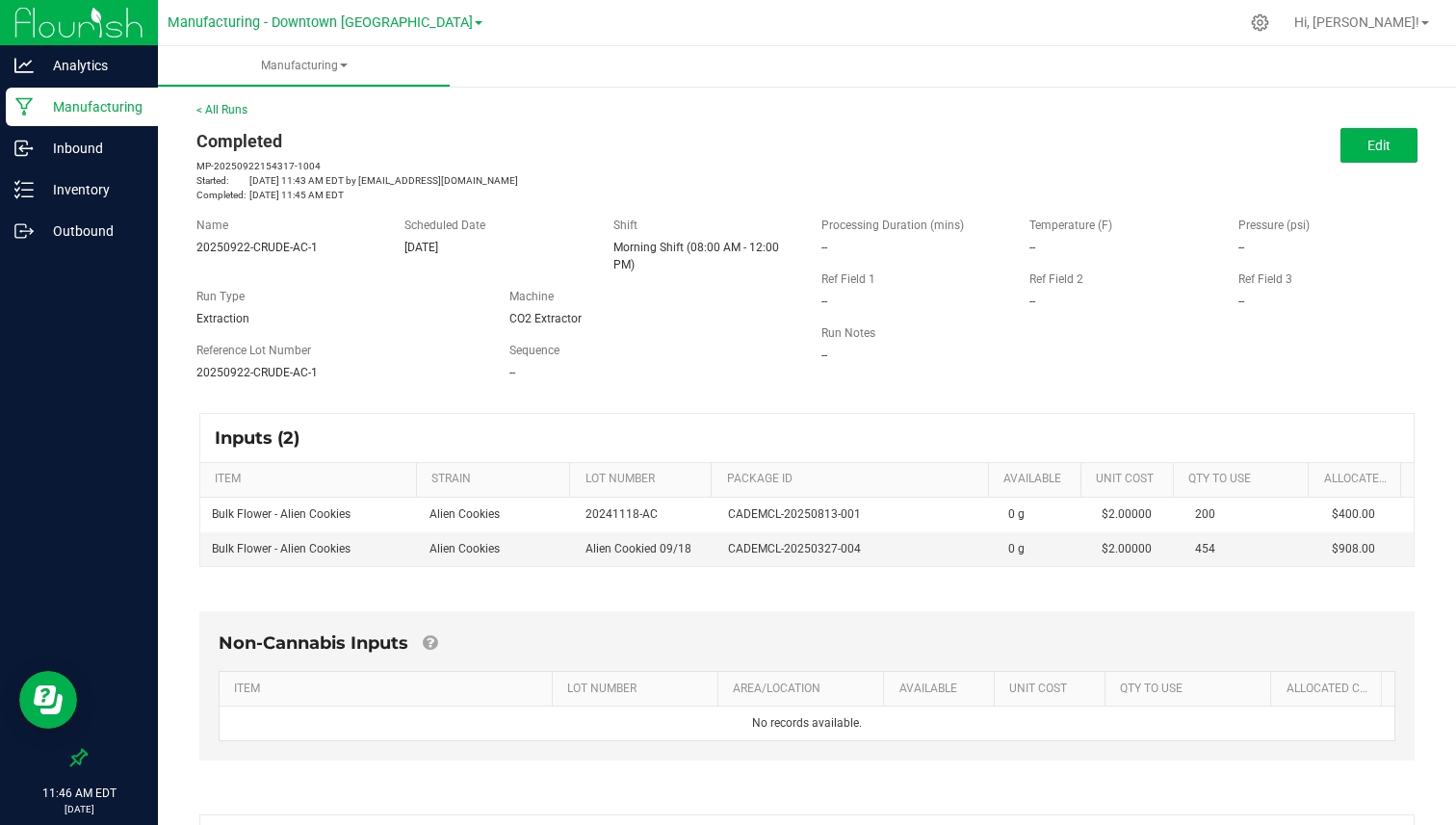
click at [212, 102] on div "< All Runs Completed MP-20250922154317-1004 Started: [DATE] 11:43 AM EDT by [EM…" at bounding box center [806, 151] width 1221 height 101
click at [210, 106] on link "< All Runs" at bounding box center [221, 109] width 51 height 13
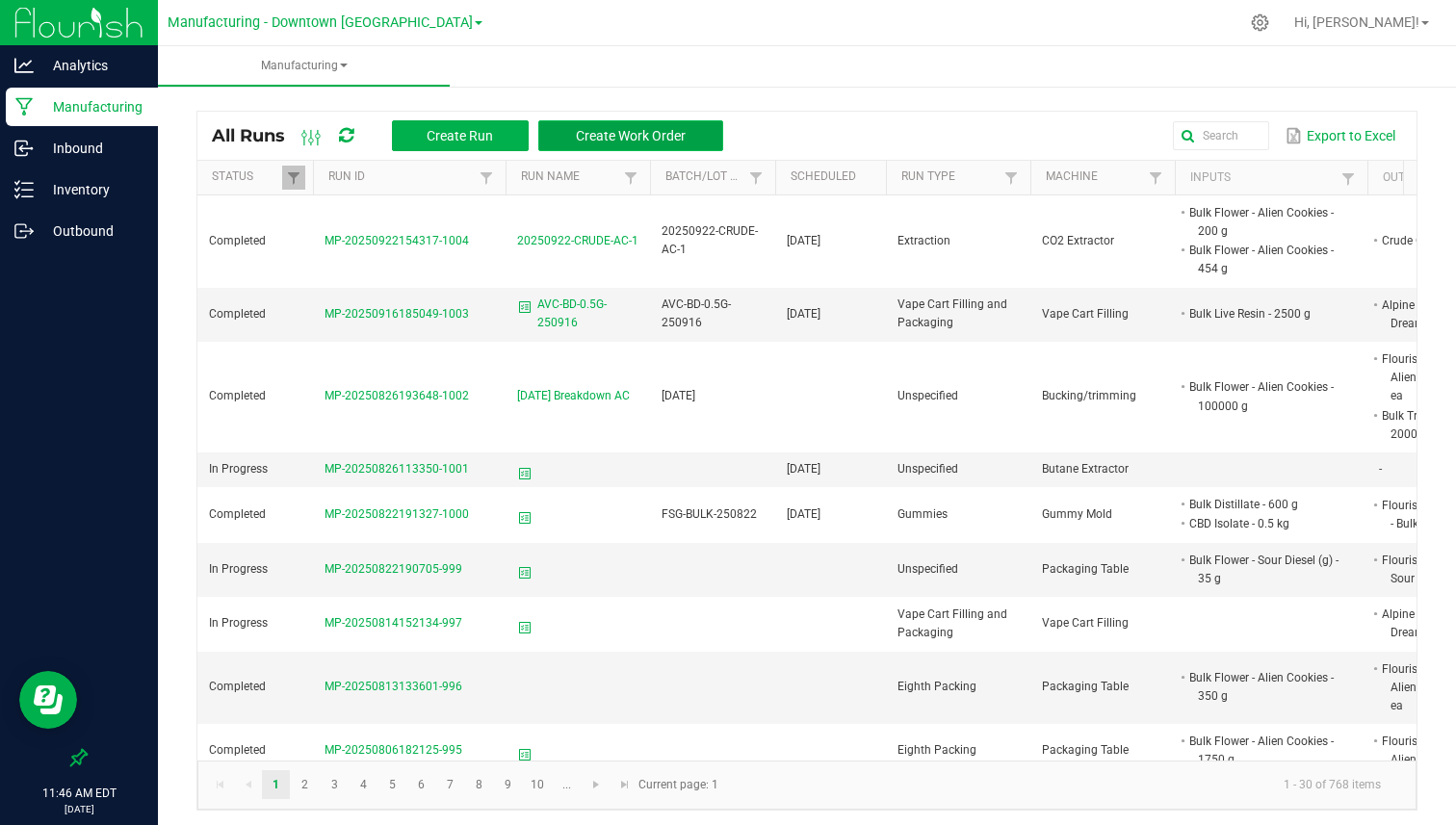
click at [629, 131] on span "Create Work Order" at bounding box center [631, 135] width 110 height 15
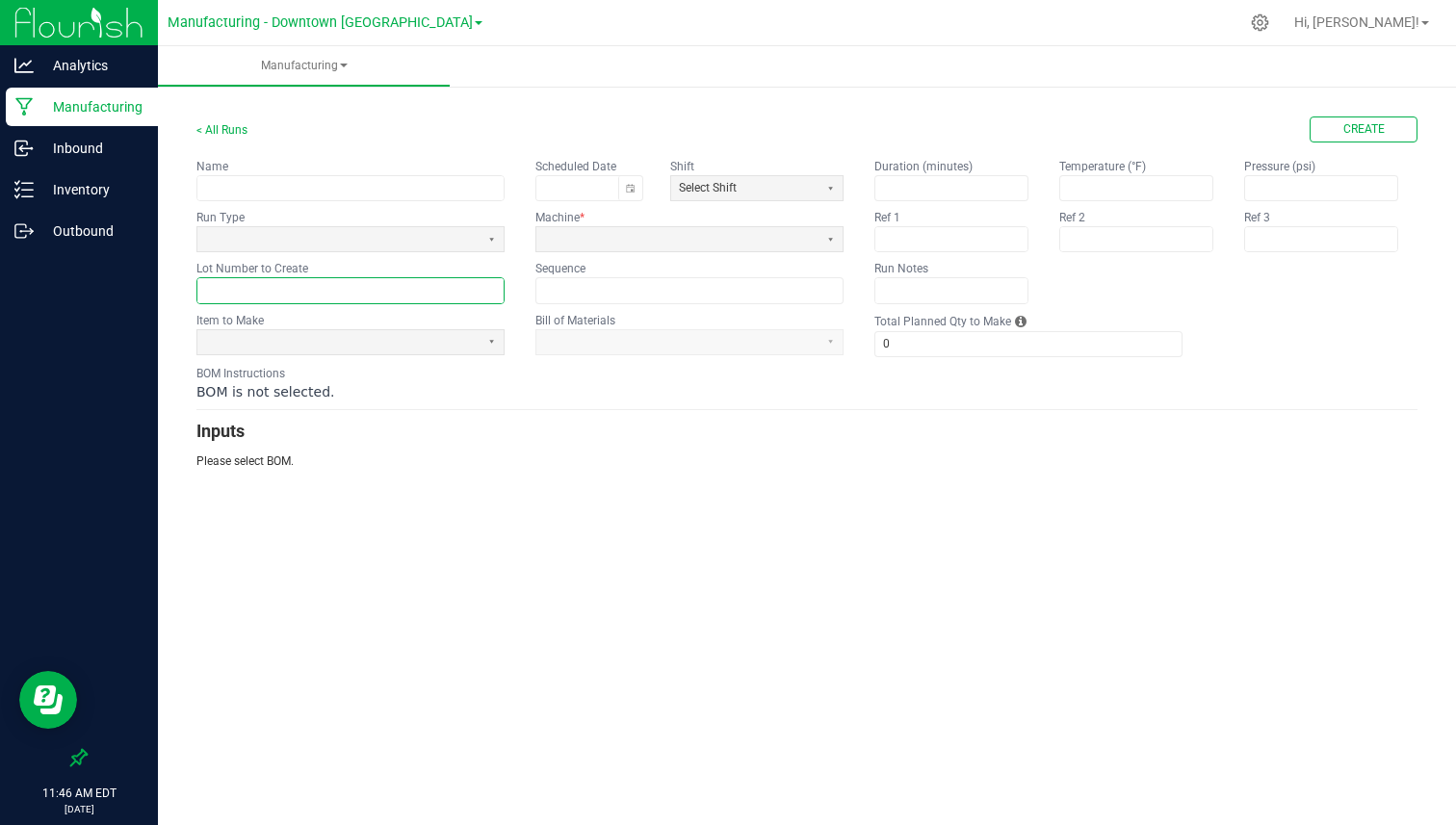
click at [335, 285] on input "text" at bounding box center [350, 290] width 306 height 24
click at [346, 240] on span at bounding box center [338, 239] width 267 height 16
click at [619, 286] on input at bounding box center [689, 290] width 306 height 24
click at [381, 292] on input "text" at bounding box center [350, 290] width 306 height 24
click at [358, 335] on span at bounding box center [338, 342] width 267 height 16
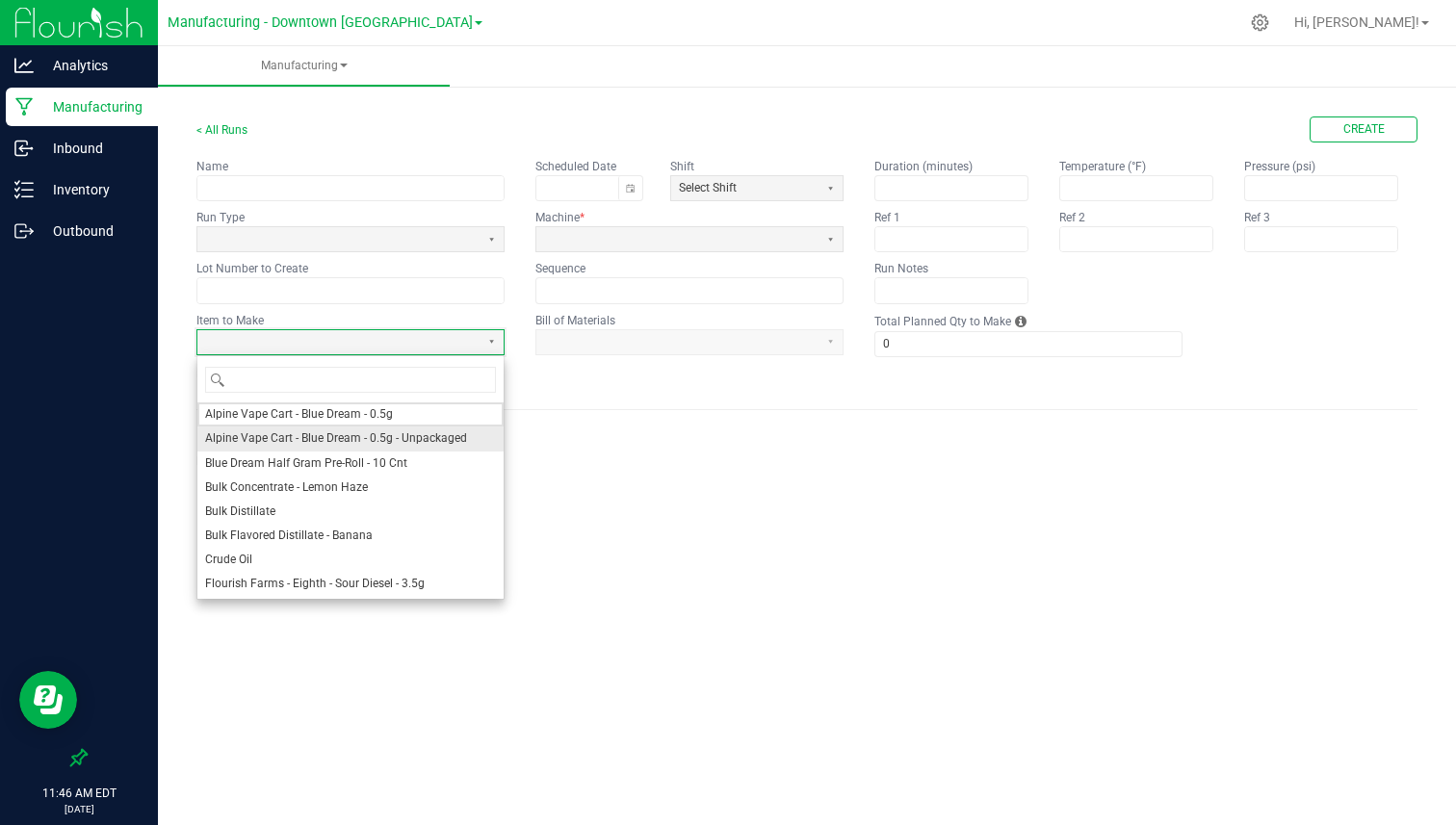
click at [359, 425] on li "Alpine Vape Cart - Blue Dream - 0.5g" at bounding box center [350, 414] width 306 height 24
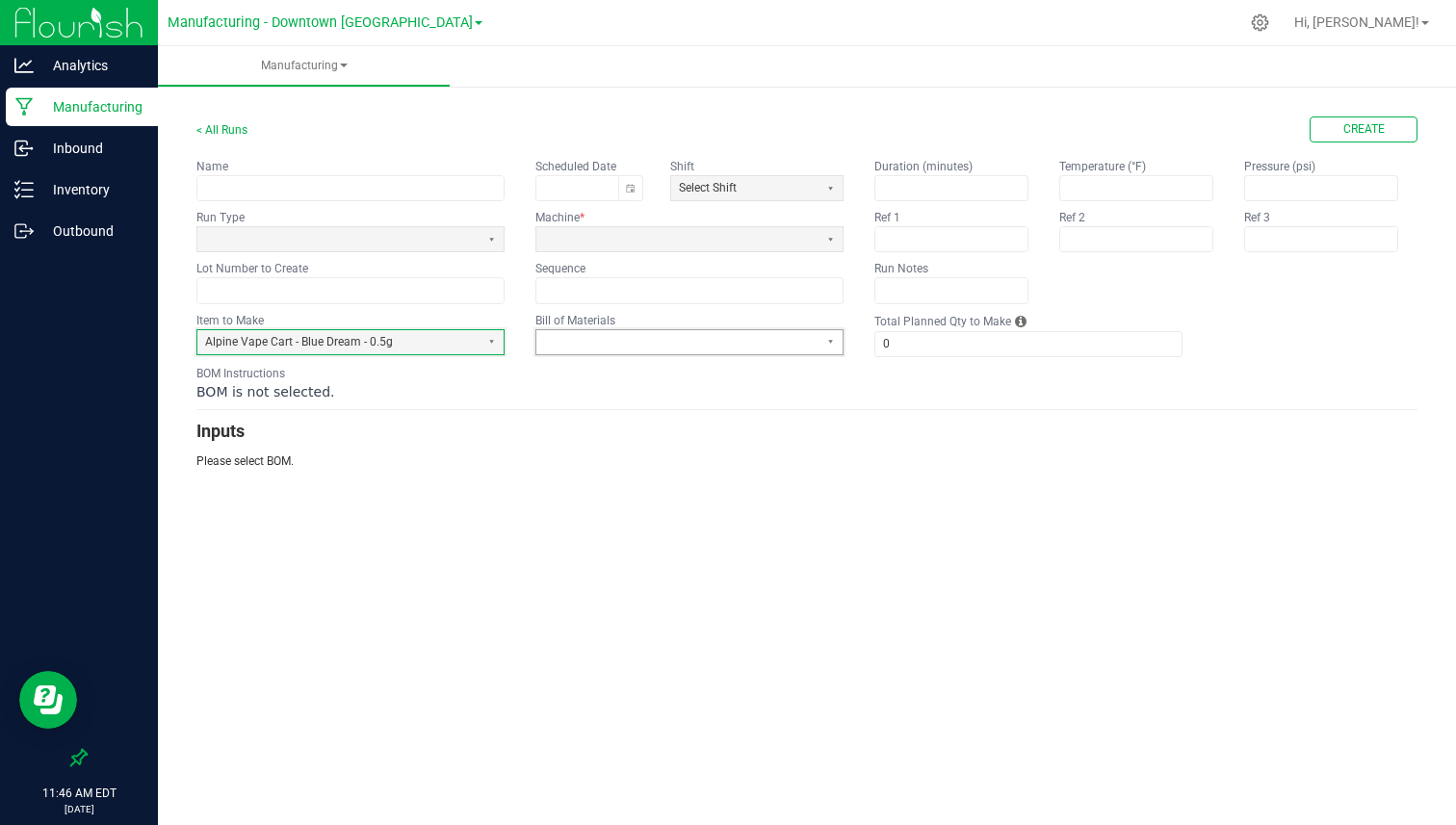
click at [656, 350] on span at bounding box center [677, 342] width 282 height 24
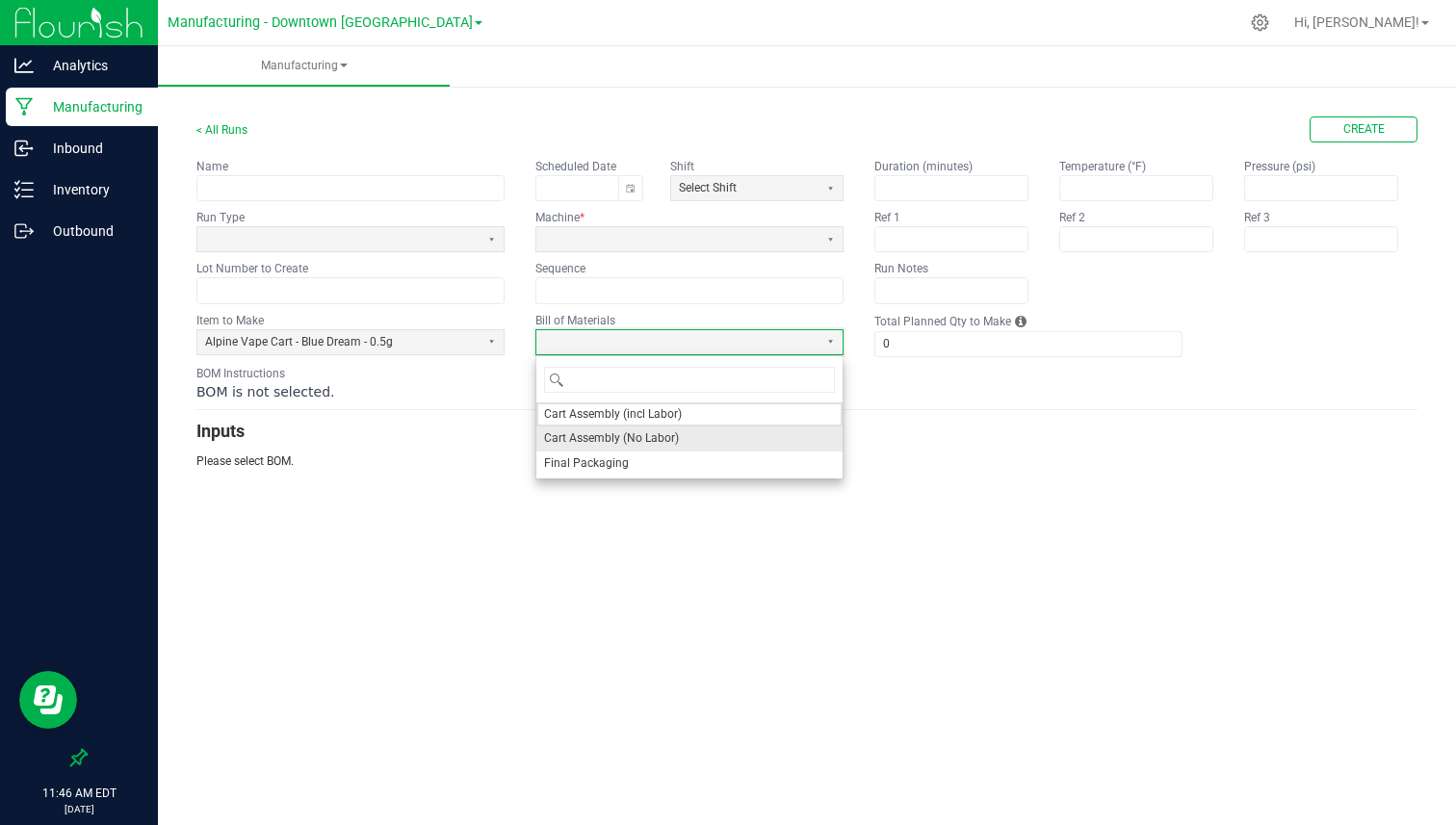
click at [628, 443] on span "Cart Assembly (No Labor)" at bounding box center [611, 438] width 135 height 16
type input "1"
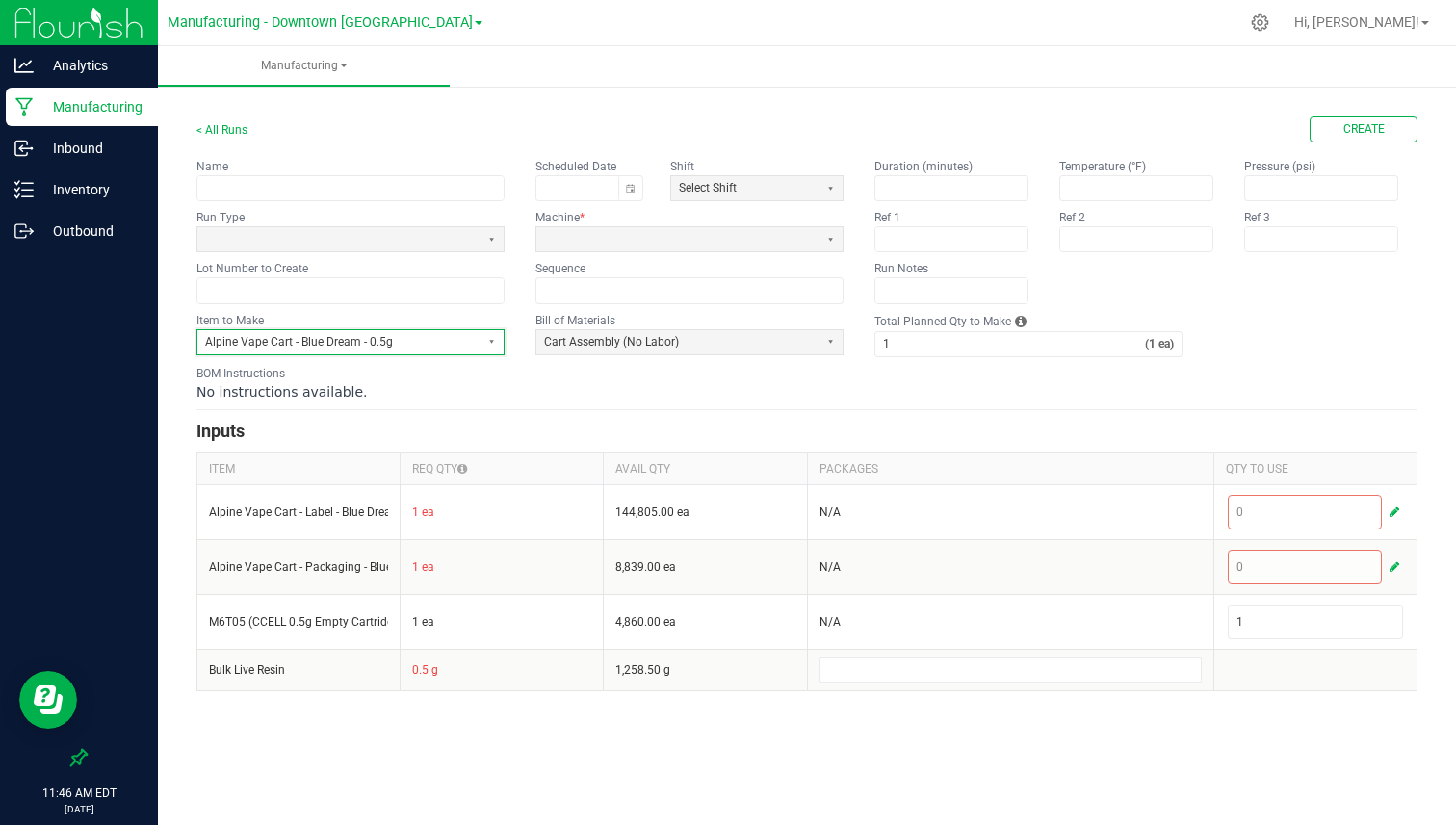
click at [328, 335] on span "Alpine Vape Cart - Blue Dream - 0.5g" at bounding box center [338, 342] width 267 height 16
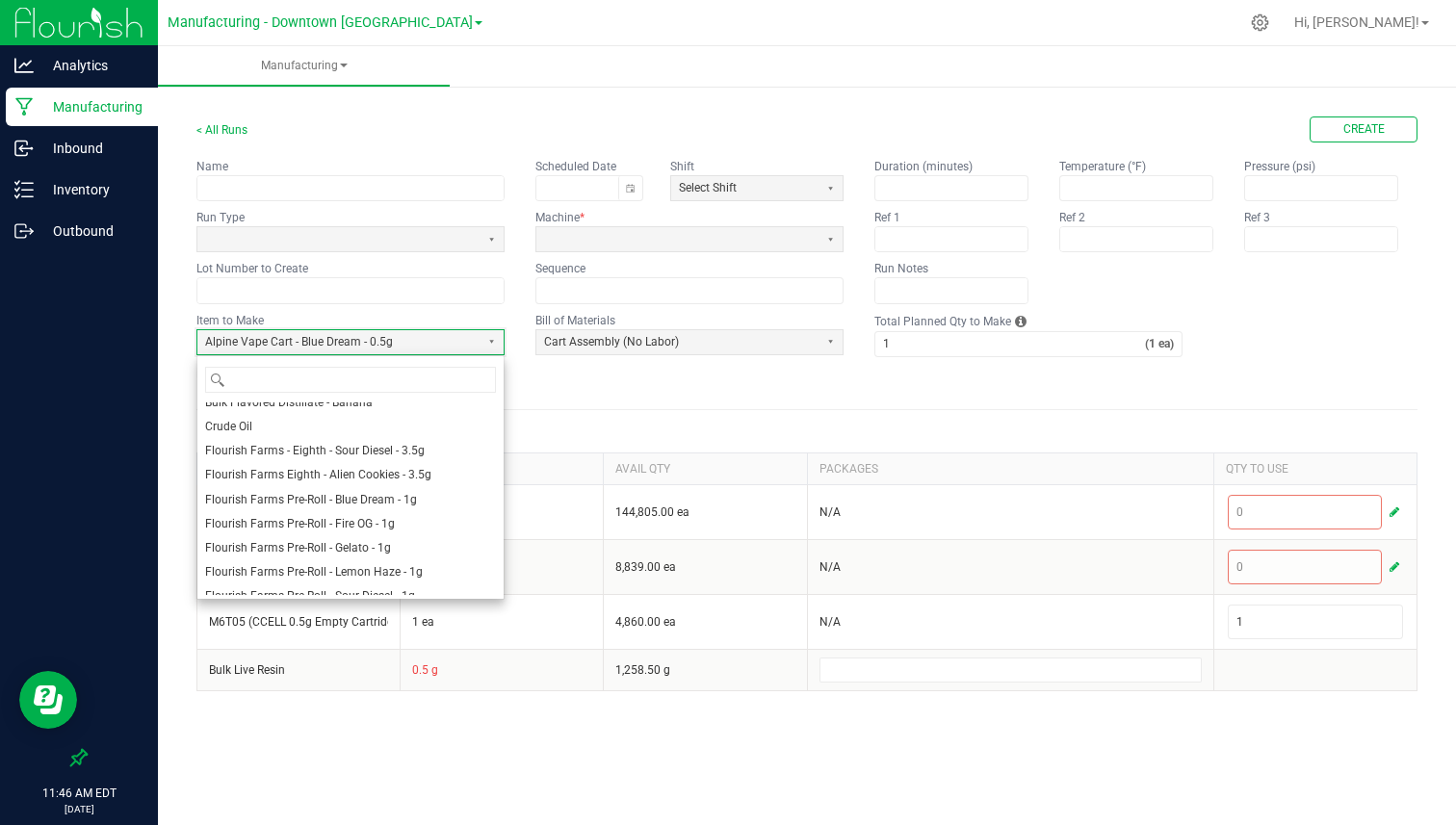
scroll to position [136, 0]
click at [328, 502] on span "Flourish Farms Pre-Roll - Blue Dream - 1g" at bounding box center [311, 497] width 212 height 16
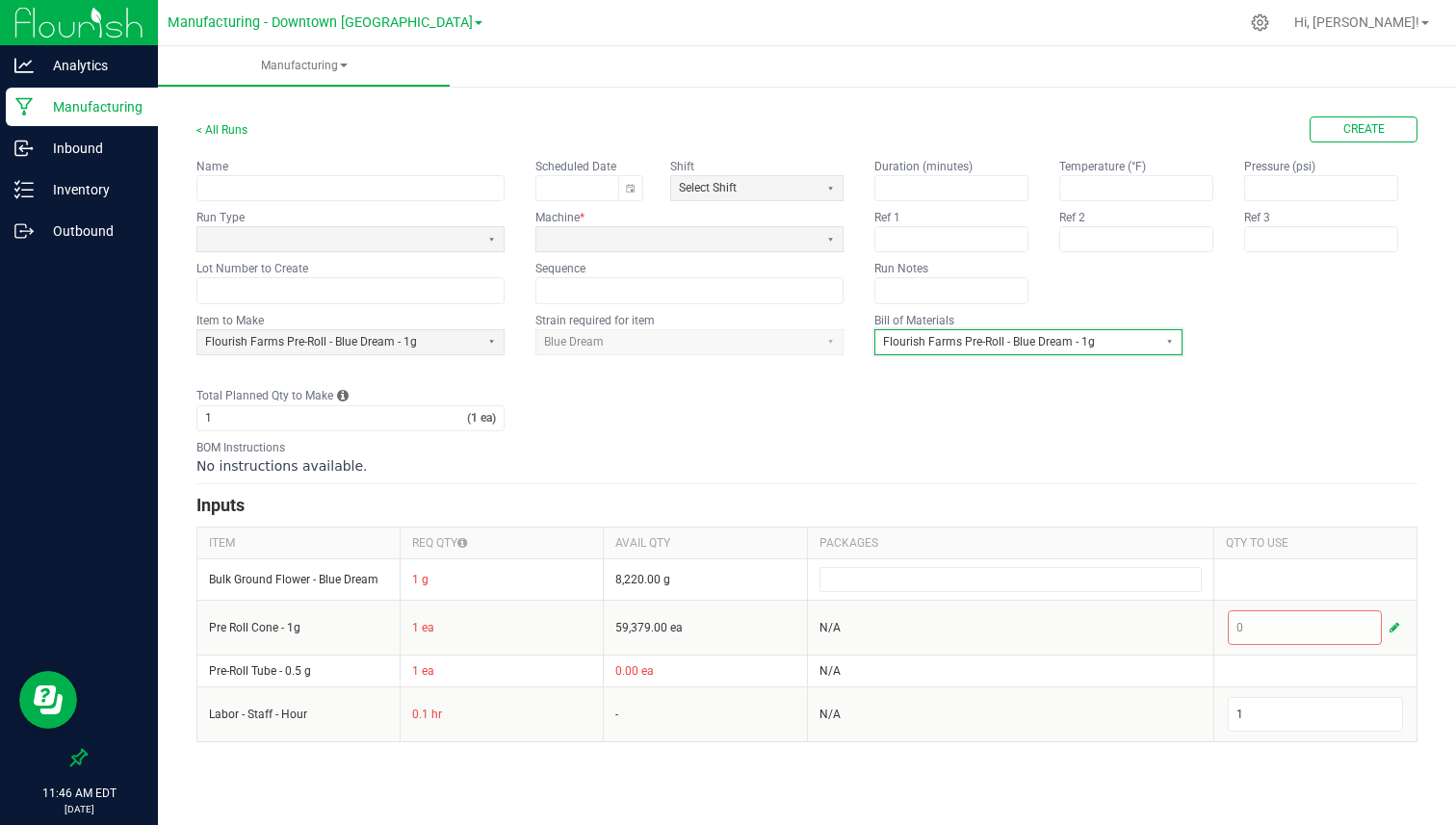
click at [913, 346] on span "Flourish Farms Pre-Roll - Blue Dream - 1g" at bounding box center [1016, 342] width 267 height 16
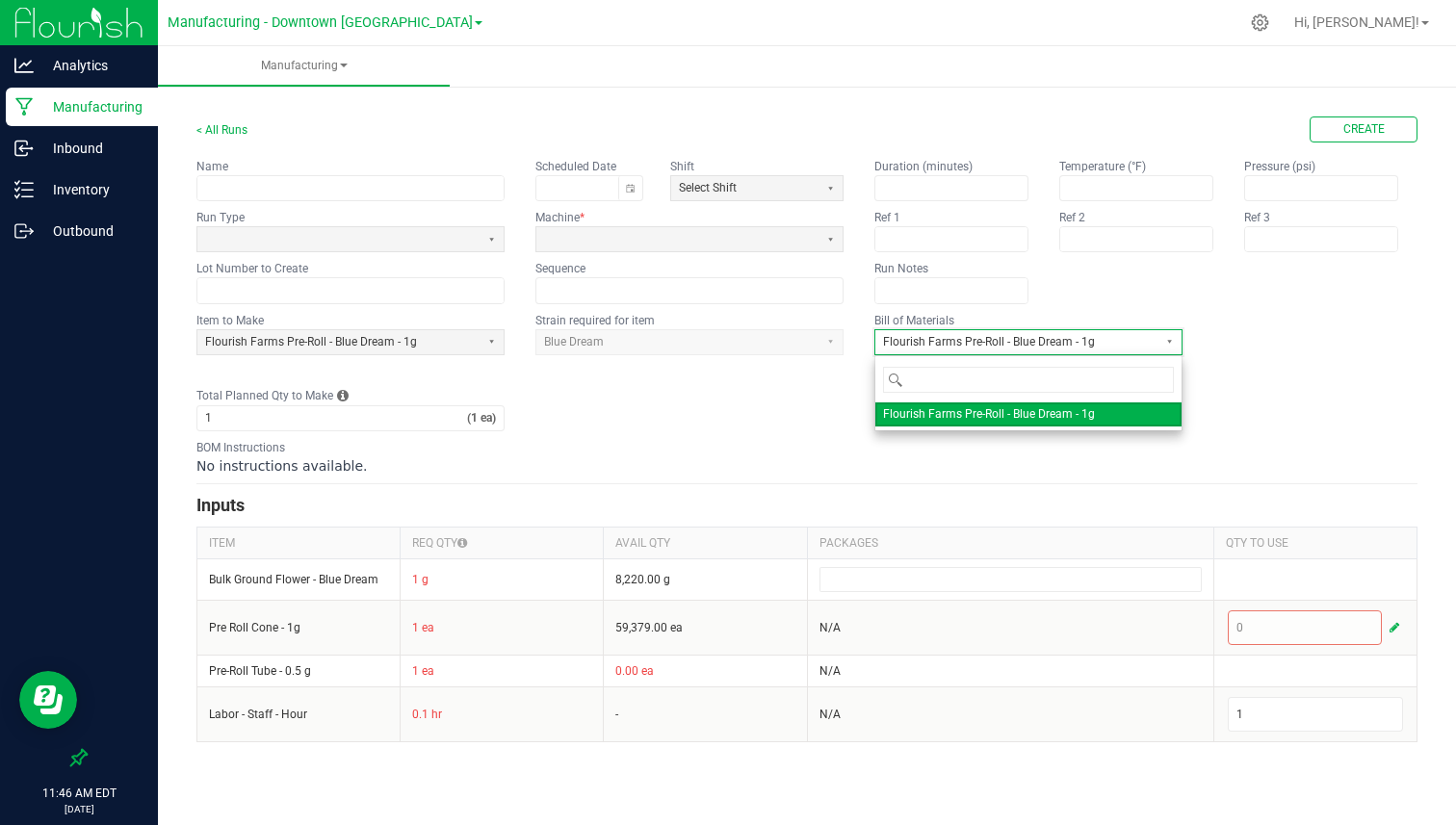
click at [913, 346] on span "Flourish Farms Pre-Roll - Blue Dream - 1g" at bounding box center [1016, 342] width 267 height 16
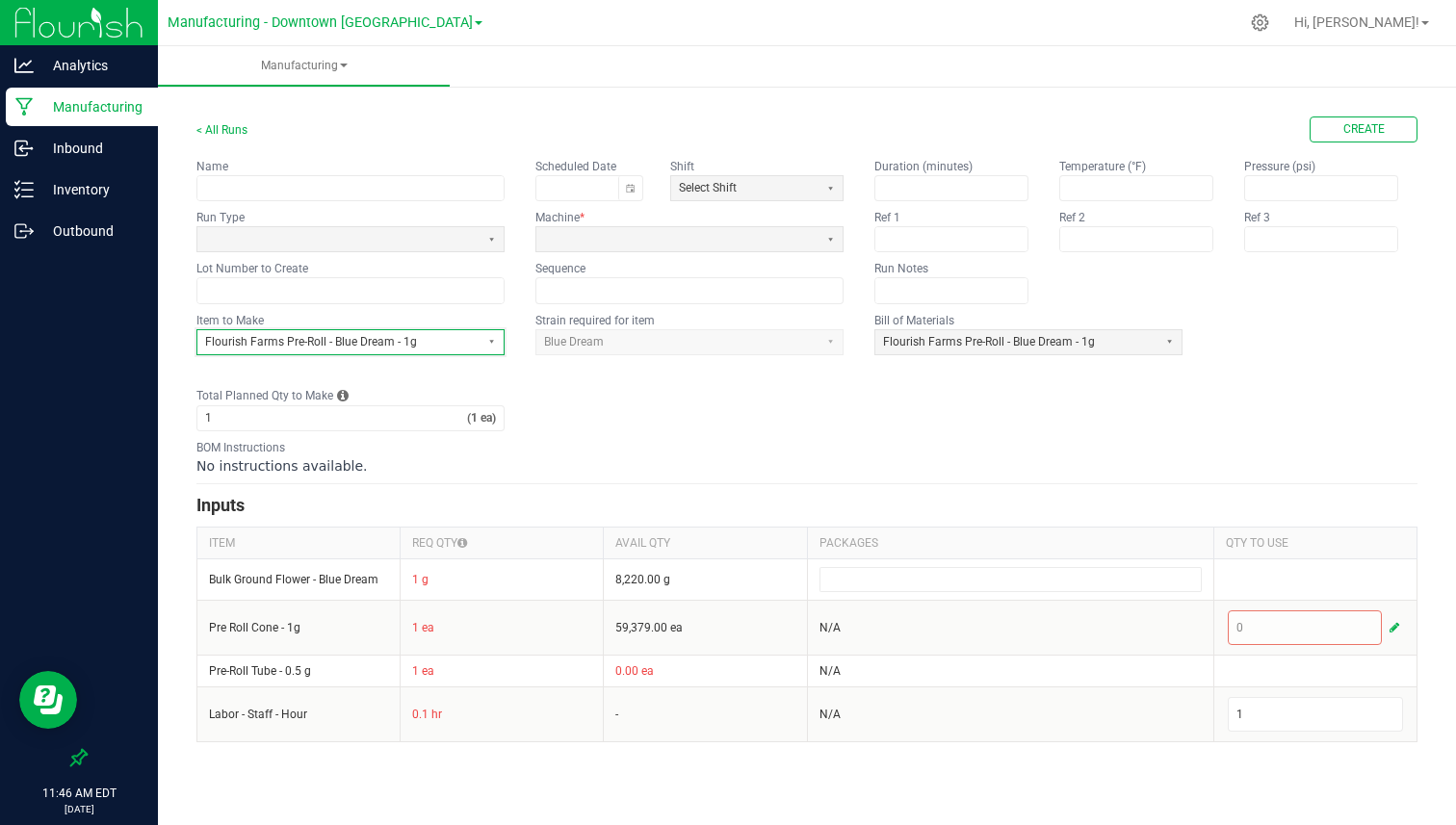
click at [428, 343] on span "Flourish Farms Pre-Roll - Blue Dream - 1g" at bounding box center [338, 342] width 267 height 16
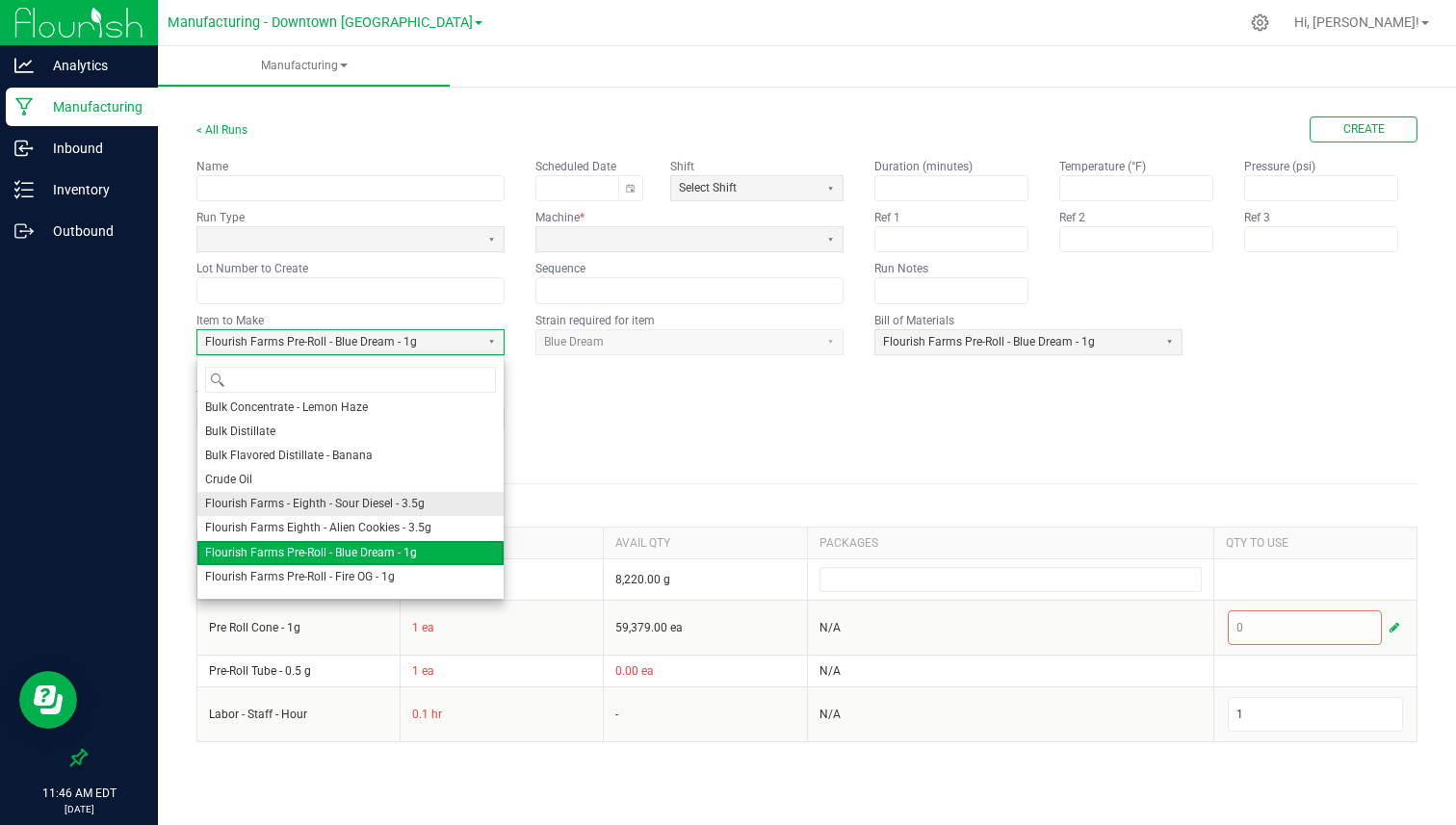
scroll to position [81, 0]
click at [400, 506] on span "Flourish Farms - Eighth - Sour Diesel - 3.5g" at bounding box center [315, 503] width 220 height 16
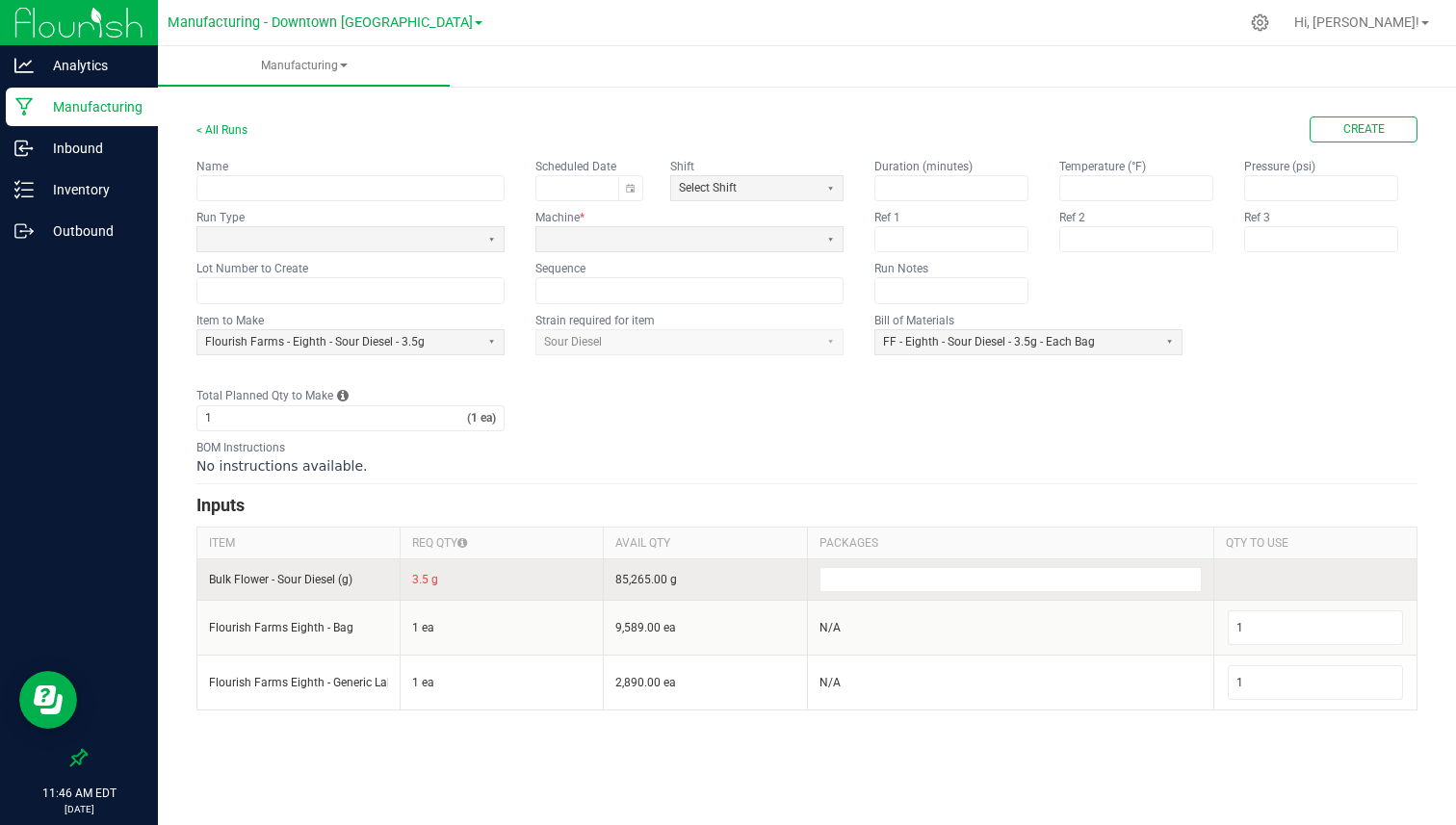
click at [426, 578] on td "3.5 g" at bounding box center [502, 578] width 203 height 41
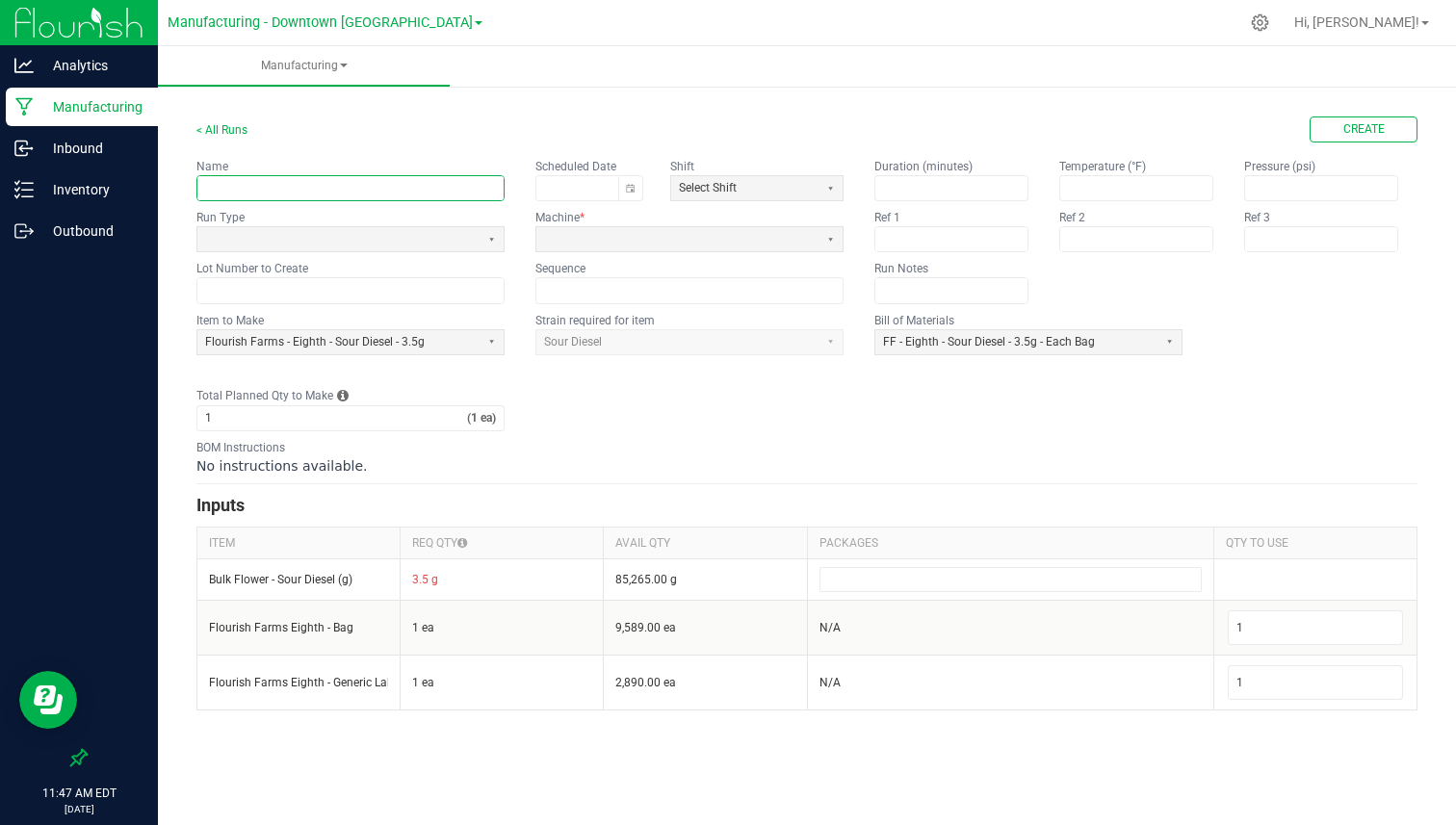
click at [379, 181] on input "text" at bounding box center [350, 188] width 306 height 24
type input "FF-3.5G-SD-250922"
paste input "FF-3.5G-SD-250922"
type input "FF-3.5G-SD-250922"
click at [326, 300] on input "text" at bounding box center [350, 290] width 306 height 24
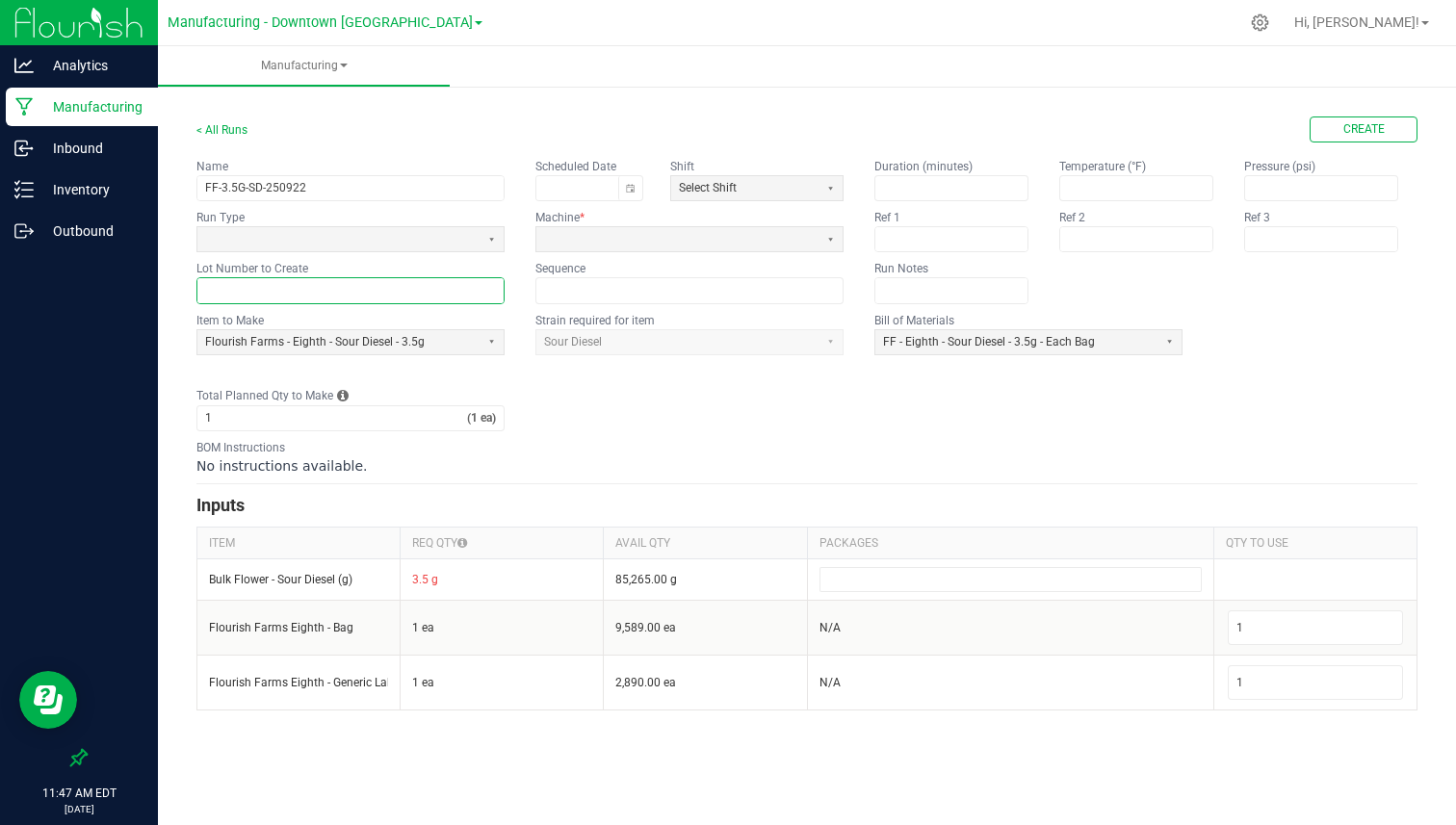
paste input "FF-3.5G-SD-250922"
type input "FF-3.5G-SD-250922"
click at [353, 250] on span at bounding box center [338, 239] width 282 height 24
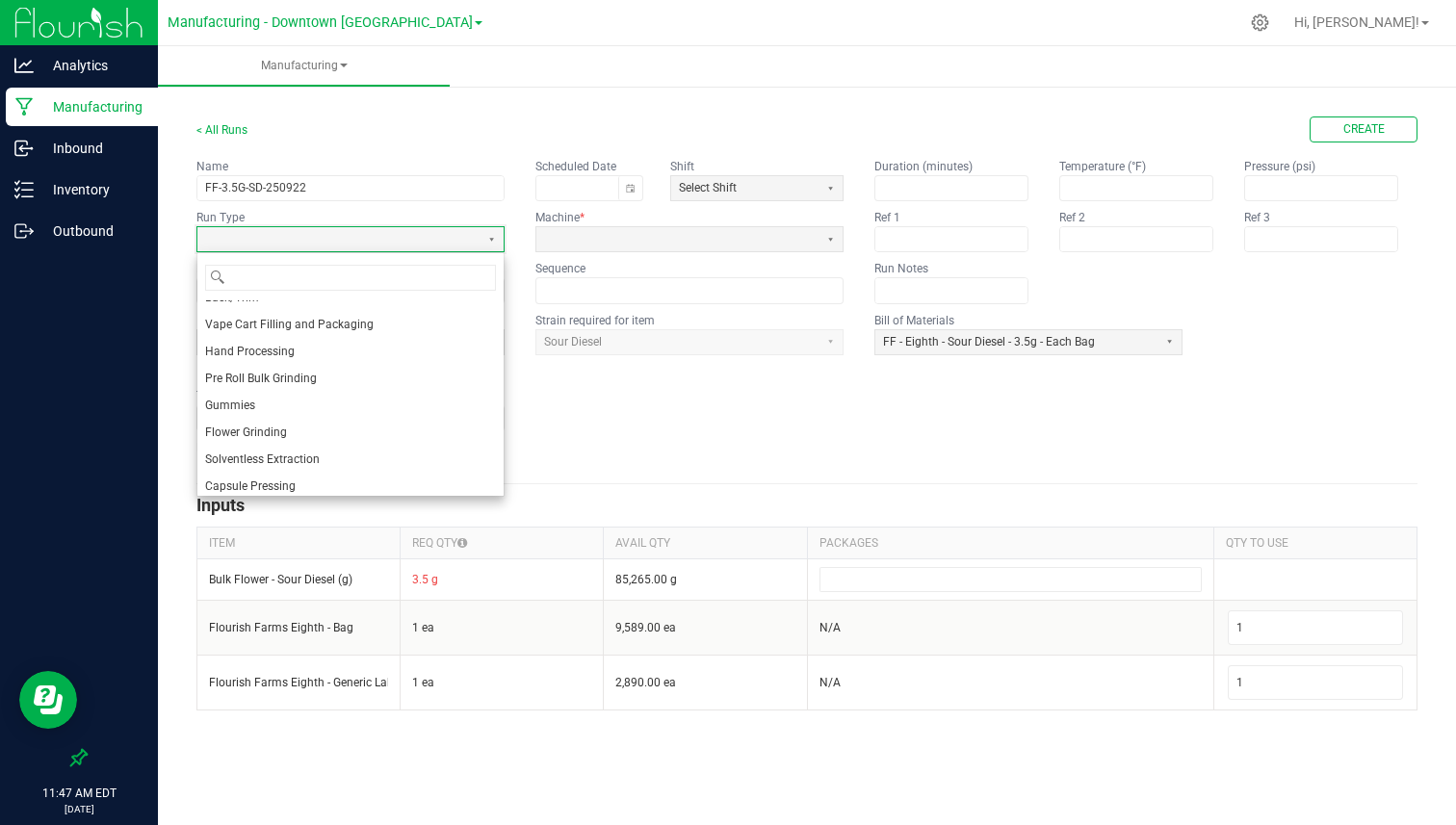
scroll to position [266, 0]
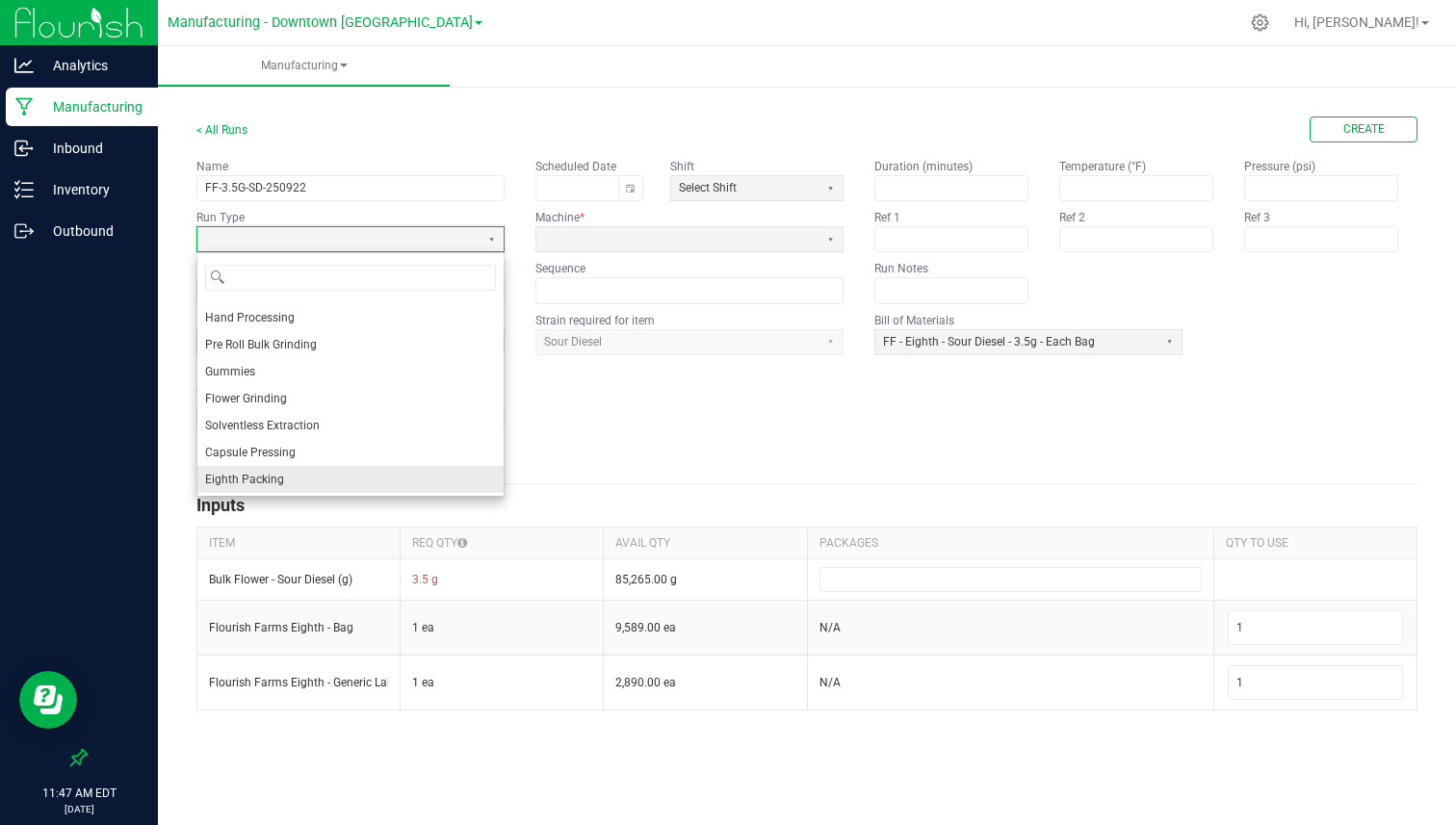
click at [297, 479] on li "Eighth Packing" at bounding box center [350, 479] width 306 height 27
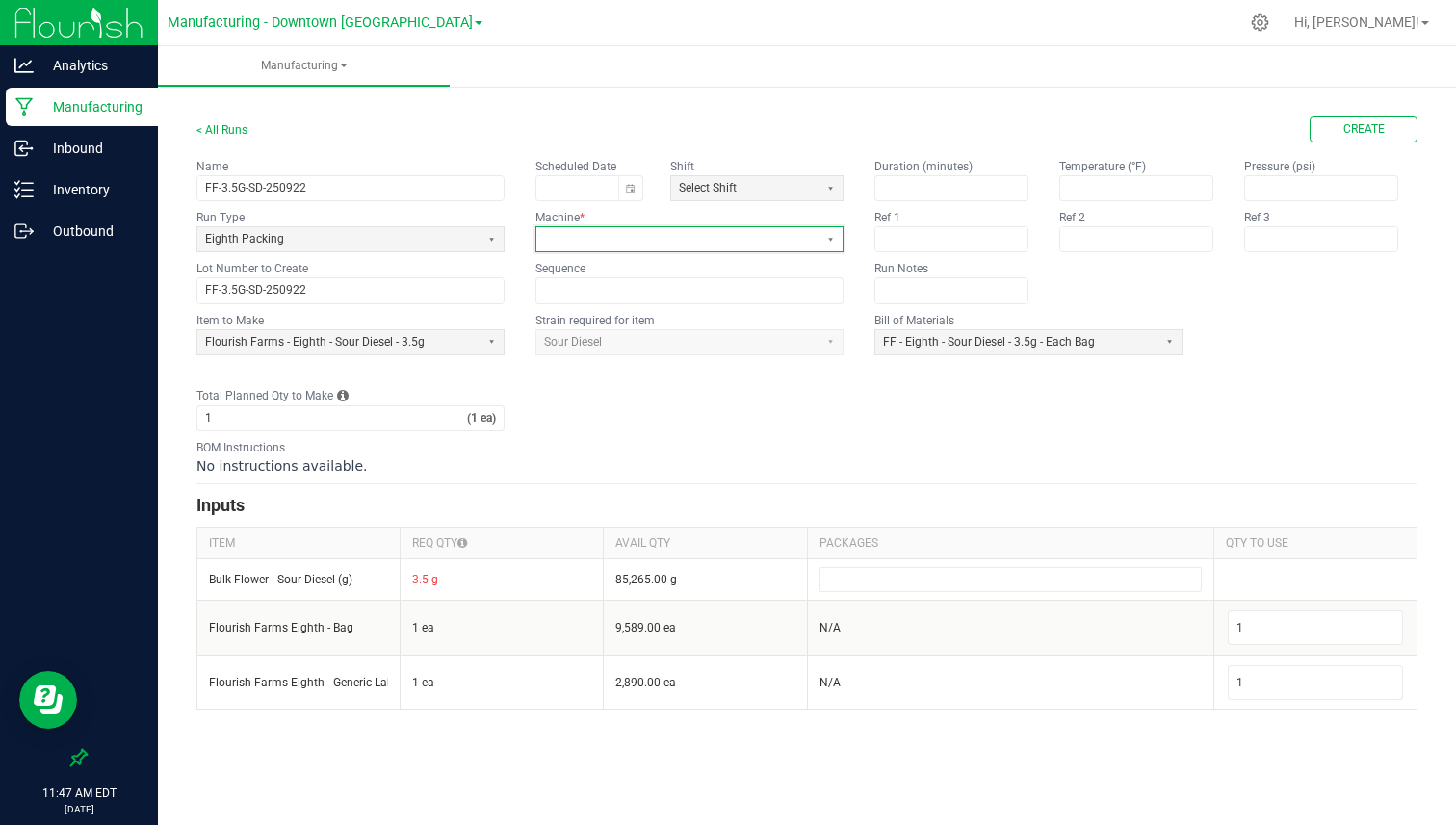
click at [638, 233] on span at bounding box center [677, 239] width 267 height 16
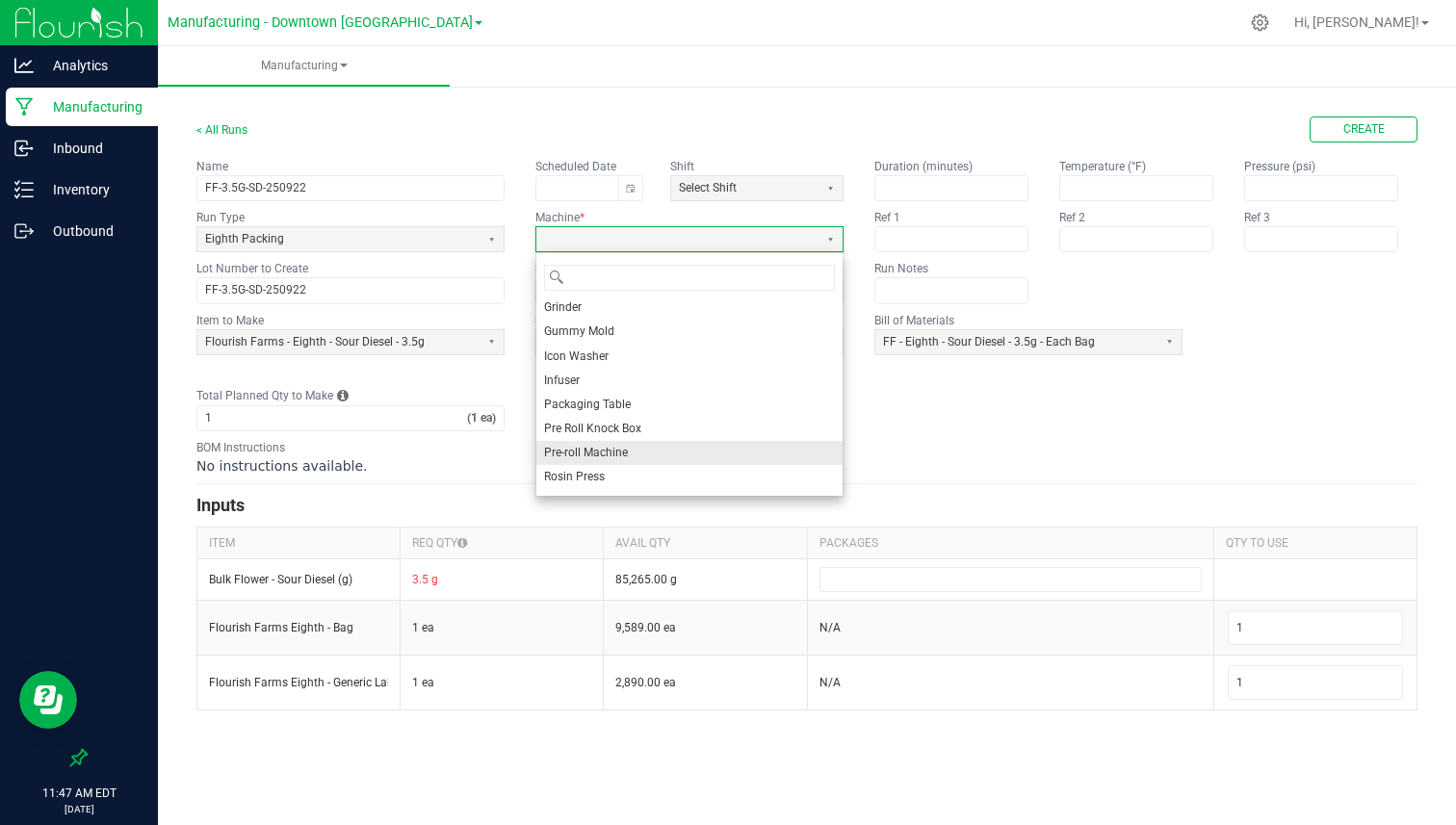
scroll to position [267, 0]
click at [635, 472] on li "Weighpack Filler" at bounding box center [689, 482] width 306 height 24
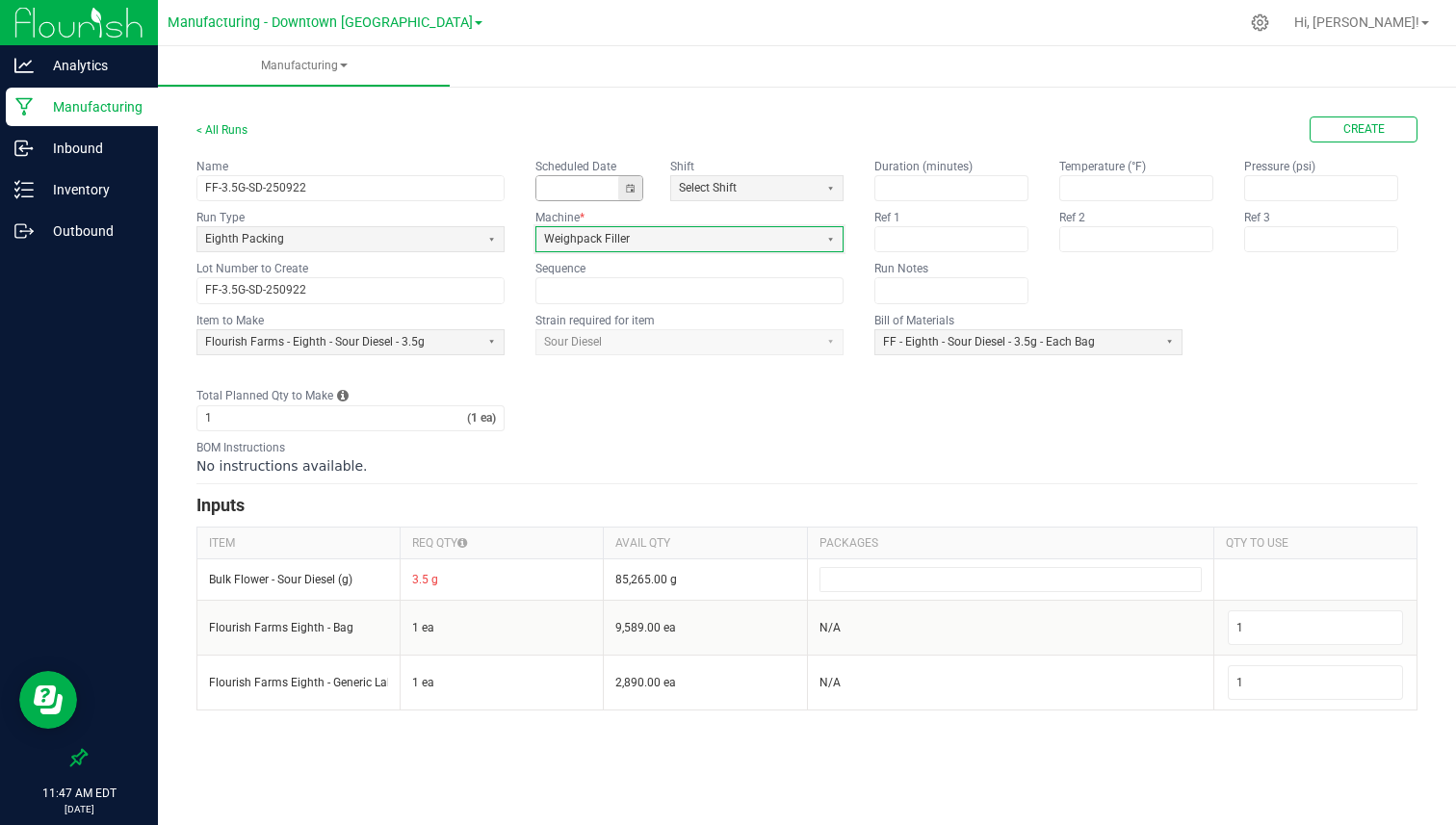
click at [638, 199] on button "Toggle calendar" at bounding box center [630, 188] width 24 height 24
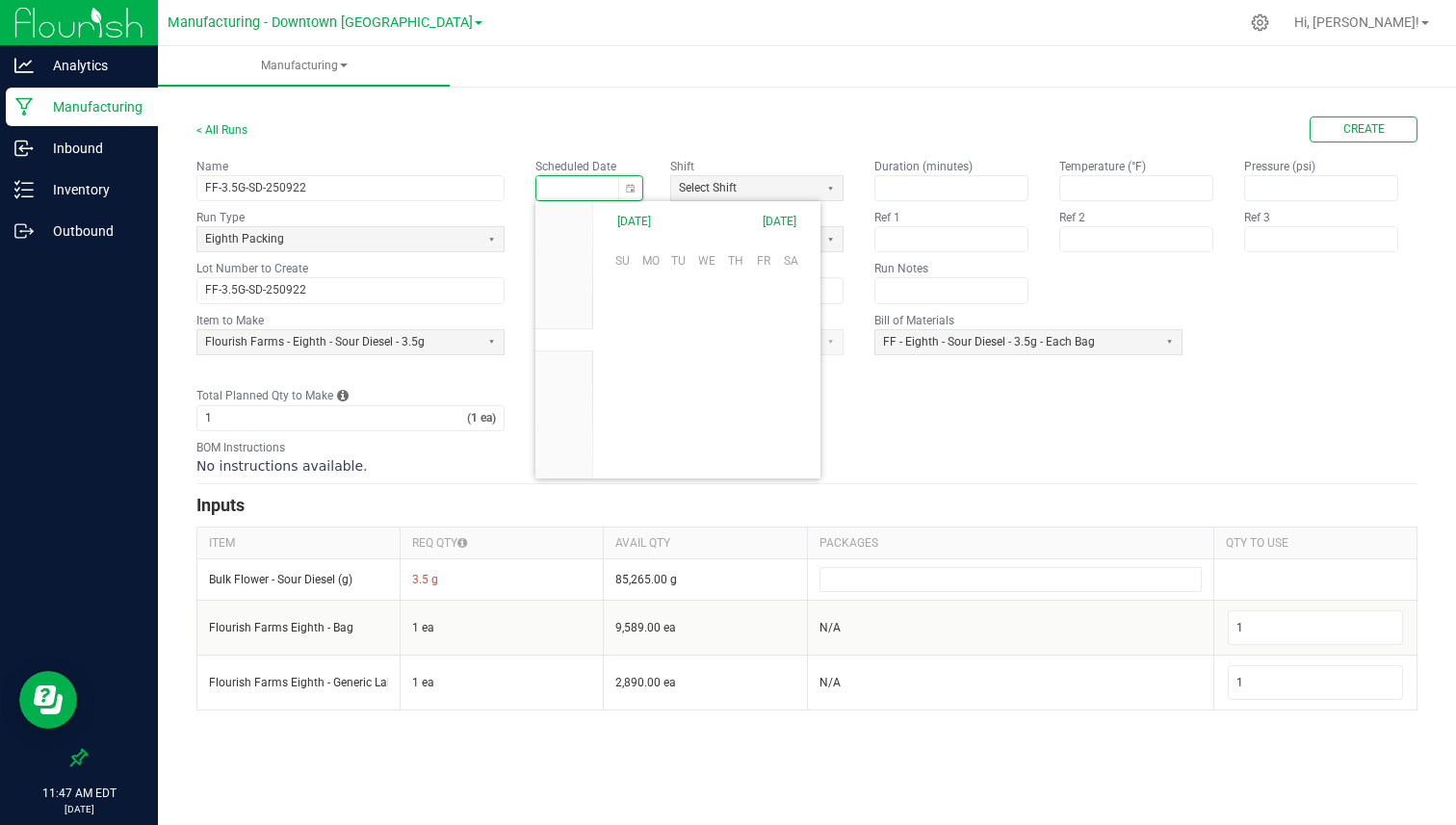
scroll to position [303621, 0]
click at [655, 385] on span "22" at bounding box center [650, 384] width 28 height 30
type input "[DATE]"
click at [748, 194] on span "Select Shift" at bounding box center [745, 188] width 132 height 16
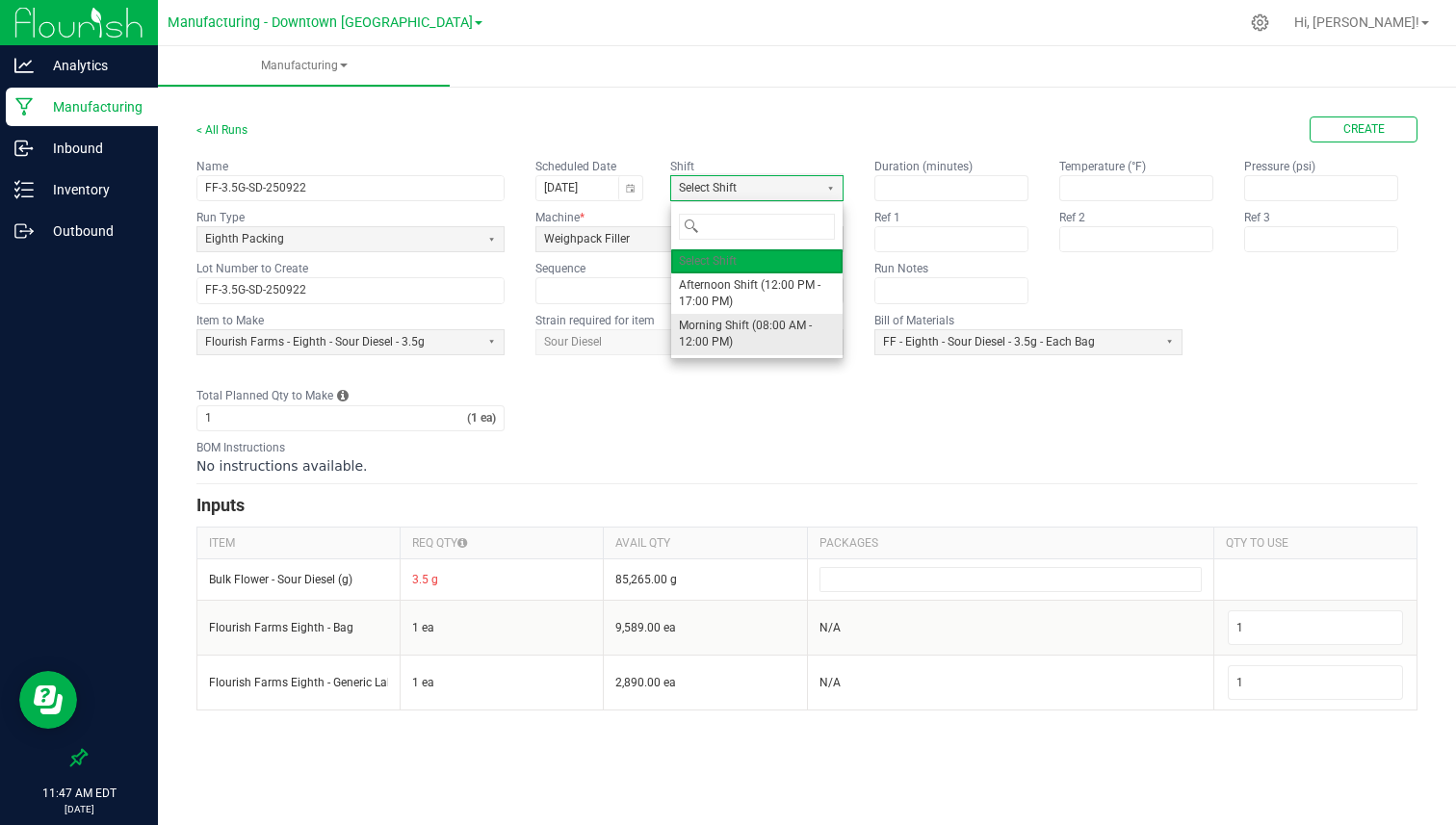
click at [731, 324] on span "Morning Shift (08:00 AM - 12:00 PM)" at bounding box center [757, 334] width 156 height 33
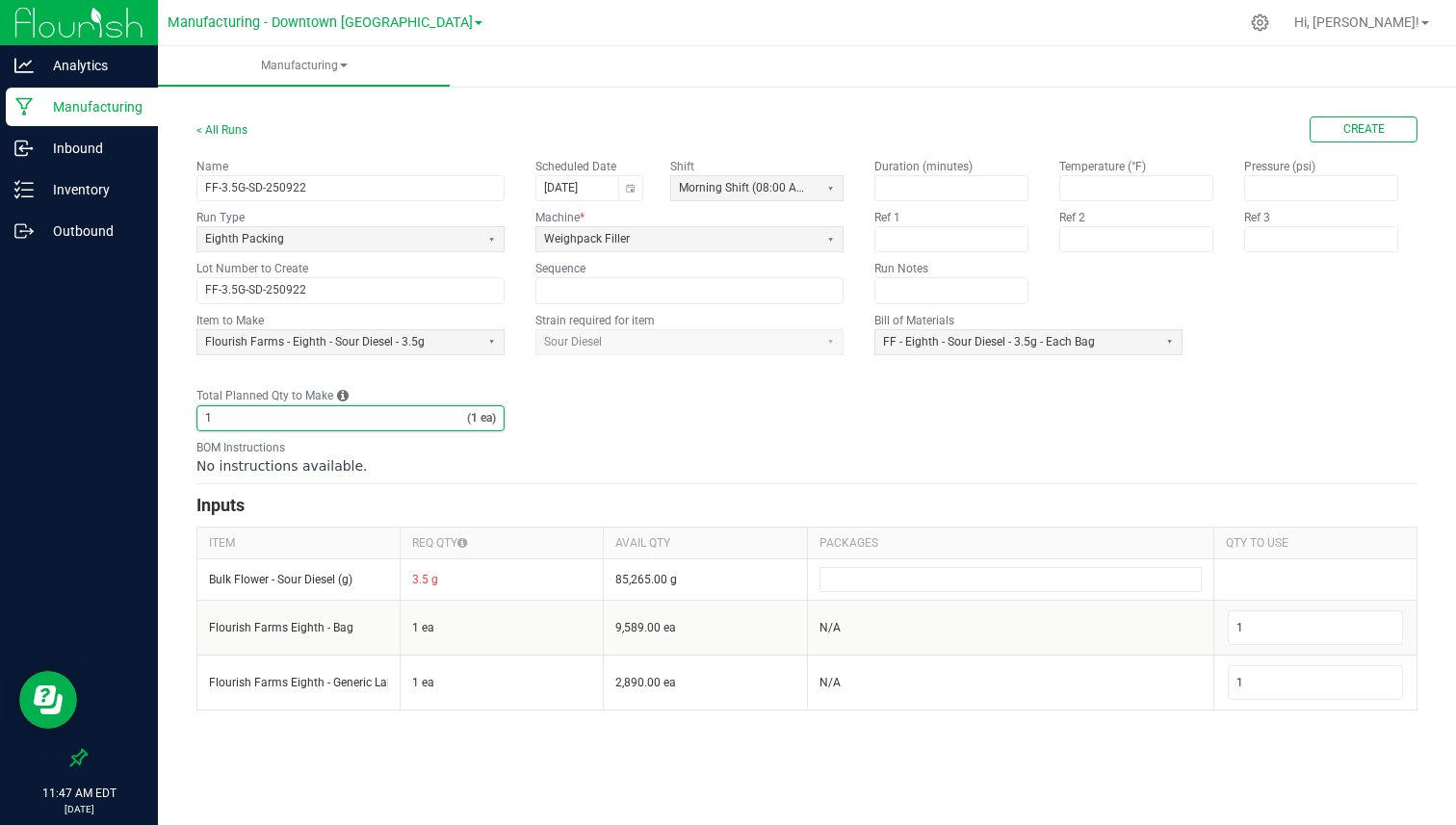
click at [409, 422] on input "1" at bounding box center [332, 418] width 270 height 24
type input "500"
click at [540, 439] on div "BOM Instructions No instructions available." at bounding box center [806, 457] width 1221 height 37
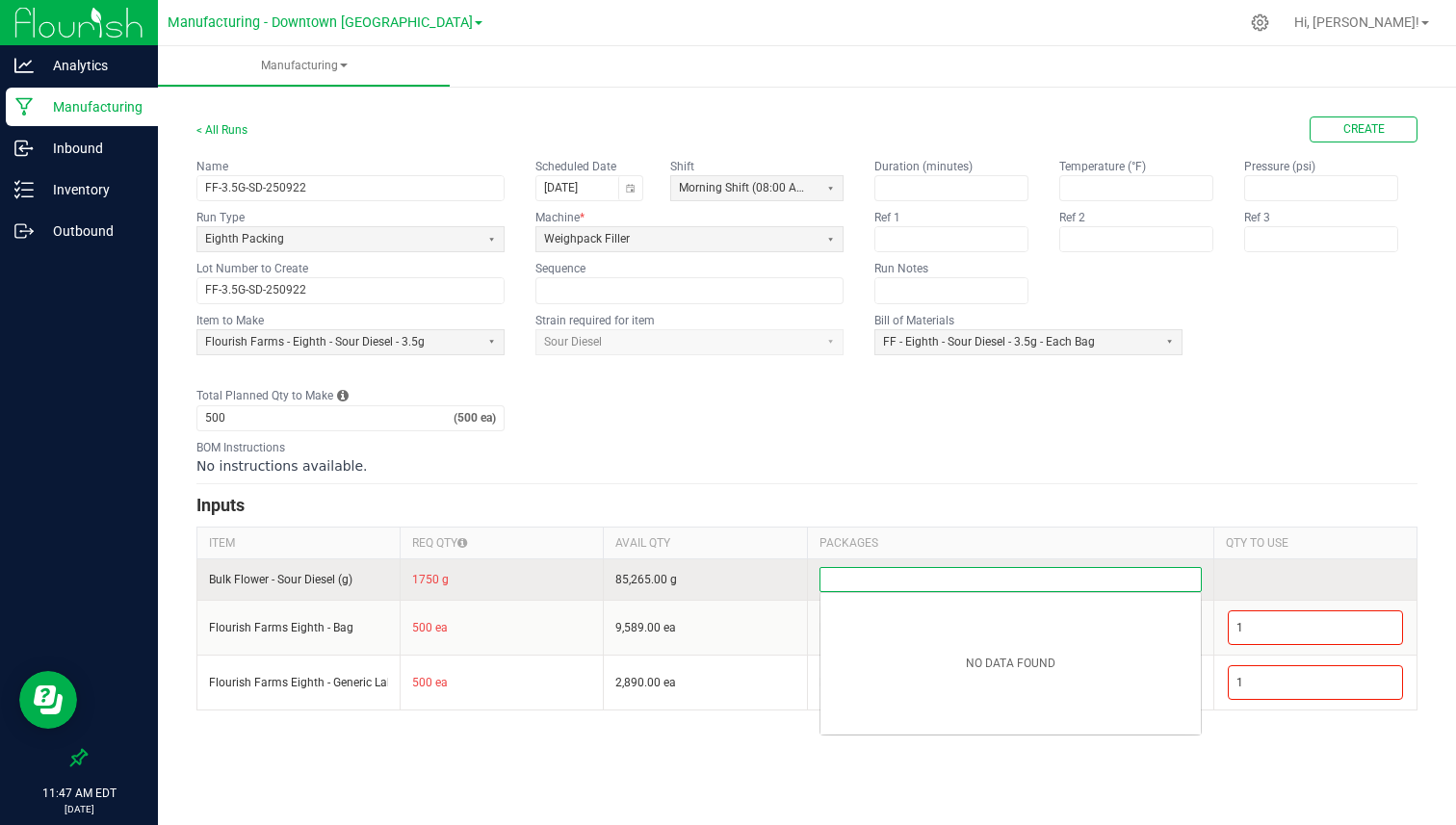
click at [1101, 573] on input at bounding box center [1010, 579] width 380 height 23
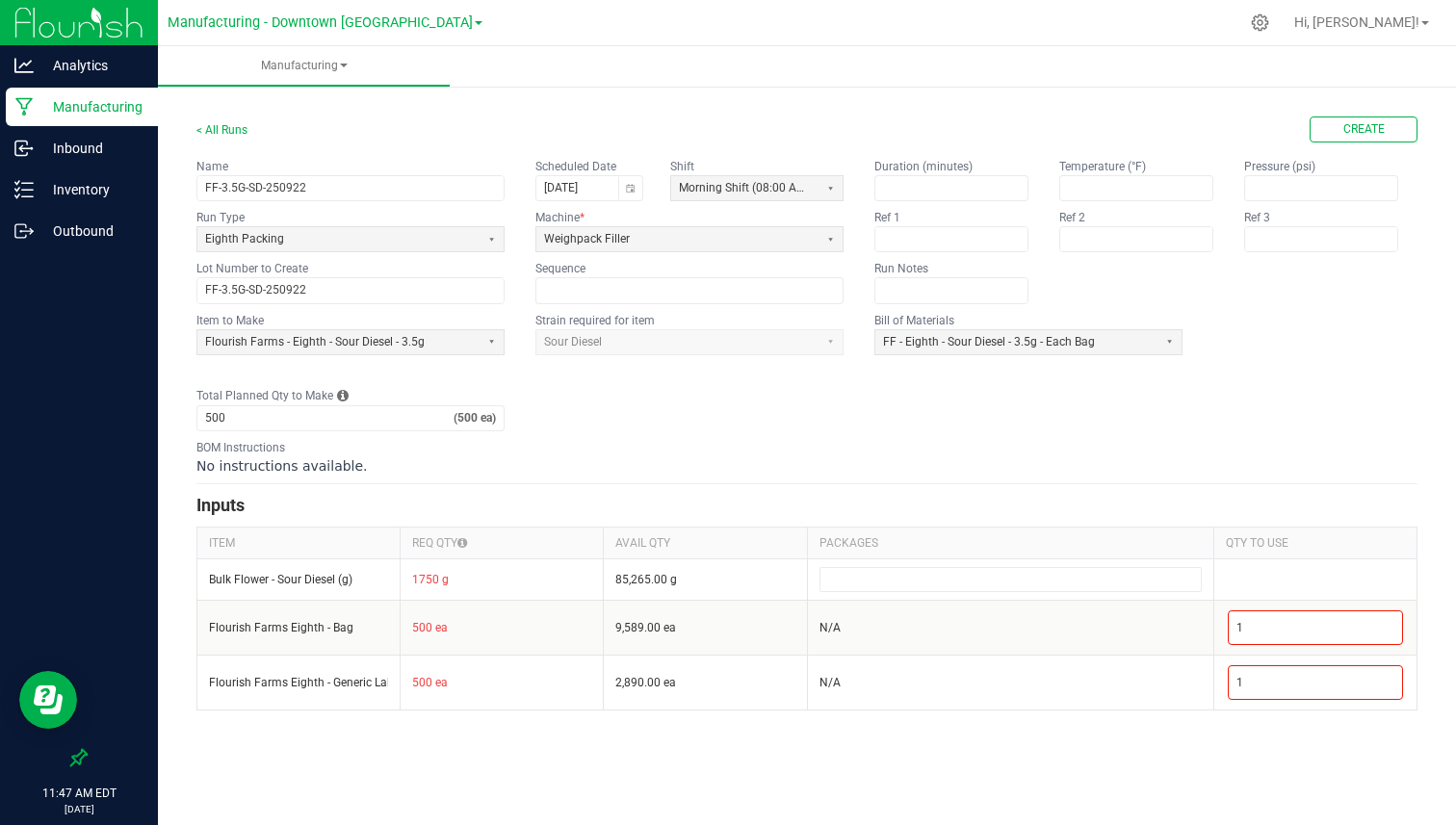
click at [1145, 420] on fieldset "Item to Make Flourish Farms - Eighth - Sour Diesel - 3.5g Strain required for i…" at bounding box center [806, 371] width 1221 height 119
click at [1400, 130] on button "Create" at bounding box center [1363, 130] width 108 height 26
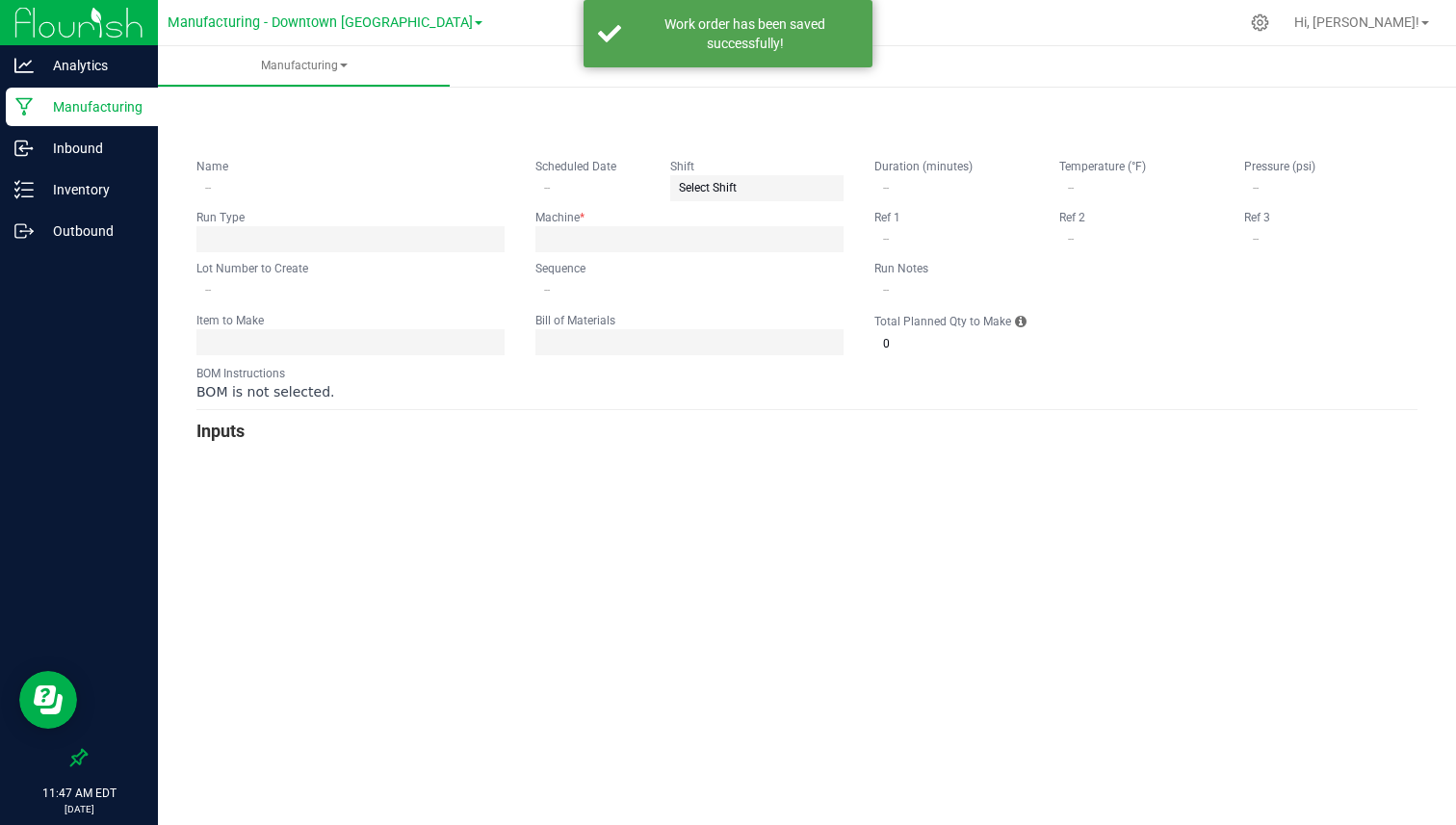
type input "FF-3.5G-SD-250922"
type input "[DATE]"
type input "FF-3.5G-SD-250922"
type input "0"
type input "500"
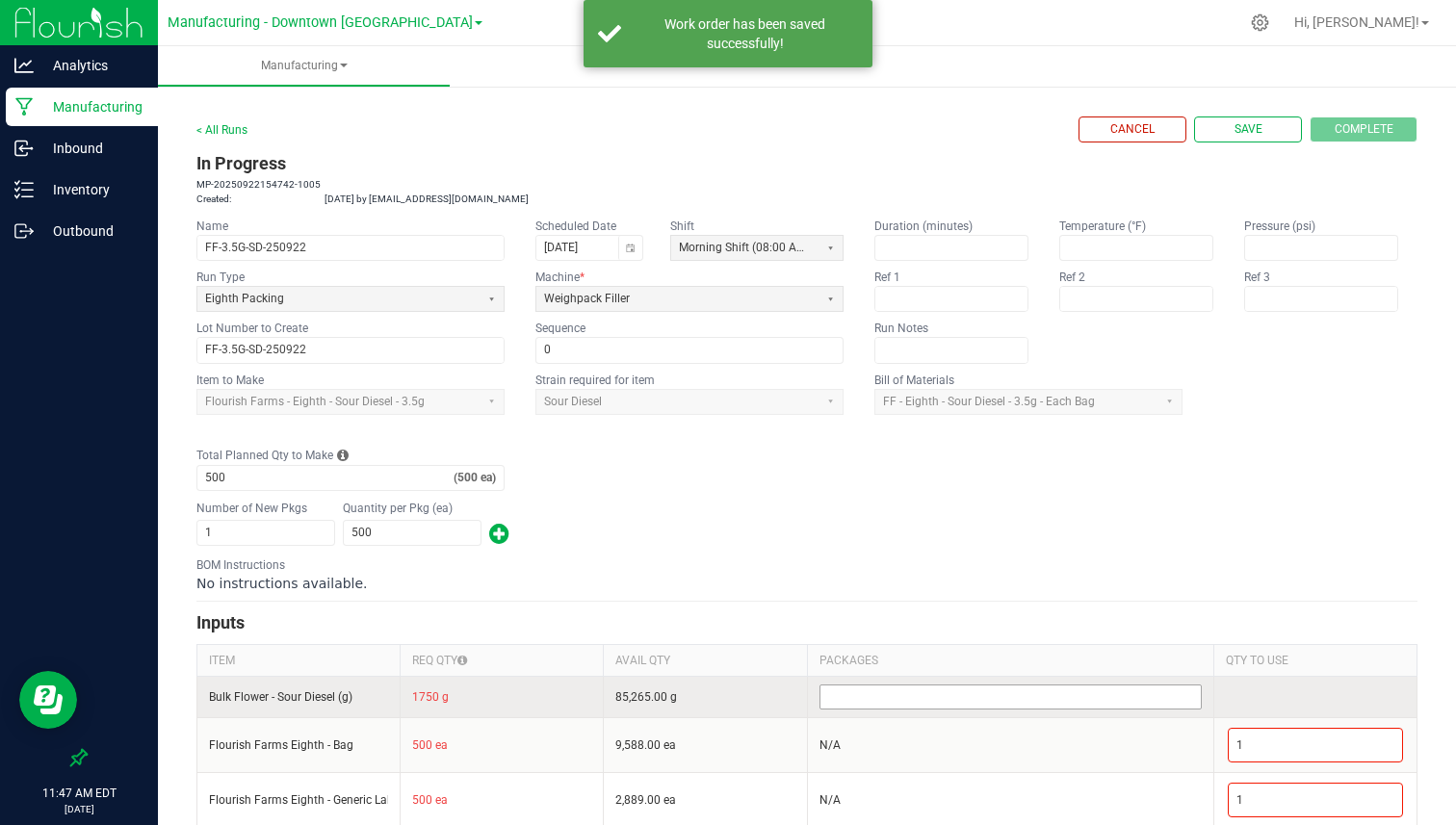
click at [930, 688] on body "Analytics Manufacturing Inbound Inventory Outbound 11:47 AM EDT [DATE] 09/22 Ma…" at bounding box center [728, 412] width 1456 height 825
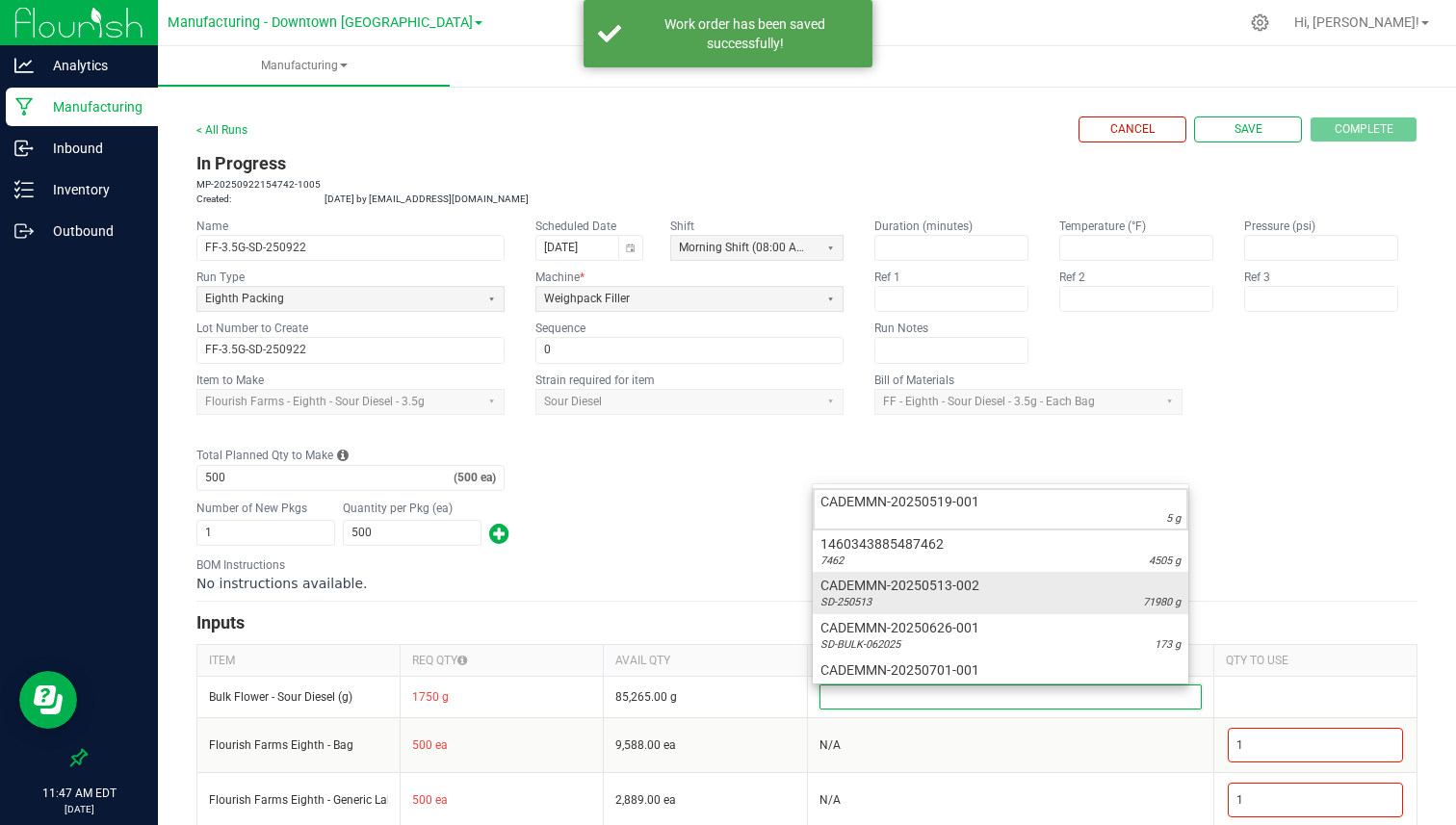
click at [952, 608] on div "SD-250513 71980 g" at bounding box center [1000, 602] width 360 height 15
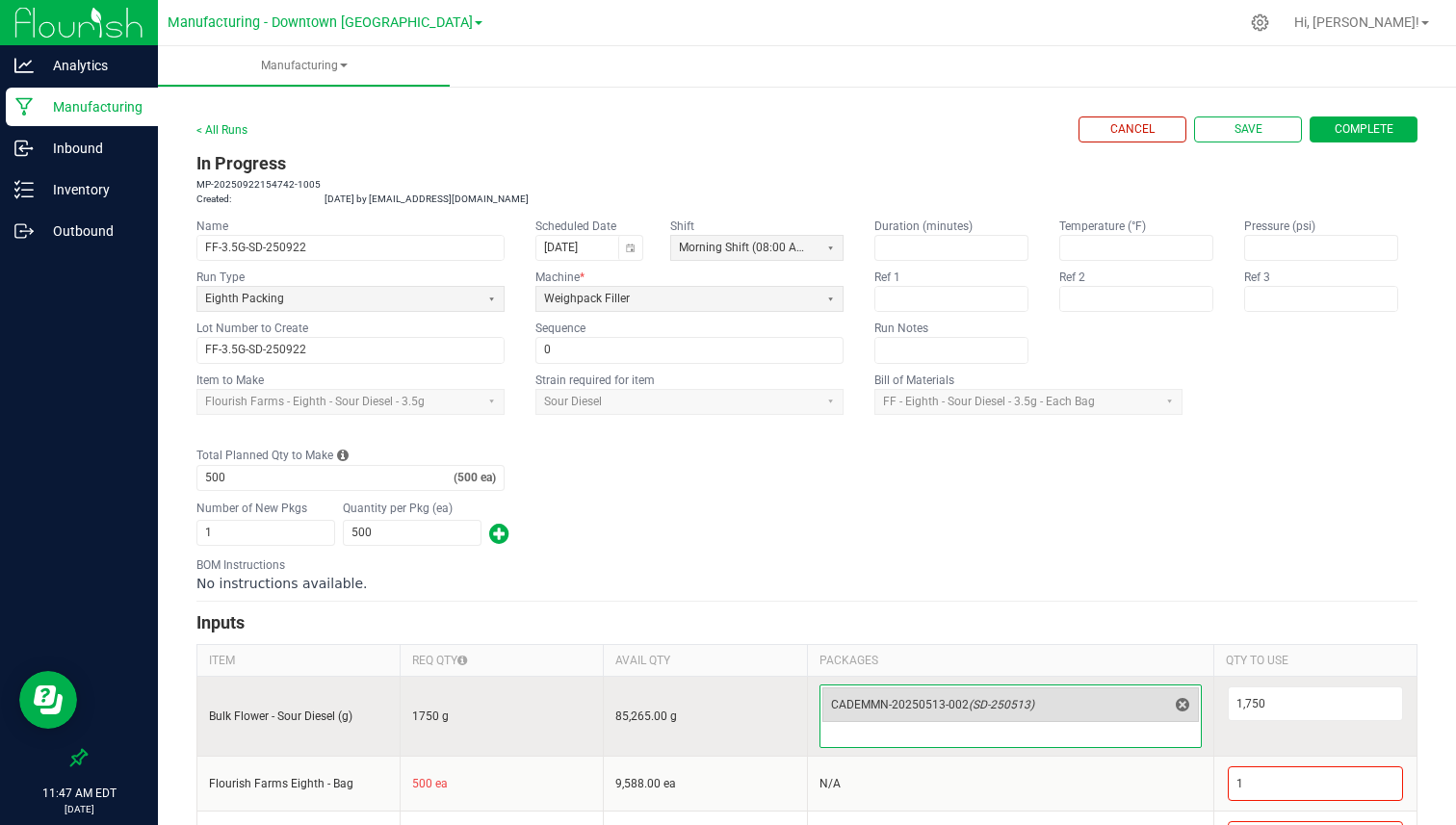
scroll to position [61, 0]
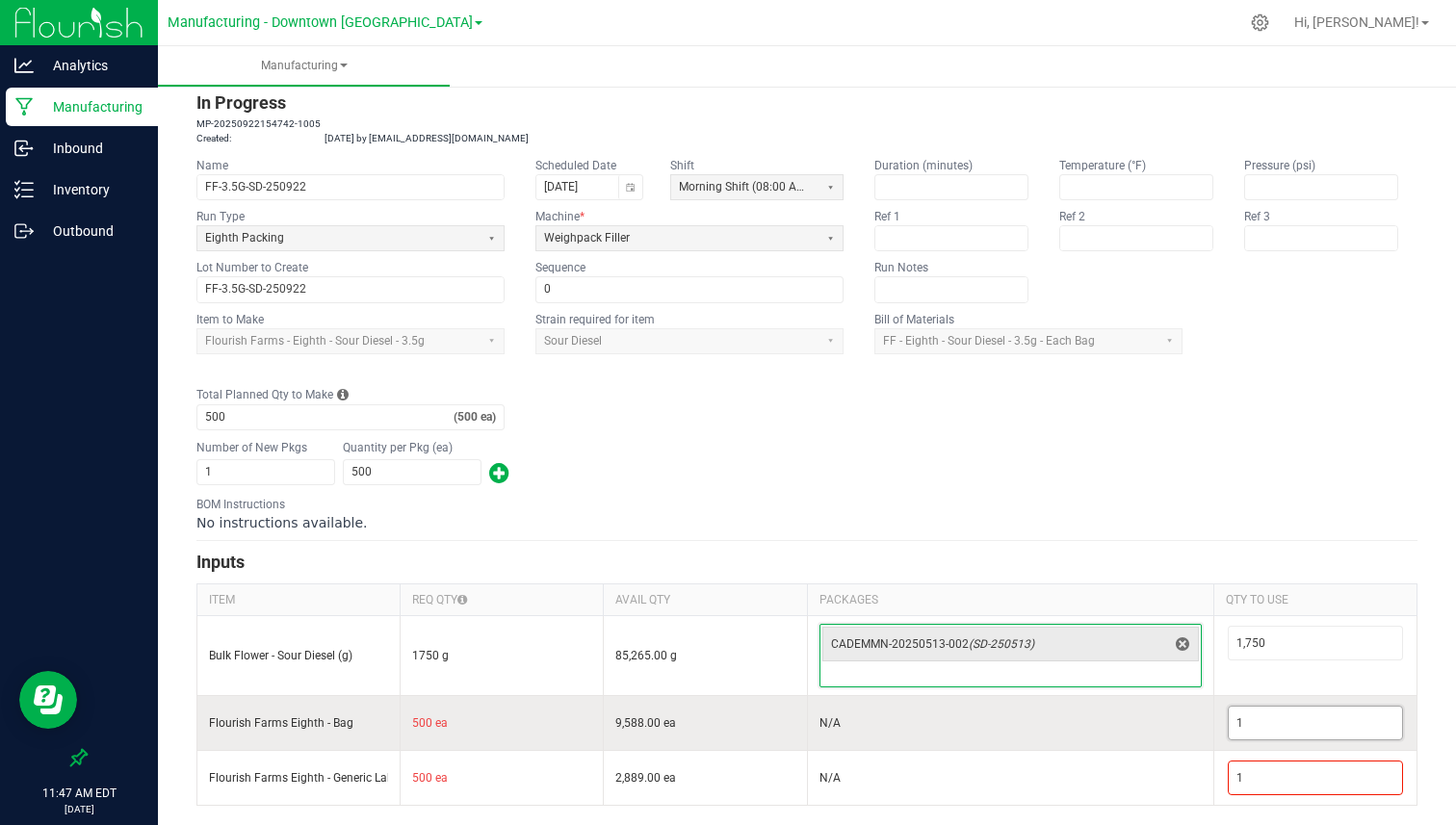
click at [1248, 719] on input "1" at bounding box center [1315, 723] width 173 height 33
type input "500"
click at [1127, 717] on td "N/A" at bounding box center [1010, 722] width 406 height 55
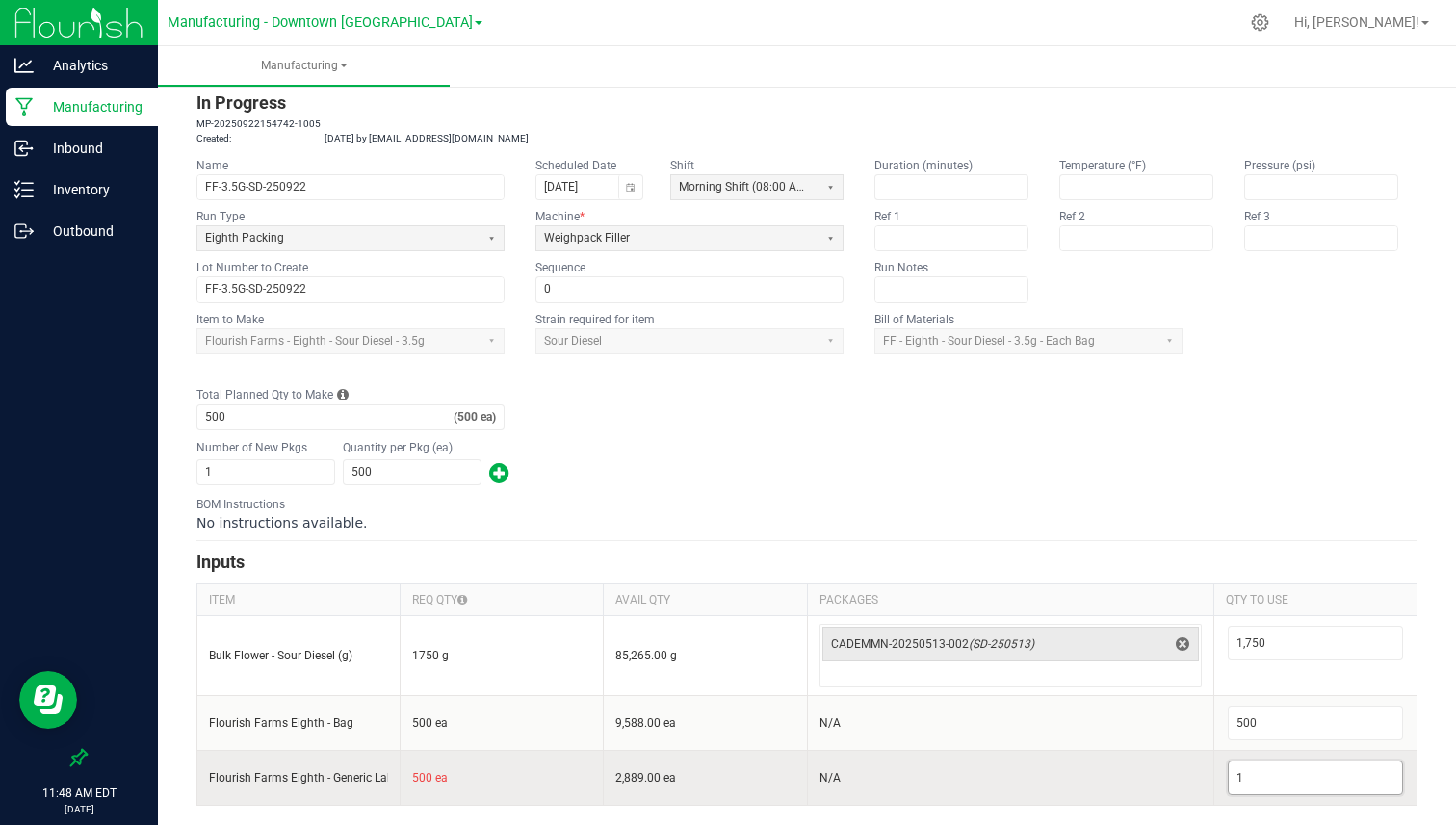
click at [1234, 772] on input "1" at bounding box center [1315, 778] width 173 height 33
type input "500"
click at [1129, 789] on td "N/A" at bounding box center [1010, 777] width 406 height 55
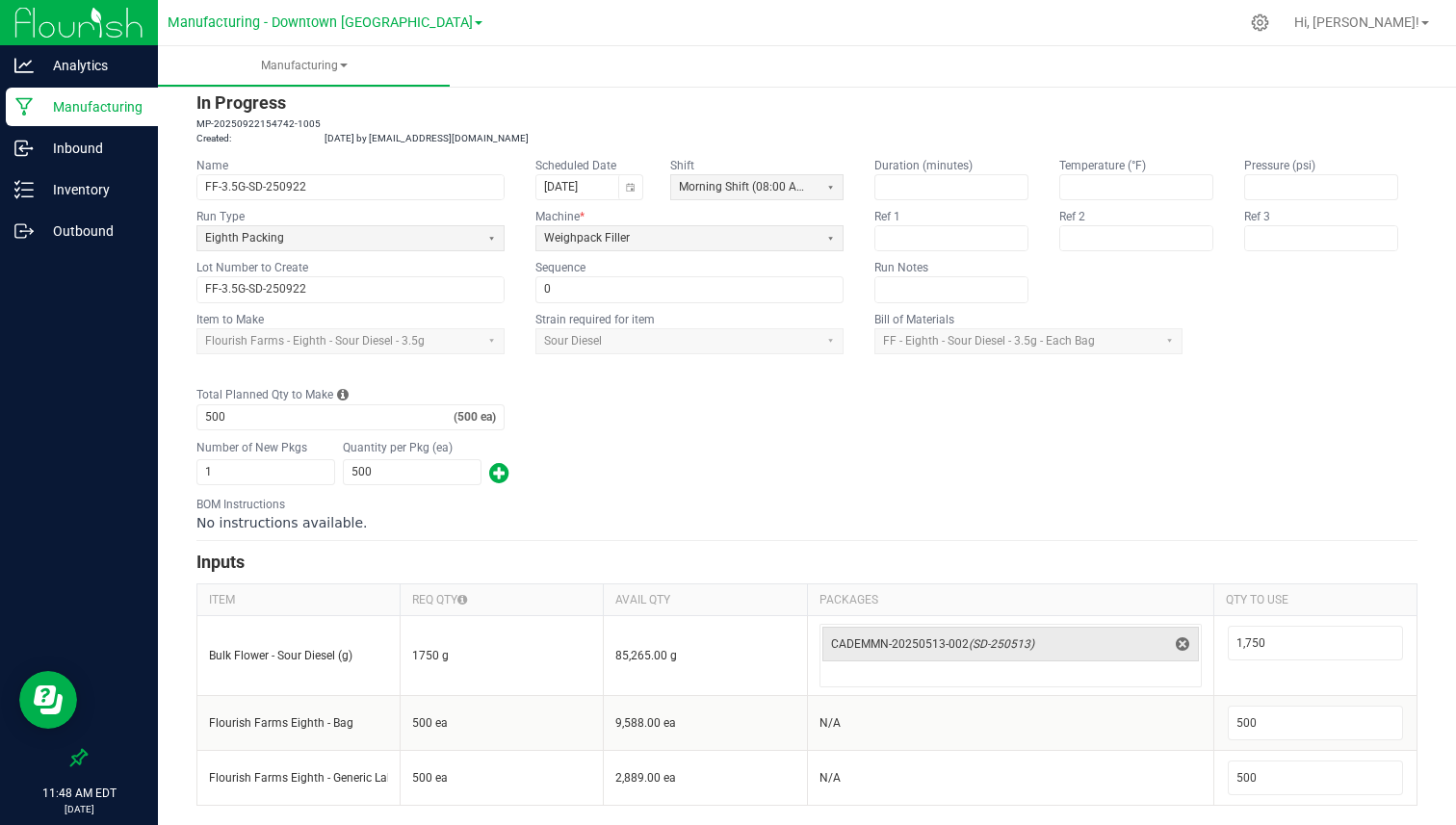
scroll to position [0, 0]
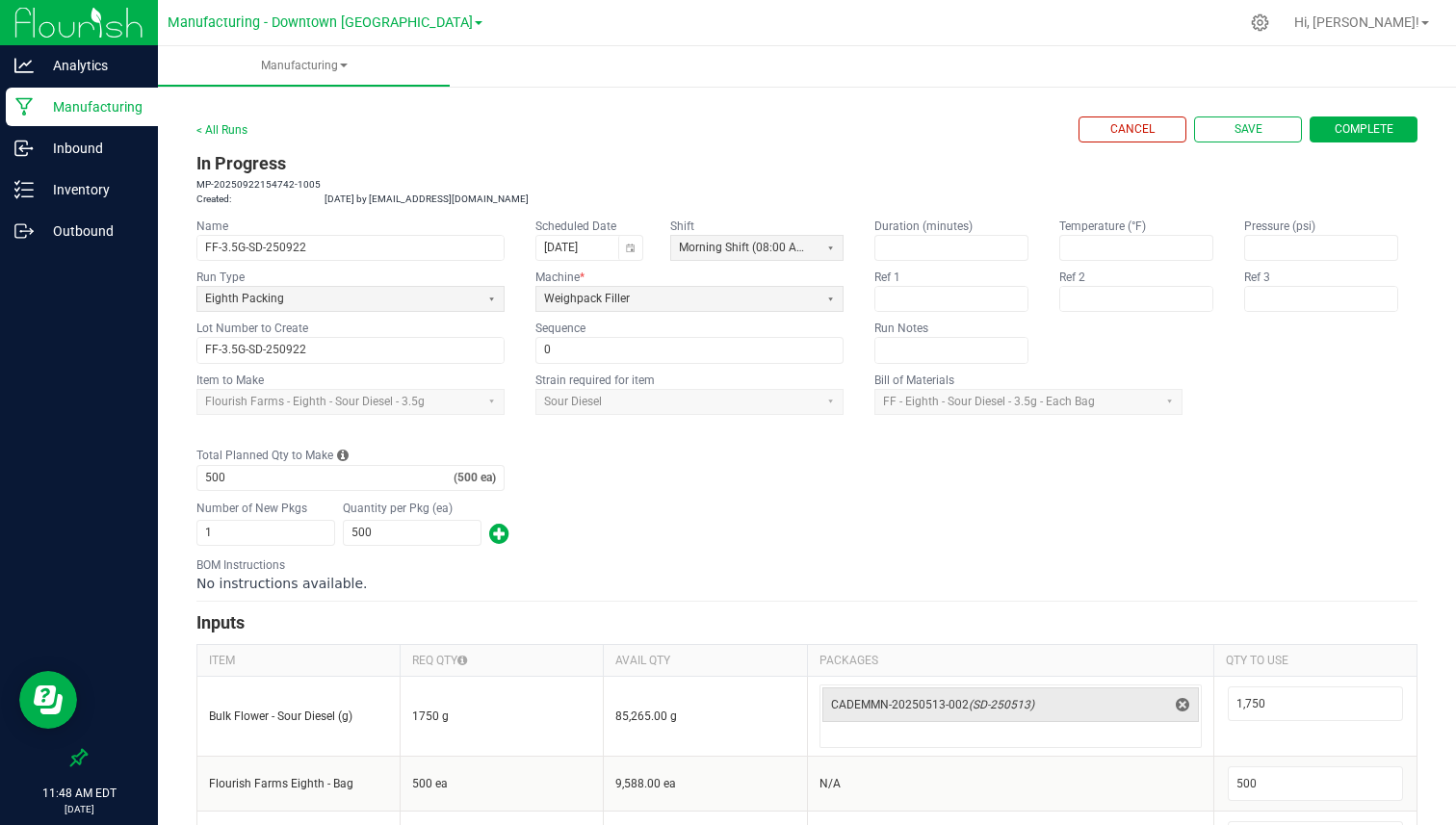
click at [1348, 125] on span "Complete" at bounding box center [1364, 129] width 59 height 16
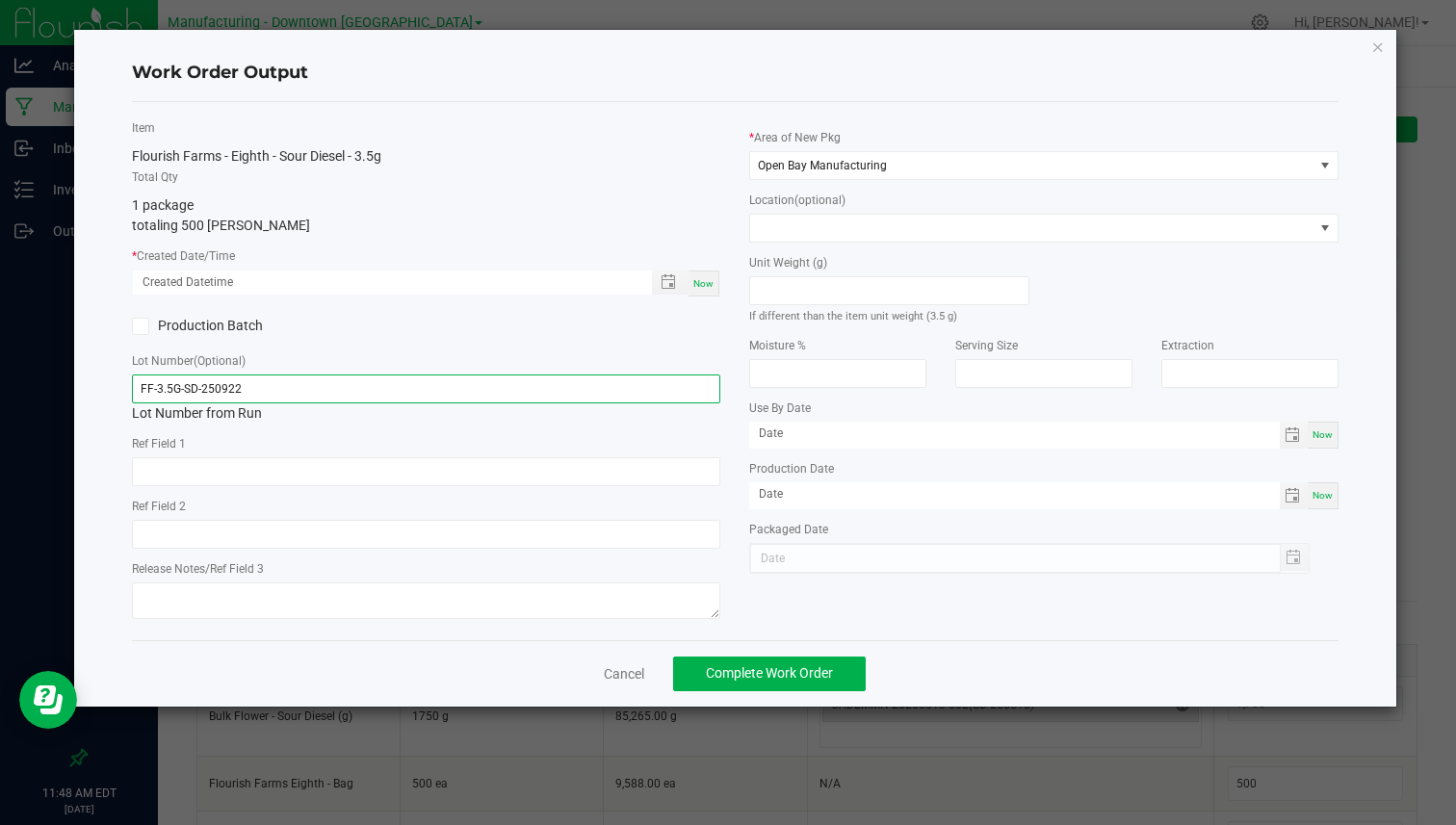
click at [253, 394] on input "FF-3.5G-SD-250922" at bounding box center [426, 389] width 588 height 29
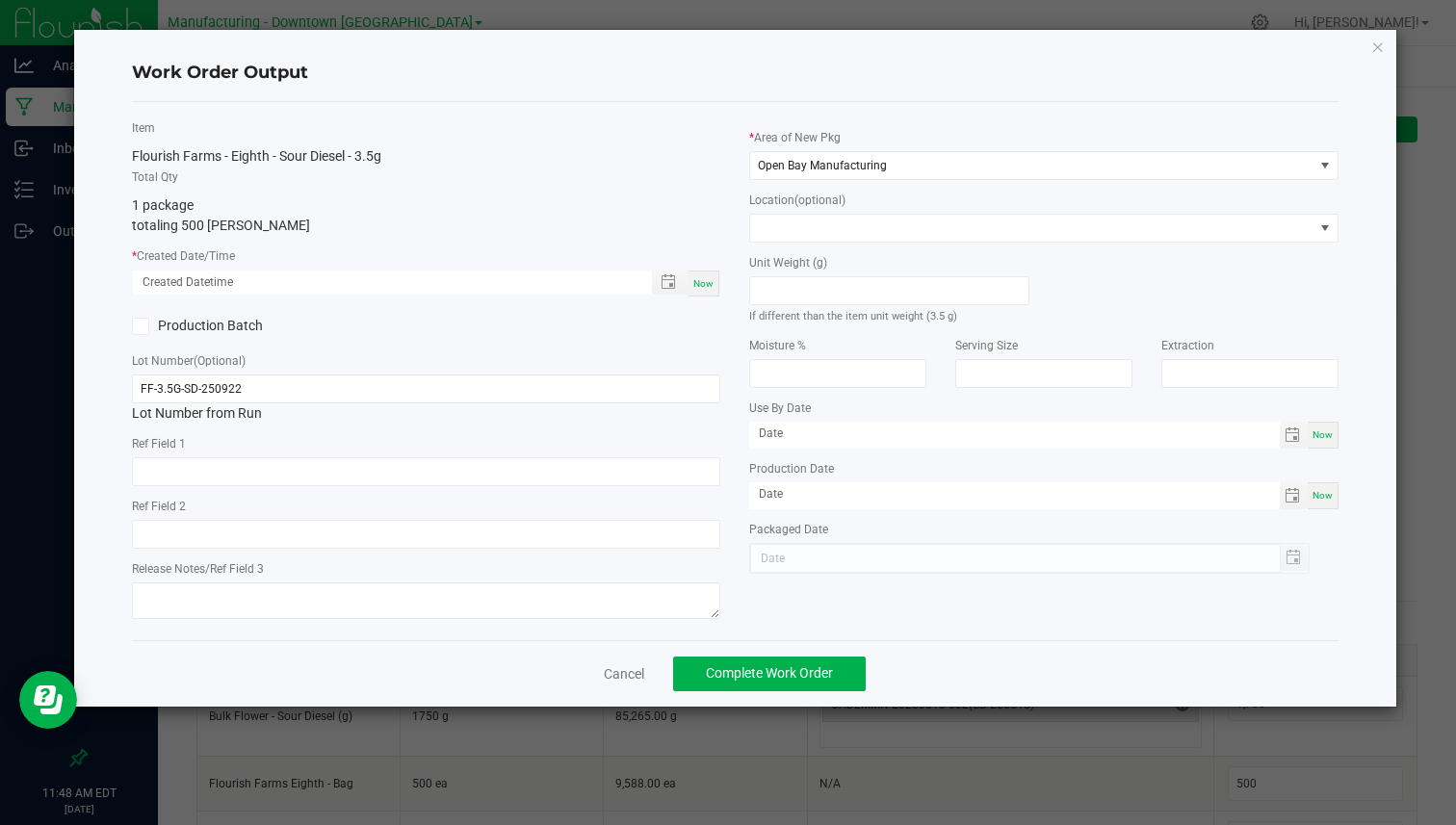
click at [715, 276] on div "Now" at bounding box center [703, 284] width 31 height 26
type input "[DATE] 11:48 AM"
type input "[DATE]"
click at [706, 671] on span "Complete Work Order" at bounding box center [769, 672] width 127 height 15
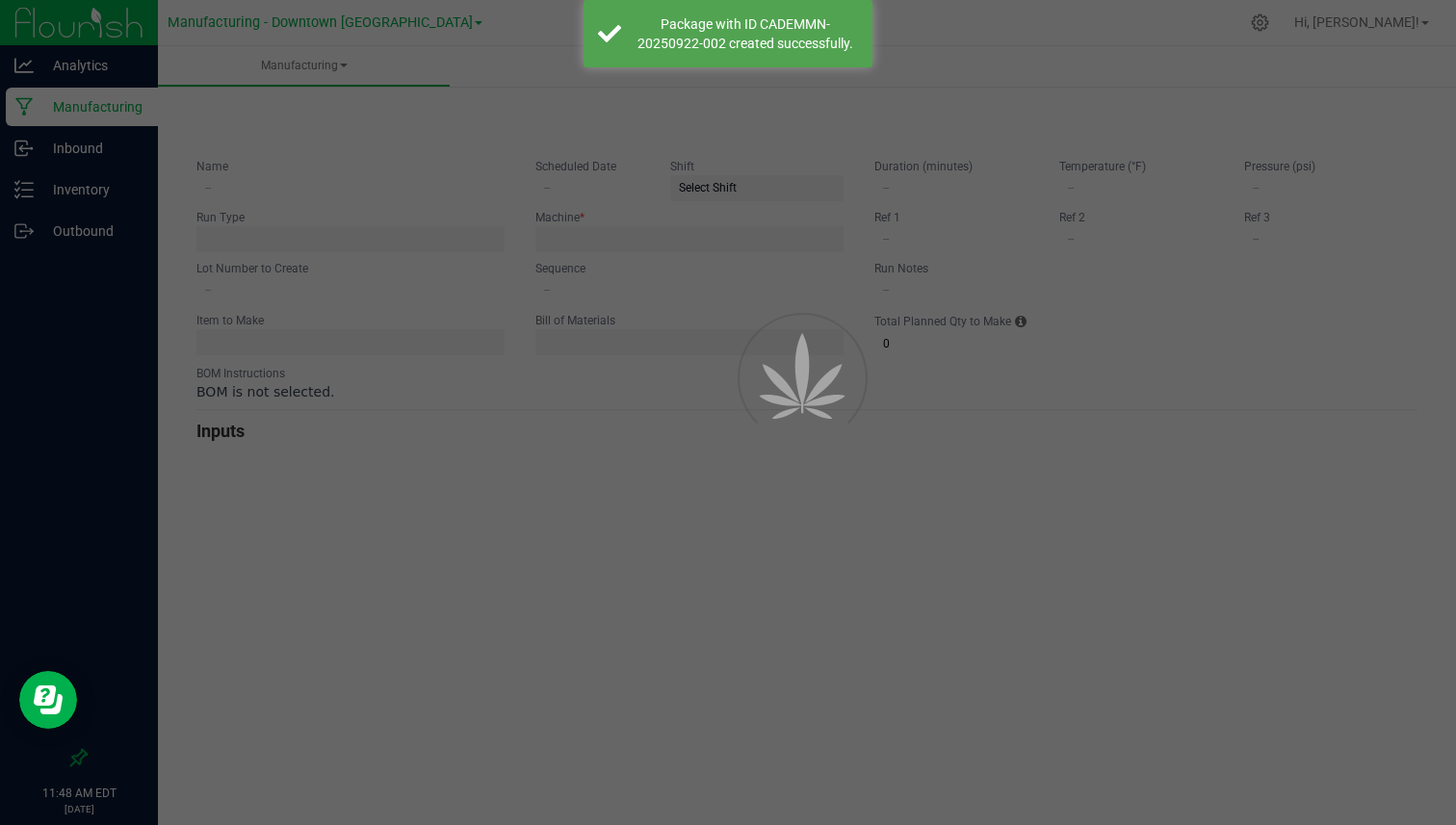
type input "FF-3.5G-SD-250922"
type input "[DATE]"
type input "FF-3.5G-SD-250922"
type input "0"
type input "500"
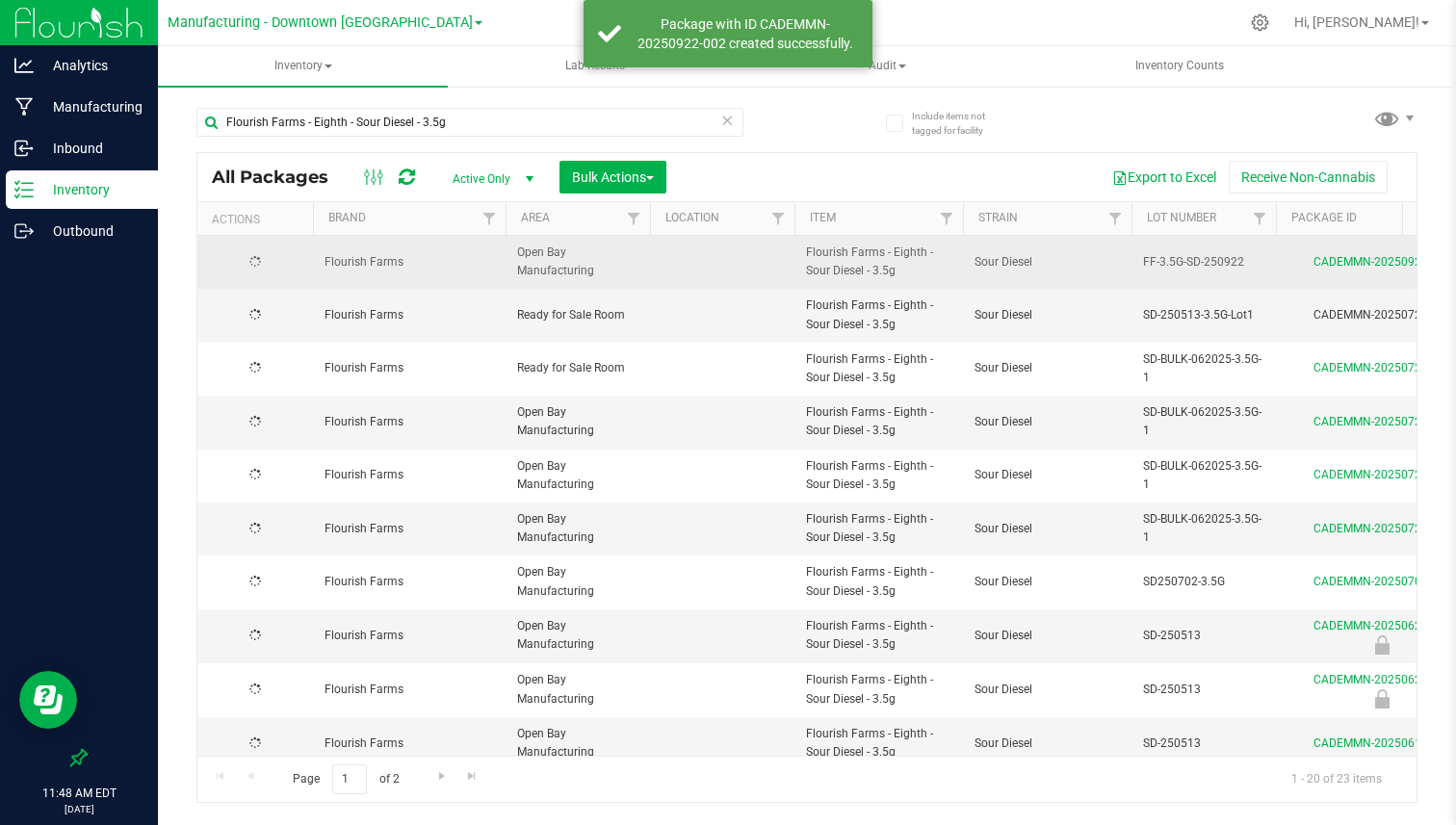
type input "[DATE]"
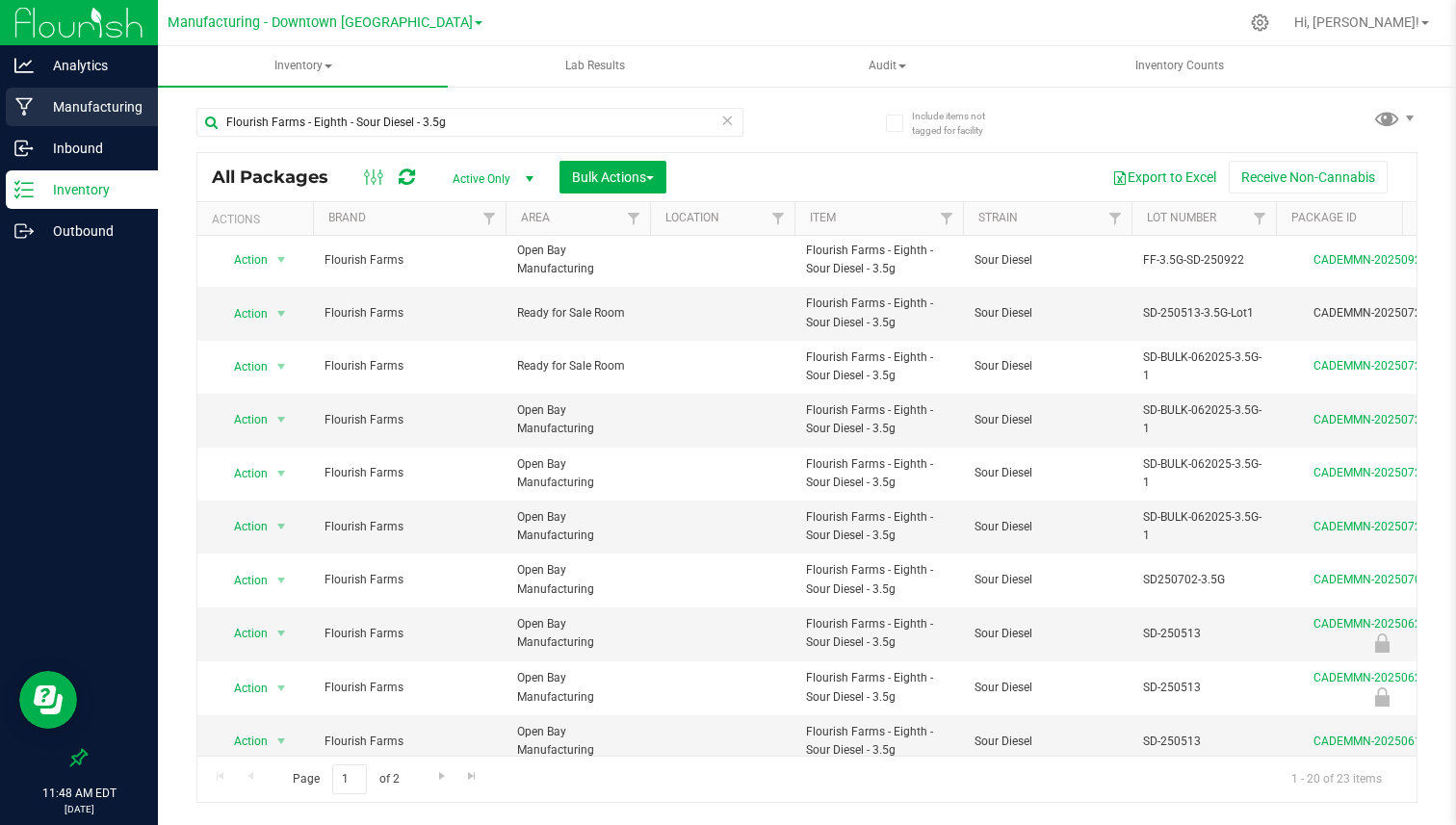
click at [119, 116] on p "Manufacturing" at bounding box center [92, 106] width 116 height 23
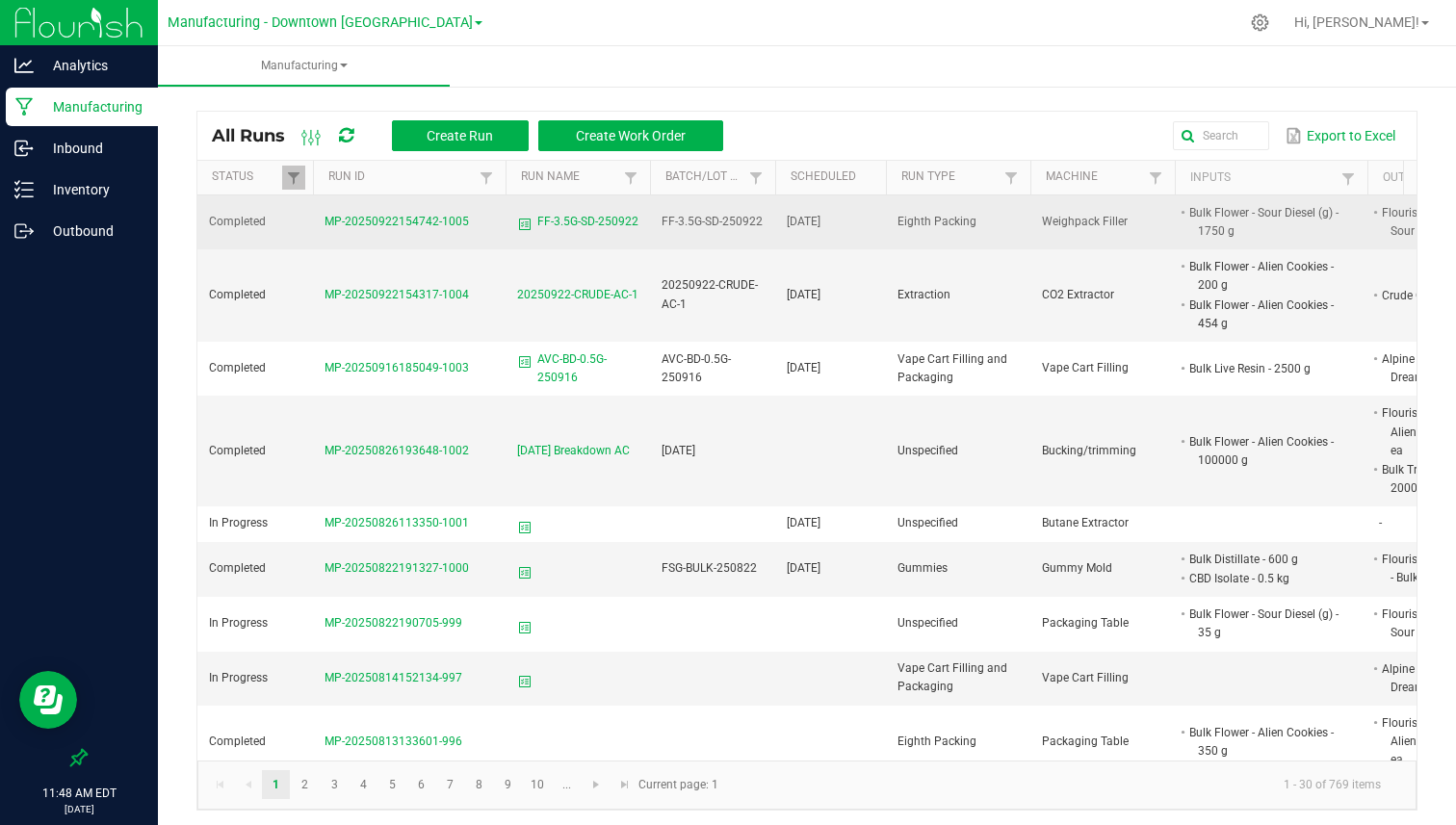
click at [414, 222] on span "MP-20250922154742-1005" at bounding box center [396, 221] width 144 height 13
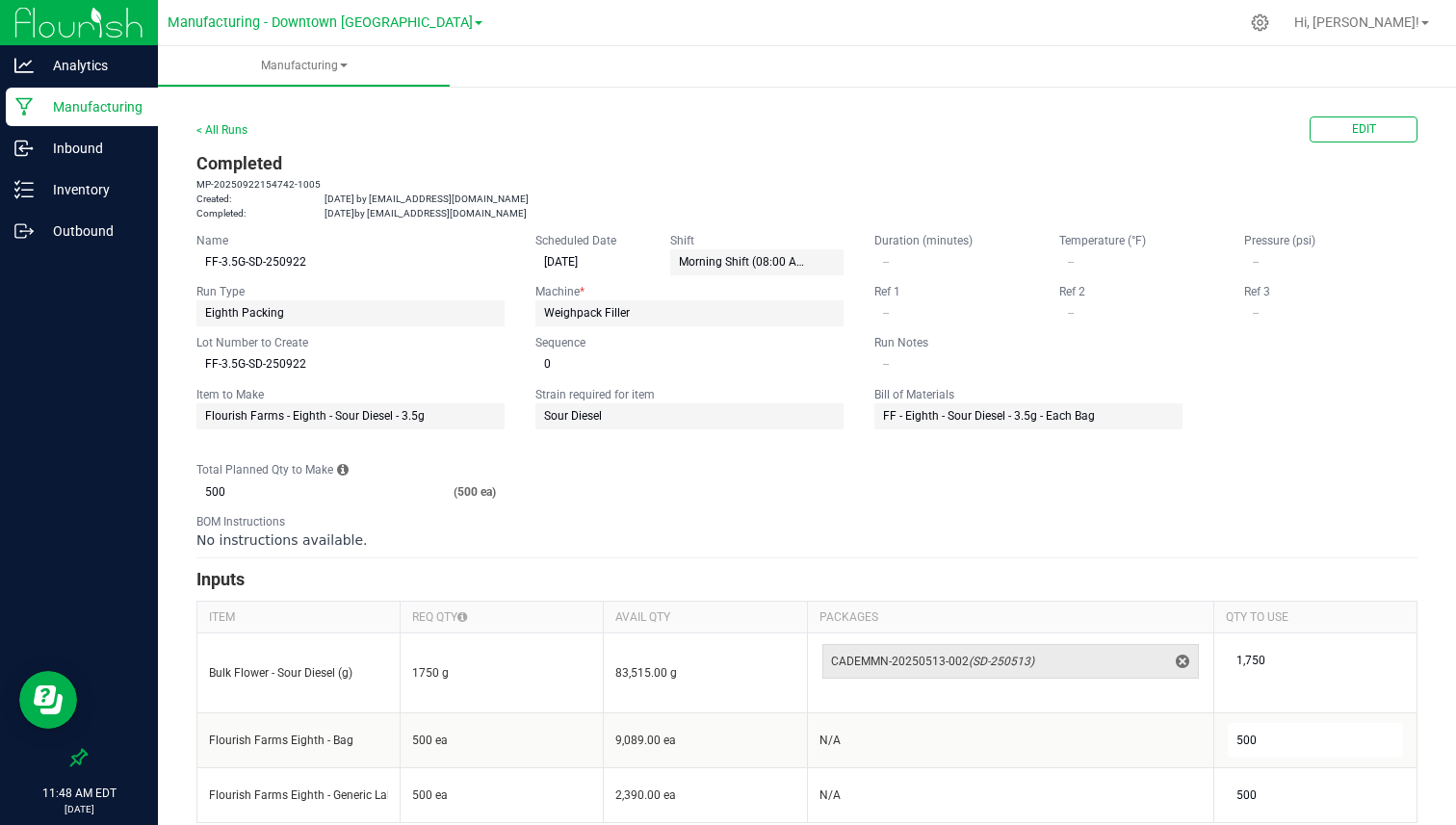
click at [246, 138] on div "< All Runs Edit" at bounding box center [806, 130] width 1221 height 26
click at [228, 129] on link "< All Runs" at bounding box center [221, 129] width 51 height 13
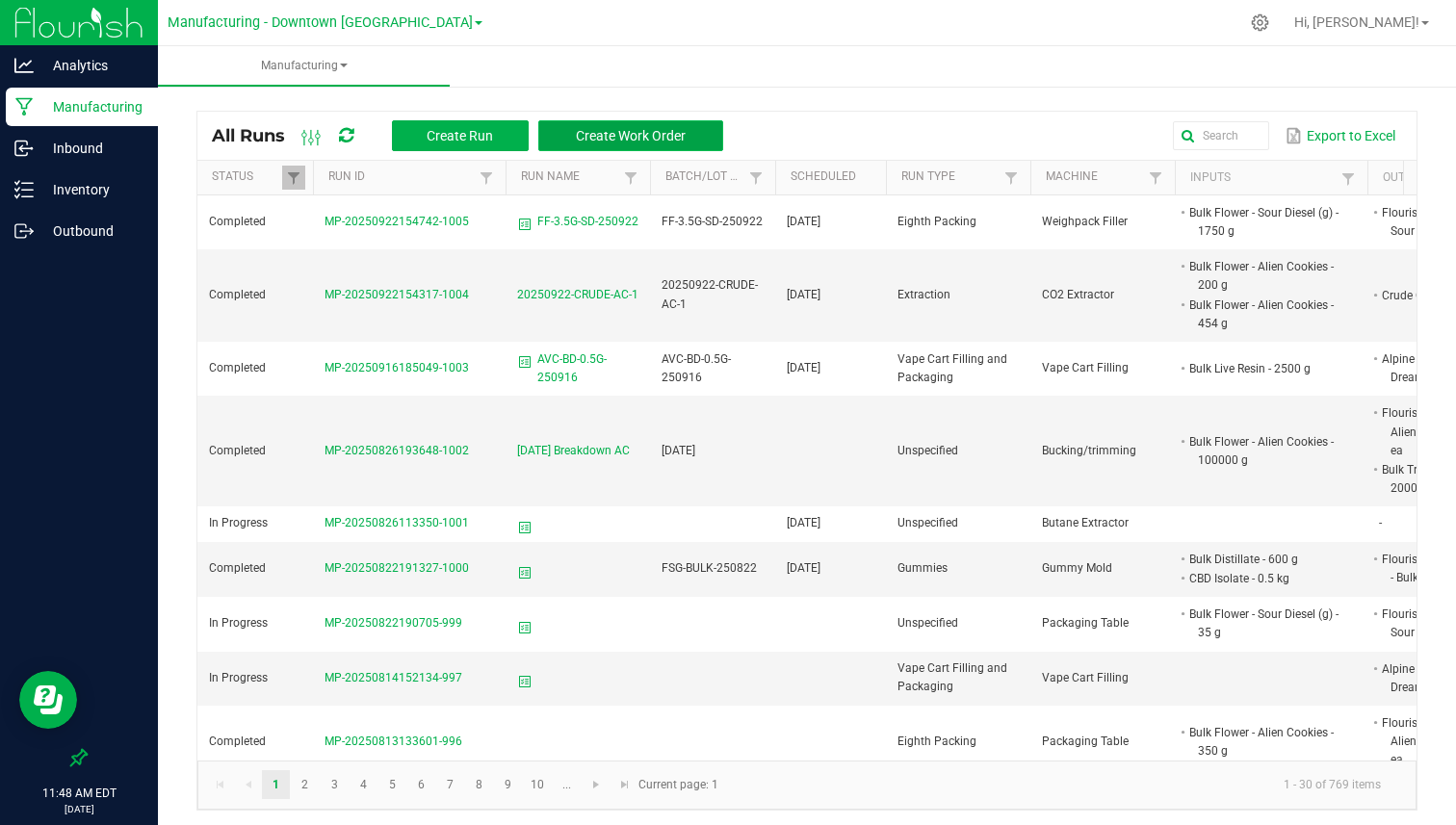
click at [607, 126] on button "Create Work Order" at bounding box center [630, 135] width 185 height 31
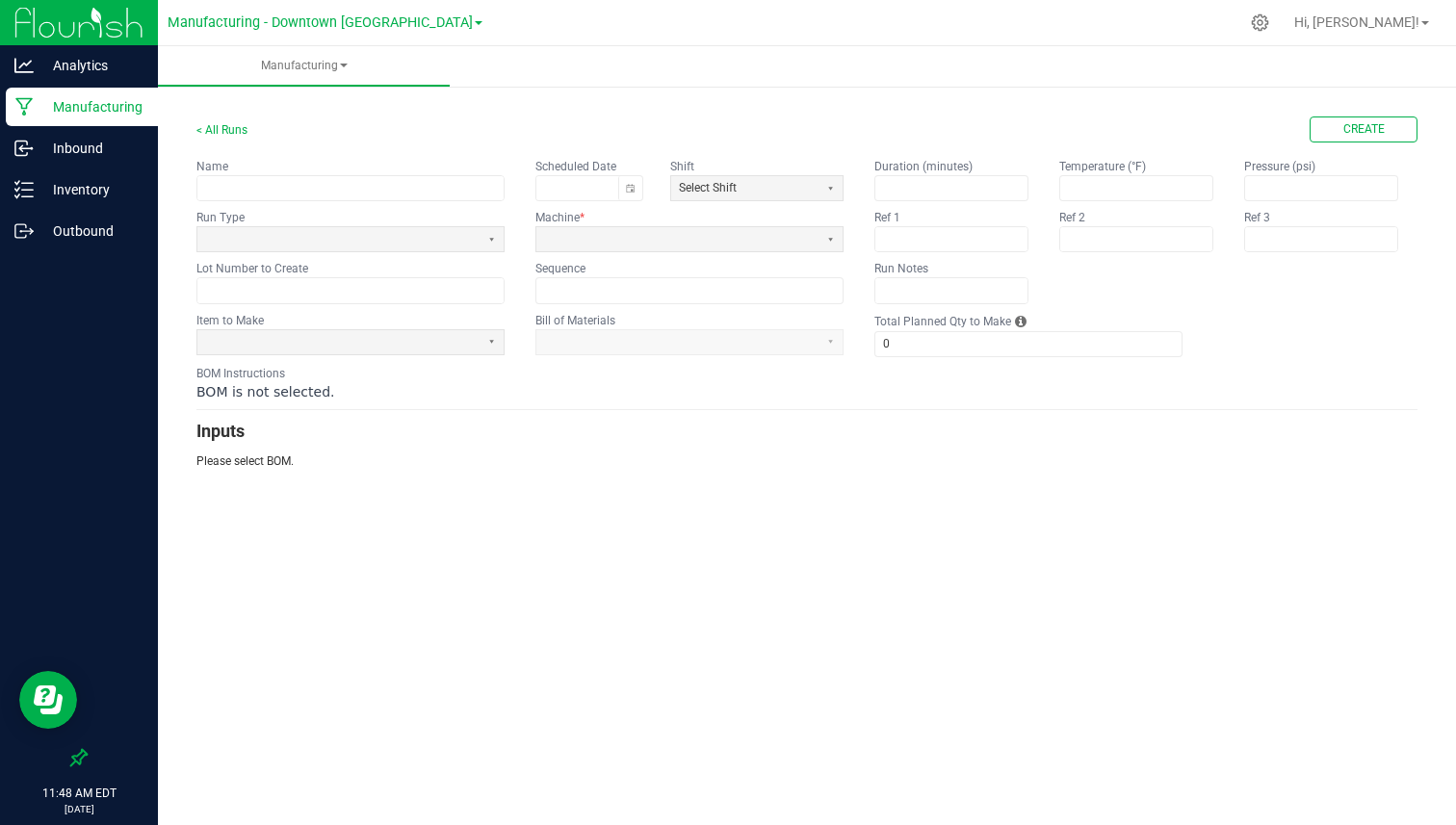
click at [612, 214] on app-input-label "Machine *" at bounding box center [689, 217] width 308 height 17
click at [608, 234] on span at bounding box center [677, 239] width 267 height 16
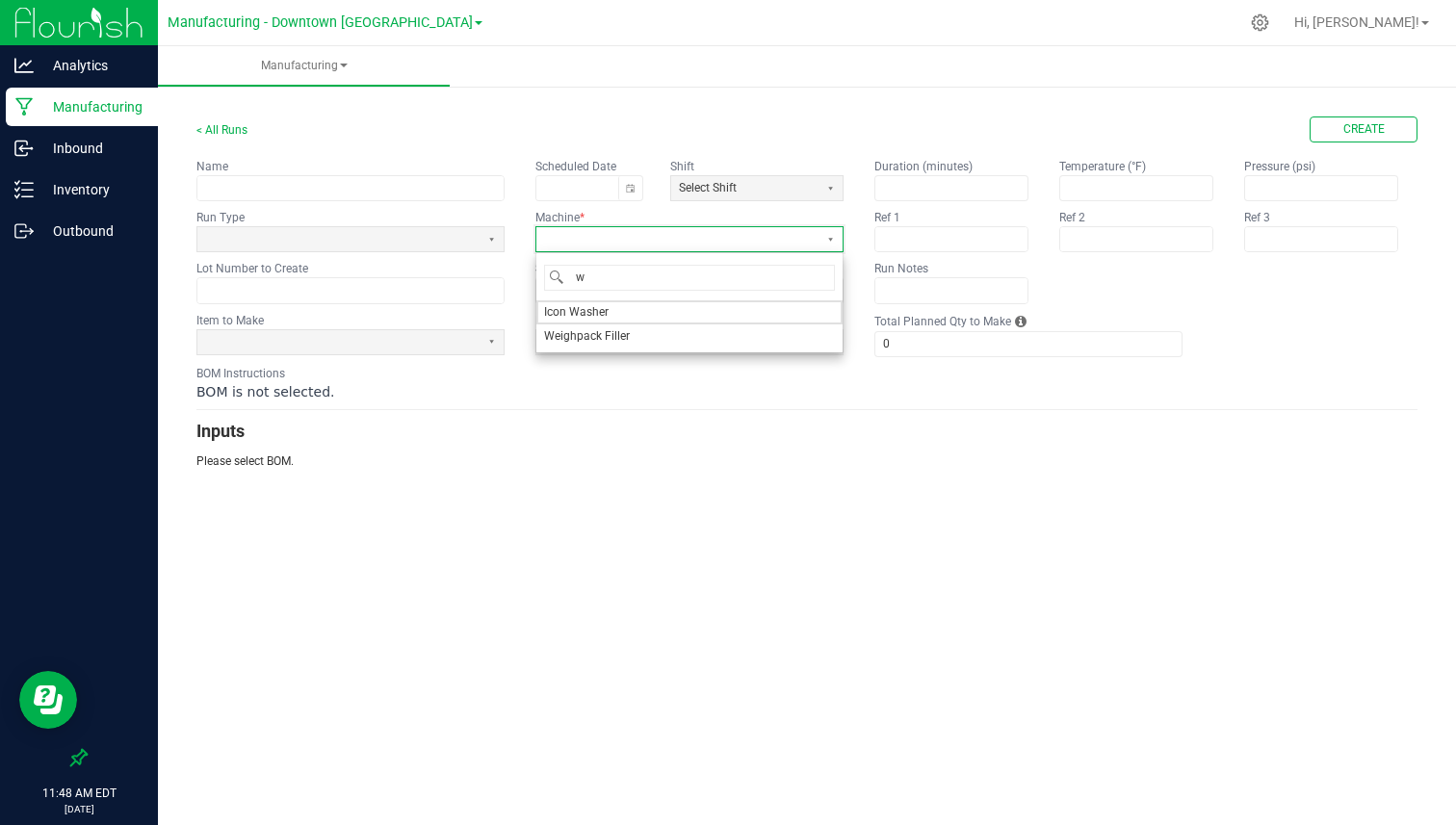
type input "we"
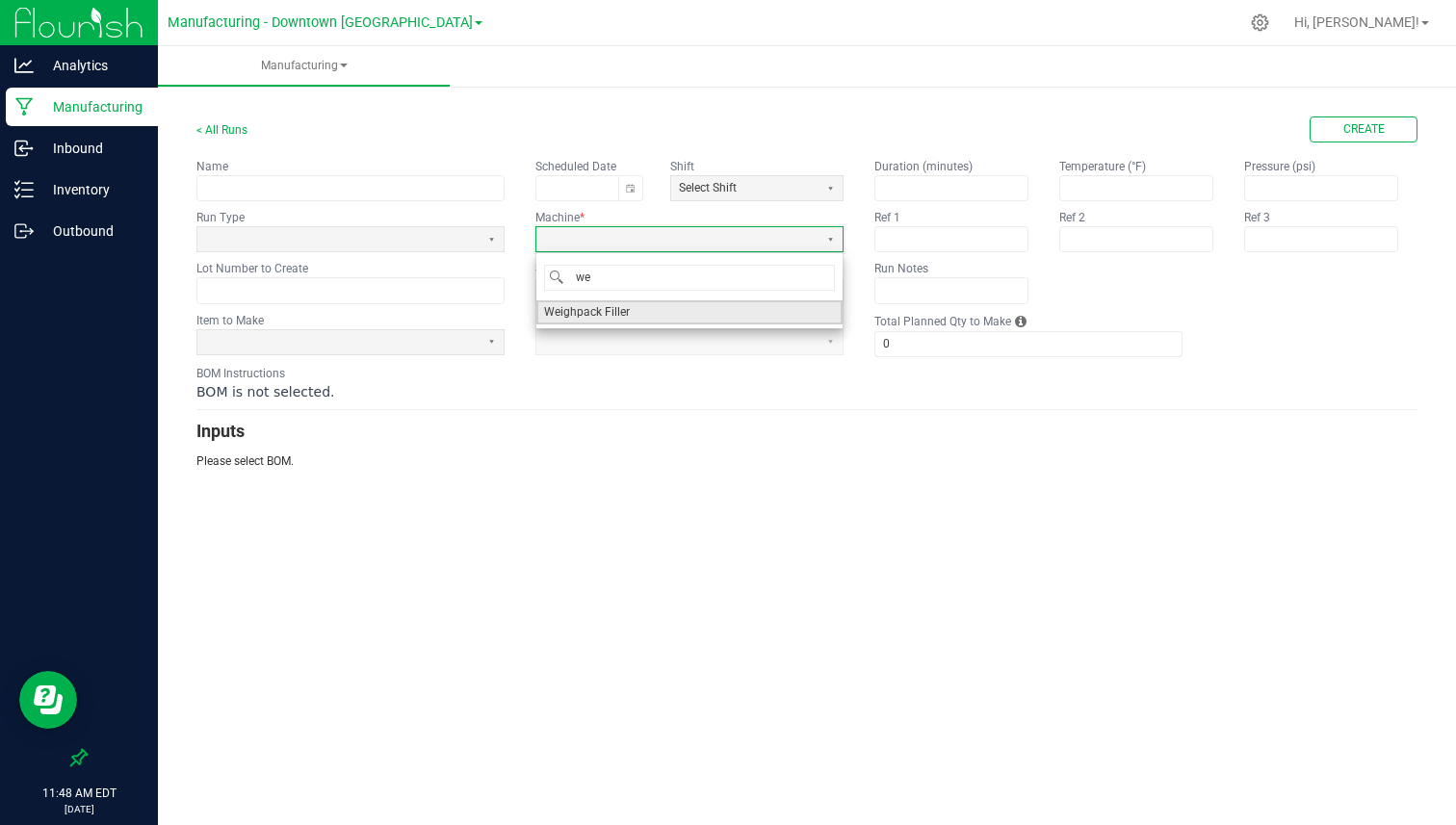
click at [595, 324] on li "Weighpack Filler" at bounding box center [689, 312] width 306 height 24
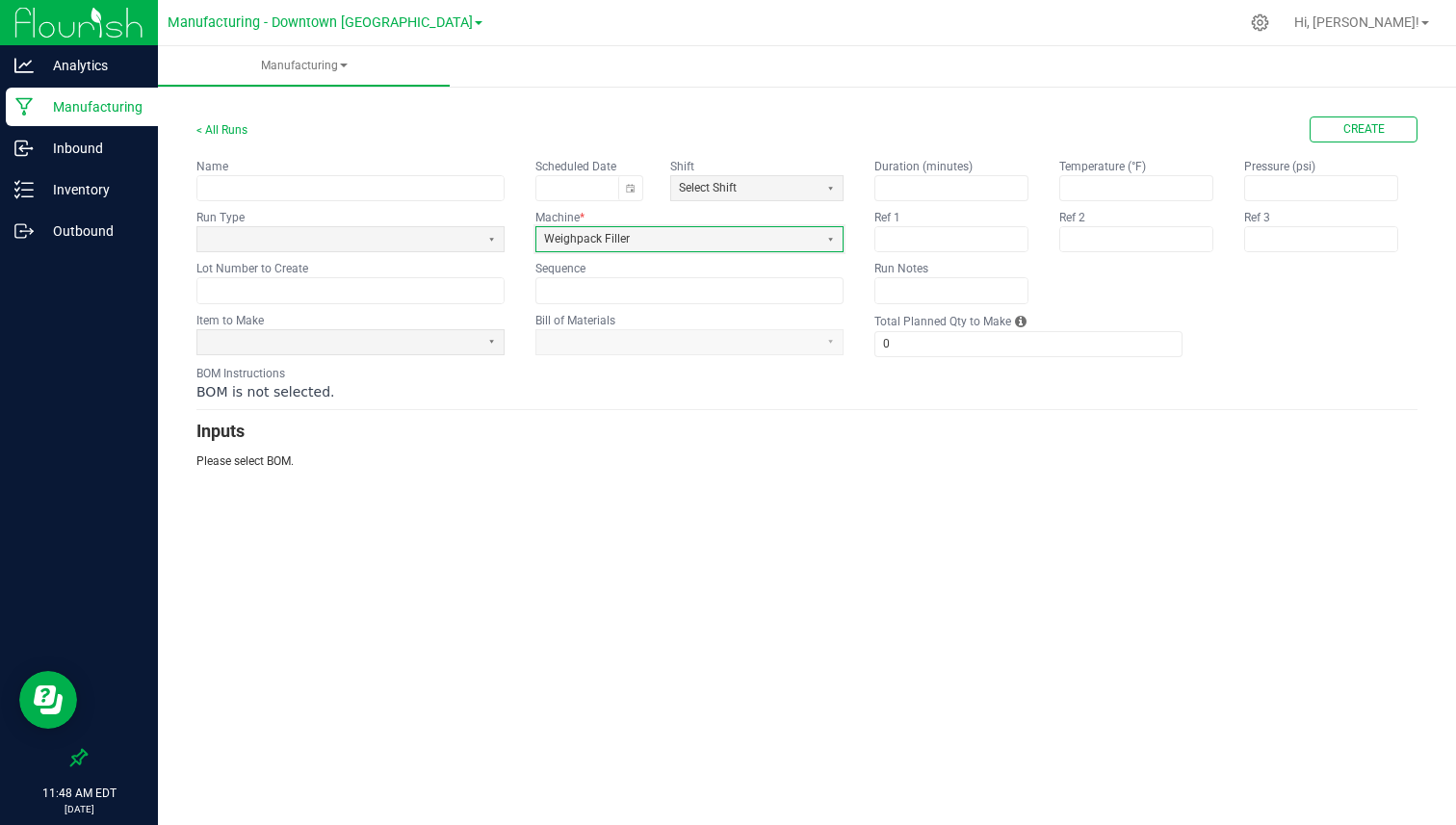
click at [422, 215] on div "Run Type" at bounding box center [350, 217] width 308 height 17
click at [401, 236] on span at bounding box center [338, 239] width 267 height 16
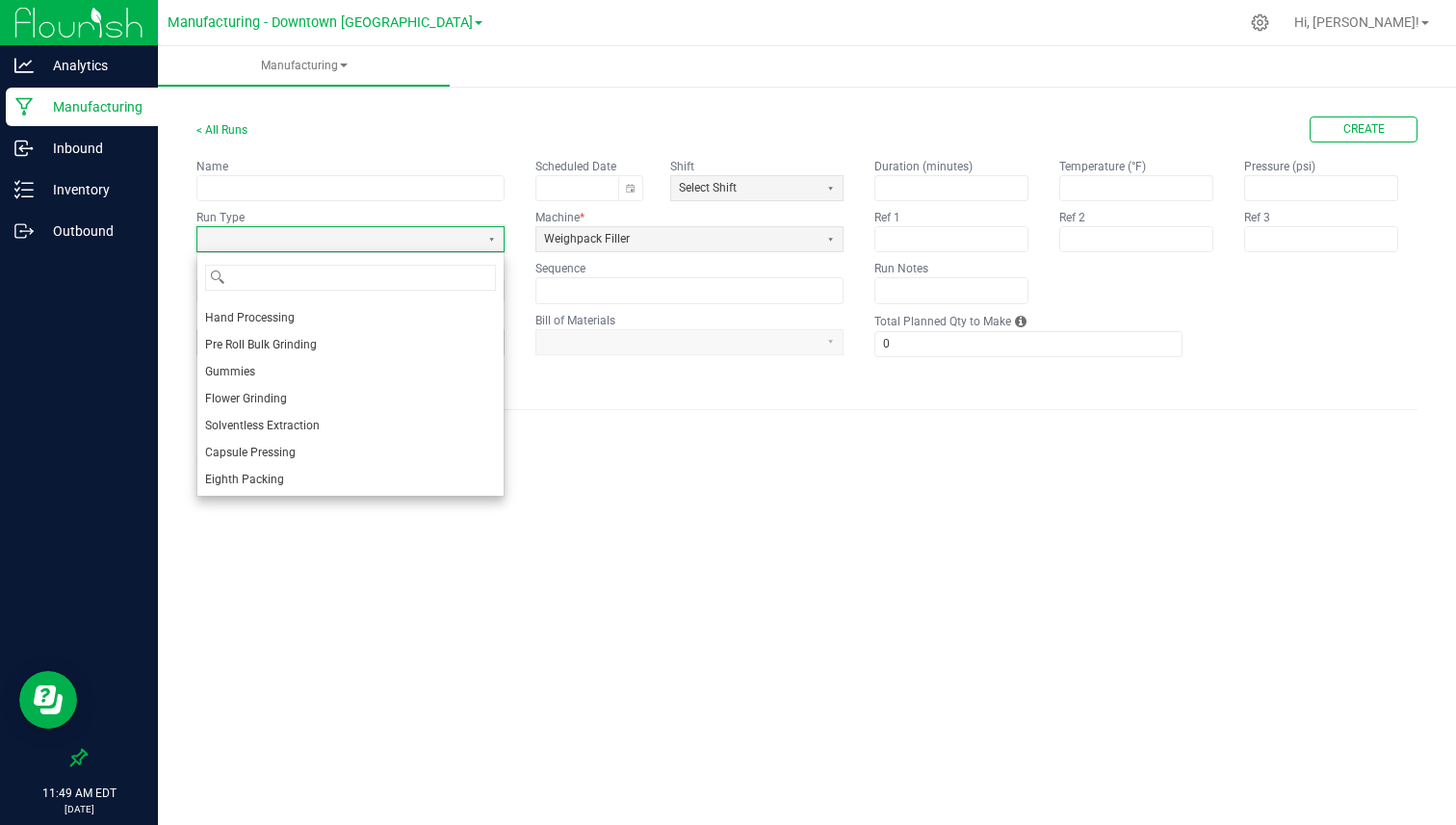
scroll to position [265, 0]
click at [319, 480] on li "Eighth Packing" at bounding box center [350, 480] width 306 height 27
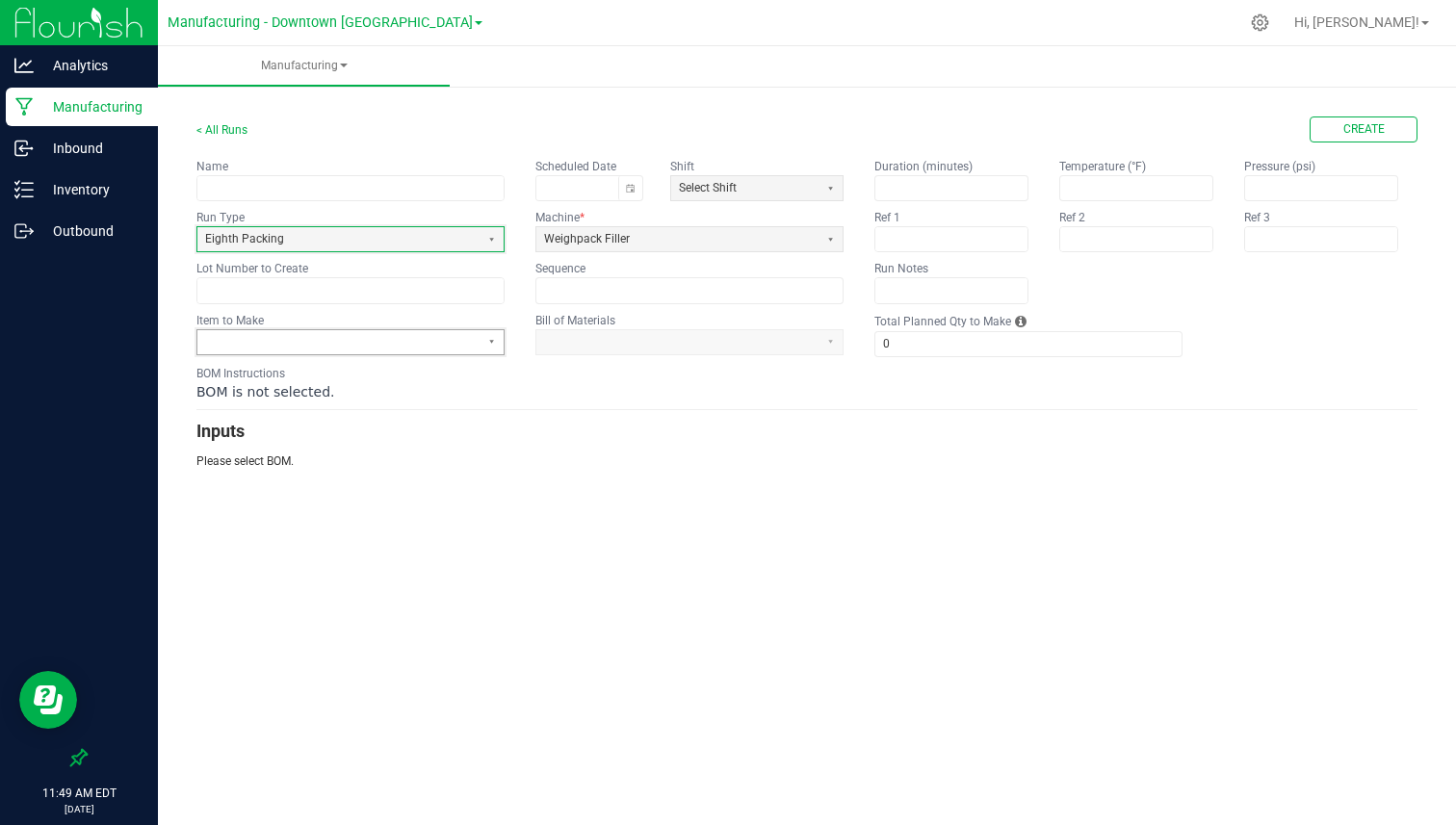
click at [346, 342] on span at bounding box center [338, 342] width 267 height 16
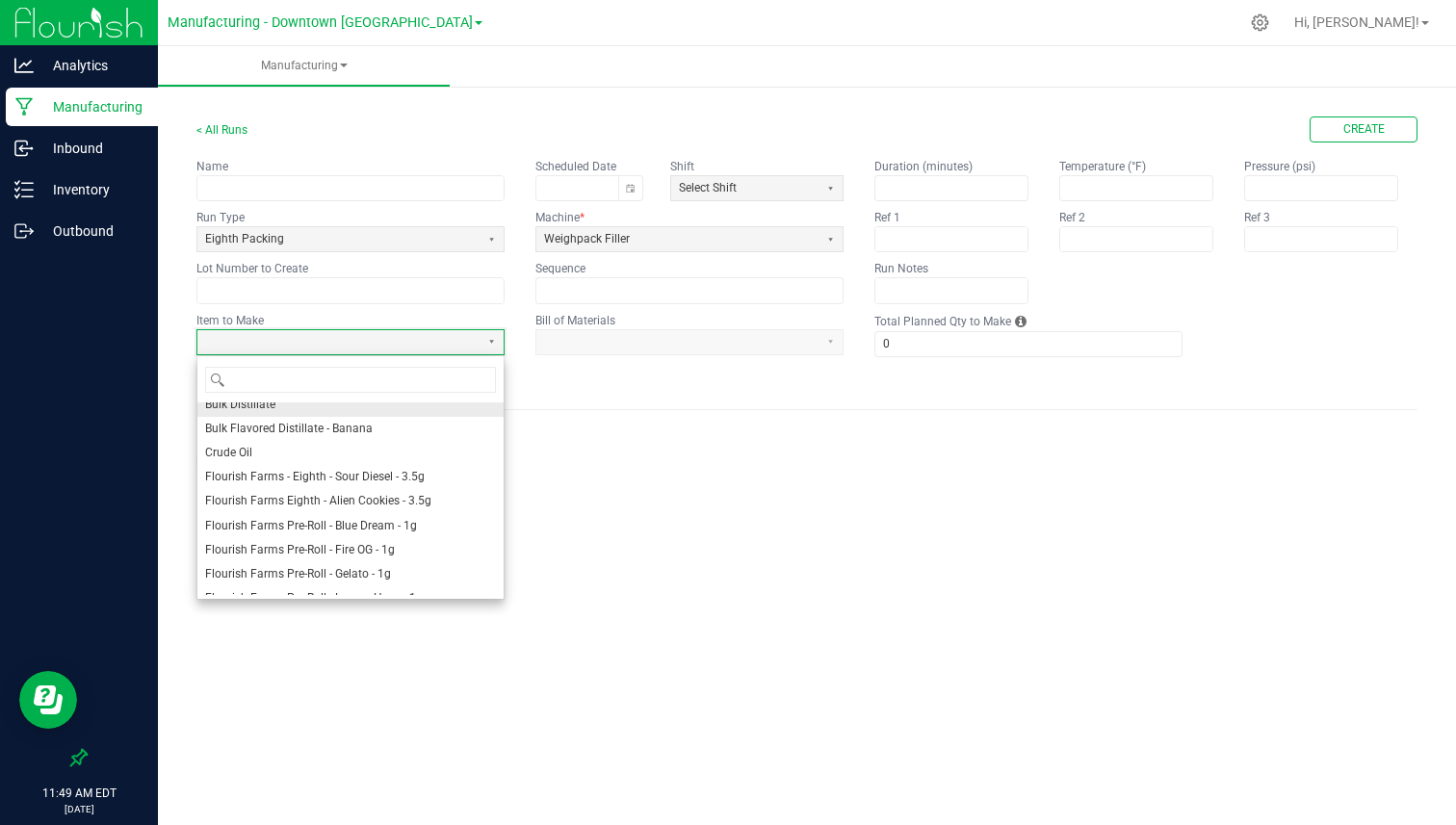
scroll to position [108, 0]
click at [334, 483] on span "Flourish Farms - Eighth - Sour Diesel - 3.5g" at bounding box center [315, 476] width 220 height 16
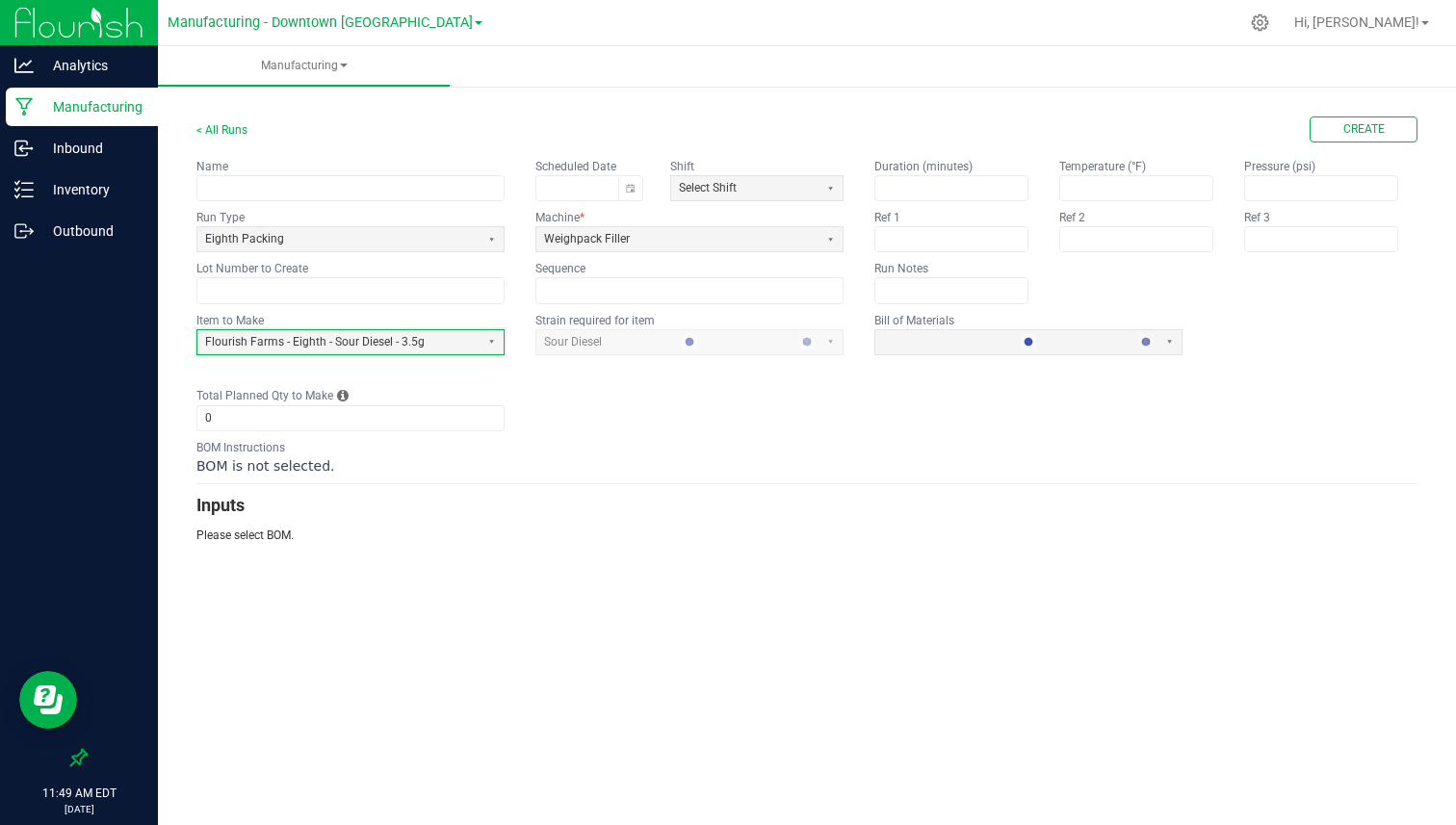
type input "1"
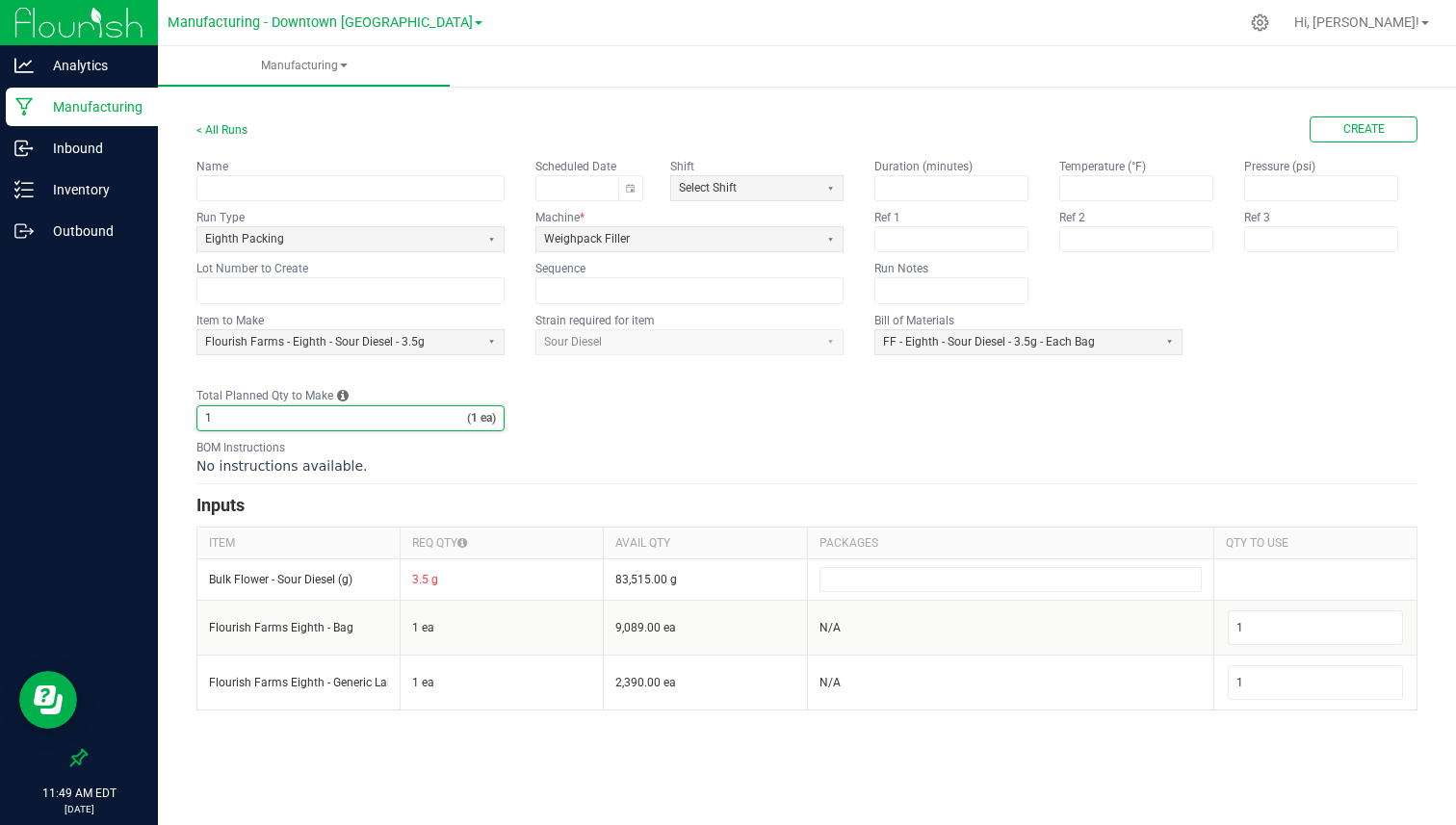
click at [346, 412] on input "1" at bounding box center [332, 418] width 270 height 24
type input "500"
click at [377, 454] on div "BOM Instructions No instructions available." at bounding box center [806, 457] width 1221 height 37
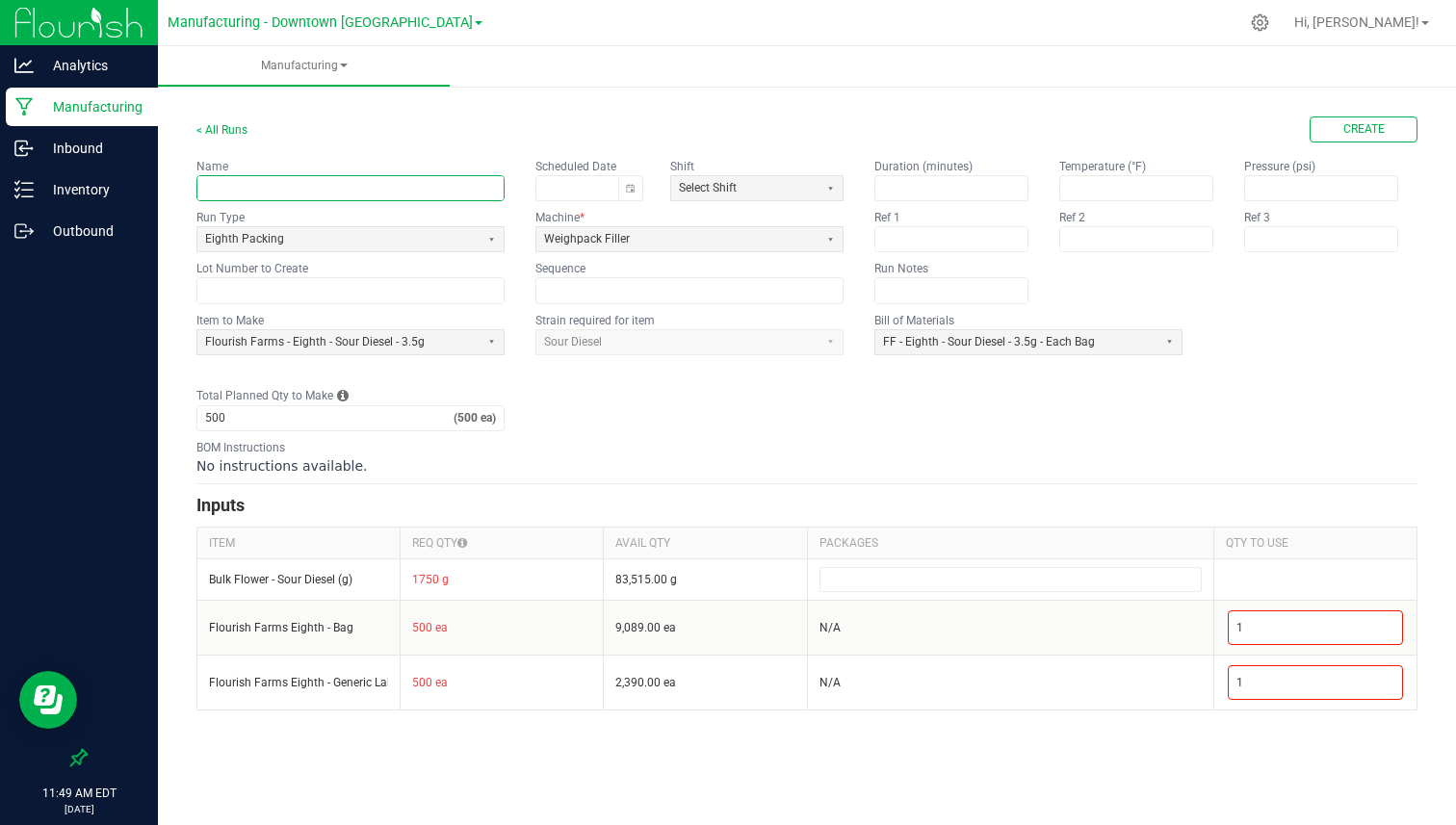
click at [469, 184] on input "text" at bounding box center [350, 188] width 306 height 24
paste input "FF-3.5G-SD-250922"
type input "FF-3.5G-SD-250923"
paste input "FF-3.5G-SD-250923"
type input "FF-3.5G-SD-250923"
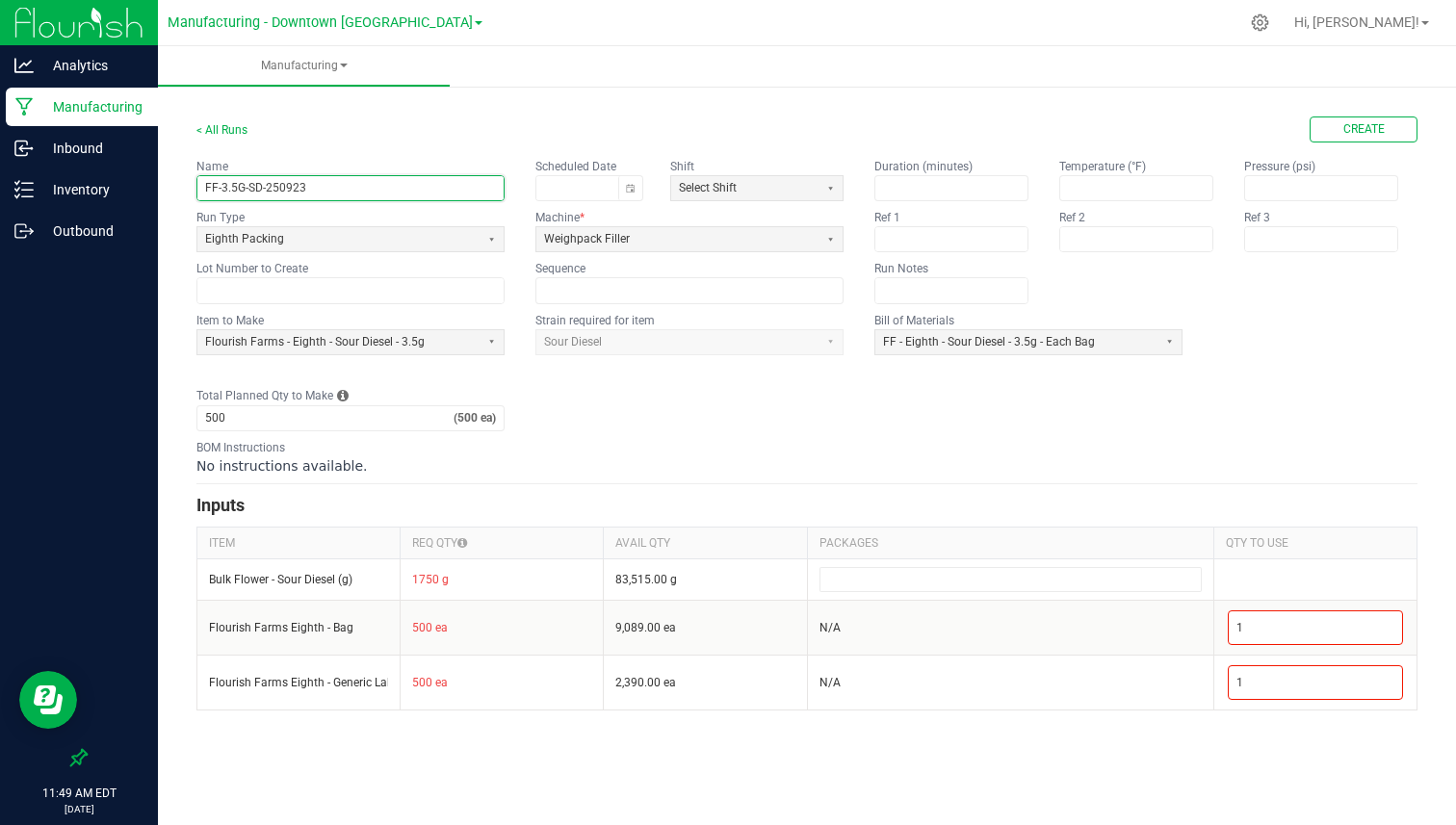
click at [445, 303] on form "< All Runs Create Name FF-3.5G-SD-250923 Scheduled Date Shift Select Shift Run …" at bounding box center [806, 414] width 1221 height 594
click at [447, 300] on input "text" at bounding box center [350, 290] width 306 height 24
paste input "FF-3.5G-SD-250923"
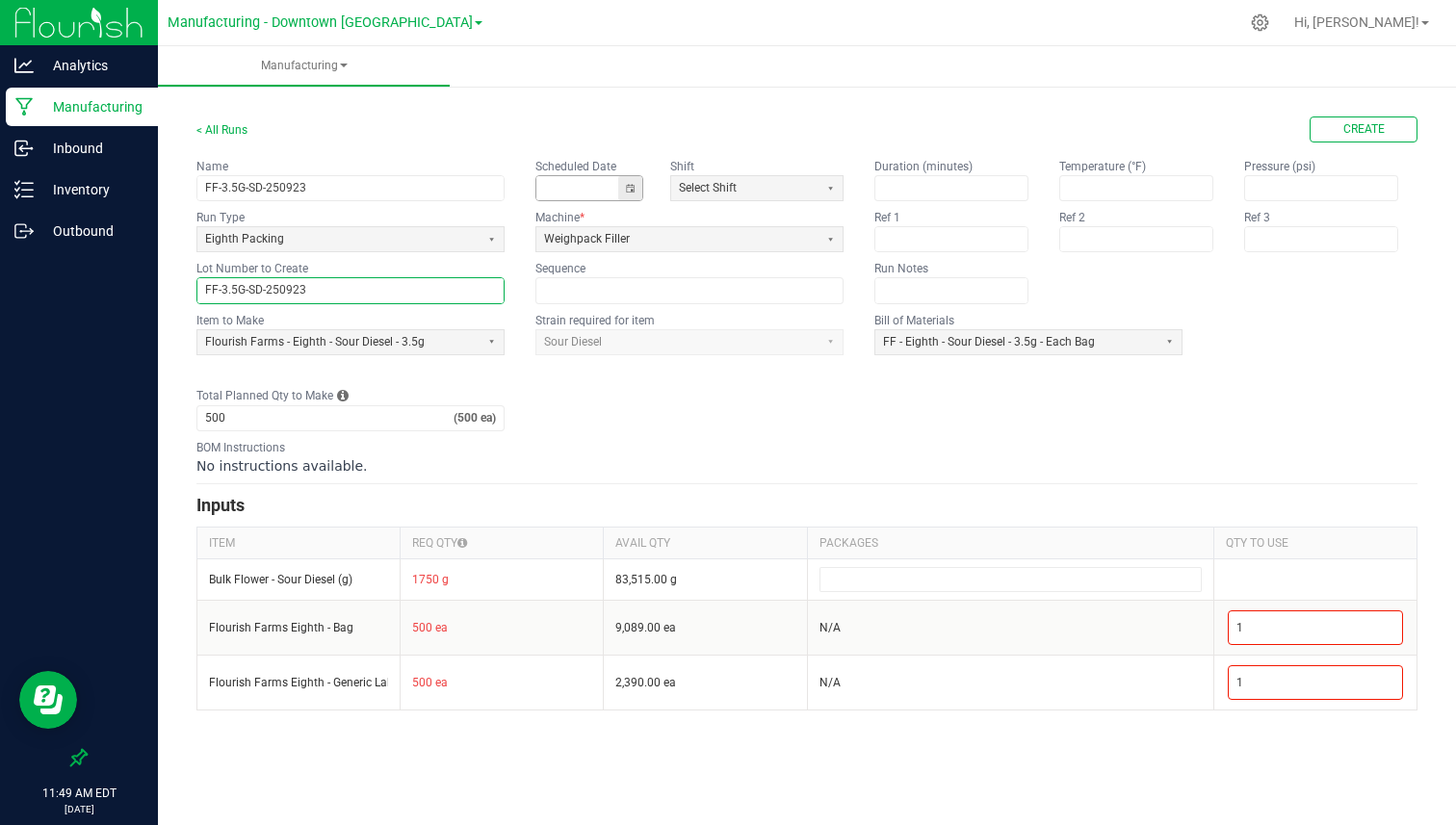
click at [629, 178] on button "Toggle calendar" at bounding box center [630, 188] width 24 height 24
type input "FF-3.5G-SD-250923"
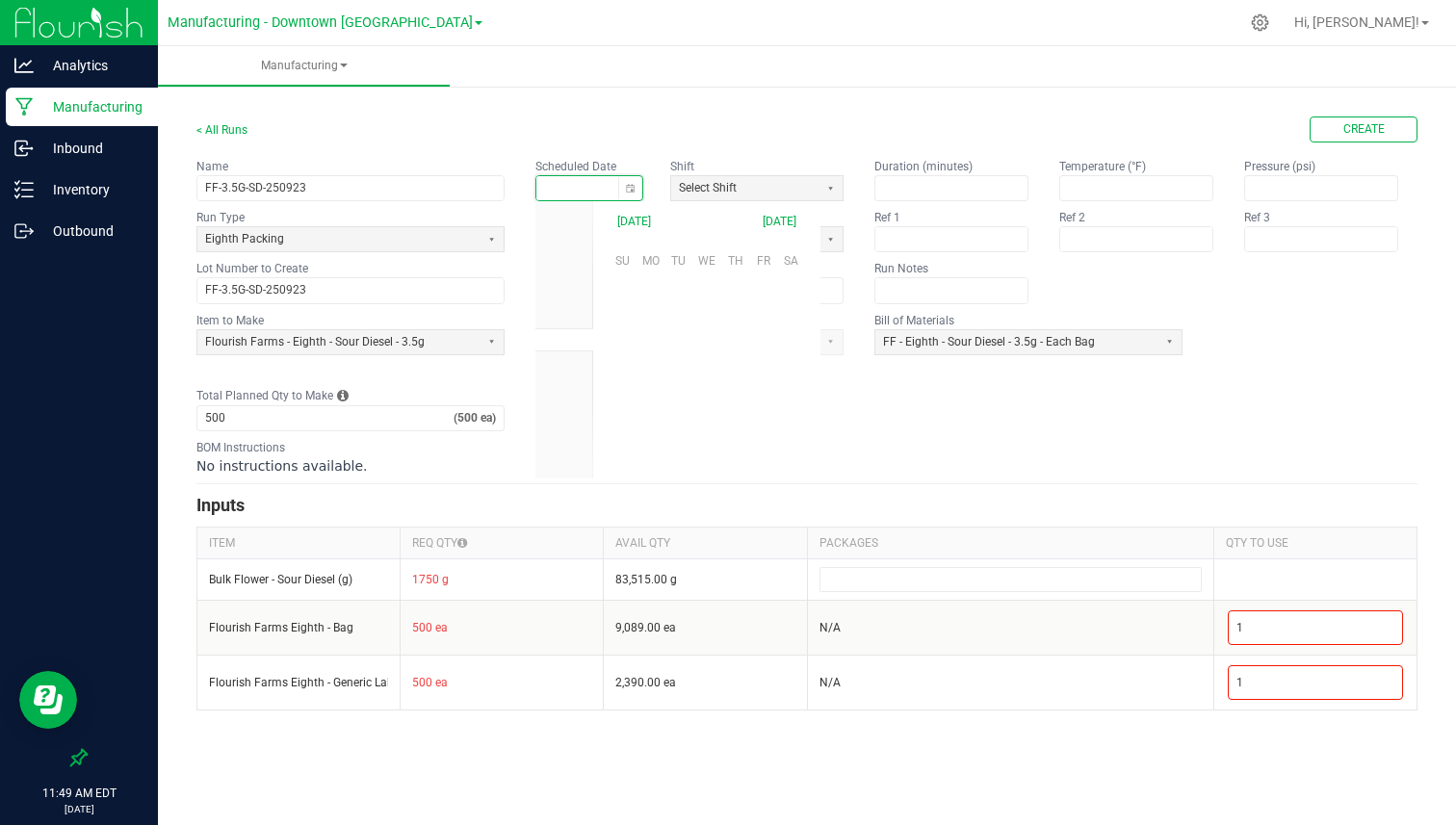
scroll to position [303621, 0]
click at [672, 373] on span "23" at bounding box center [678, 384] width 28 height 30
type input "[DATE]"
click at [746, 195] on span "Select Shift" at bounding box center [745, 188] width 132 height 16
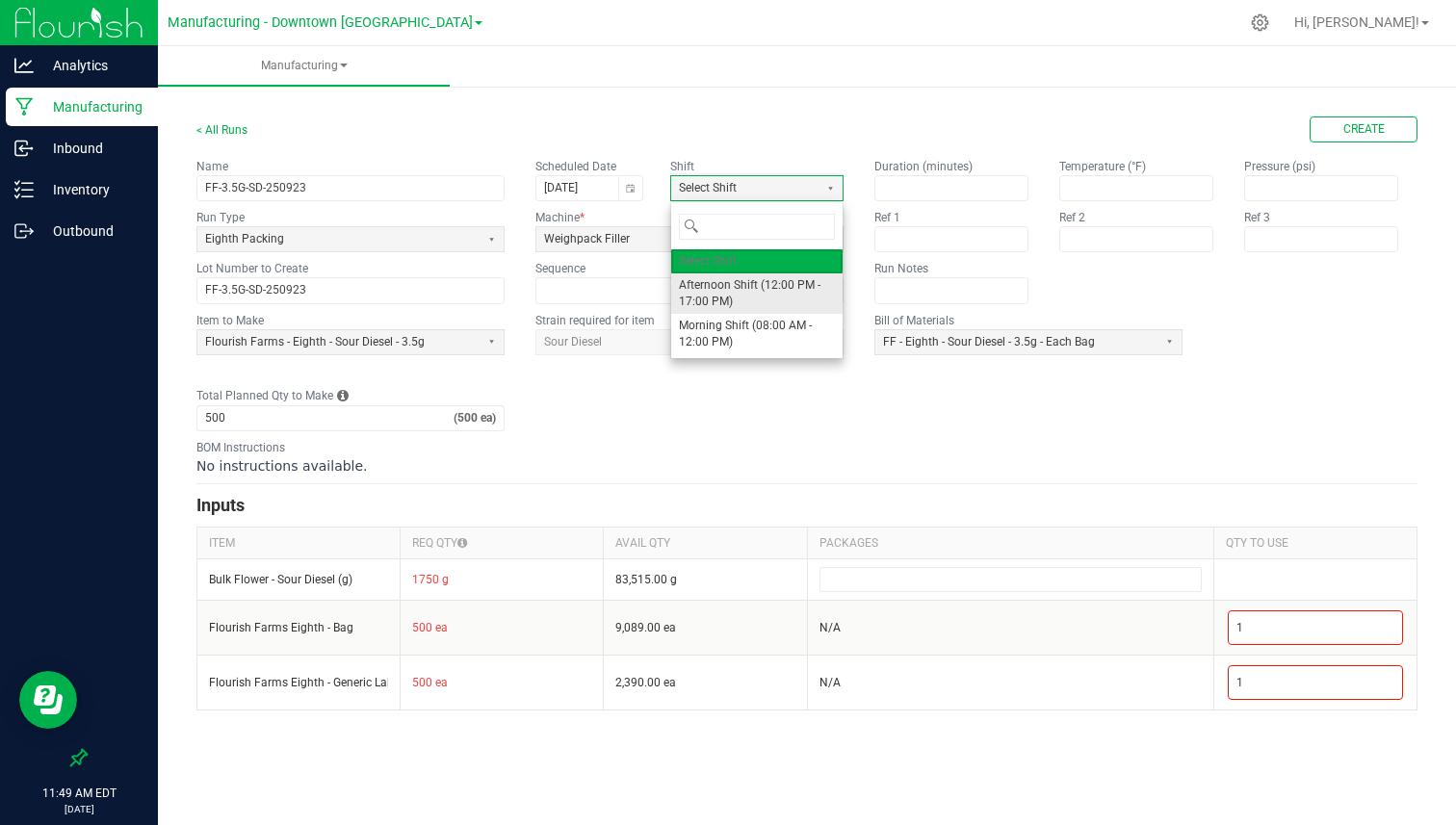
drag, startPoint x: 719, startPoint y: 324, endPoint x: 733, endPoint y: 291, distance: 36.3
click at [733, 291] on ul "Afternoon Shift (12:00 PM - 17:00 PM) Morning Shift (08:00 AM - 12:00 PM)" at bounding box center [756, 314] width 171 height 82
click at [733, 291] on span "Afternoon Shift (12:00 PM - 17:00 PM)" at bounding box center [757, 293] width 156 height 33
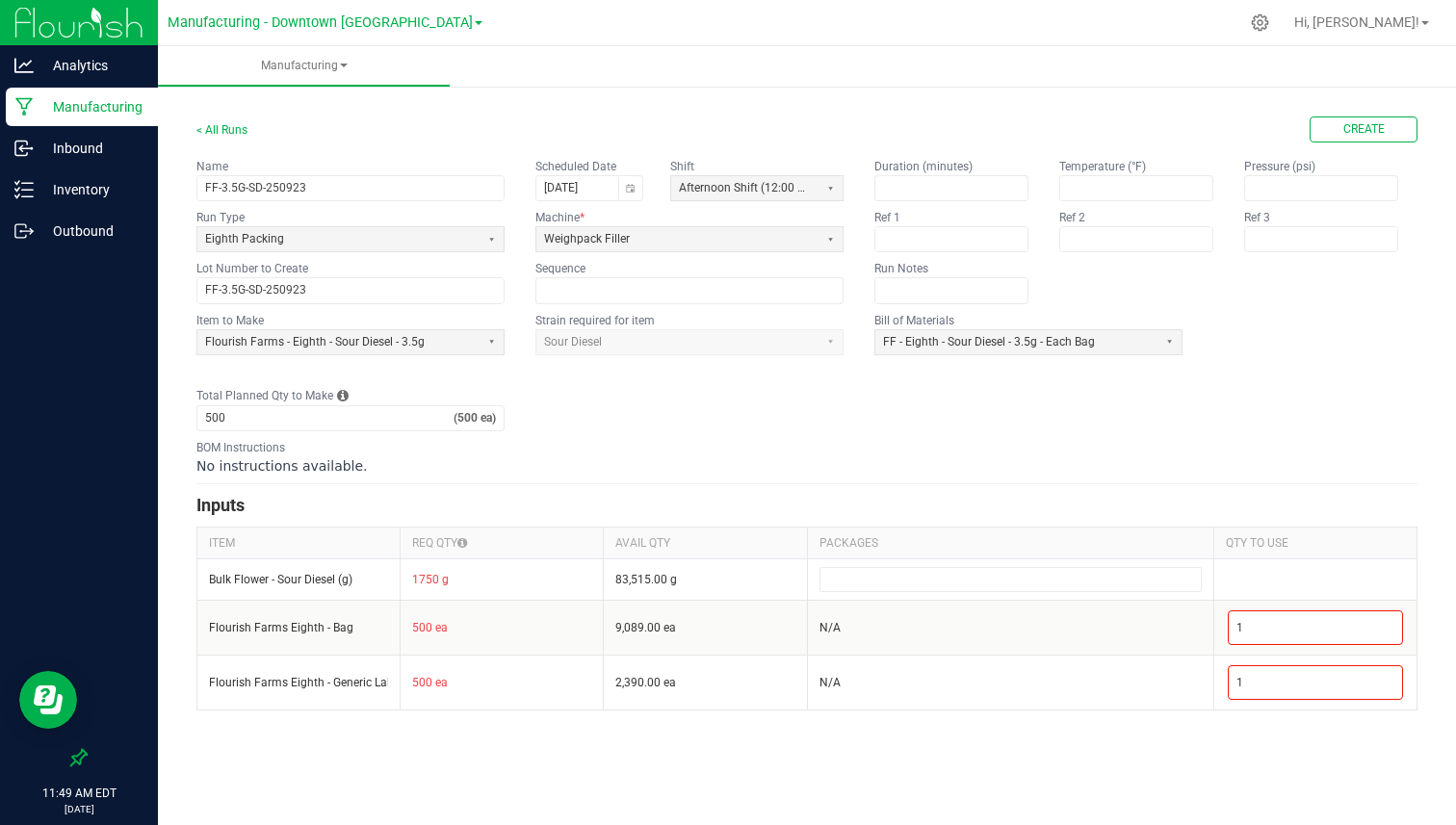
click at [720, 470] on div "No instructions available." at bounding box center [806, 465] width 1221 height 19
click at [1378, 133] on span "Create" at bounding box center [1363, 129] width 41 height 16
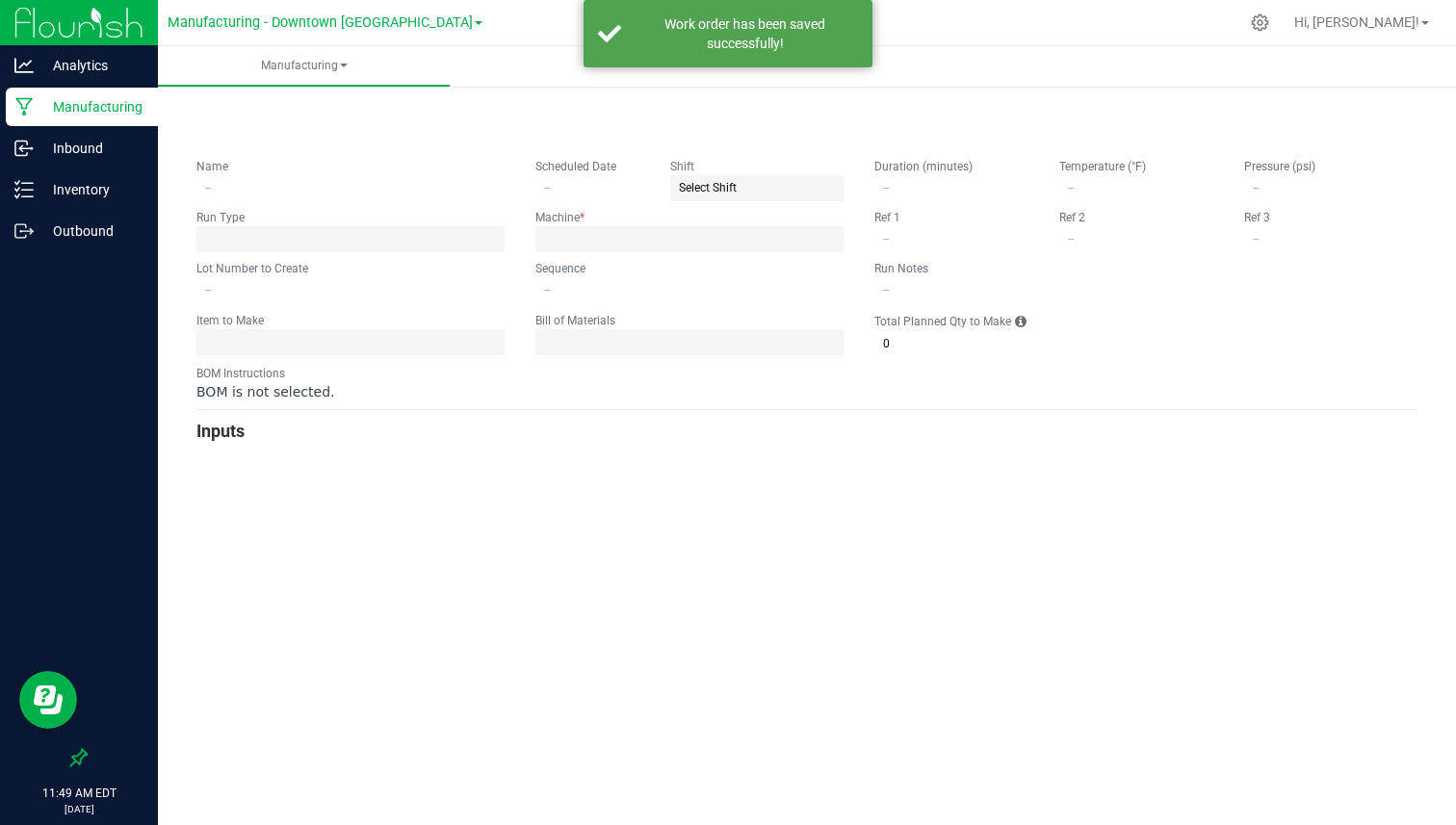
type input "FF-3.5G-SD-250923"
type input "[DATE]"
type input "FF-3.5G-SD-250923"
type input "0"
type input "500"
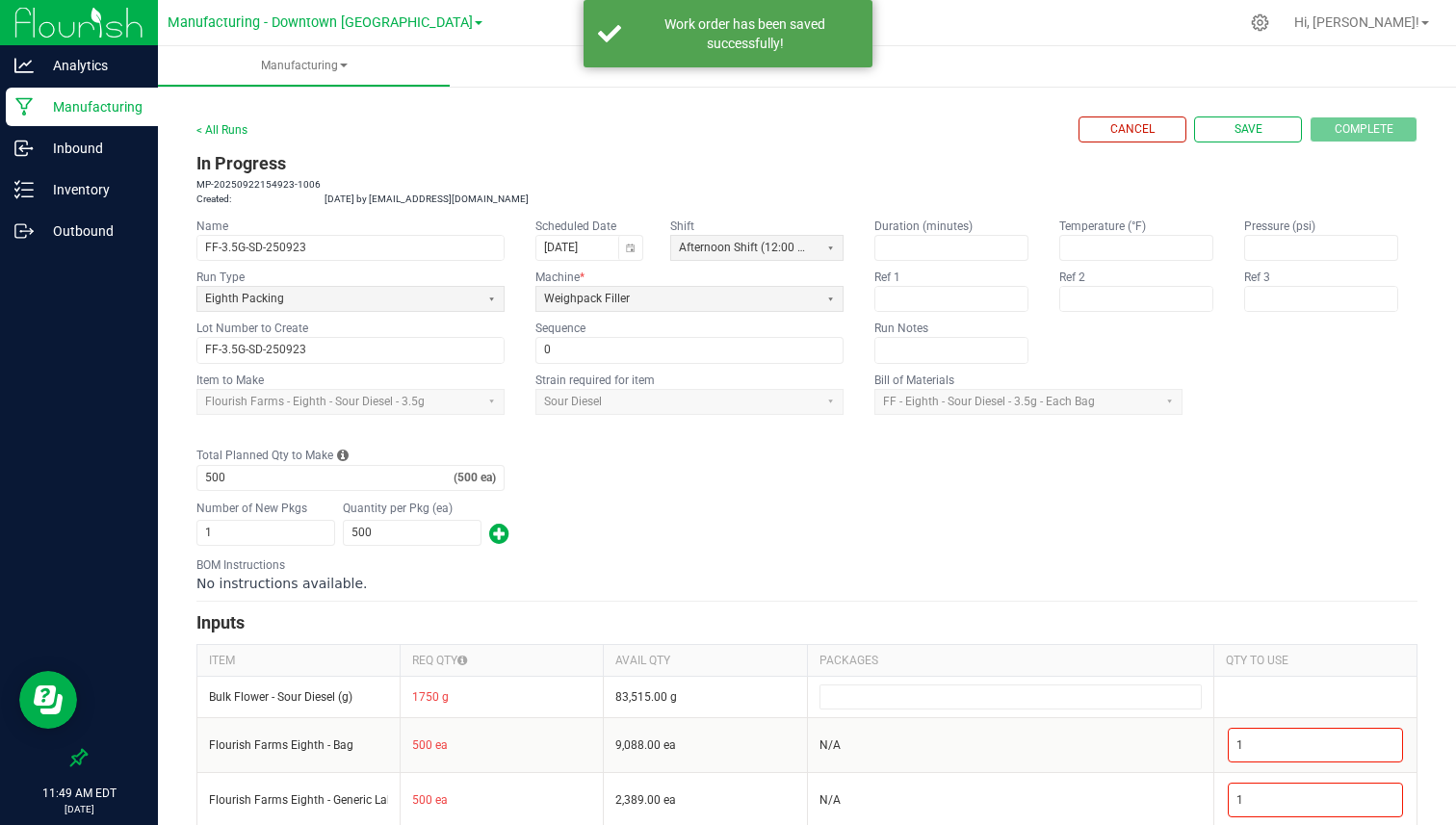
scroll to position [22, 0]
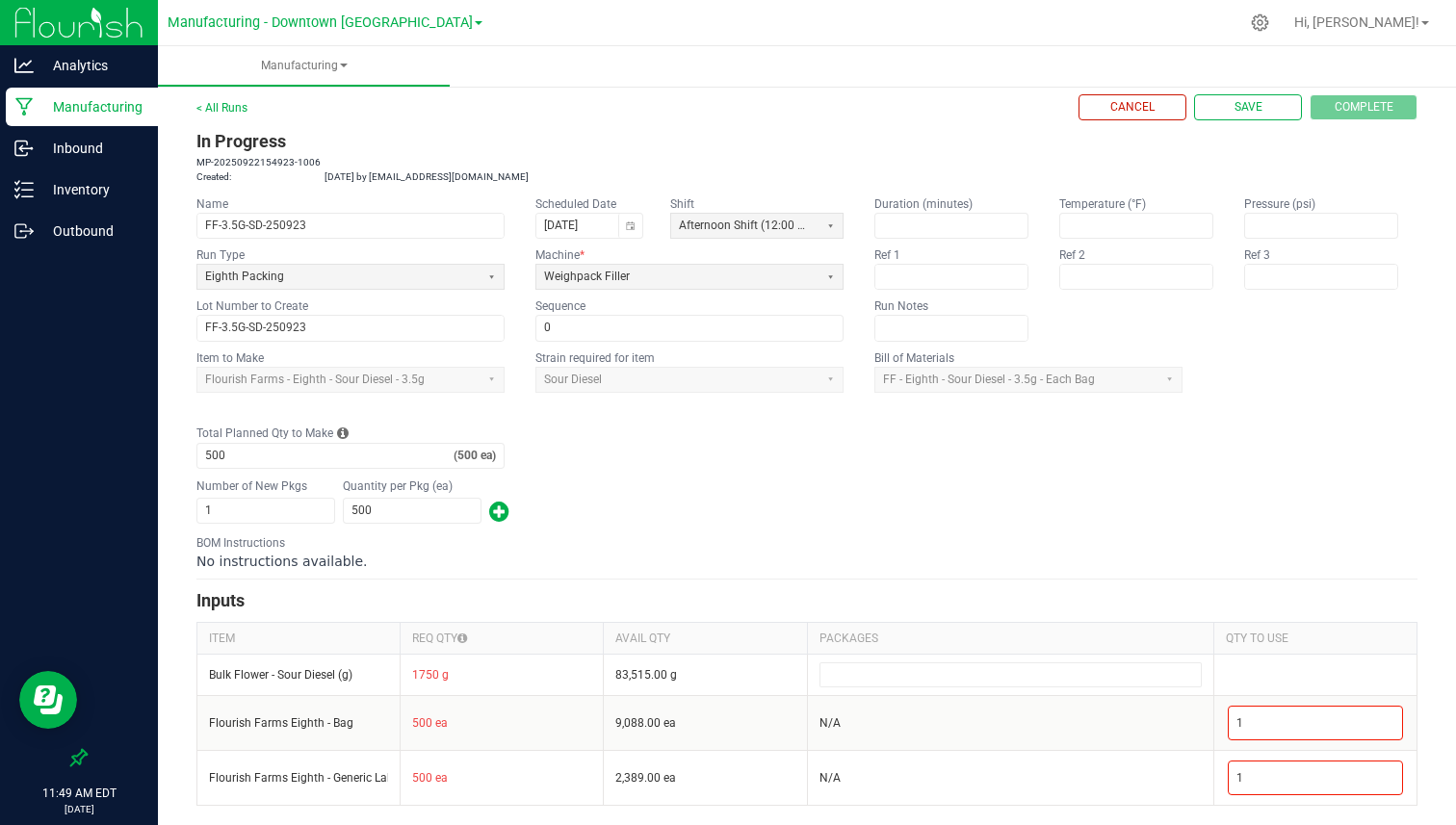
click at [498, 510] on span "button" at bounding box center [499, 511] width 20 height 31
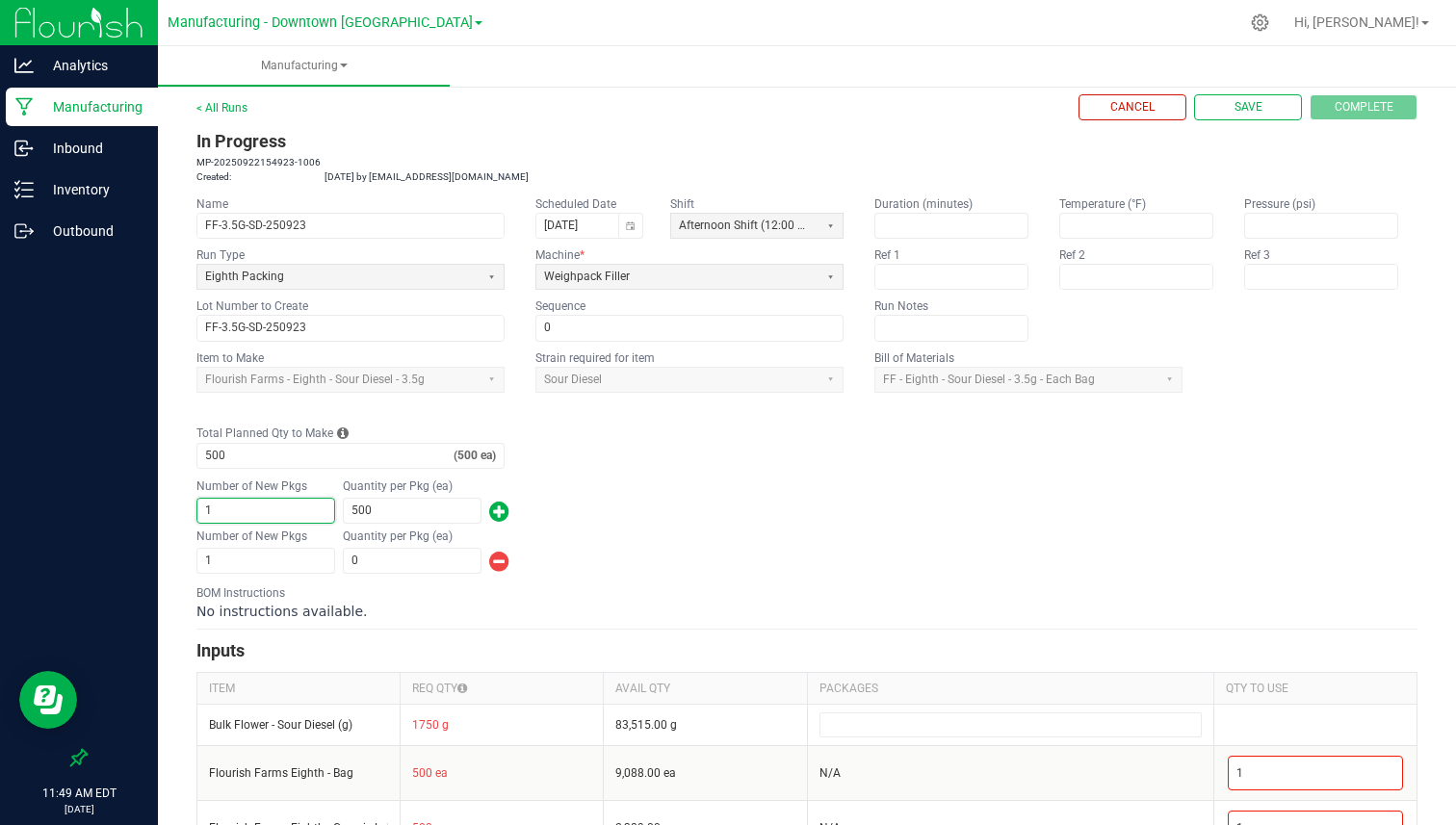
click at [278, 504] on input "1" at bounding box center [265, 511] width 137 height 24
click at [503, 558] on span "button" at bounding box center [499, 561] width 20 height 31
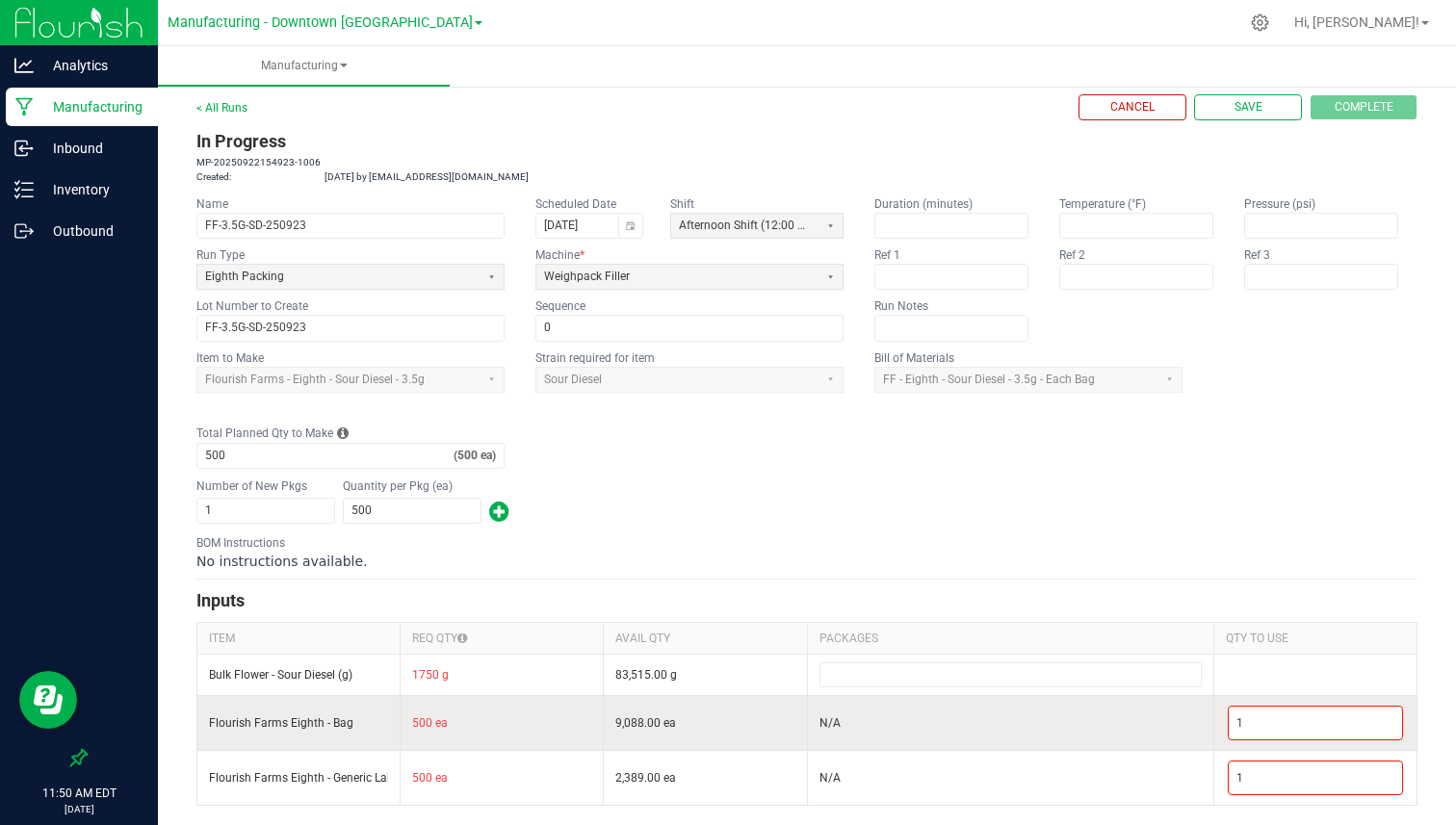
click at [264, 724] on input "Flourish Farms Eighth - Bag" at bounding box center [298, 722] width 179 height 15
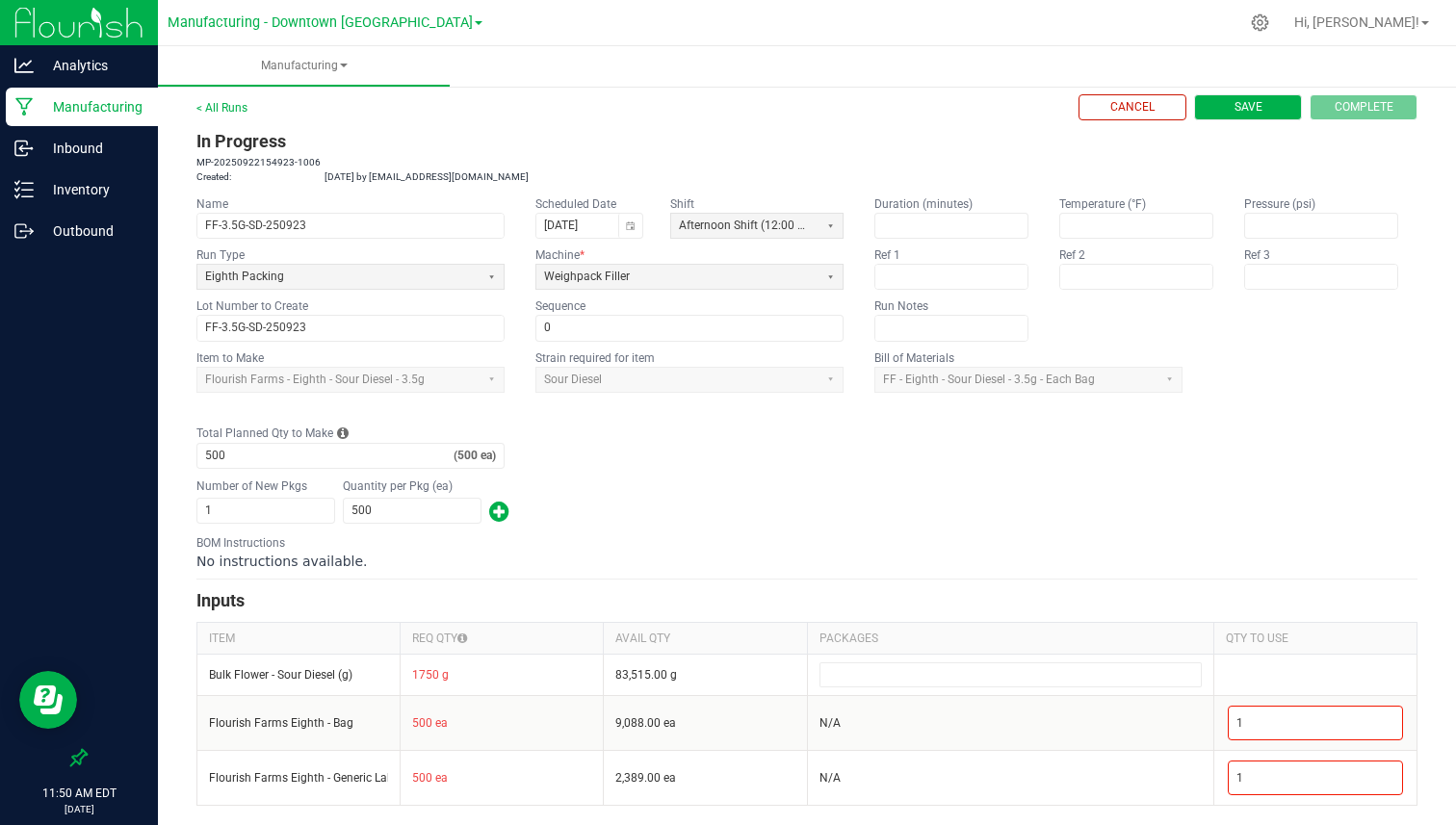
click at [1241, 113] on span "Save" at bounding box center [1248, 107] width 28 height 16
type input "0"
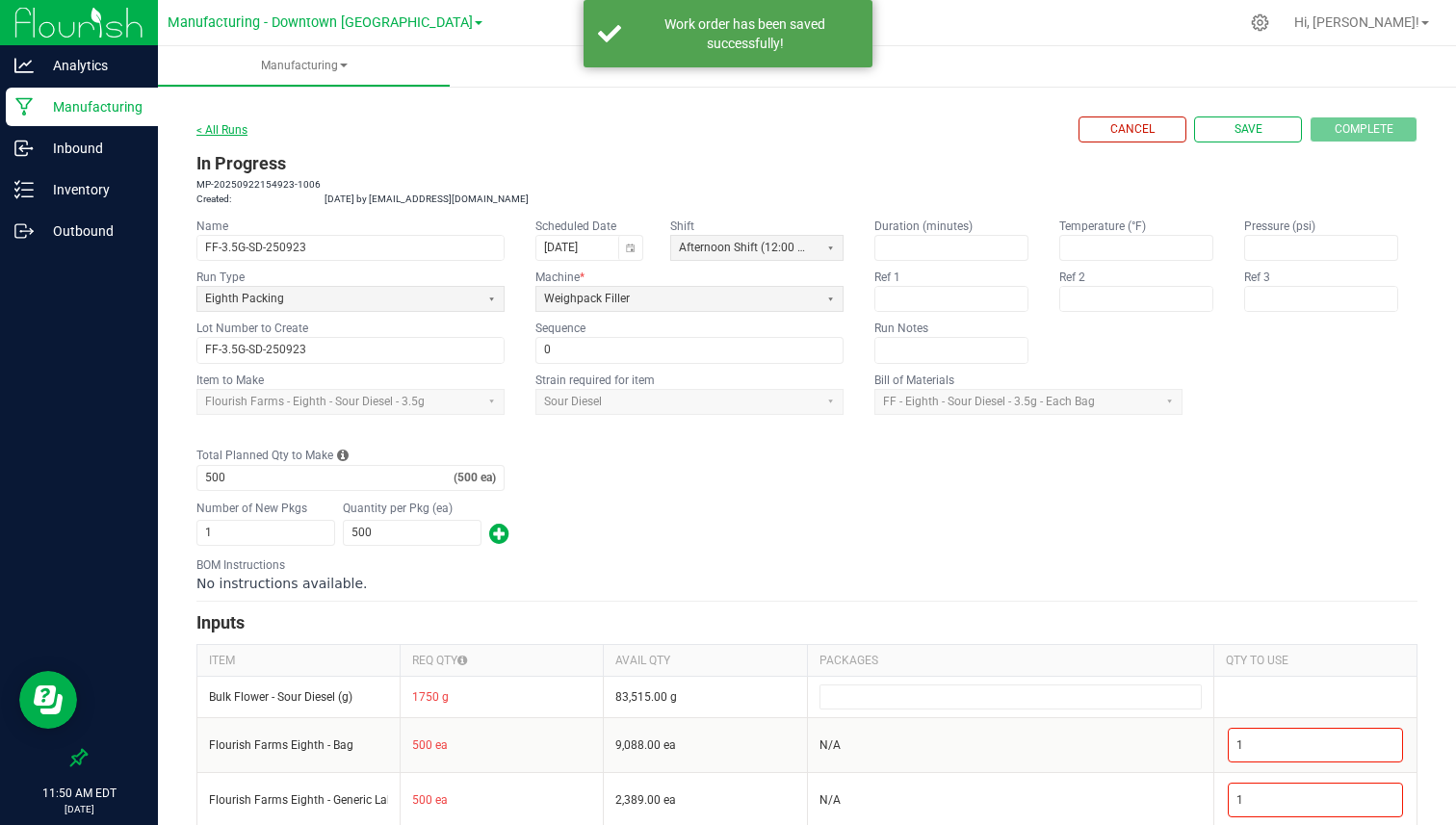
click at [238, 128] on link "< All Runs" at bounding box center [221, 129] width 51 height 13
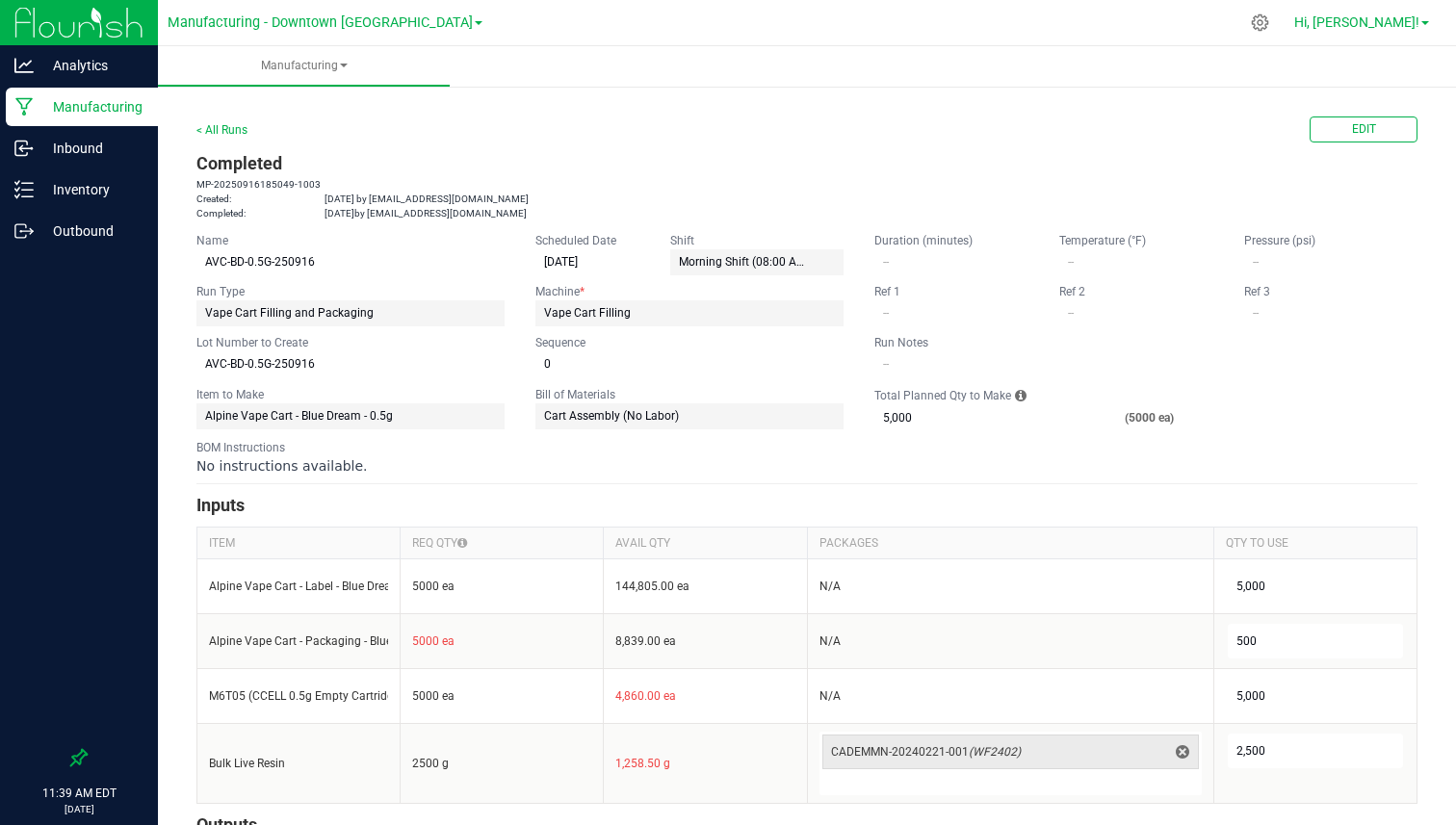
click at [1374, 27] on span "Hi, [PERSON_NAME]!" at bounding box center [1356, 21] width 125 height 15
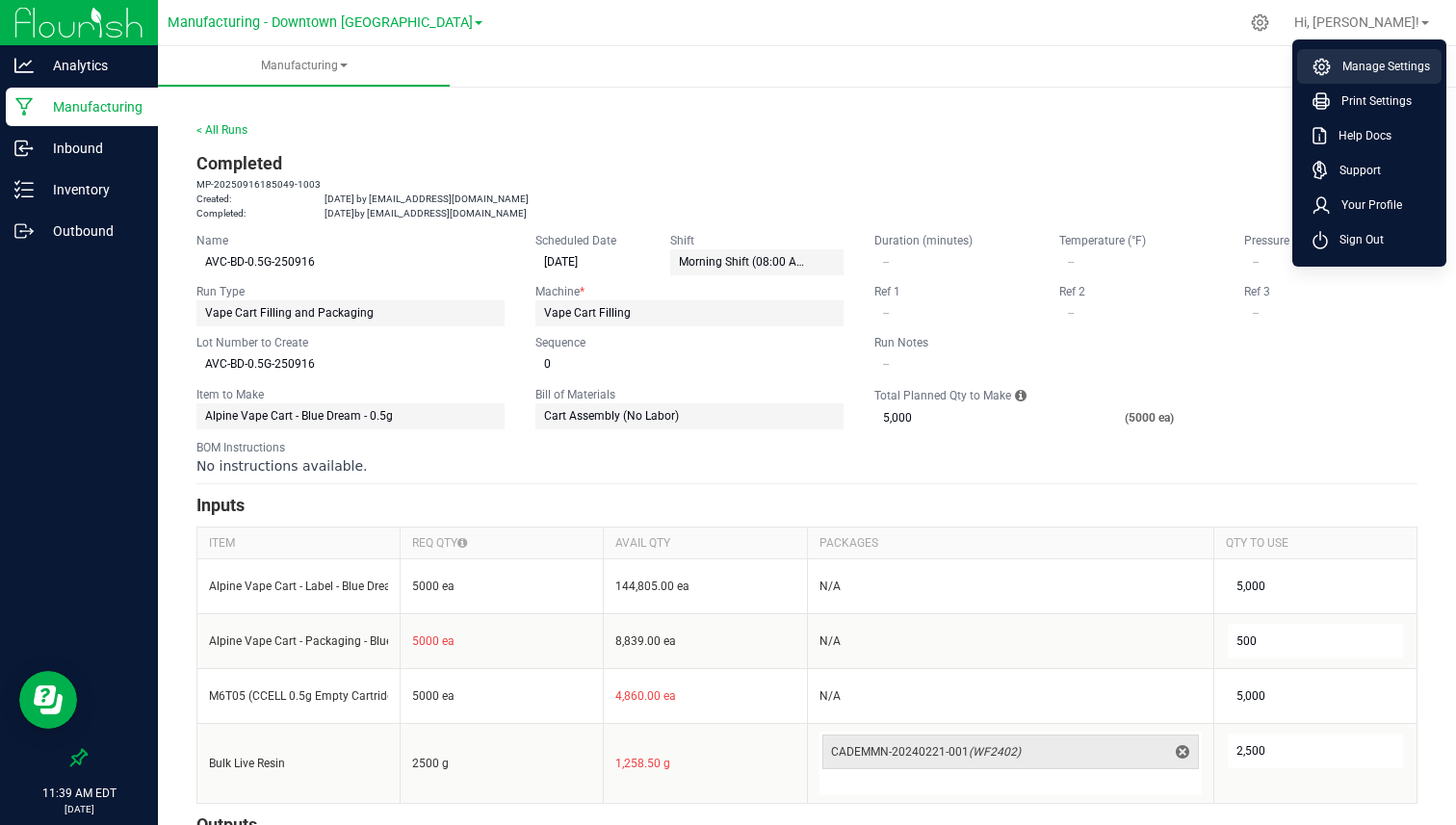
click at [1361, 66] on span "Manage Settings" at bounding box center [1380, 66] width 99 height 19
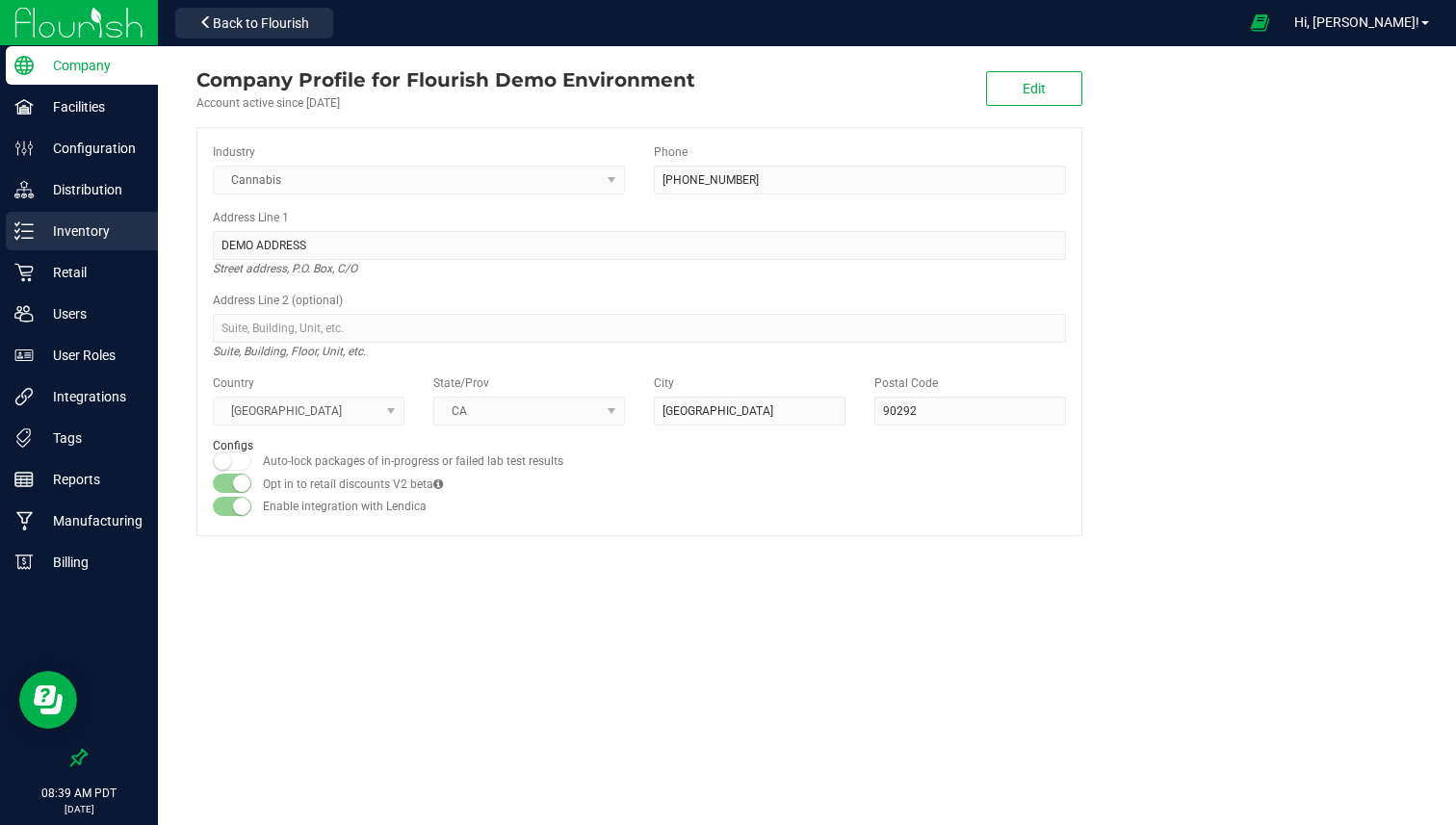
click at [97, 231] on p "Inventory" at bounding box center [92, 231] width 116 height 23
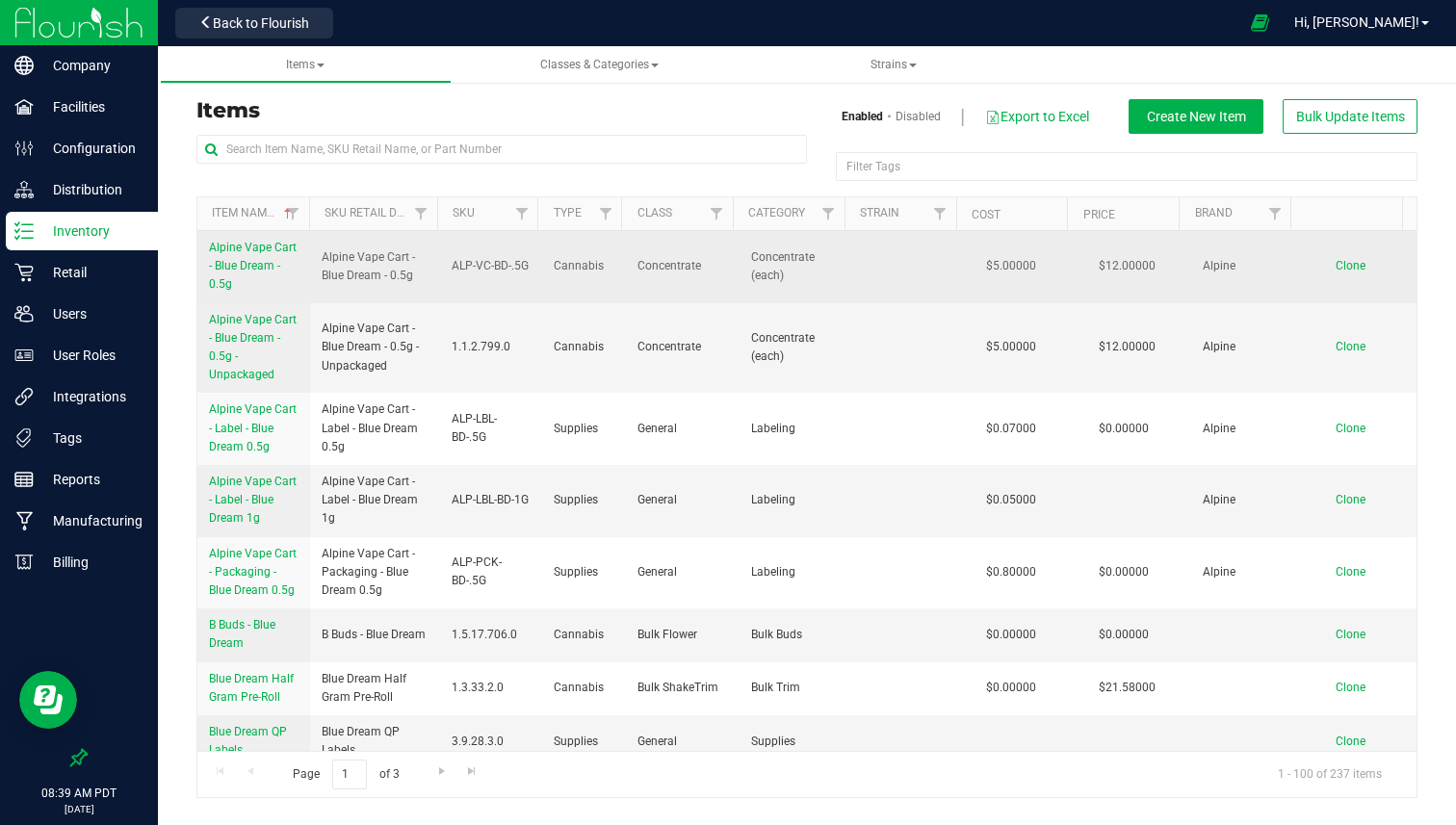
click at [260, 259] on span "Alpine Vape Cart - Blue Dream - 0.5g" at bounding box center [253, 266] width 88 height 50
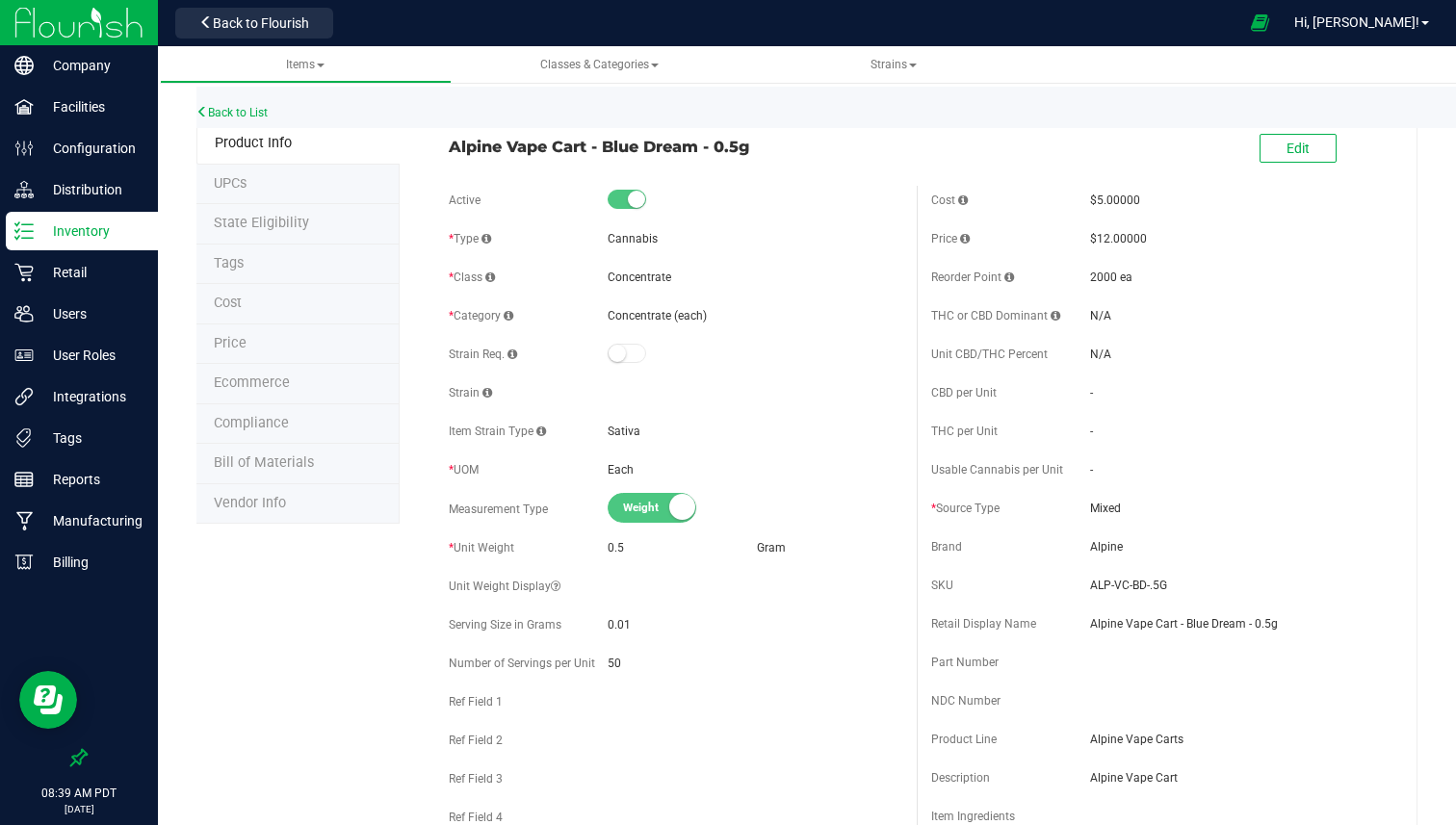
click at [288, 466] on span "Bill of Materials" at bounding box center [264, 462] width 100 height 16
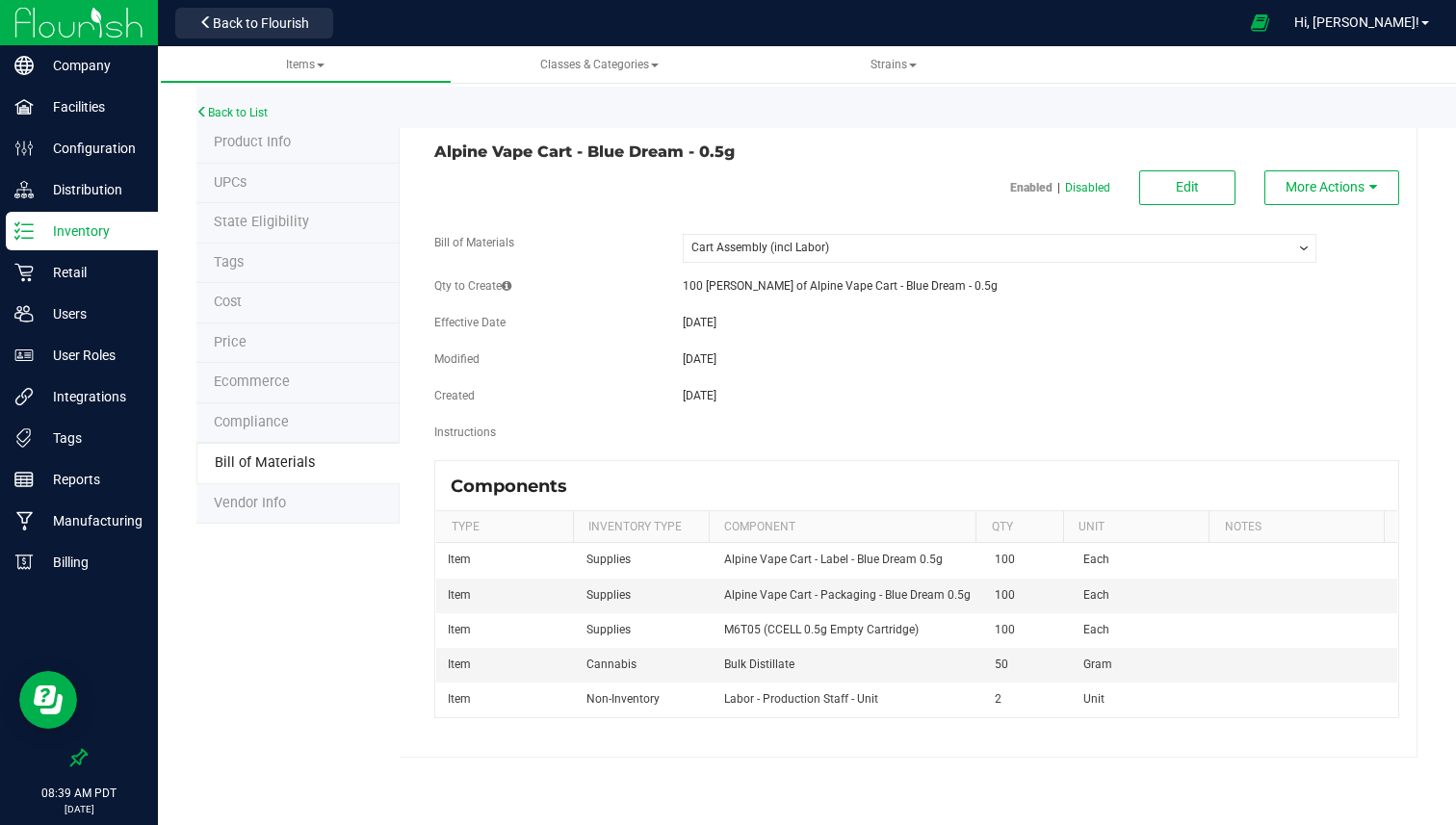
click at [488, 147] on h3 "Alpine Vape Cart - Blue Dream - 0.5g" at bounding box center [668, 151] width 468 height 17
drag, startPoint x: 488, startPoint y: 147, endPoint x: 723, endPoint y: 147, distance: 234.9
click at [723, 147] on h3 "Alpine Vape Cart - Blue Dream - 0.5g" at bounding box center [668, 151] width 468 height 17
click at [696, 287] on span "100 eaches of Alpine Vape Cart - Blue Dream - 0.5g" at bounding box center [840, 285] width 315 height 13
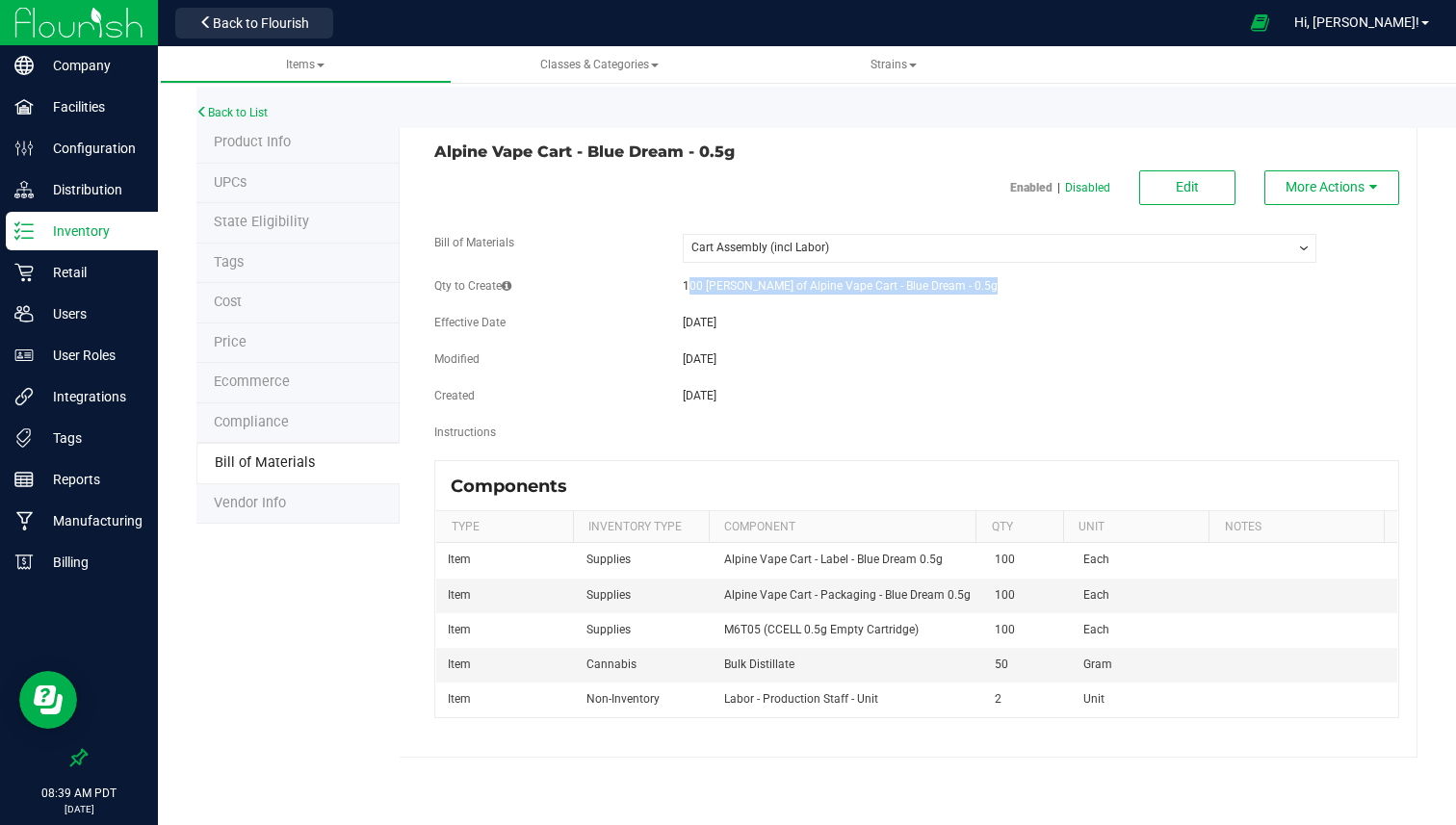
click at [696, 287] on span "100 eaches of Alpine Vape Cart - Blue Dream - 0.5g" at bounding box center [840, 285] width 315 height 13
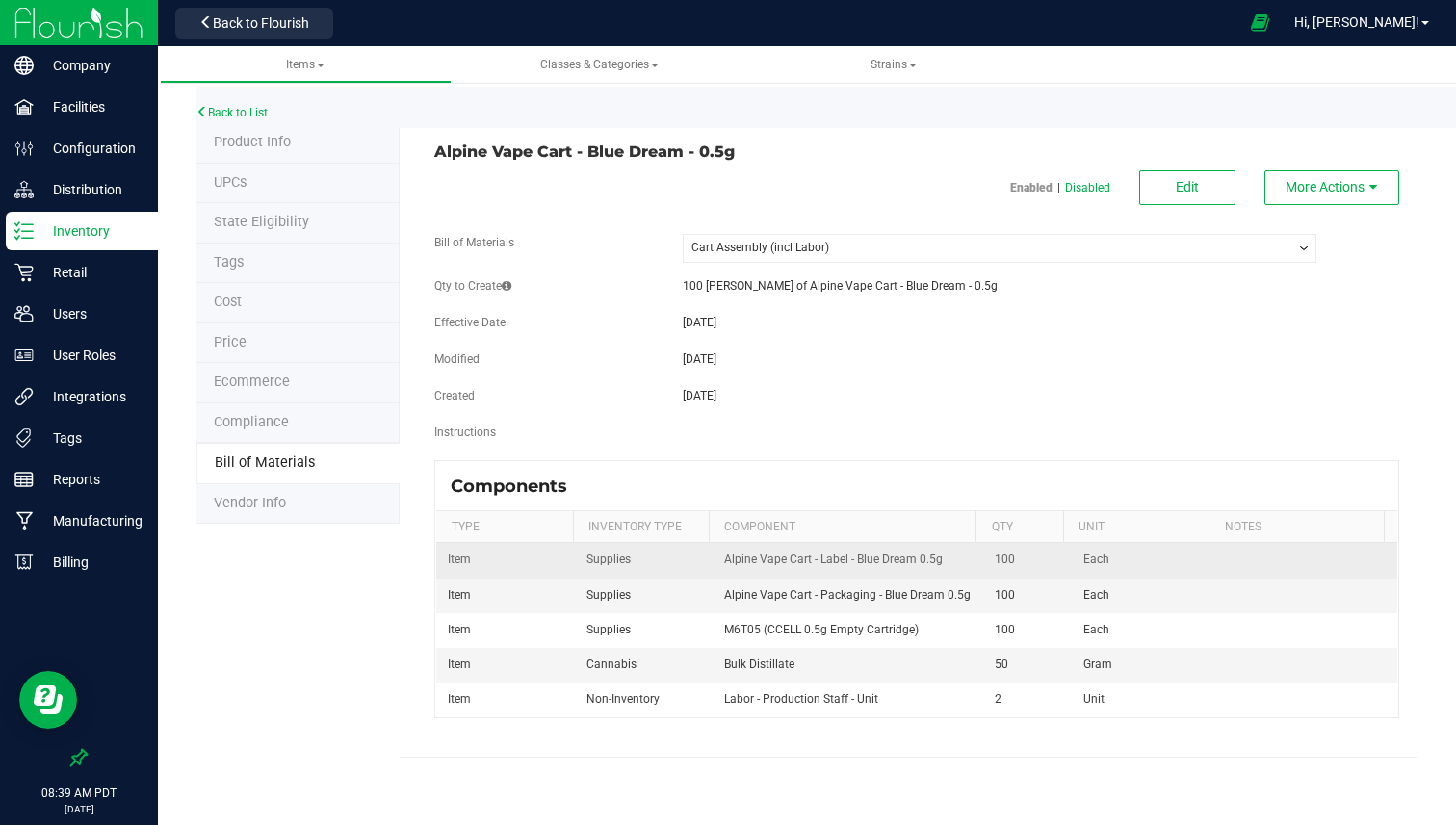
click at [836, 564] on span "Alpine Vape Cart - Label - Blue Dream 0.5g" at bounding box center [833, 559] width 219 height 13
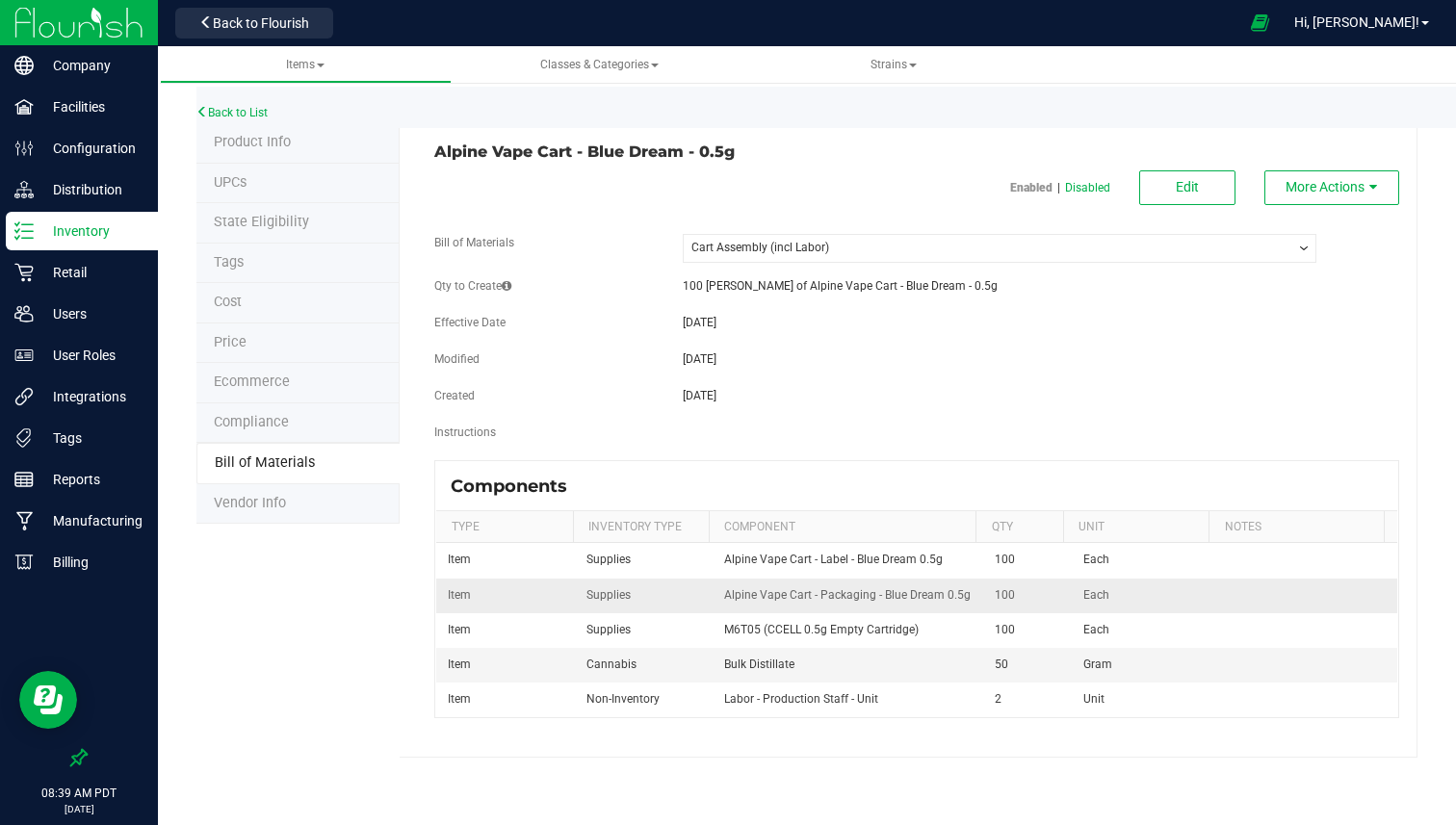
click at [829, 598] on span "Alpine Vape Cart - Packaging - Blue Dream 0.5g" at bounding box center [847, 594] width 246 height 13
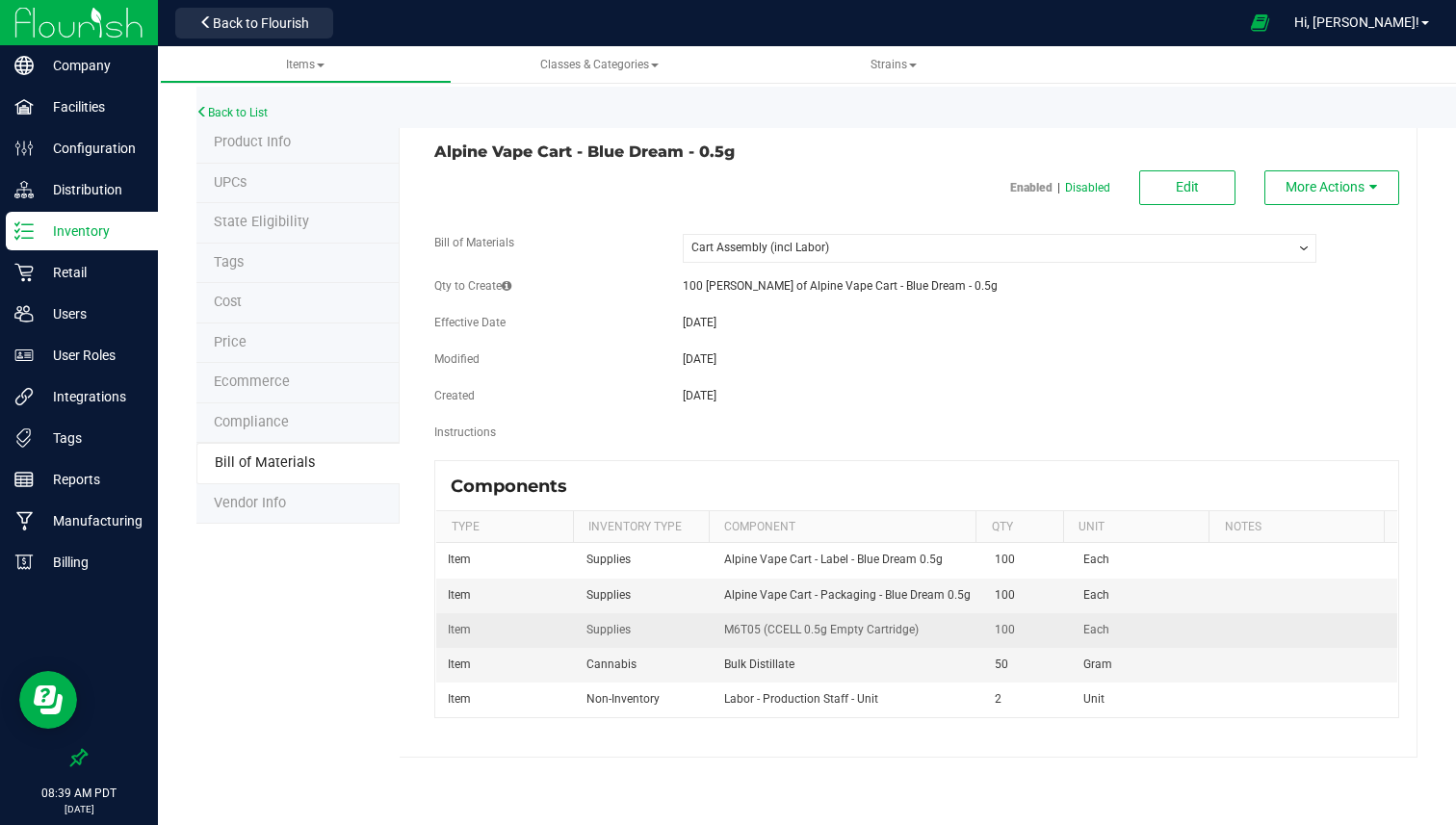
click at [821, 632] on span "M6T05 (CCELL 0.5g Empty Cartridge)" at bounding box center [821, 629] width 194 height 13
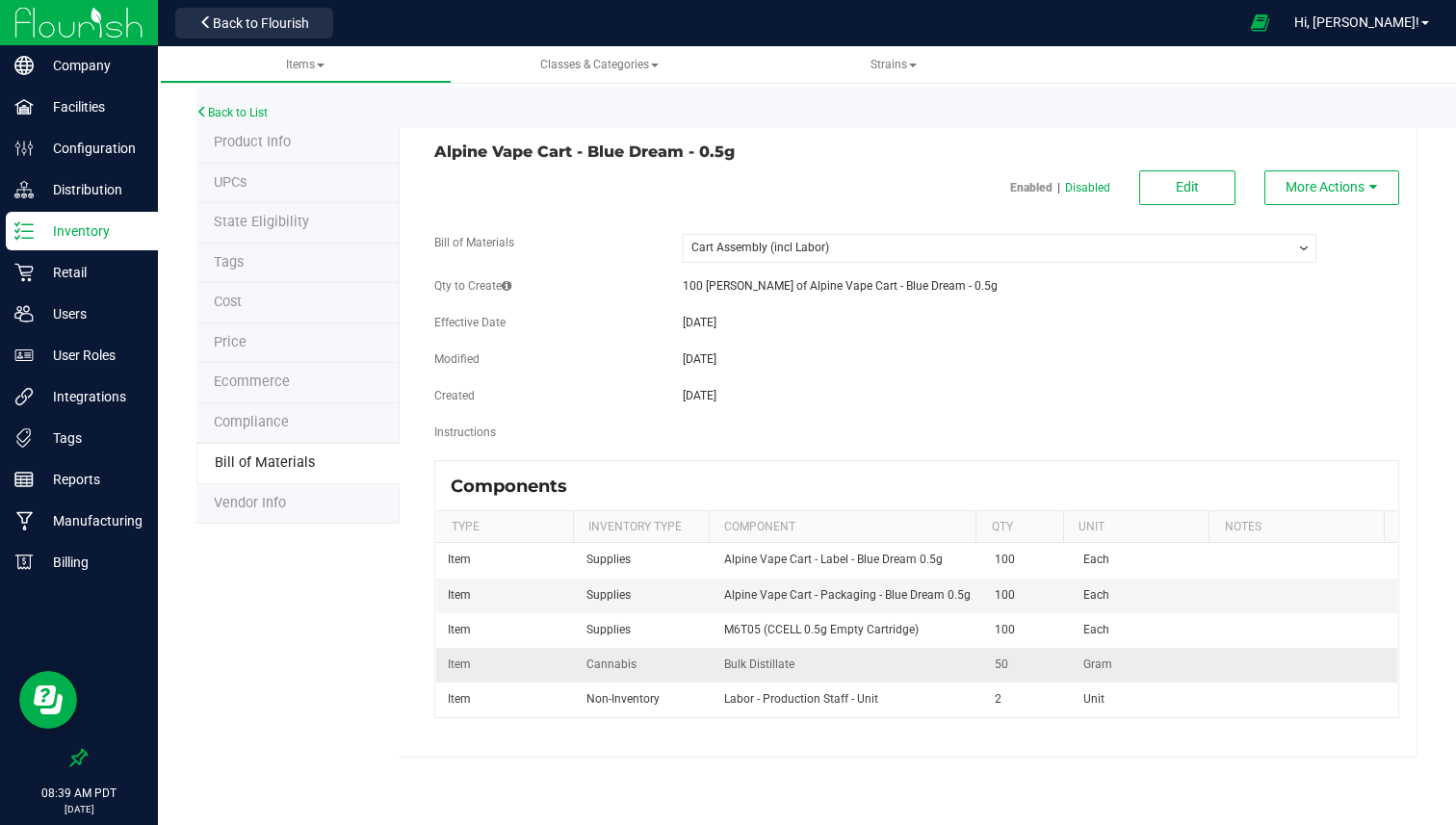
click at [765, 668] on span "Bulk Distillate" at bounding box center [759, 664] width 70 height 13
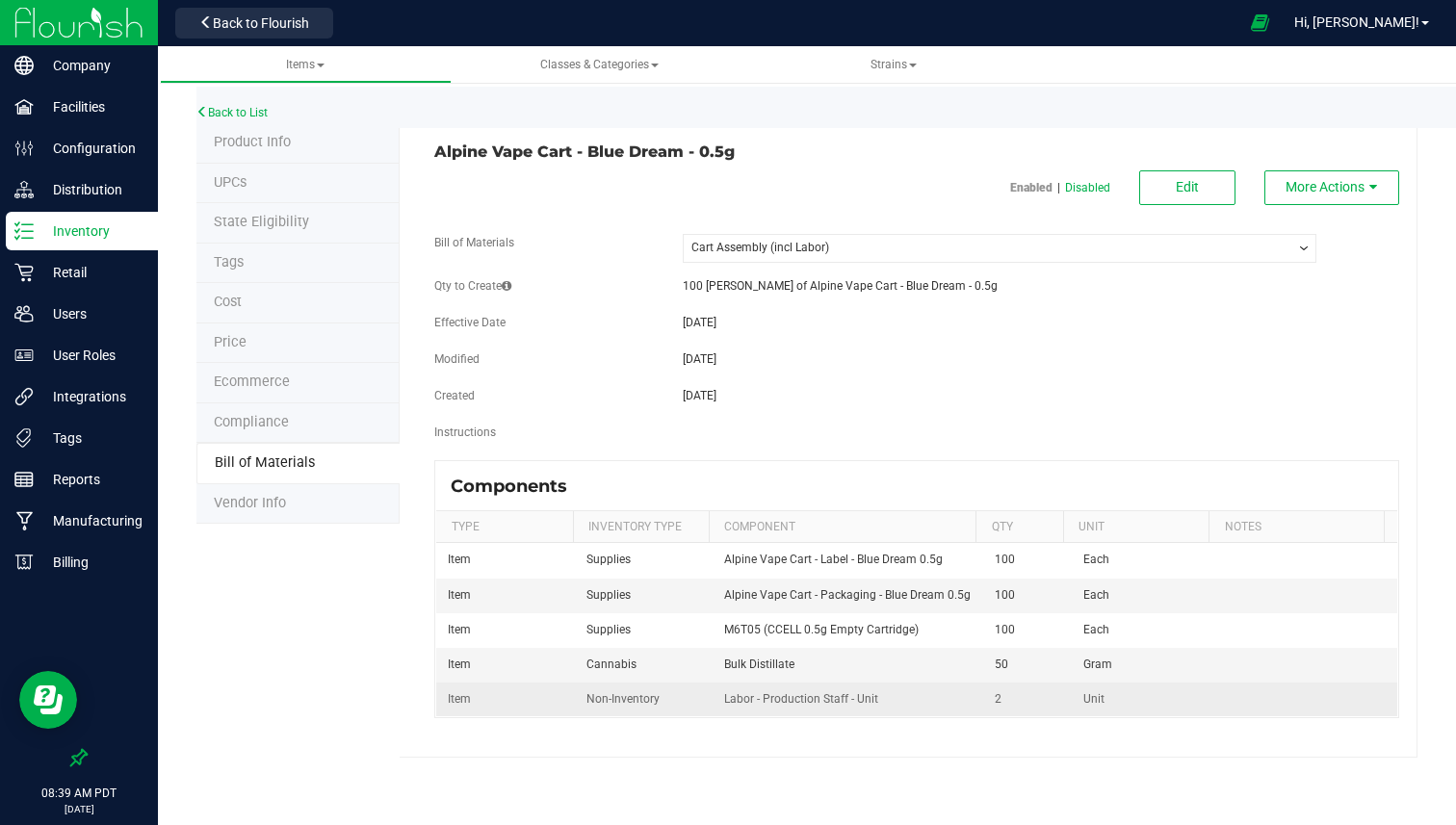
click at [782, 700] on span "Labor - Production Staff - Unit" at bounding box center [801, 698] width 154 height 13
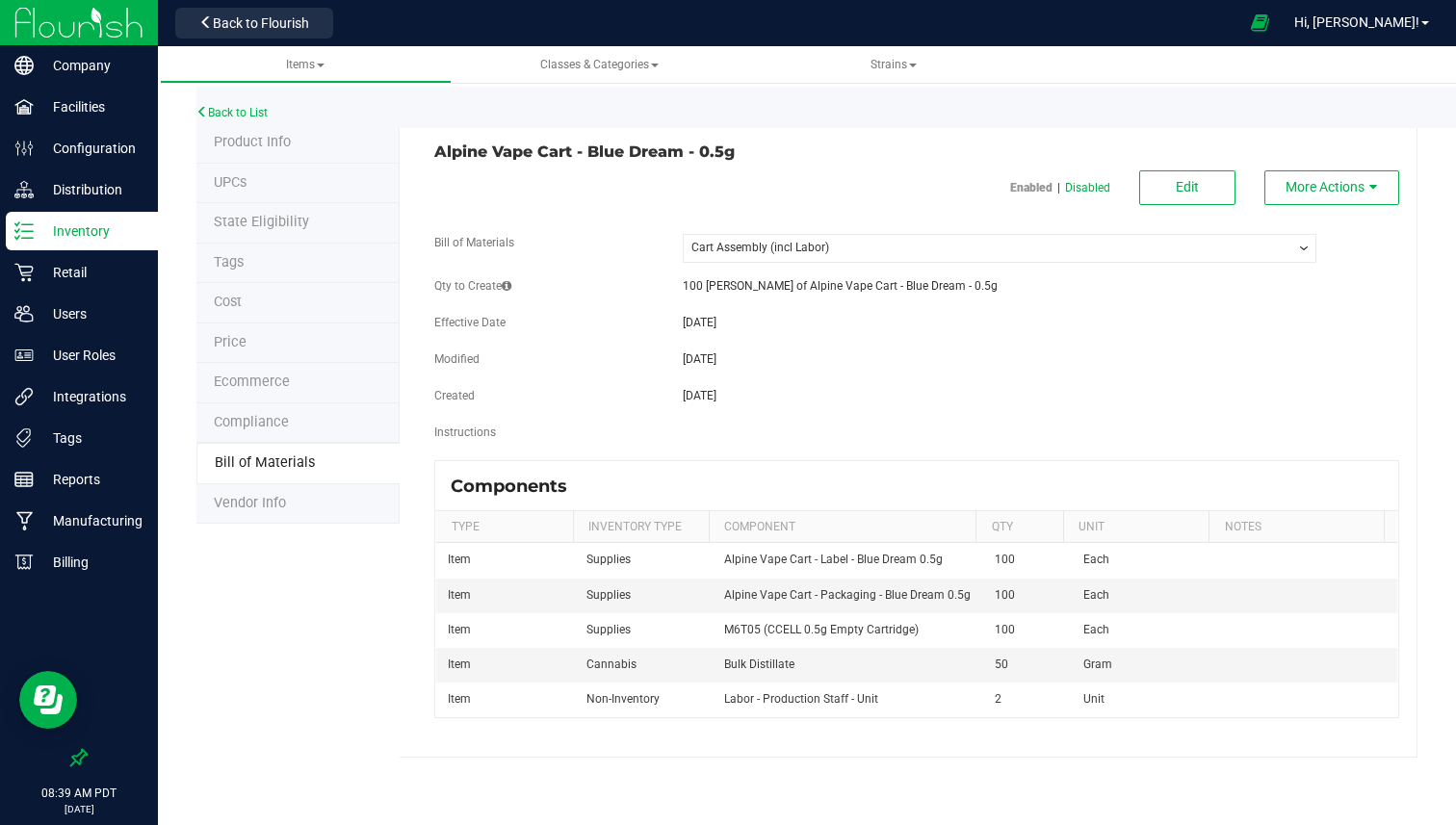
click at [935, 250] on select "-- Select -- Cart Assembly (incl Labor) Cart Assembly (No Labor) Final Packaging" at bounding box center [1000, 248] width 634 height 29
click at [683, 234] on select "-- Select -- Cart Assembly (incl Labor) Cart Assembly (No Labor) Final Packaging" at bounding box center [1000, 248] width 634 height 29
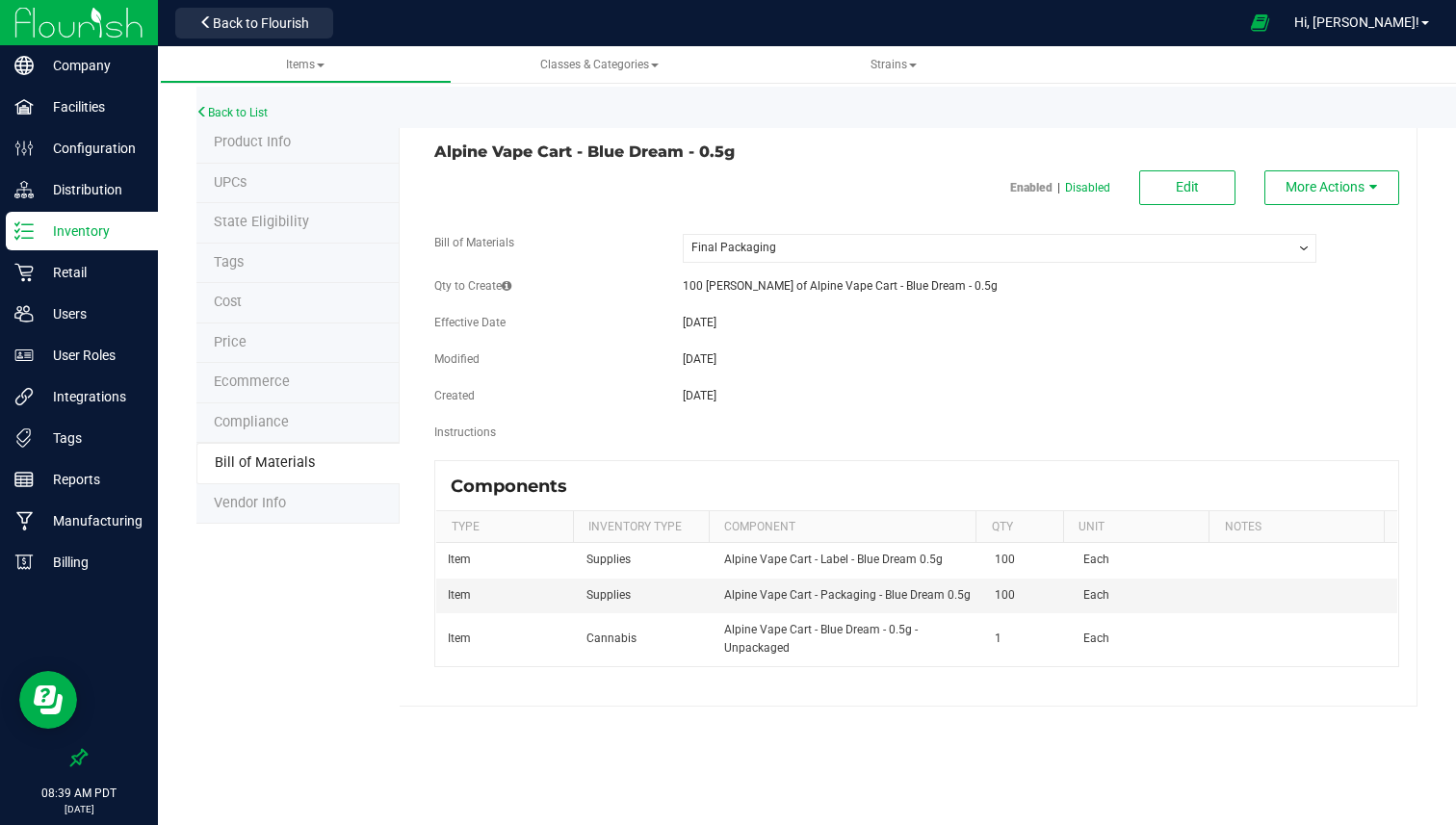
click at [932, 251] on select "-- Select -- Cart Assembly (incl Labor) Cart Assembly (No Labor) Final Packaging" at bounding box center [1000, 248] width 634 height 29
click at [683, 234] on select "-- Select -- Cart Assembly (incl Labor) Cart Assembly (No Labor) Final Packaging" at bounding box center [1000, 248] width 634 height 29
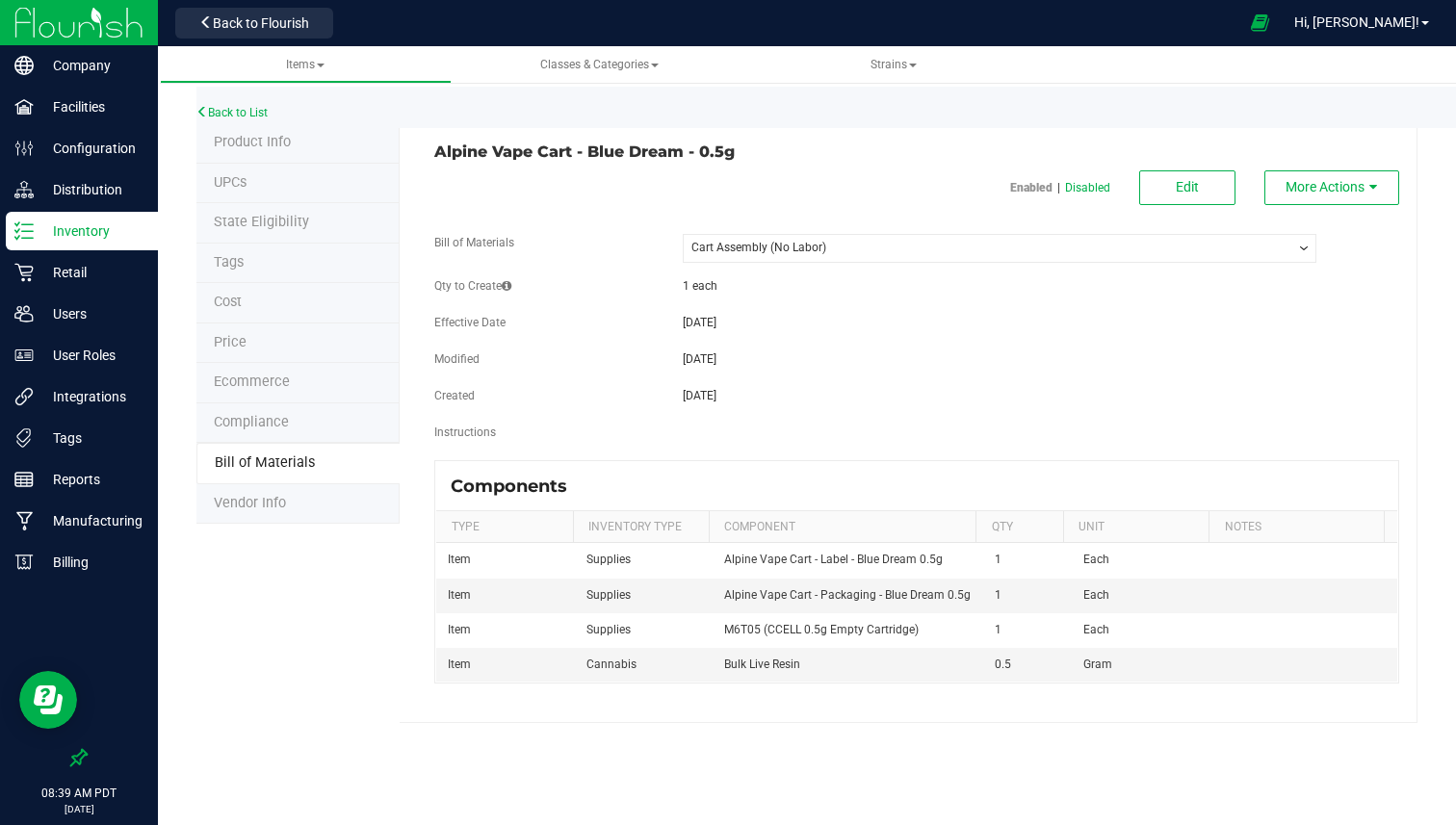
click at [887, 253] on select "-- Select -- Cart Assembly (incl Labor) Cart Assembly (No Labor) Final Packaging" at bounding box center [1000, 248] width 634 height 29
select select "160"
click at [683, 234] on select "-- Select -- Cart Assembly (incl Labor) Cart Assembly (No Labor) Final Packaging" at bounding box center [1000, 248] width 634 height 29
